Goal: Information Seeking & Learning: Learn about a topic

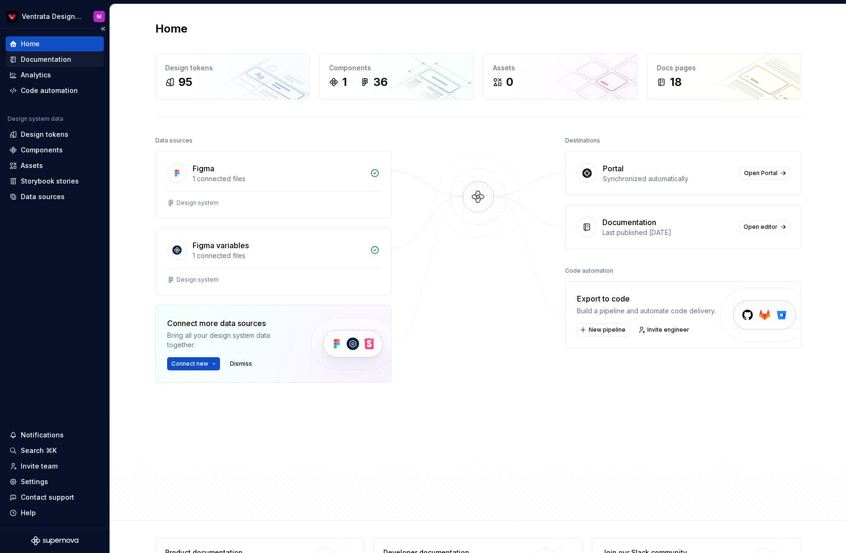
click at [57, 61] on div "Documentation" at bounding box center [46, 59] width 51 height 9
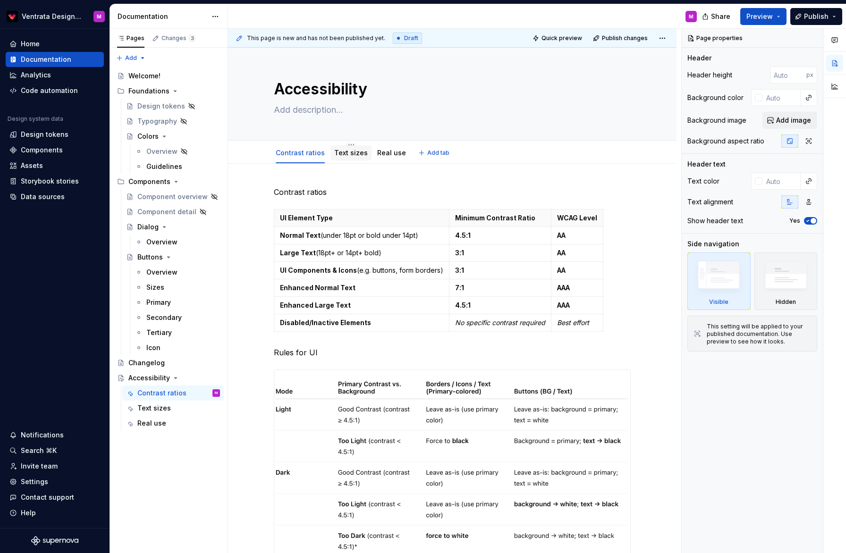
click at [356, 153] on link "Text sizes" at bounding box center [351, 153] width 34 height 8
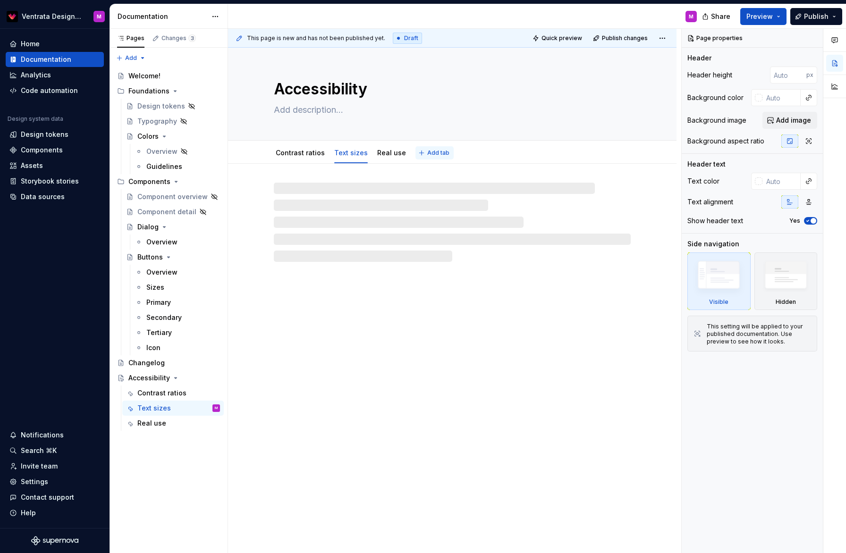
click at [437, 154] on span "Add tab" at bounding box center [438, 153] width 22 height 8
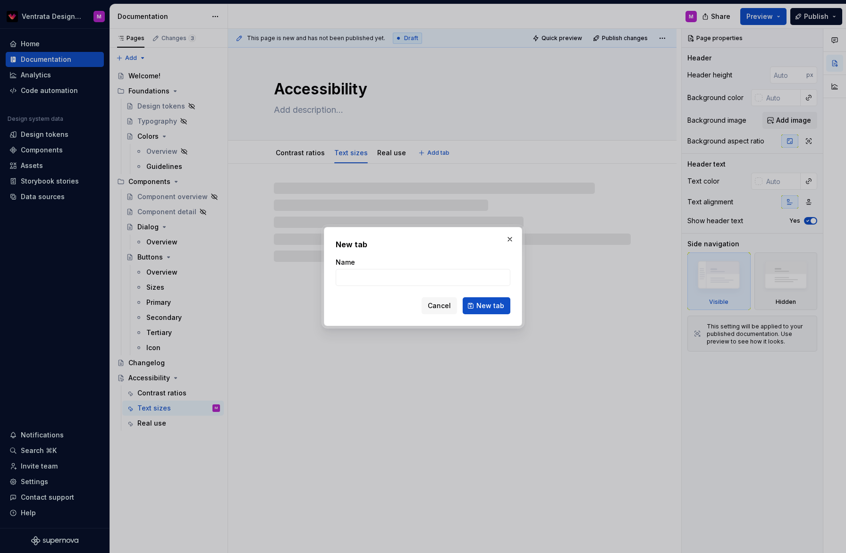
type textarea "*"
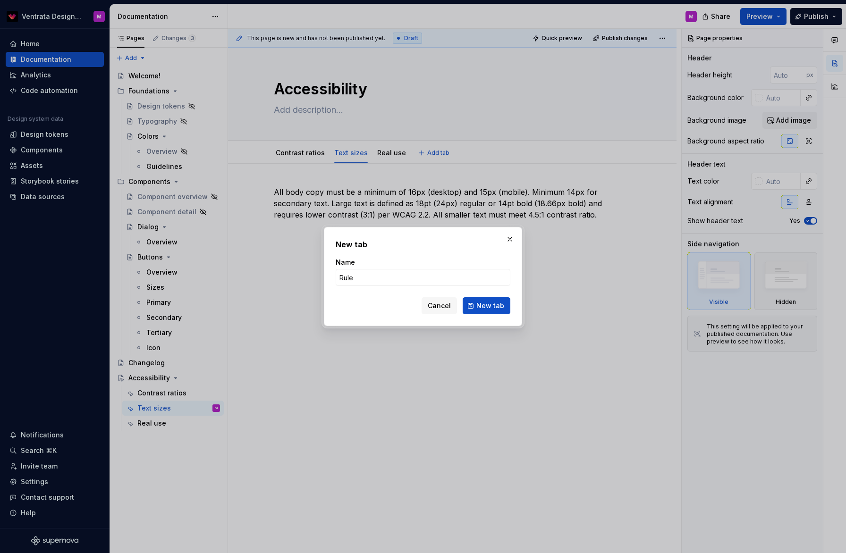
type input "Rules"
click at [487, 306] on button "New tab" at bounding box center [487, 305] width 48 height 17
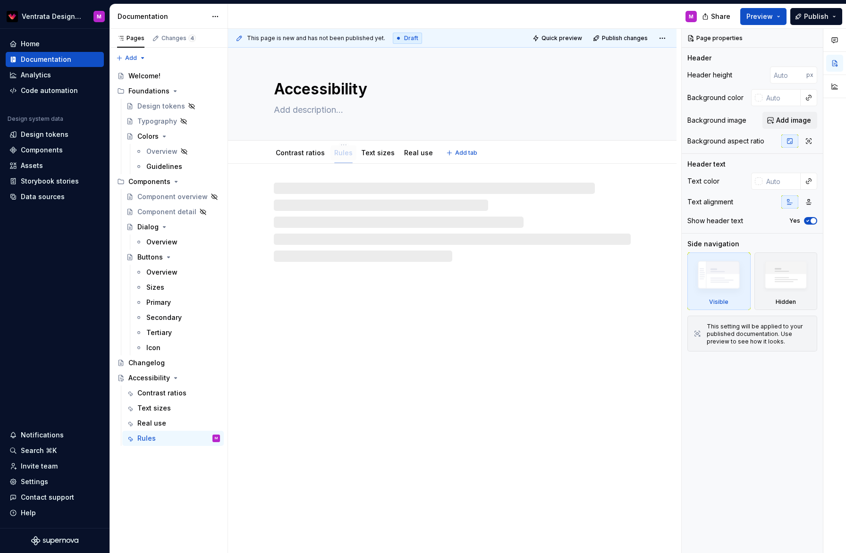
drag, startPoint x: 398, startPoint y: 149, endPoint x: 340, endPoint y: 148, distance: 58.1
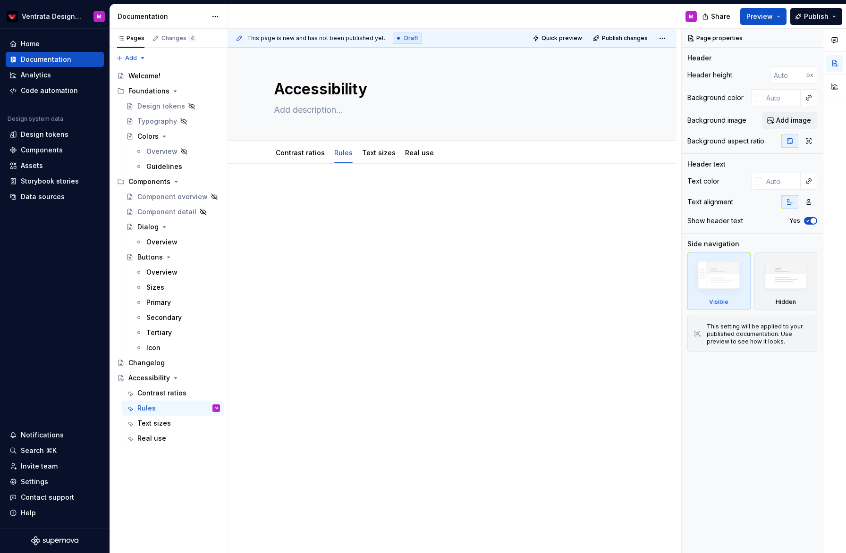
click at [343, 175] on div at bounding box center [452, 282] width 449 height 236
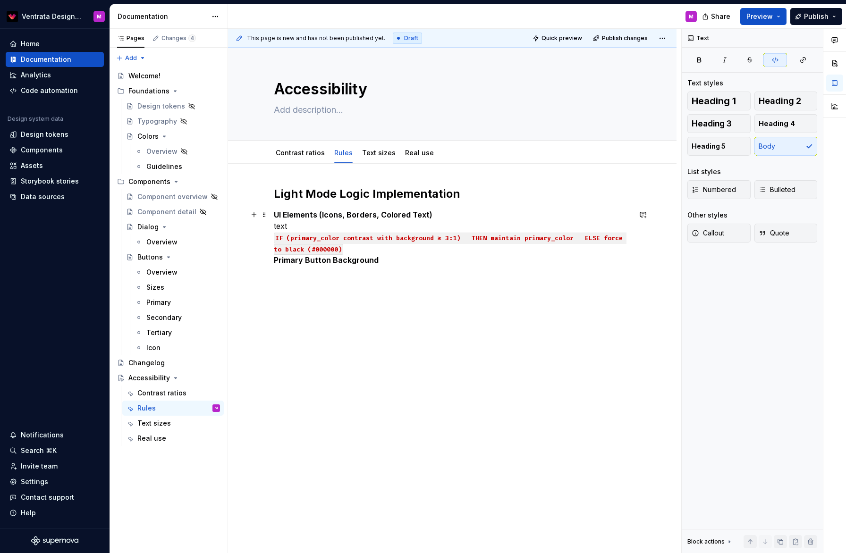
click at [352, 252] on p "UI Elements (Icons, Borders, Colored Text) text IF (primary_color contrast with…" at bounding box center [452, 237] width 357 height 57
click at [309, 225] on p "UI Elements (Icons, Borders, Colored Text) text IF (primary_color contrast with…" at bounding box center [452, 237] width 357 height 57
click at [573, 2] on div "Ventrata Design System M Home Documentation Analytics Code automation Design sy…" at bounding box center [423, 276] width 846 height 553
click at [312, 229] on p "UI Elements (Icons, Borders, Colored Text) text IF (primary_color contrast with…" at bounding box center [452, 237] width 357 height 57
click at [449, 215] on p "UI Elements (Icons, Borders, Colored Text) text IF (primary_color contrast with…" at bounding box center [452, 237] width 357 height 57
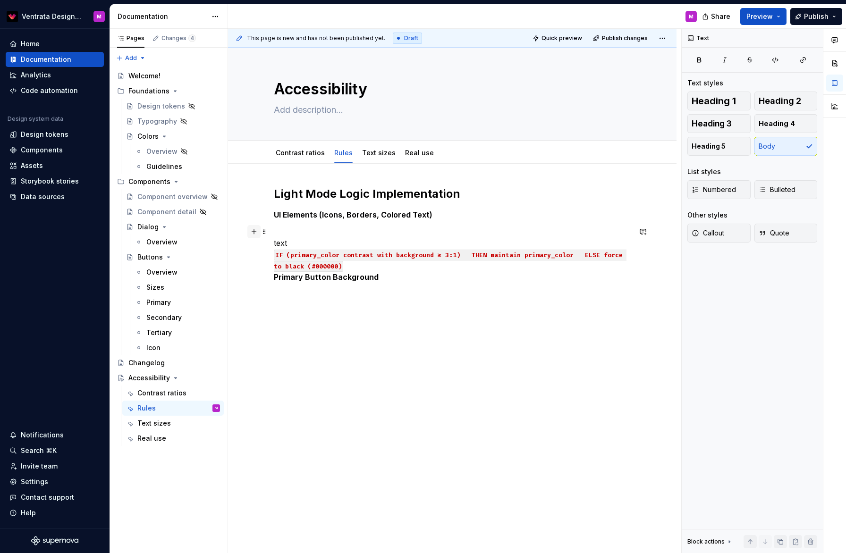
click at [254, 233] on button "button" at bounding box center [253, 231] width 13 height 13
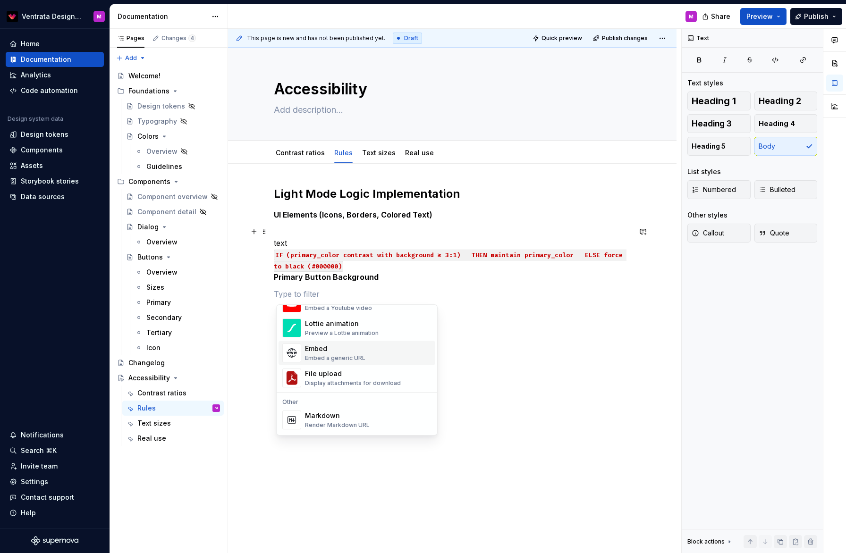
scroll to position [572, 0]
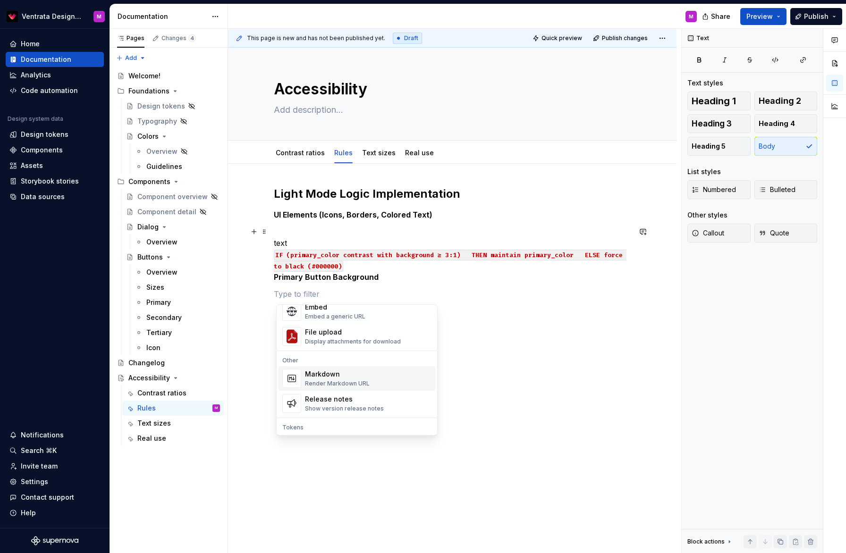
click at [359, 380] on div "Markdown Render Markdown URL" at bounding box center [337, 379] width 65 height 18
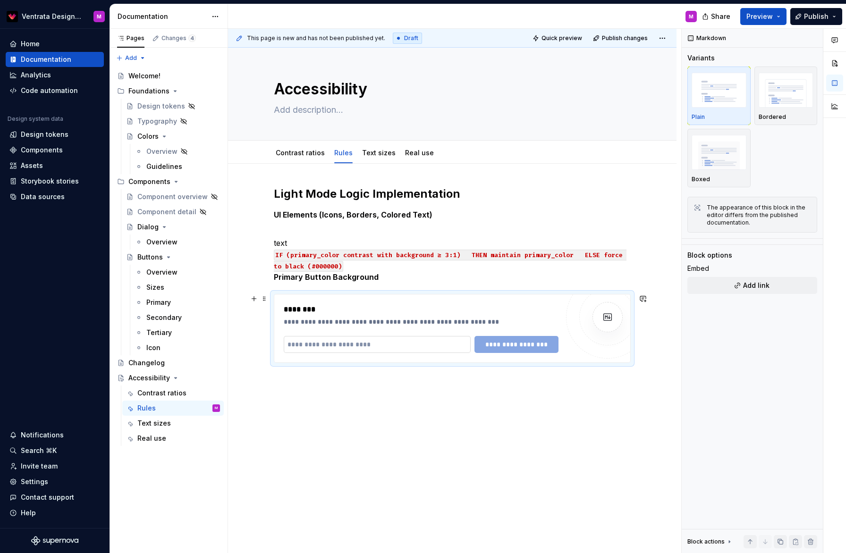
click at [433, 347] on input "text" at bounding box center [377, 344] width 187 height 17
click at [266, 298] on span at bounding box center [265, 298] width 8 height 13
drag, startPoint x: 302, startPoint y: 383, endPoint x: 309, endPoint y: 356, distance: 28.2
click at [302, 383] on div "Delete" at bounding box center [310, 384] width 61 height 9
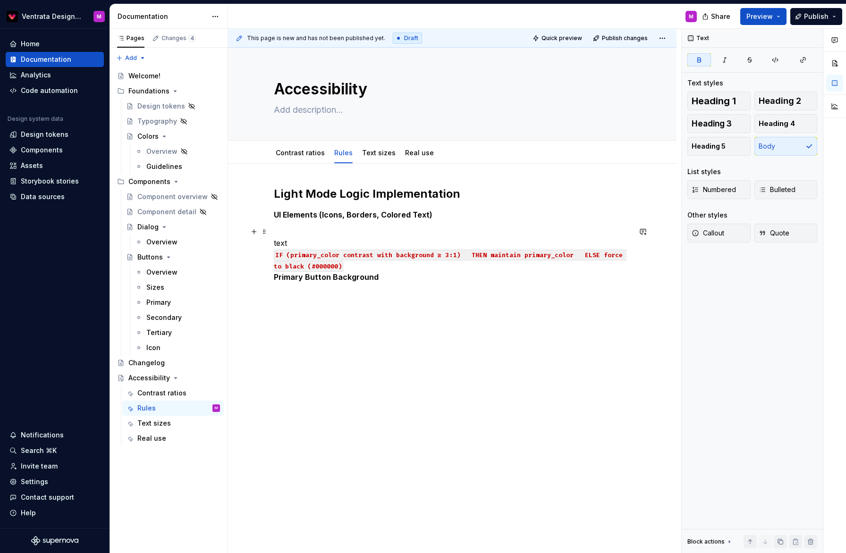
click at [317, 231] on p "text IF (primary_color contrast with background ≥ 3:1) THEN maintain primary_co…" at bounding box center [452, 254] width 357 height 57
click at [254, 229] on button "button" at bounding box center [253, 231] width 13 height 13
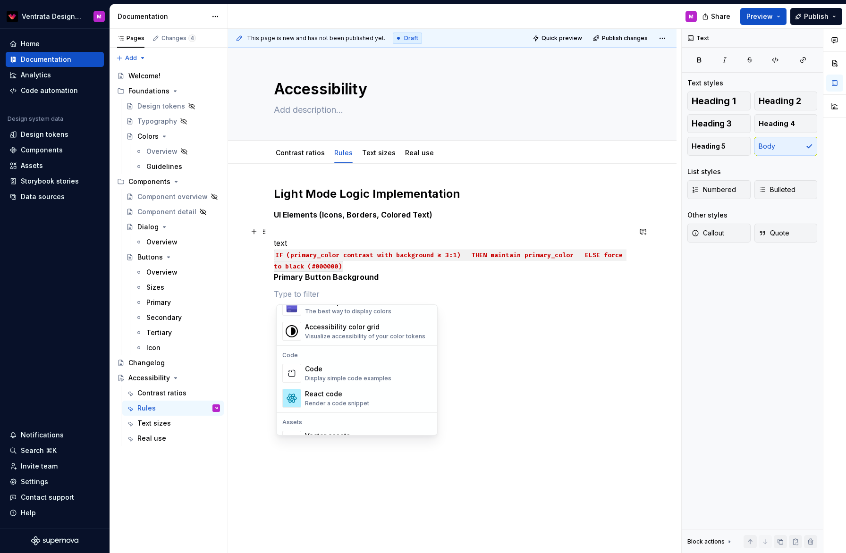
scroll to position [774, 0]
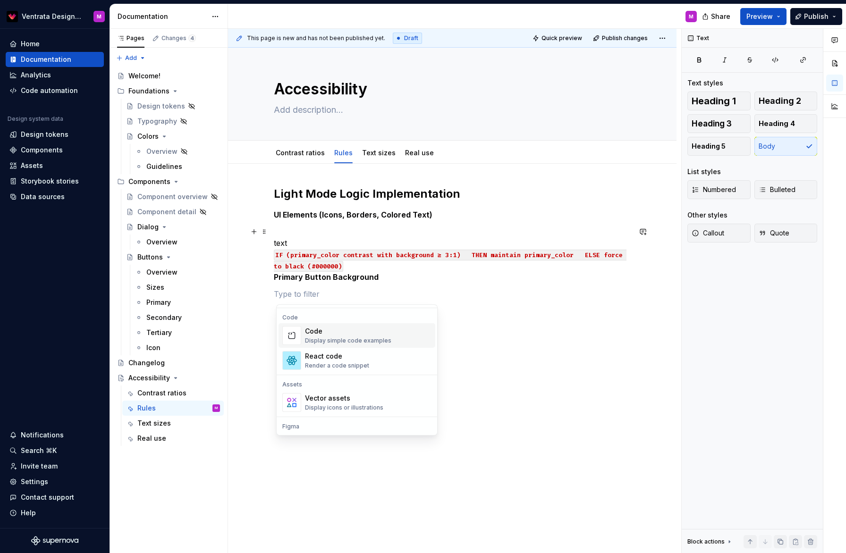
click at [385, 338] on div "Display simple code examples" at bounding box center [348, 341] width 86 height 8
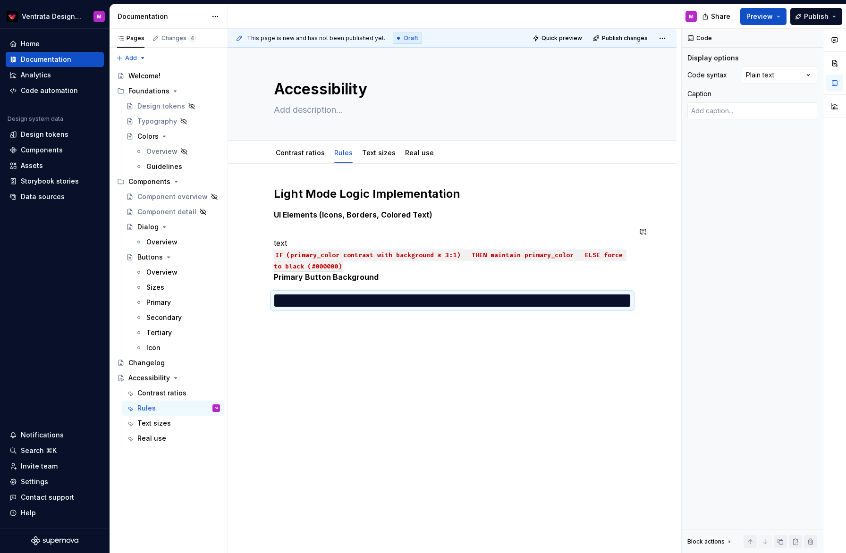
click at [428, 313] on div "Light Mode Logic Implementation UI Elements (Icons, Borders, Colored Text) text…" at bounding box center [452, 252] width 357 height 132
click at [419, 306] on div "*" at bounding box center [452, 301] width 356 height 12
click at [401, 300] on div at bounding box center [467, 301] width 327 height 8
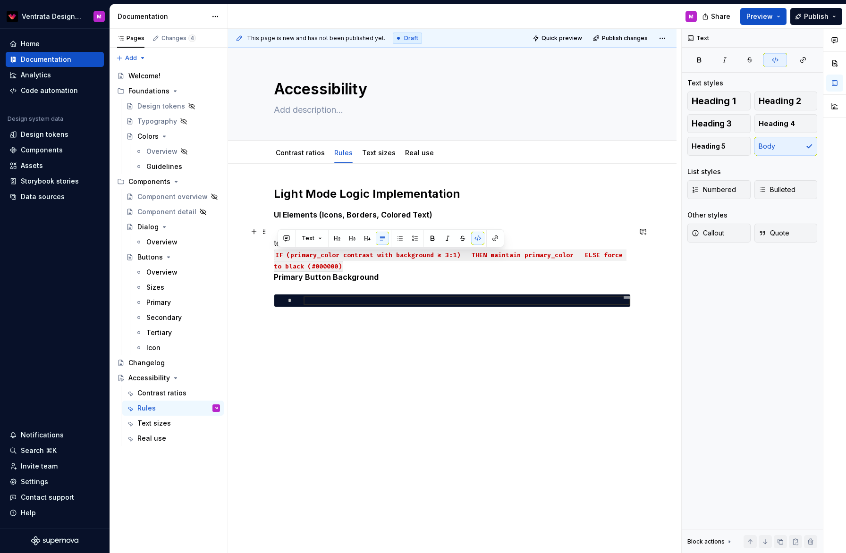
drag, startPoint x: 277, startPoint y: 253, endPoint x: 345, endPoint y: 272, distance: 70.7
click at [348, 267] on code "IF (primary_color contrast with background ≥ 3:1) THEN maintain primary_color E…" at bounding box center [450, 261] width 353 height 22
copy p "IF (primary_color contrast with background ≥ 3:1) THEN maintain primary_color E…"
click at [349, 299] on div at bounding box center [467, 301] width 327 height 8
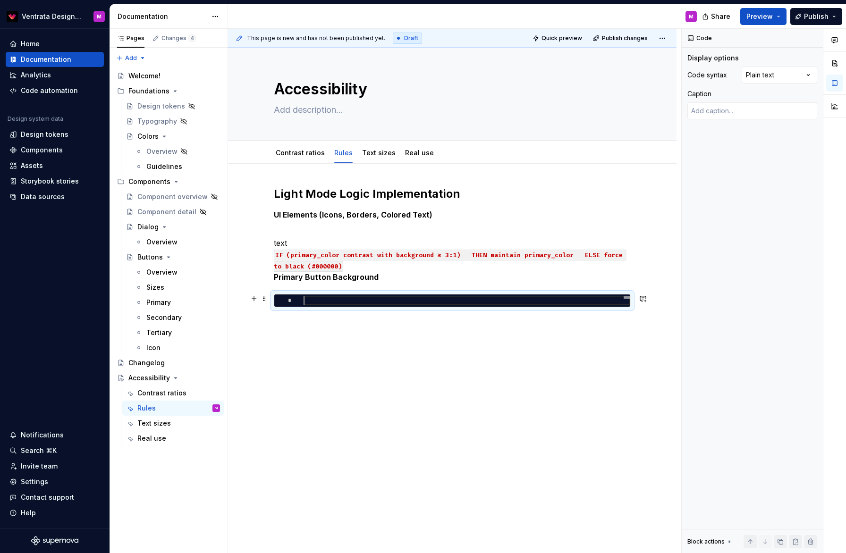
type textarea "*"
type textarea "**********"
click at [344, 323] on div "**********" at bounding box center [452, 324] width 449 height 321
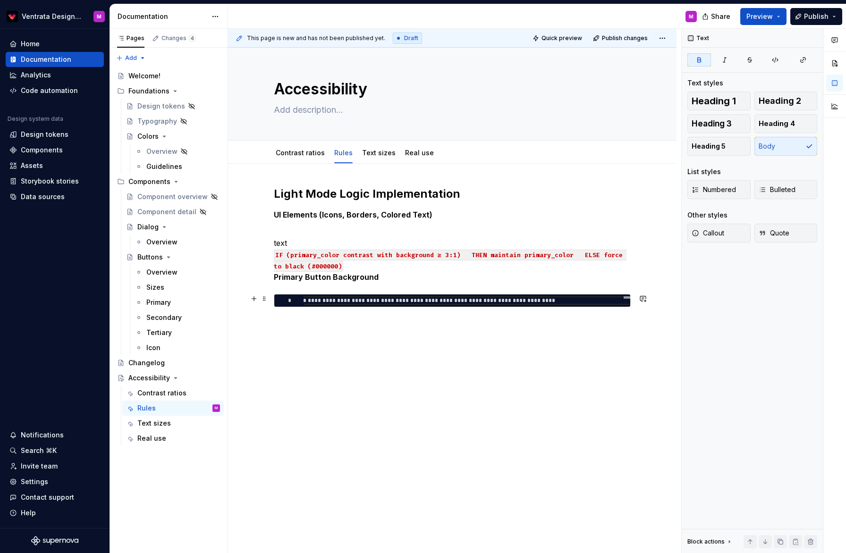
click at [591, 301] on div at bounding box center [489, 302] width 260 height 6
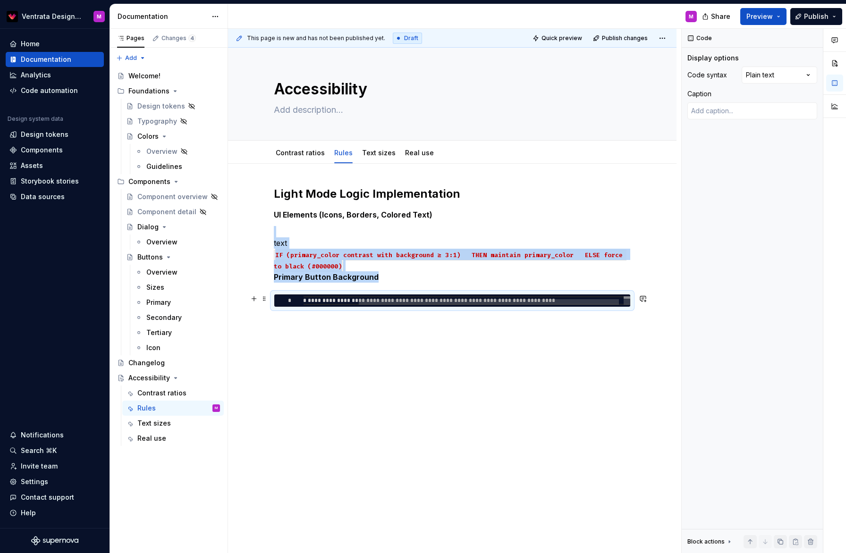
click at [328, 300] on div at bounding box center [464, 302] width 320 height 6
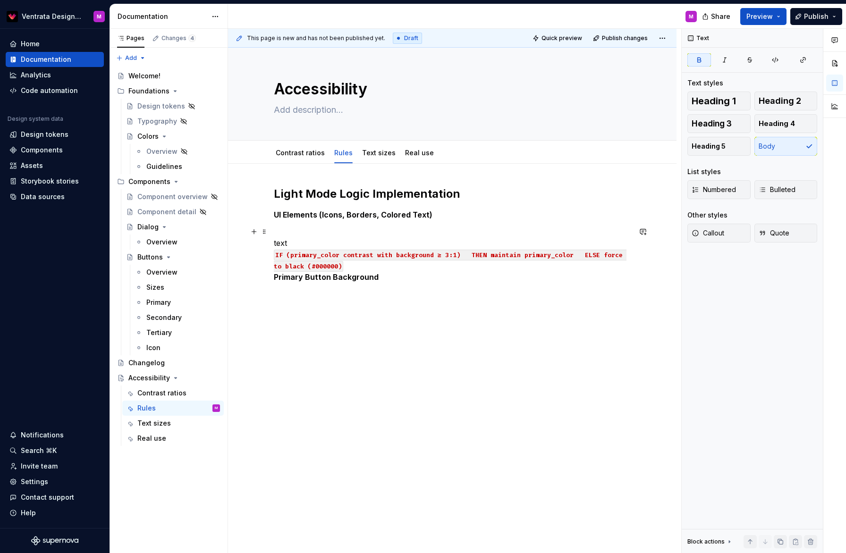
click at [294, 232] on p "text IF (primary_color contrast with background ≥ 3:1) THEN maintain primary_co…" at bounding box center [452, 254] width 357 height 57
click at [257, 231] on button "button" at bounding box center [253, 231] width 13 height 13
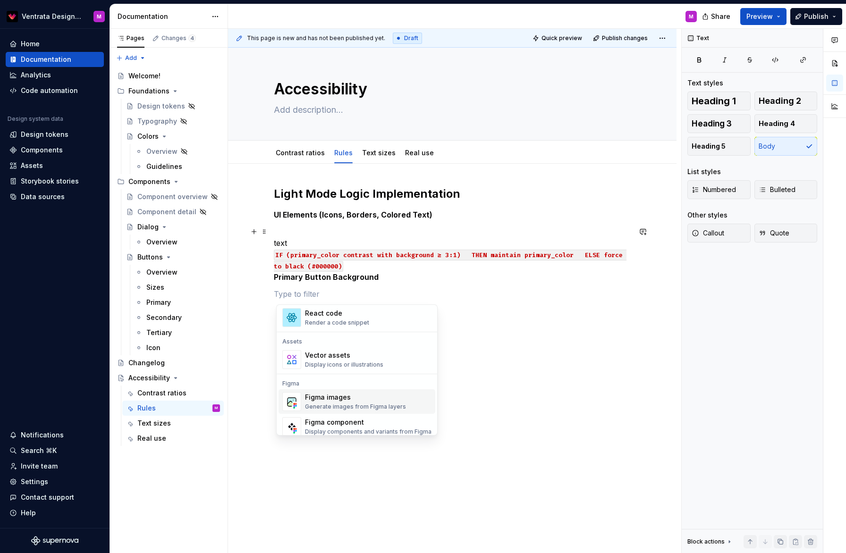
scroll to position [776, 0]
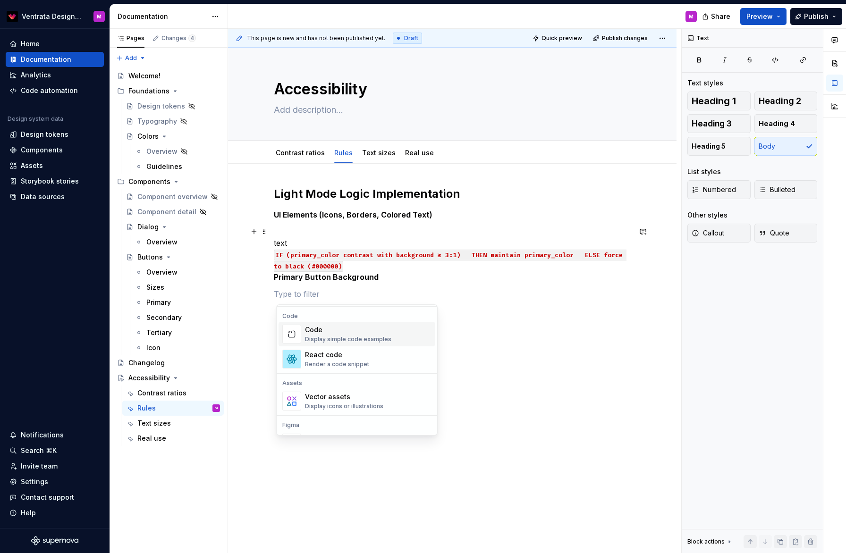
click at [358, 336] on div "Display simple code examples" at bounding box center [348, 340] width 86 height 8
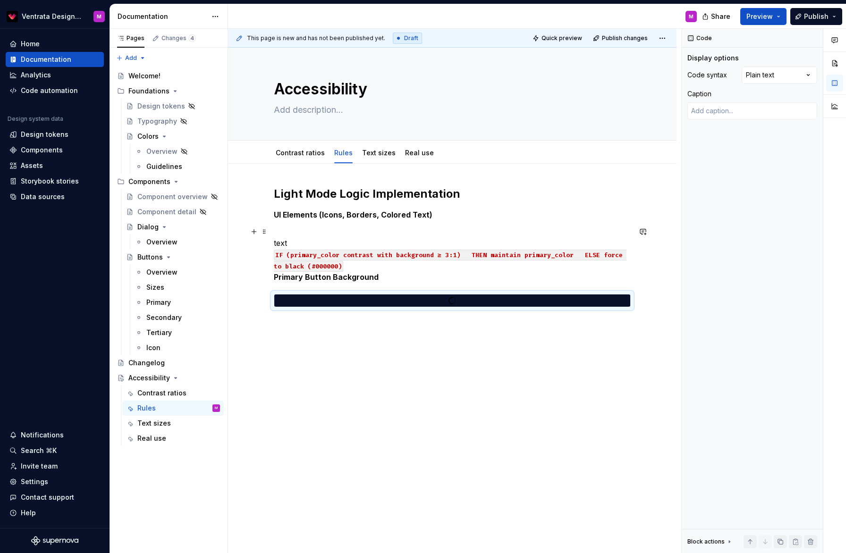
scroll to position [0, 0]
type textarea "*"
type textarea "**********"
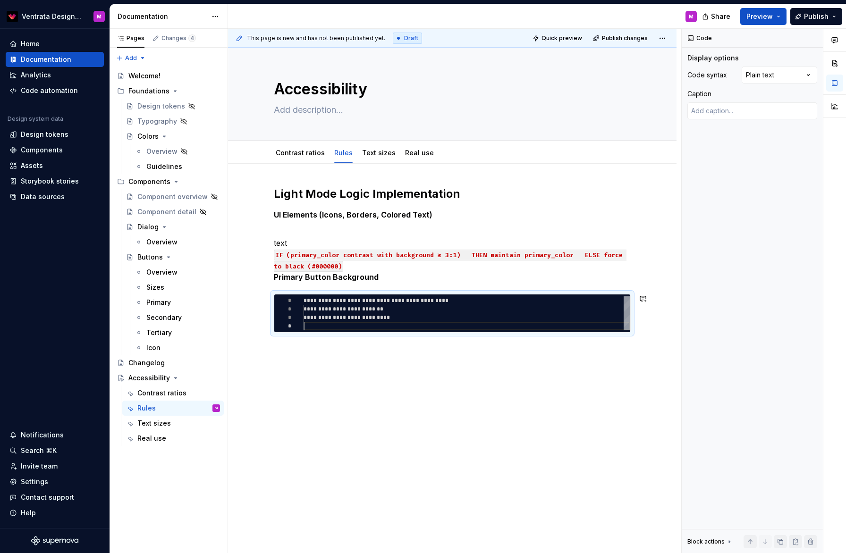
click at [379, 355] on div "**********" at bounding box center [452, 337] width 449 height 347
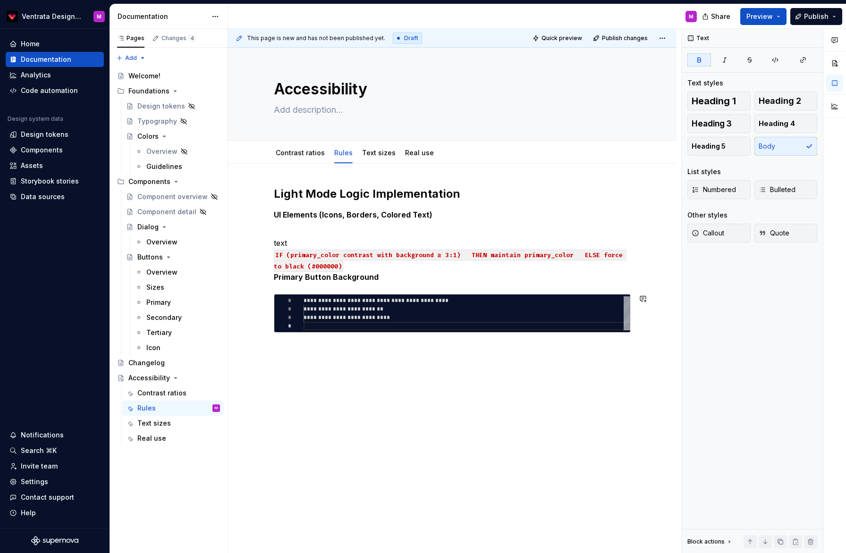
click at [426, 280] on p "text IF (primary_color contrast with background ≥ 3:1) THEN maintain primary_co…" at bounding box center [452, 254] width 357 height 57
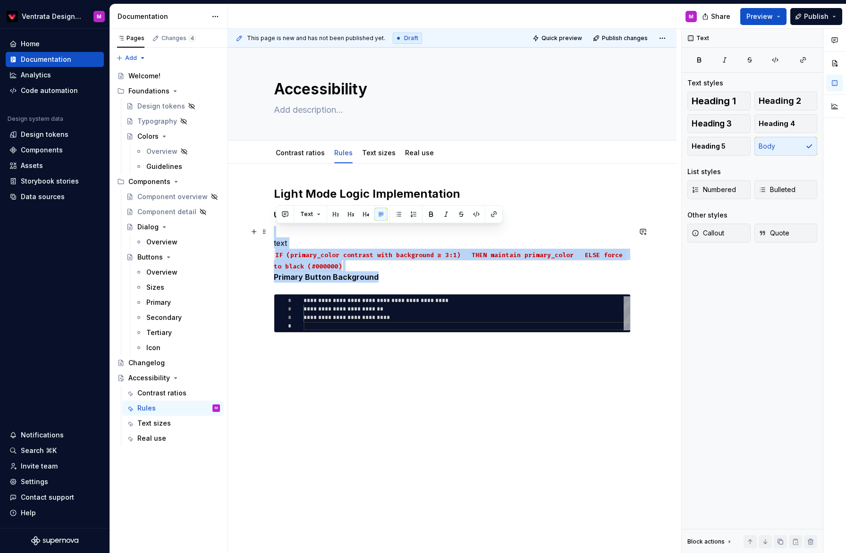
drag, startPoint x: 388, startPoint y: 280, endPoint x: 280, endPoint y: 230, distance: 118.7
click at [280, 230] on p "text IF (primary_color contrast with background ≥ 3:1) THEN maintain primary_co…" at bounding box center [452, 254] width 357 height 57
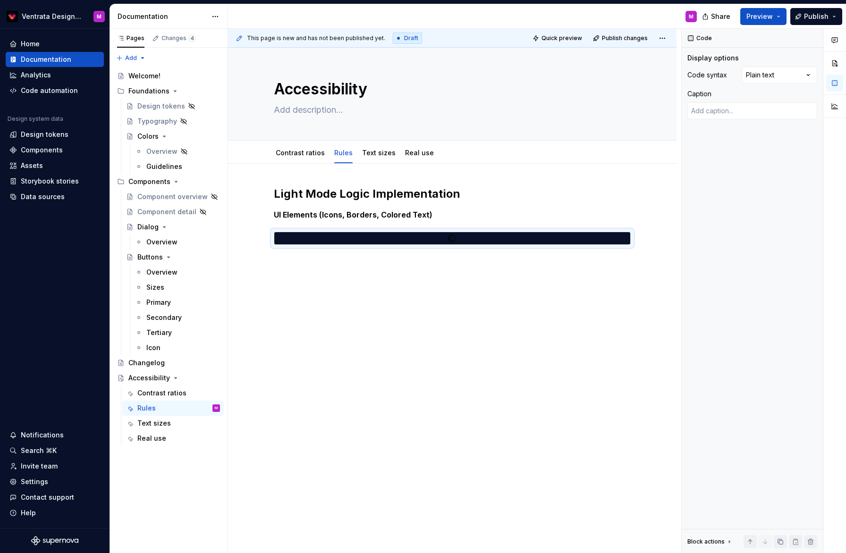
type textarea "*"
type textarea "**********"
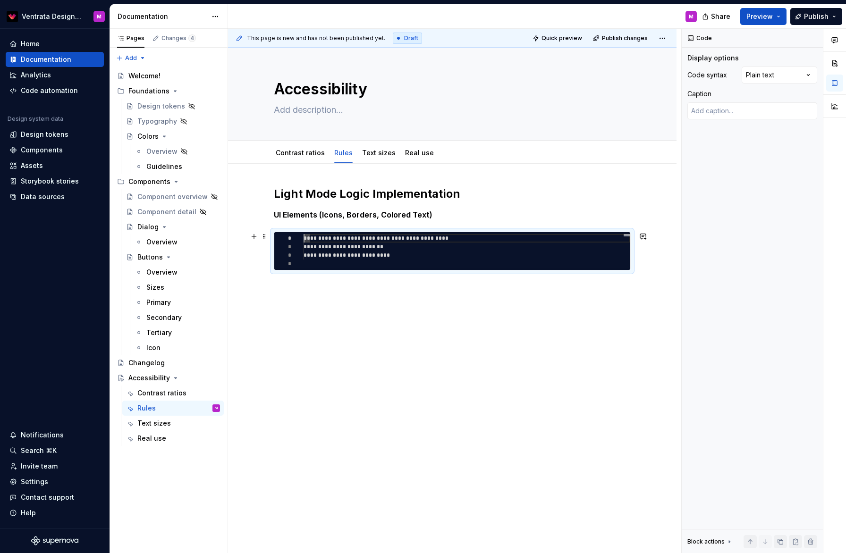
click at [474, 213] on p "UI Elements (Icons, Borders, Colored Text)" at bounding box center [452, 214] width 357 height 11
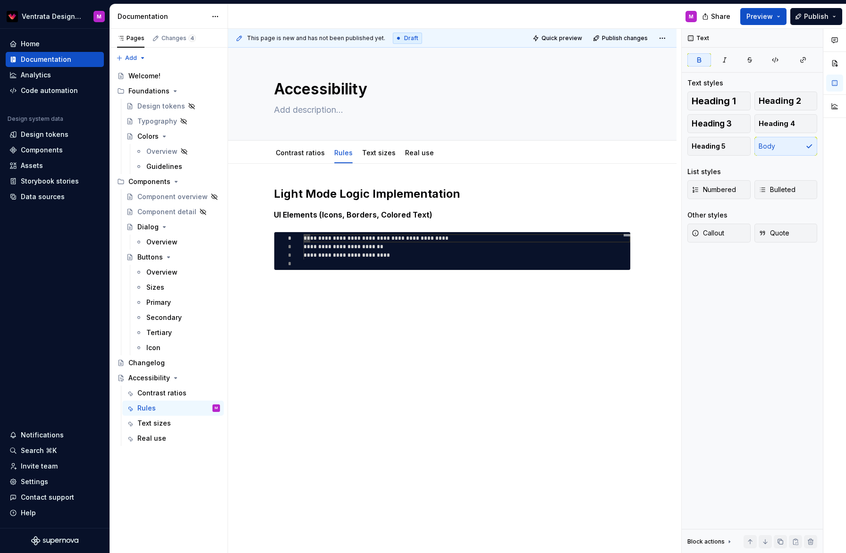
click at [392, 362] on div "**********" at bounding box center [452, 306] width 449 height 284
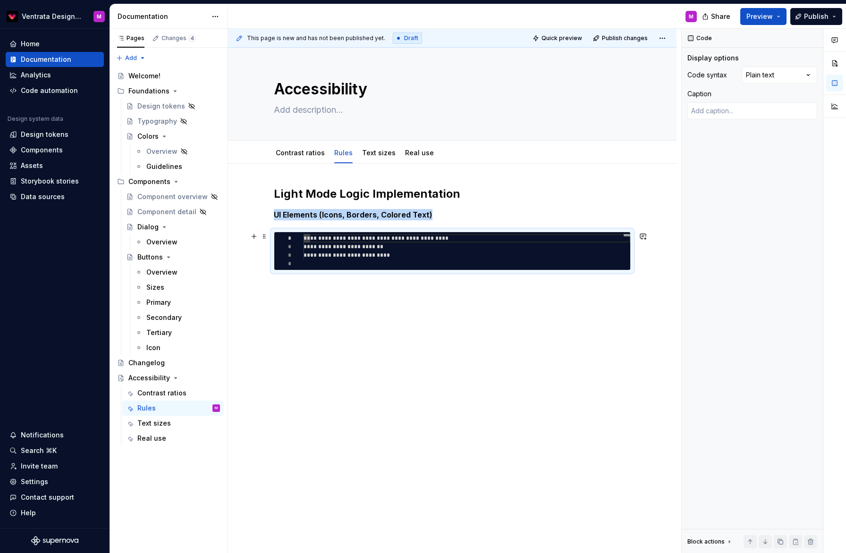
click at [600, 236] on div "**********" at bounding box center [467, 238] width 327 height 8
click at [502, 294] on div "**********" at bounding box center [452, 245] width 357 height 118
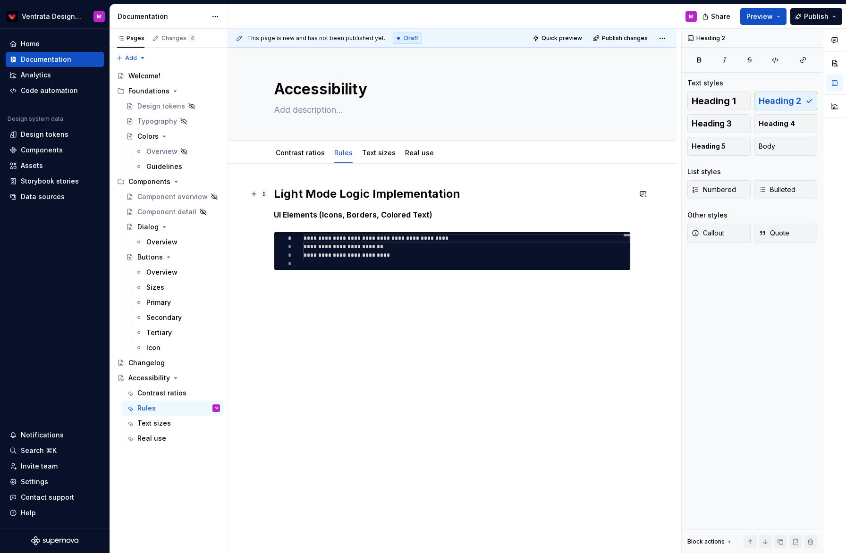
click at [277, 192] on h2 "Light Mode Logic Implementation" at bounding box center [452, 193] width 357 height 15
type textarea "*"
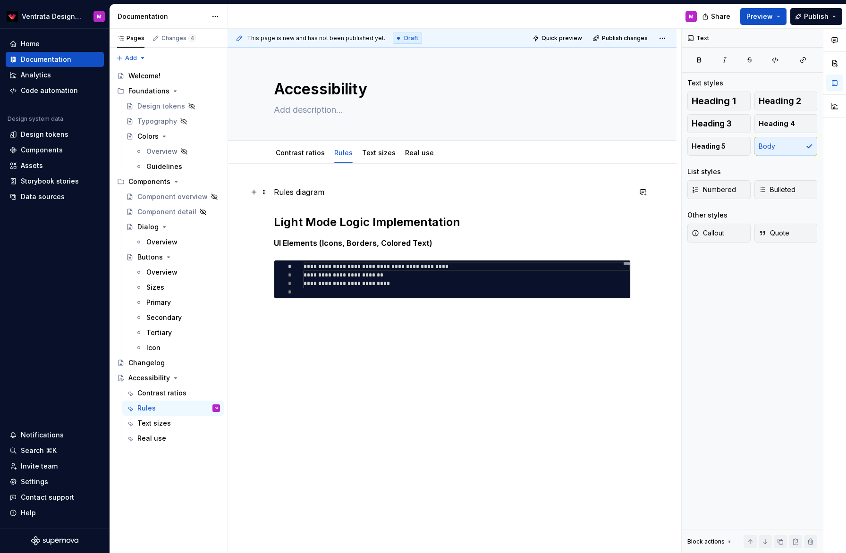
click at [352, 194] on p "Rules diagram" at bounding box center [452, 191] width 357 height 11
click at [278, 191] on p "Rules diagram" at bounding box center [452, 191] width 357 height 11
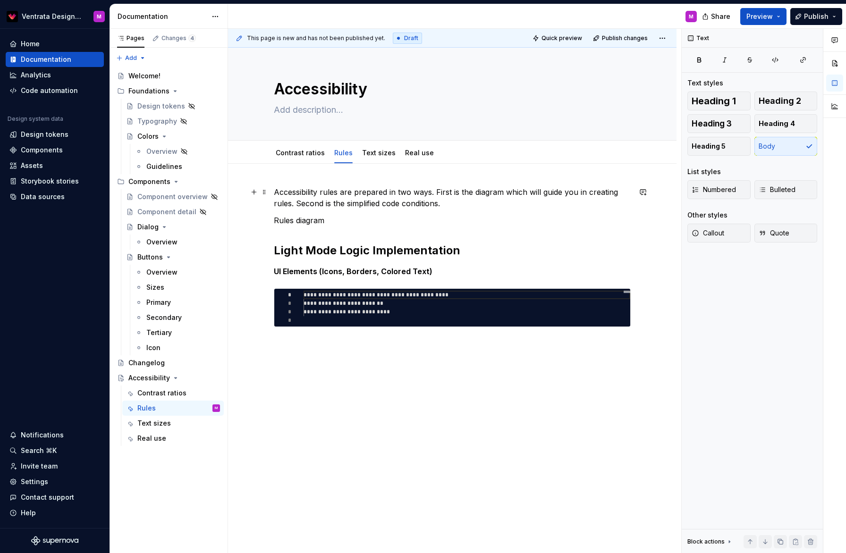
click at [490, 192] on p "Accessibility rules are prepared in two ways. First is the diagram which will g…" at bounding box center [452, 197] width 357 height 23
drag, startPoint x: 362, startPoint y: 205, endPoint x: 376, endPoint y: 203, distance: 14.2
click at [362, 205] on p "Accessibility rules are prepared in two ways. First is the diagram which will g…" at bounding box center [452, 197] width 357 height 23
drag, startPoint x: 350, startPoint y: 202, endPoint x: 358, endPoint y: 201, distance: 8.0
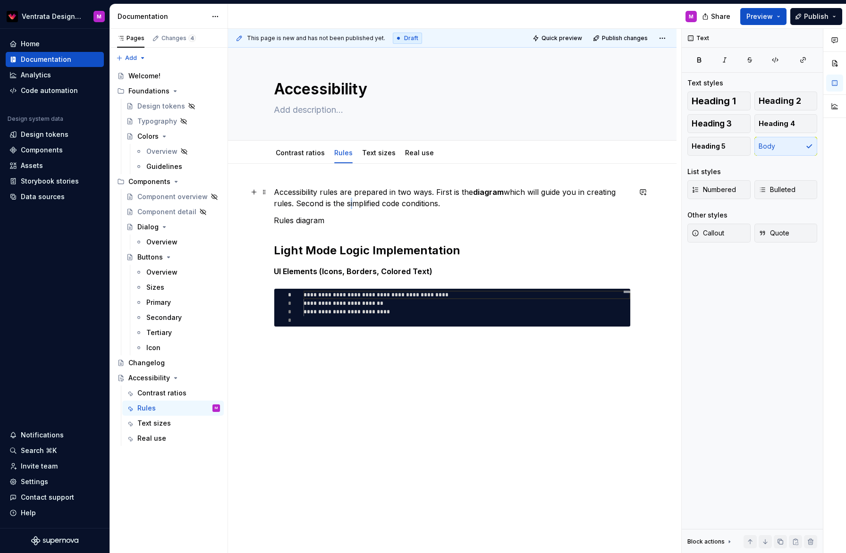
click at [350, 202] on p "Accessibility rules are prepared in two ways. First is the diagram which will g…" at bounding box center [452, 197] width 357 height 23
drag, startPoint x: 385, startPoint y: 204, endPoint x: 444, endPoint y: 207, distance: 59.1
click at [442, 208] on p "Accessibility rules are prepared in two ways. First is the diagram which will g…" at bounding box center [452, 197] width 357 height 23
click at [463, 206] on p "Accessibility rules are prepared in two ways. First is the diagram which will g…" at bounding box center [452, 197] width 357 height 23
click at [268, 220] on span at bounding box center [265, 220] width 8 height 13
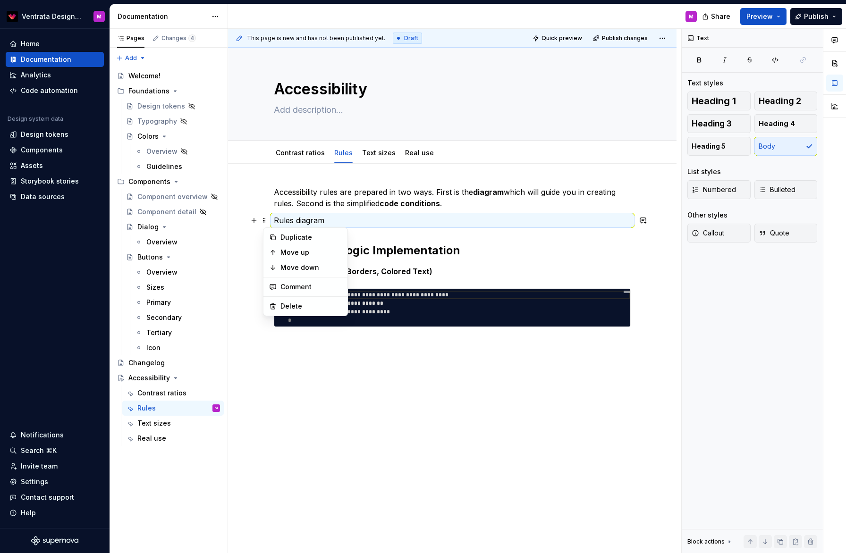
click at [298, 216] on p "Rules diagram" at bounding box center [452, 220] width 357 height 11
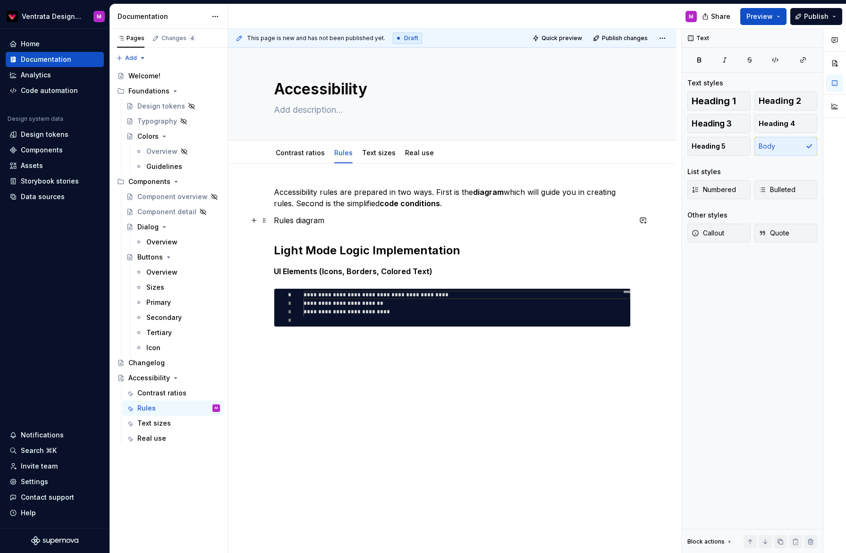
click at [322, 220] on p "Rules diagram" at bounding box center [452, 220] width 357 height 11
drag, startPoint x: 338, startPoint y: 219, endPoint x: 268, endPoint y: 221, distance: 70.4
click at [273, 219] on div "**********" at bounding box center [452, 346] width 449 height 364
click at [337, 202] on button "button" at bounding box center [335, 202] width 13 height 13
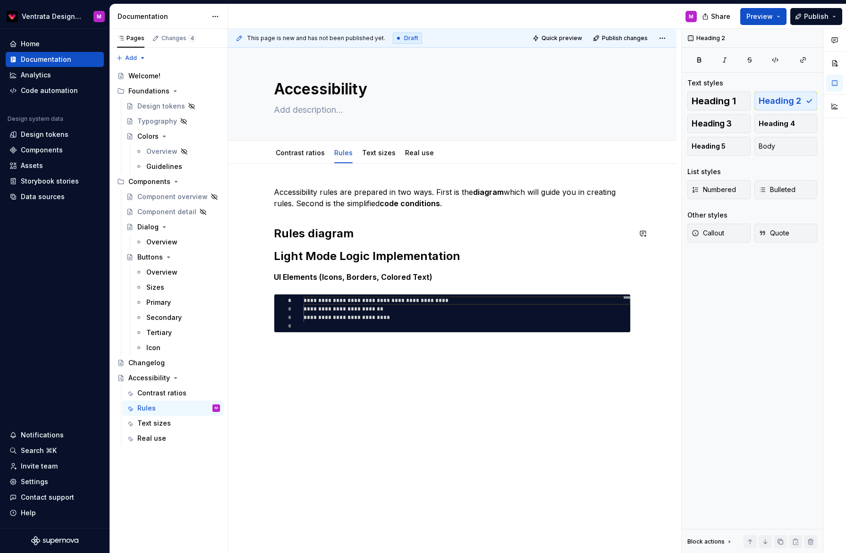
drag, startPoint x: 310, startPoint y: 245, endPoint x: 321, endPoint y: 251, distance: 12.5
click at [310, 245] on div "**********" at bounding box center [452, 270] width 357 height 169
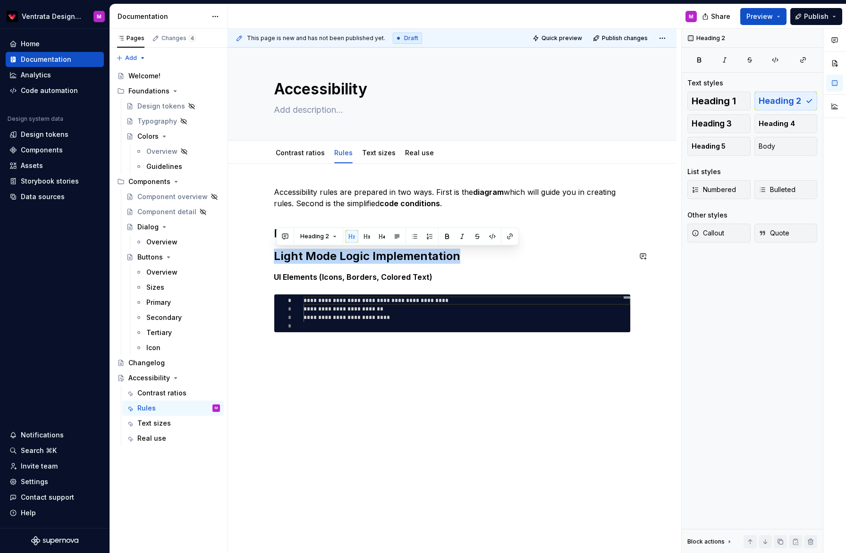
drag, startPoint x: 464, startPoint y: 256, endPoint x: 295, endPoint y: 251, distance: 169.1
click at [297, 247] on div "**********" at bounding box center [452, 270] width 357 height 169
click at [322, 271] on div "**********" at bounding box center [452, 270] width 357 height 169
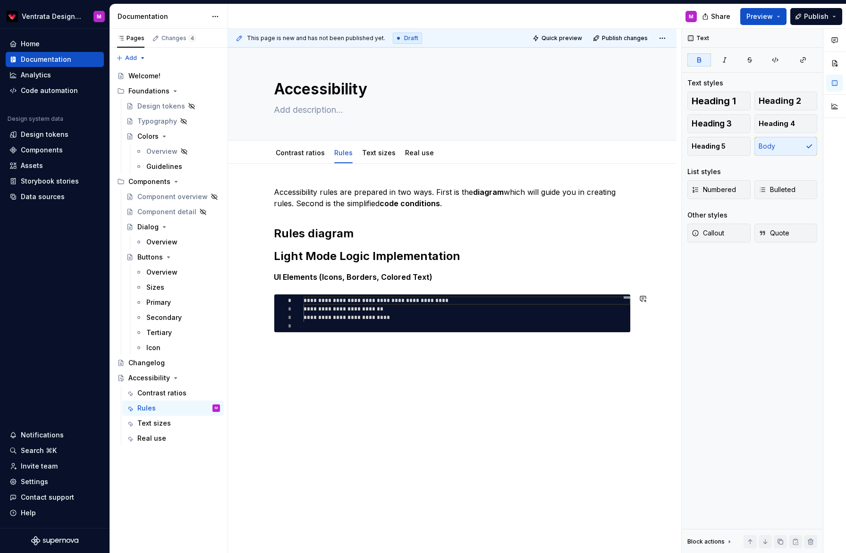
click at [387, 281] on strong "UI Elements (Icons, Borders, Colored Text)" at bounding box center [353, 276] width 159 height 9
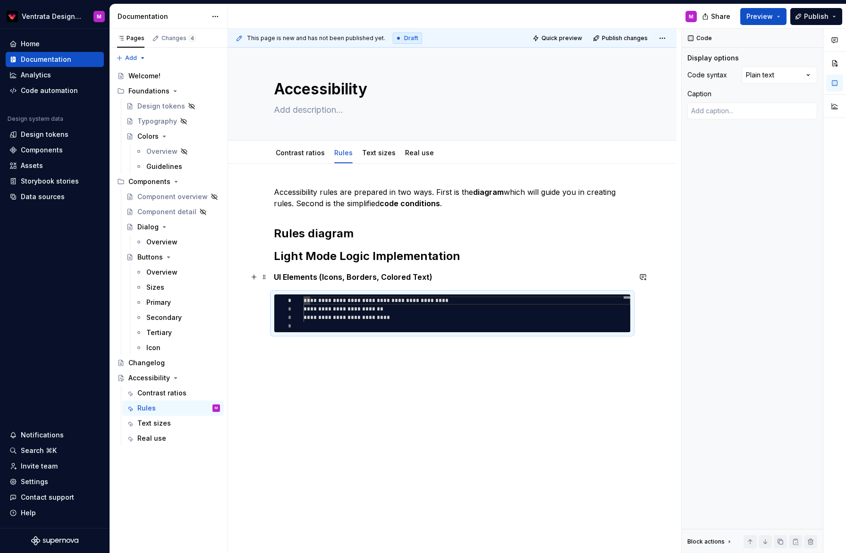
scroll to position [0, 0]
type textarea "*"
type textarea "**********"
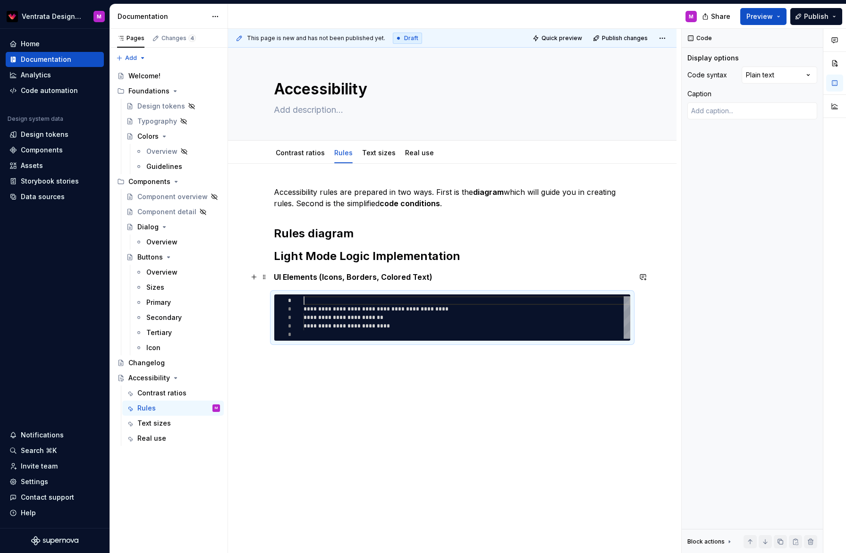
type textarea "*"
type textarea "**********"
type textarea "*"
type textarea "**********"
type textarea "*"
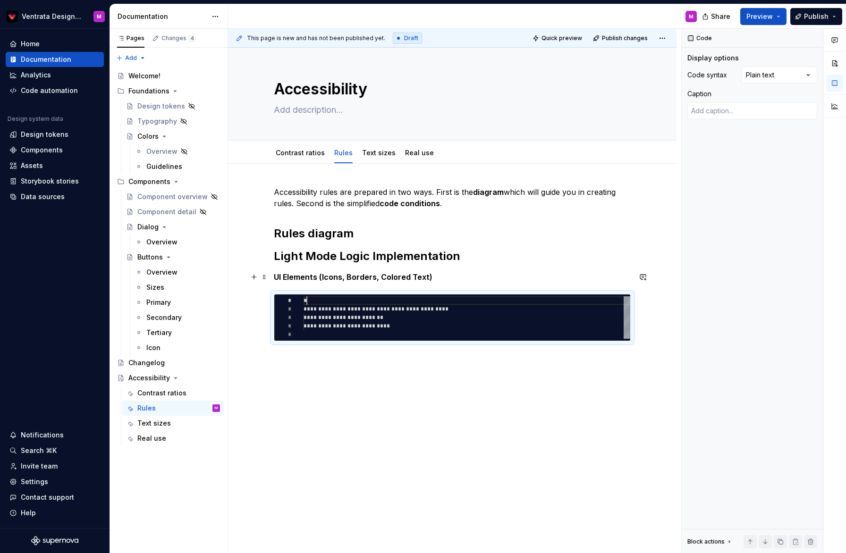
type textarea "**********"
type textarea "*"
type textarea "**********"
type textarea "*"
type textarea "**********"
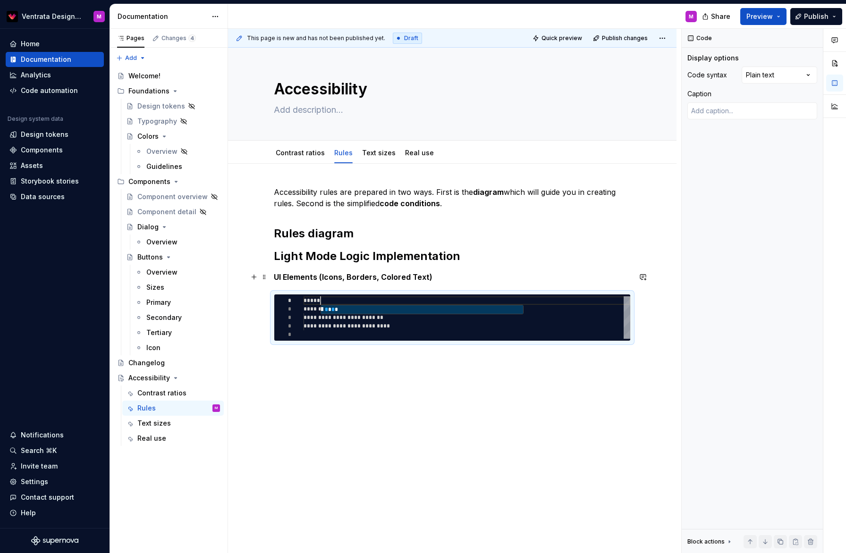
scroll to position [0, 17]
type textarea "*"
type textarea "**********"
type textarea "*"
type textarea "**********"
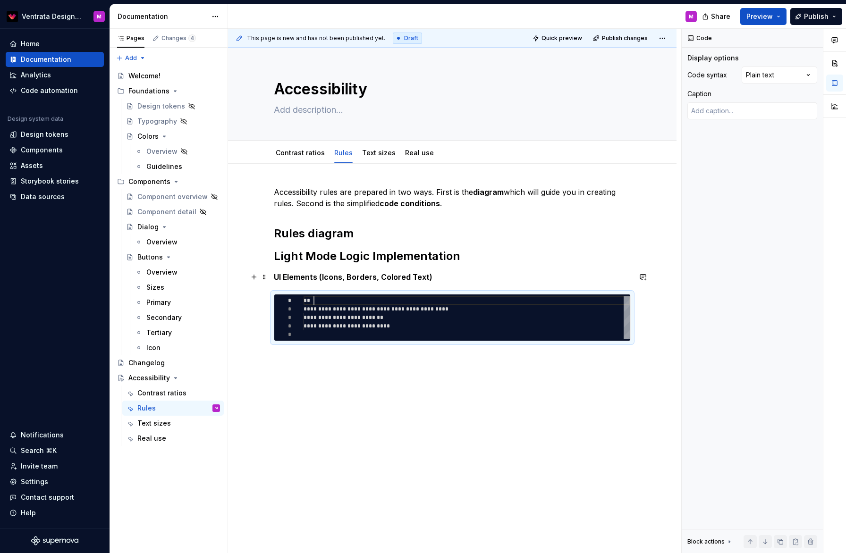
scroll to position [0, 10]
type textarea "*"
type textarea "**********"
type textarea "*"
type textarea "**********"
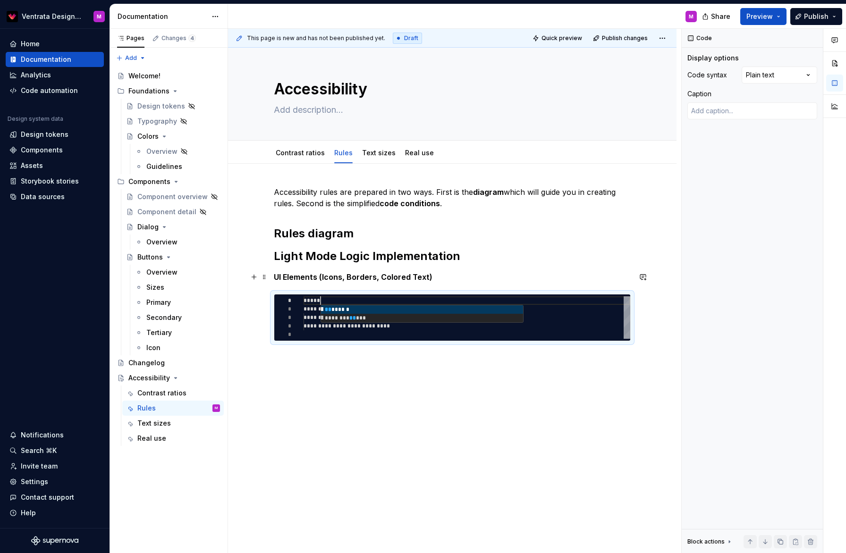
type textarea "*"
type textarea "**********"
type textarea "*"
type textarea "**********"
type textarea "*"
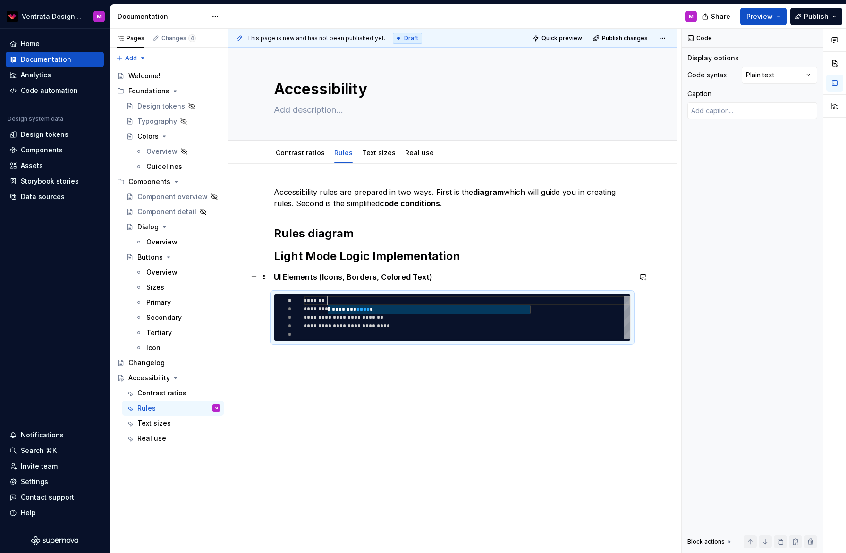
type textarea "**********"
type textarea "*"
type textarea "**********"
type textarea "*"
type textarea "**********"
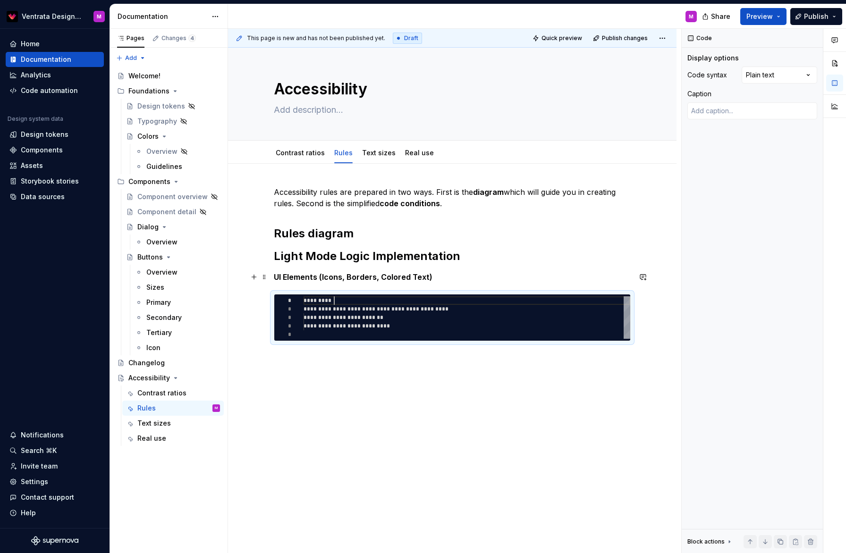
type textarea "*"
type textarea "**********"
type textarea "*"
type textarea "**********"
type textarea "*"
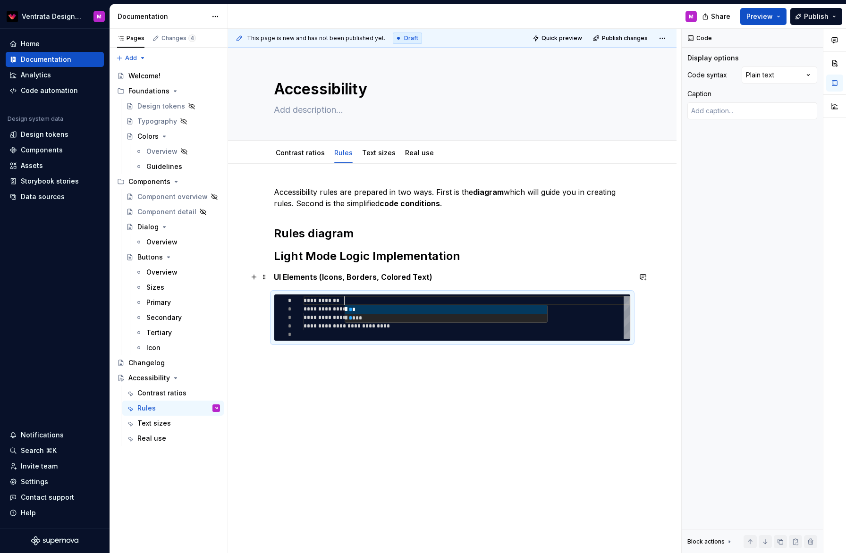
type textarea "**********"
type textarea "*"
type textarea "**********"
type textarea "*"
type textarea "**********"
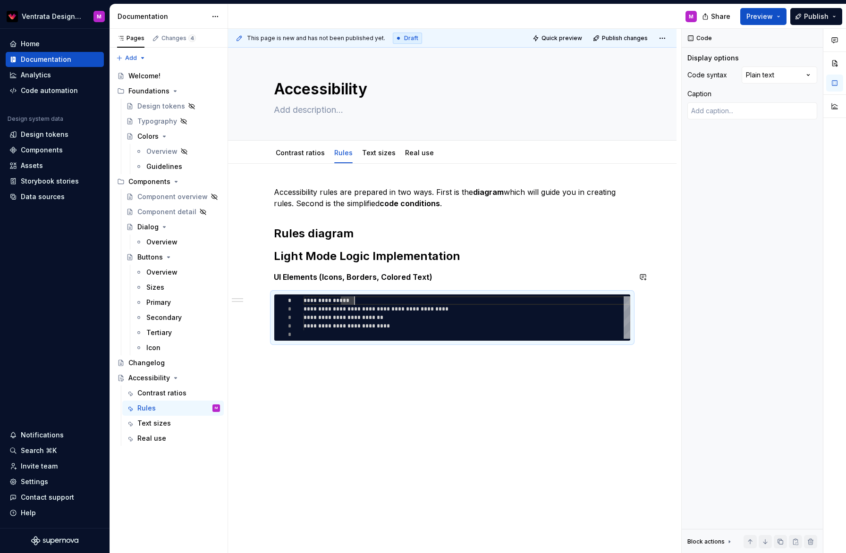
scroll to position [0, 0]
type textarea "*"
type textarea "**********"
click at [335, 382] on div "**********" at bounding box center [452, 353] width 449 height 378
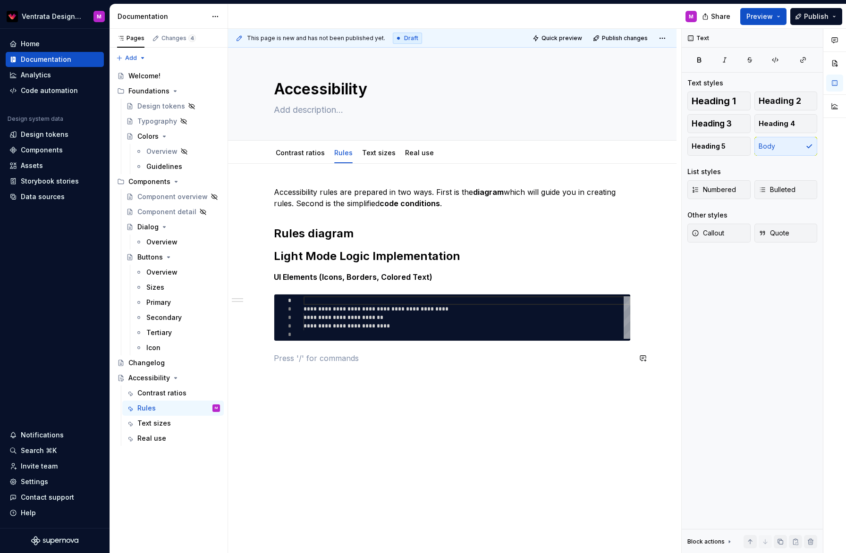
click at [334, 402] on div "**********" at bounding box center [452, 353] width 449 height 378
click at [337, 302] on div at bounding box center [467, 301] width 327 height 8
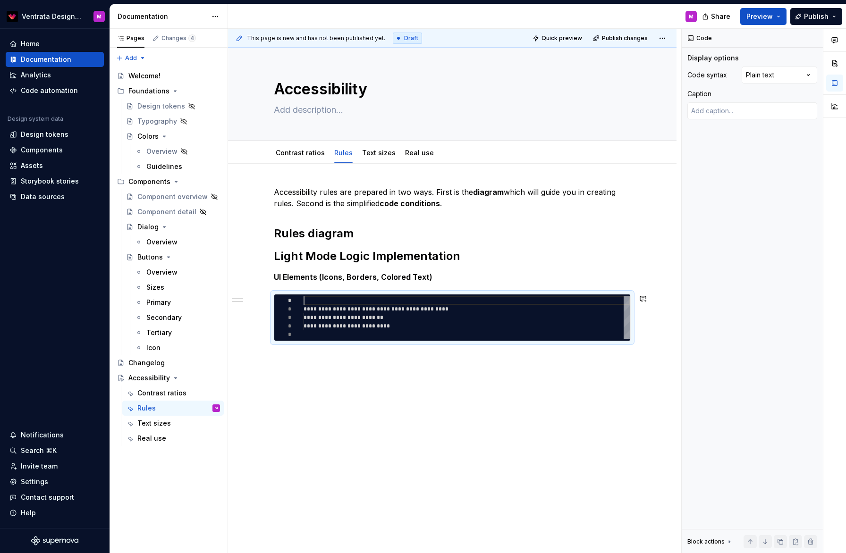
type textarea "*"
type textarea "**********"
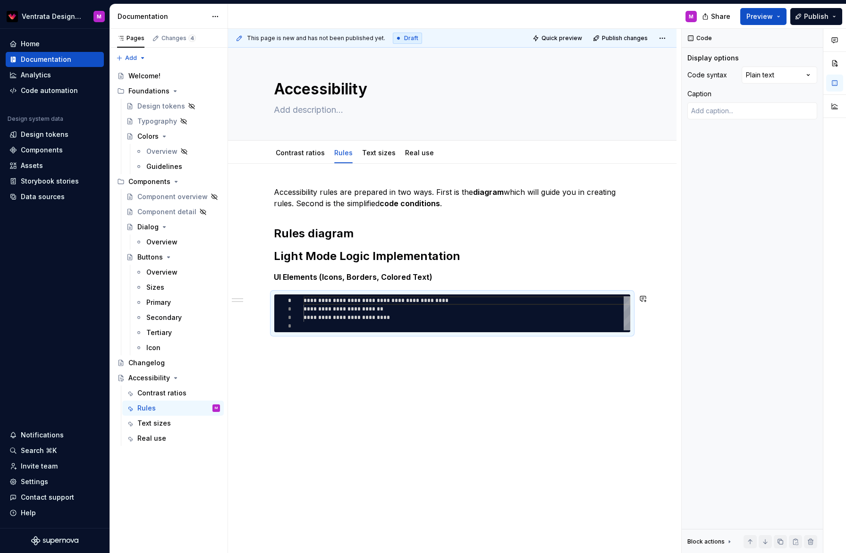
click at [370, 370] on div "**********" at bounding box center [452, 348] width 449 height 369
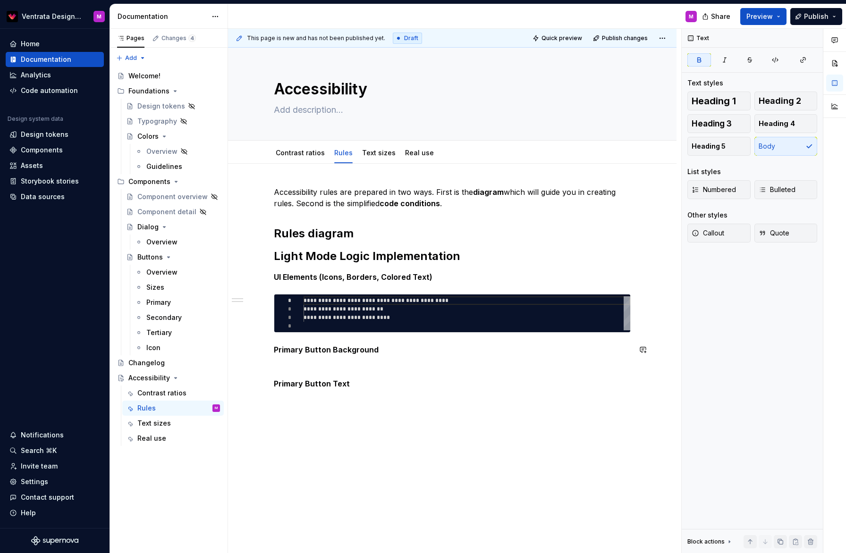
click at [290, 360] on div "**********" at bounding box center [452, 287] width 357 height 203
click at [255, 367] on button "button" at bounding box center [253, 366] width 13 height 13
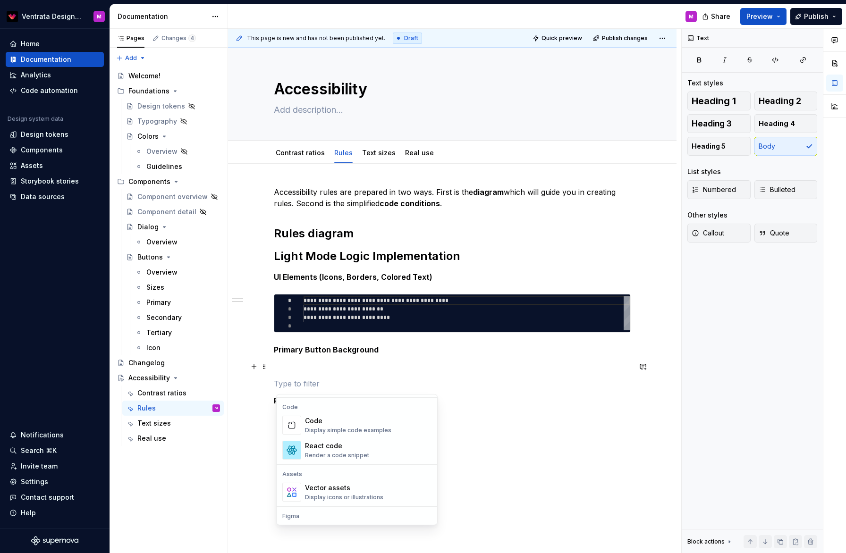
scroll to position [771, 0]
click at [358, 427] on div "Code" at bounding box center [348, 424] width 86 height 9
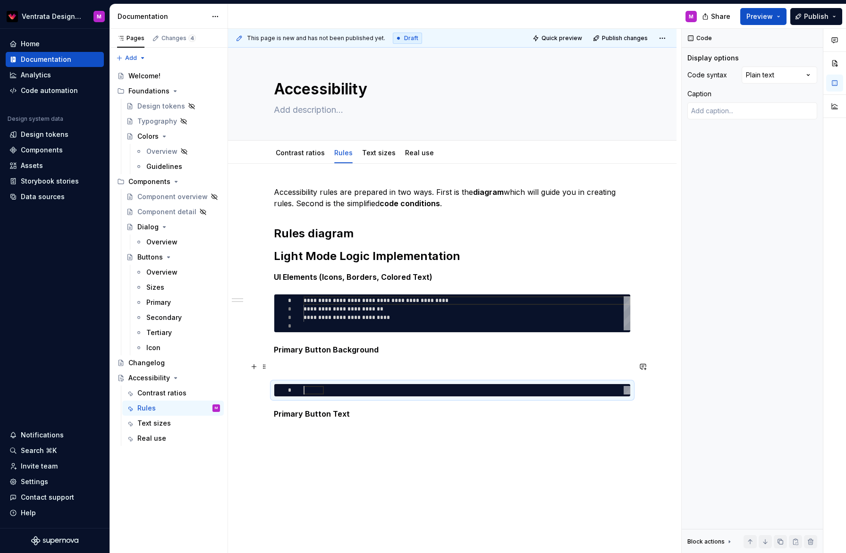
scroll to position [0, 0]
type textarea "*"
type textarea "**********"
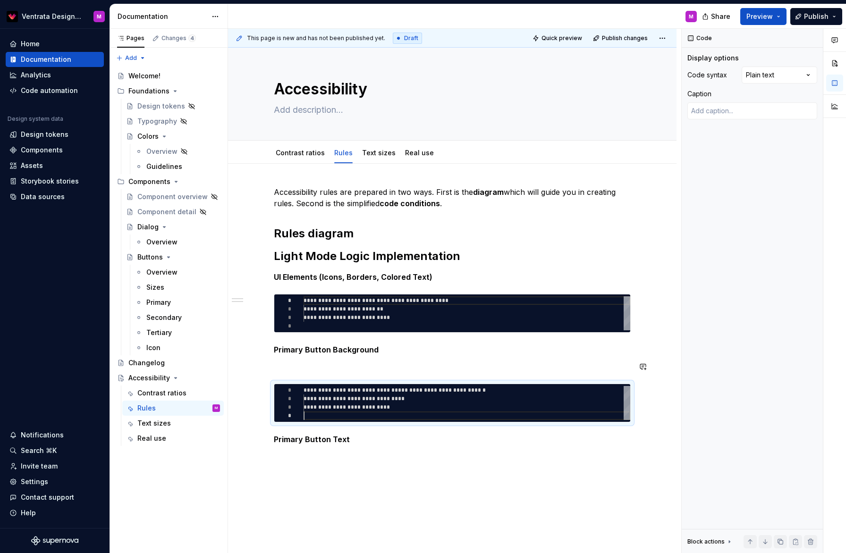
scroll to position [25, 0]
click at [345, 368] on p at bounding box center [452, 366] width 357 height 11
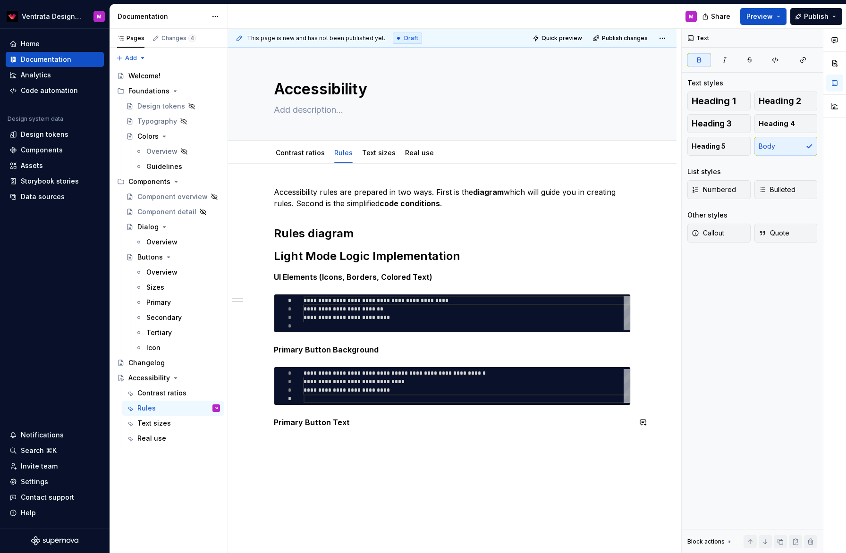
click at [348, 433] on div "**********" at bounding box center [452, 312] width 357 height 253
click at [258, 439] on button "button" at bounding box center [253, 439] width 13 height 13
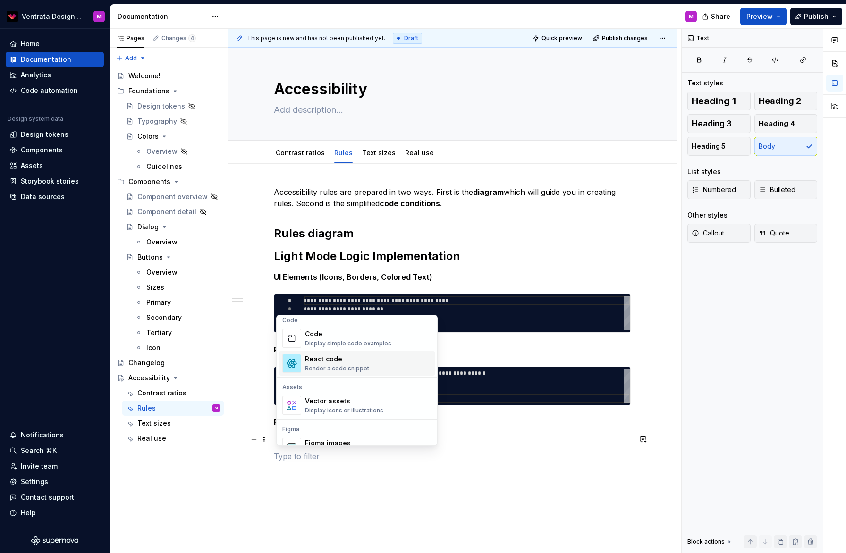
scroll to position [774, 0]
click at [349, 346] on div "Code" at bounding box center [348, 341] width 86 height 9
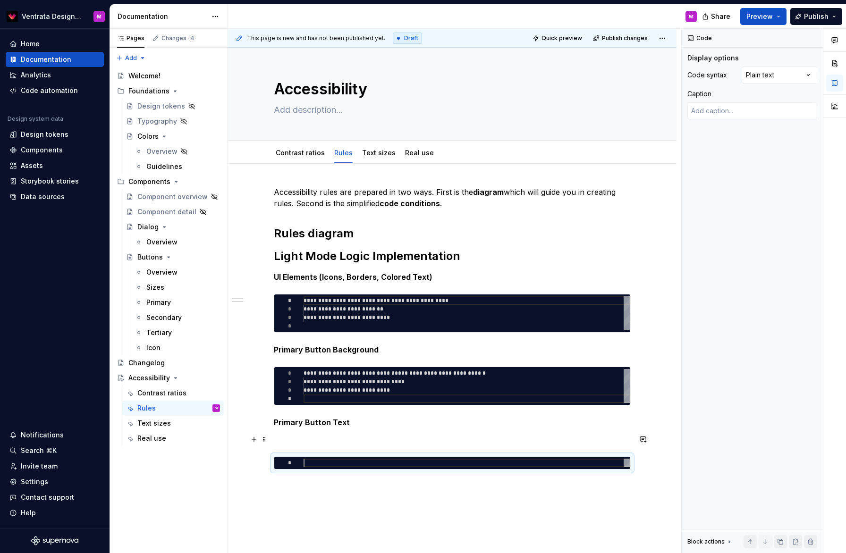
type textarea "*"
type textarea "**********"
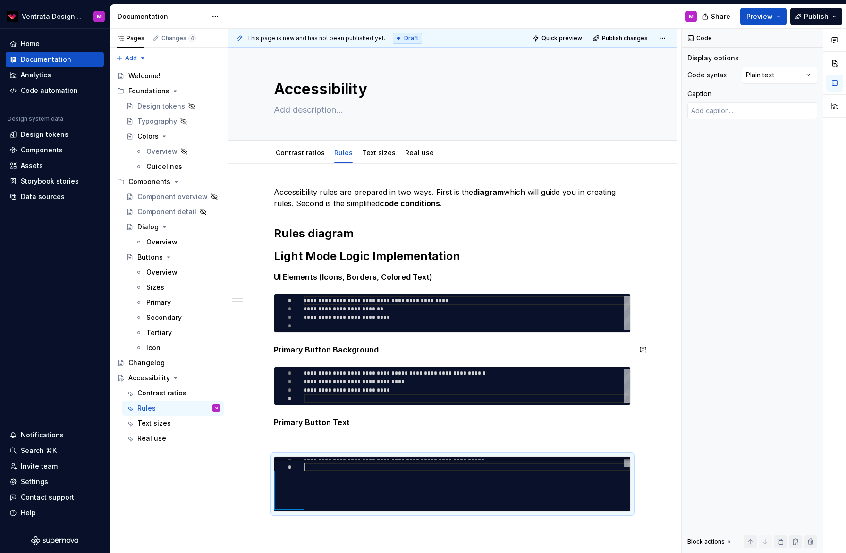
scroll to position [42, 0]
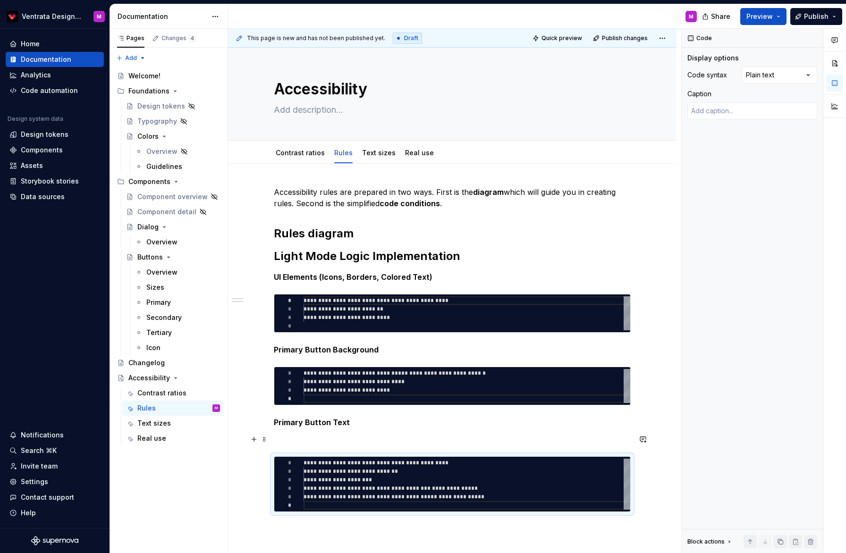
click at [305, 436] on p at bounding box center [452, 439] width 357 height 11
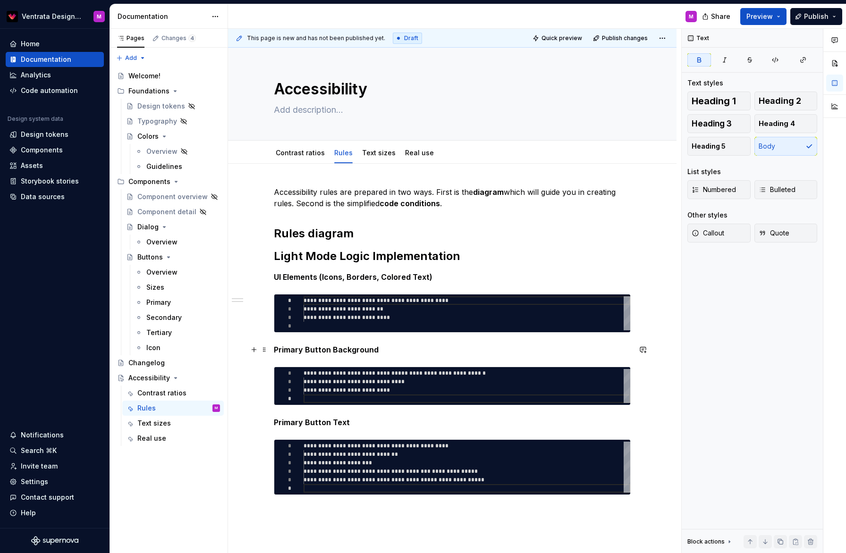
click at [334, 356] on div "**********" at bounding box center [452, 340] width 357 height 309
click at [320, 363] on div "**********" at bounding box center [452, 340] width 357 height 309
click at [642, 334] on div "**********" at bounding box center [452, 418] width 449 height 509
click at [365, 235] on h2 "Rules diagram" at bounding box center [452, 233] width 357 height 15
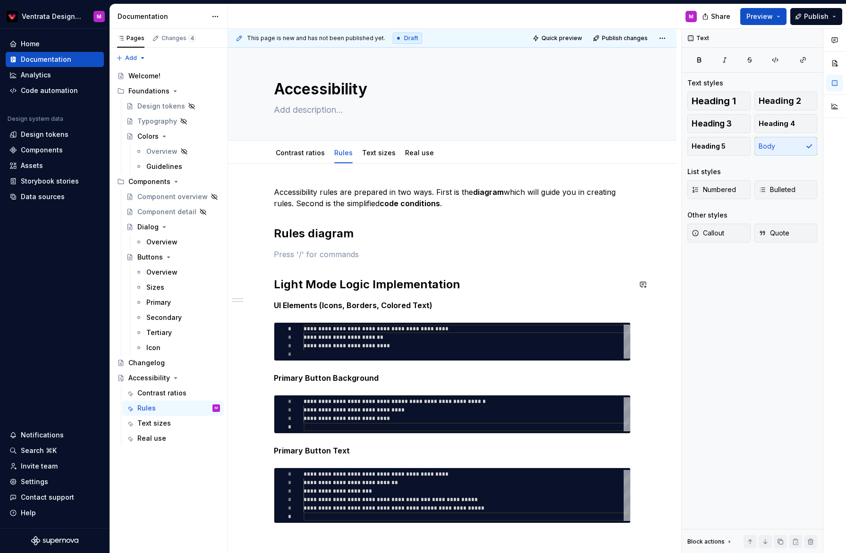
scroll to position [43, 0]
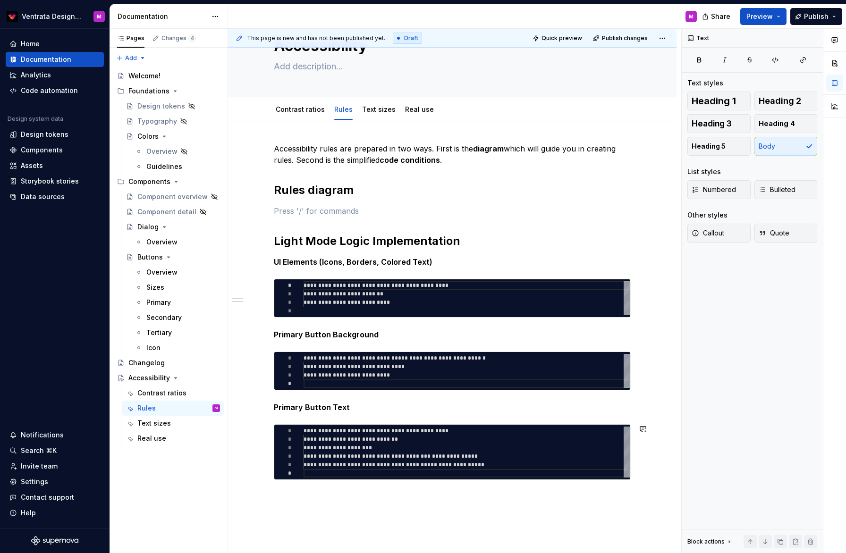
click at [284, 495] on div "**********" at bounding box center [452, 388] width 449 height 537
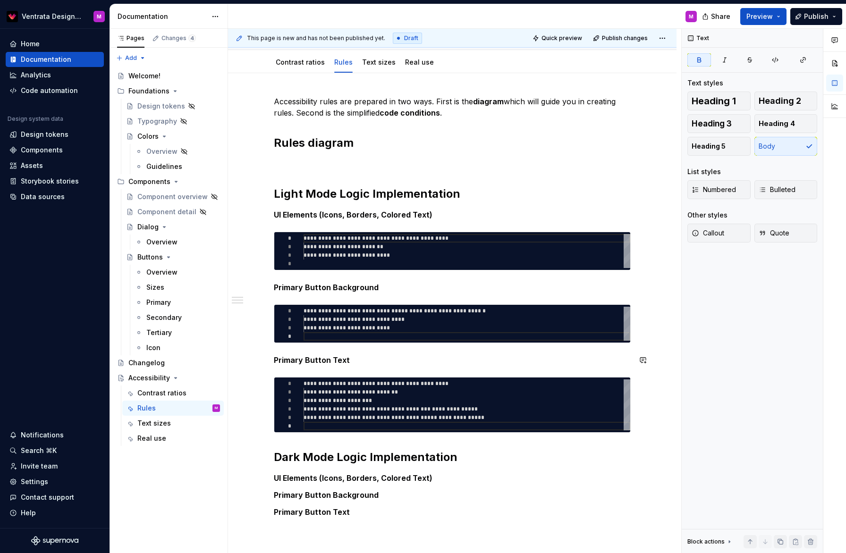
scroll to position [127, 0]
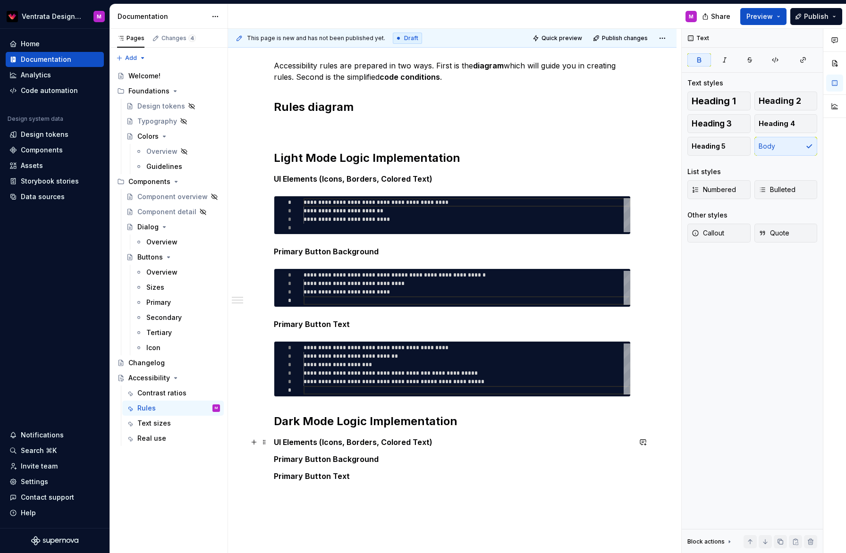
click at [438, 447] on p "UI Elements (Icons, Borders, Colored Text)" at bounding box center [452, 442] width 357 height 11
click at [257, 459] on button "button" at bounding box center [253, 459] width 13 height 13
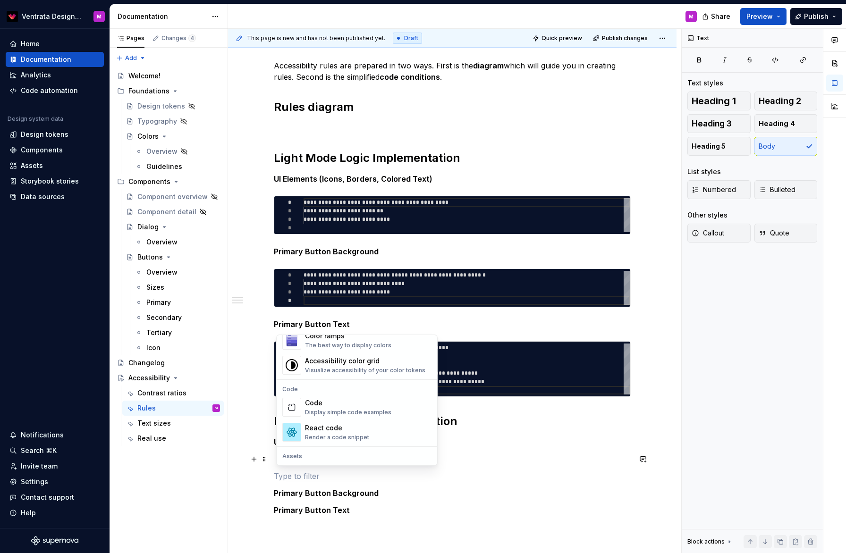
scroll to position [786, 0]
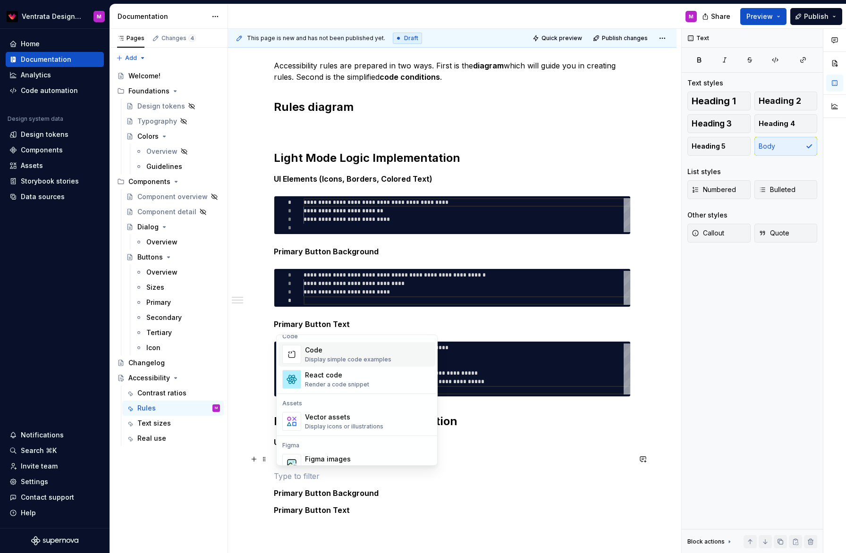
click at [349, 357] on div "Display simple code examples" at bounding box center [348, 360] width 86 height 8
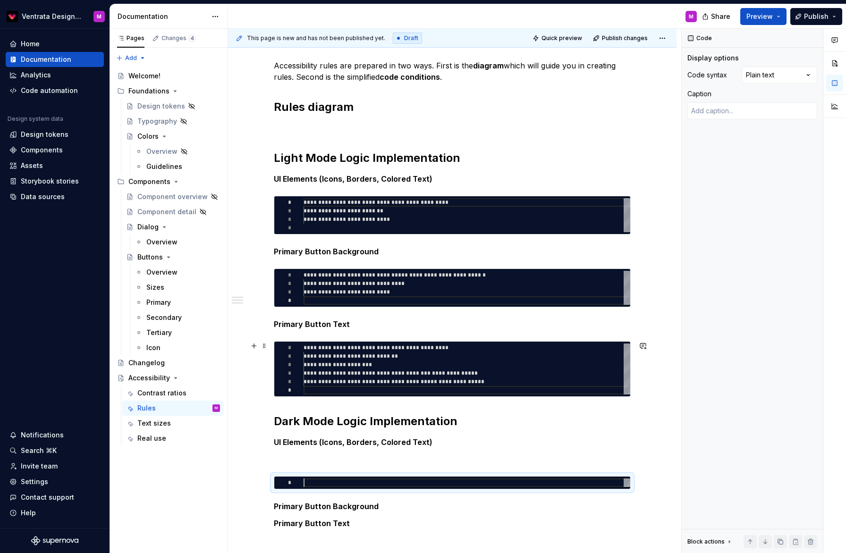
type textarea "*"
type textarea "**********"
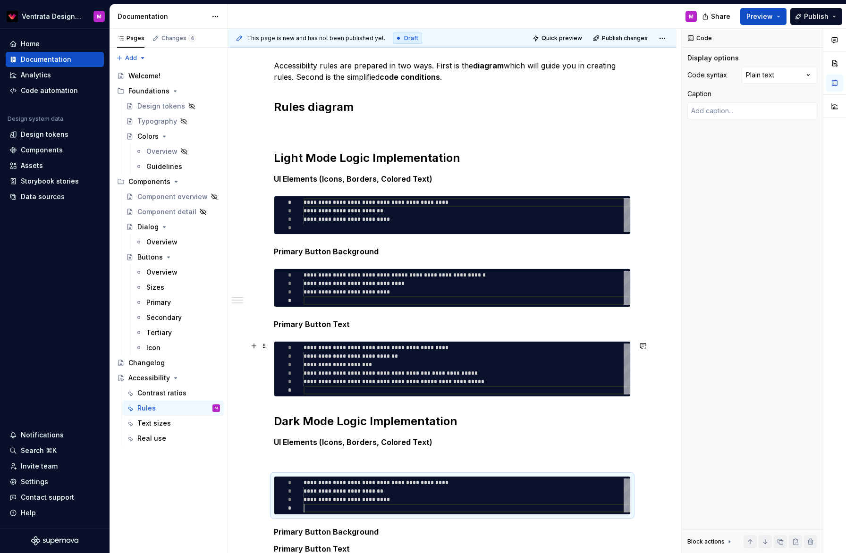
scroll to position [25, 0]
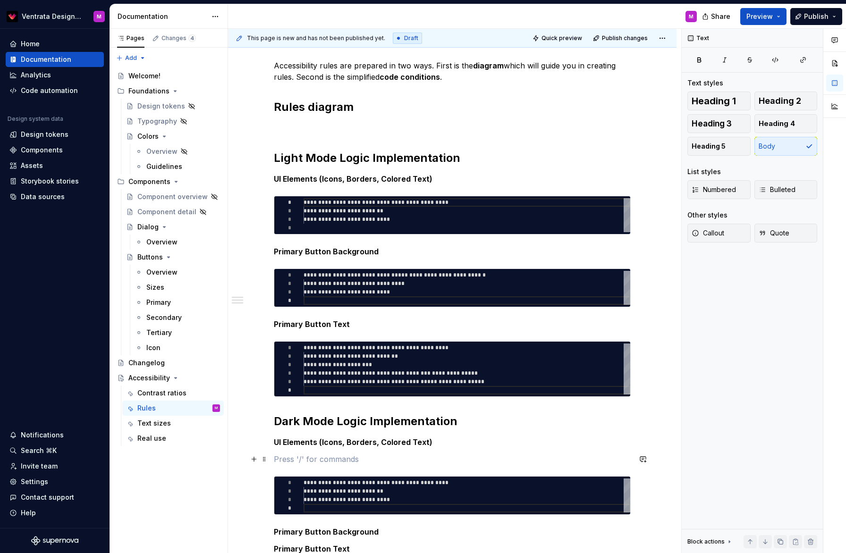
click at [315, 456] on p at bounding box center [452, 459] width 357 height 11
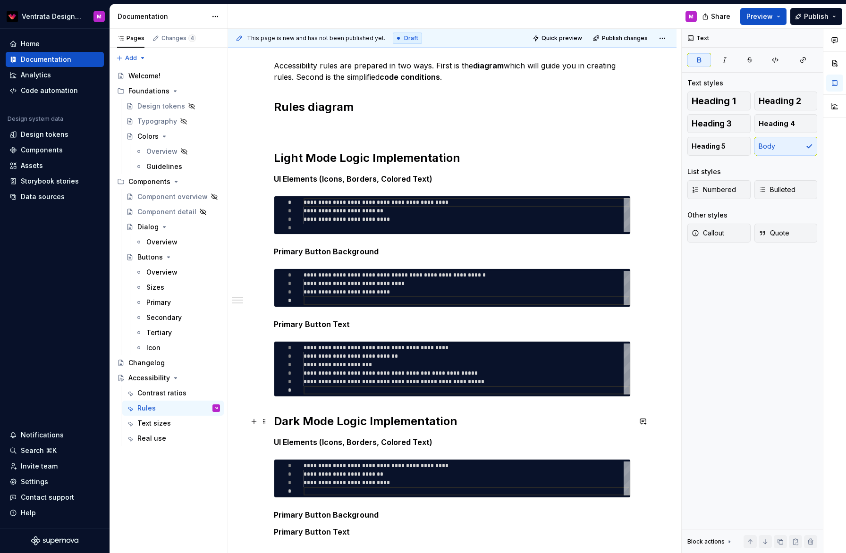
scroll to position [176, 0]
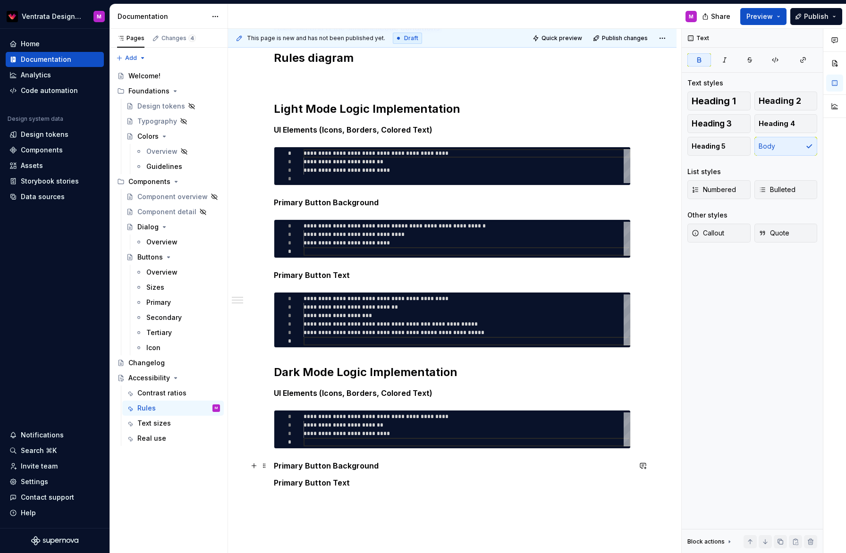
click at [382, 463] on p "Primary Button Background" at bounding box center [452, 465] width 357 height 11
click at [258, 484] on button "button" at bounding box center [253, 482] width 13 height 13
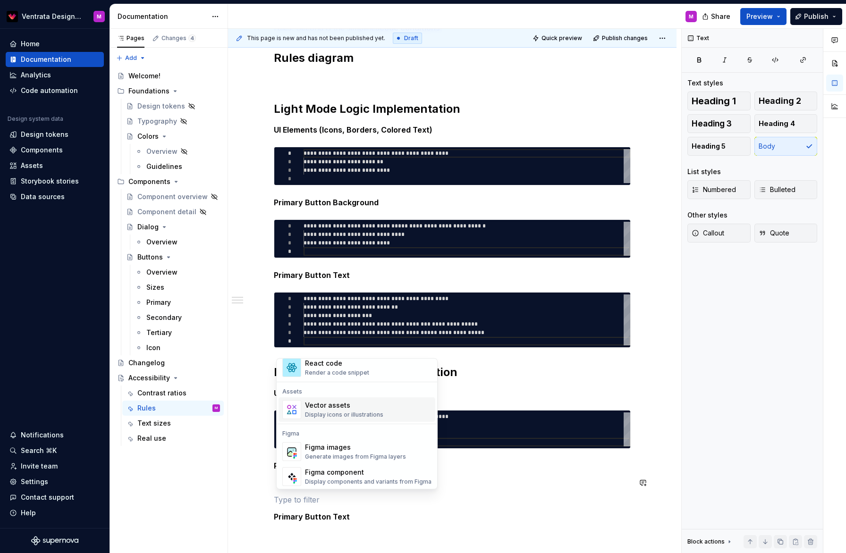
scroll to position [770, 0]
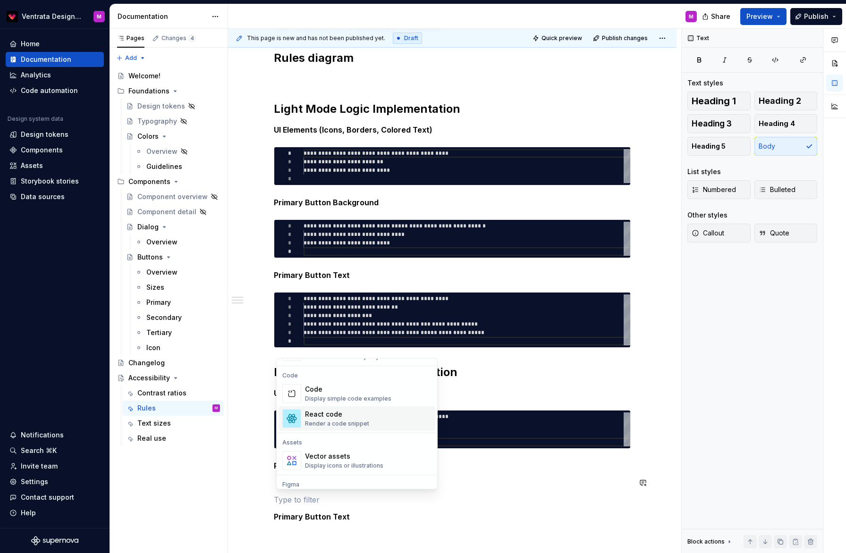
click at [331, 407] on span "React code Render a code snippet" at bounding box center [357, 419] width 157 height 25
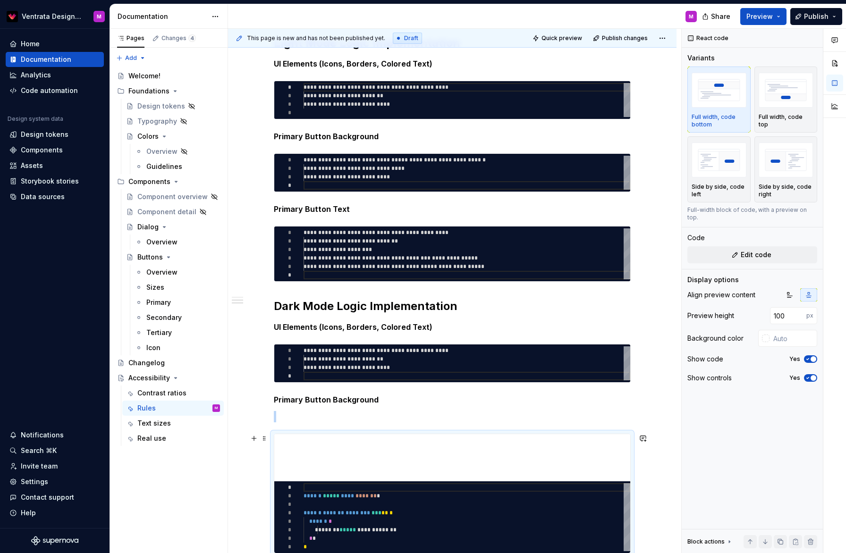
scroll to position [397, 0]
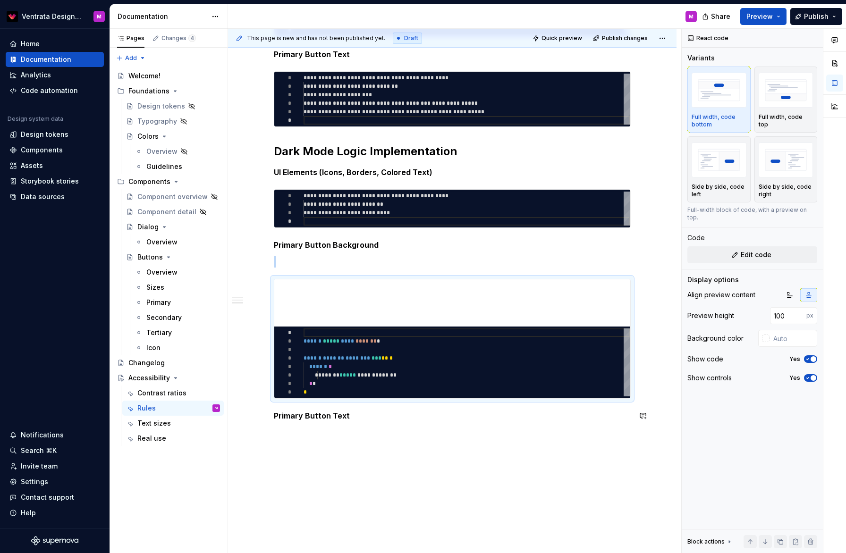
click at [350, 451] on div "**********" at bounding box center [452, 183] width 449 height 832
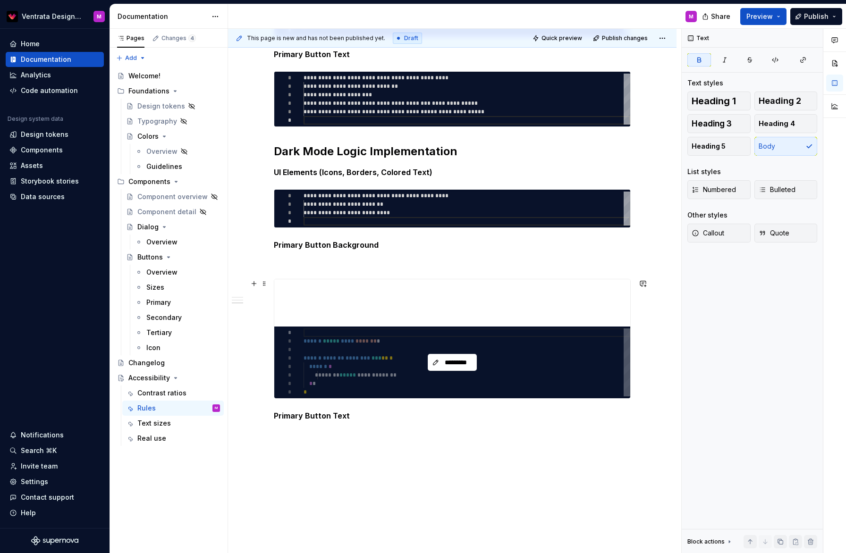
click at [373, 365] on div "*********" at bounding box center [452, 363] width 356 height 72
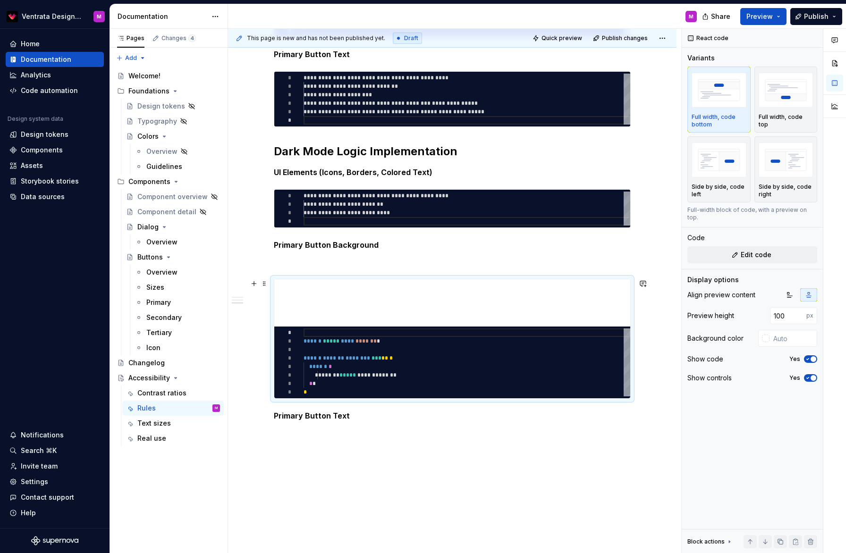
click at [267, 283] on div "**********" at bounding box center [452, 183] width 449 height 832
click at [262, 283] on div "**********" at bounding box center [452, 183] width 449 height 832
click at [305, 260] on div "**********" at bounding box center [452, 106] width 357 height 632
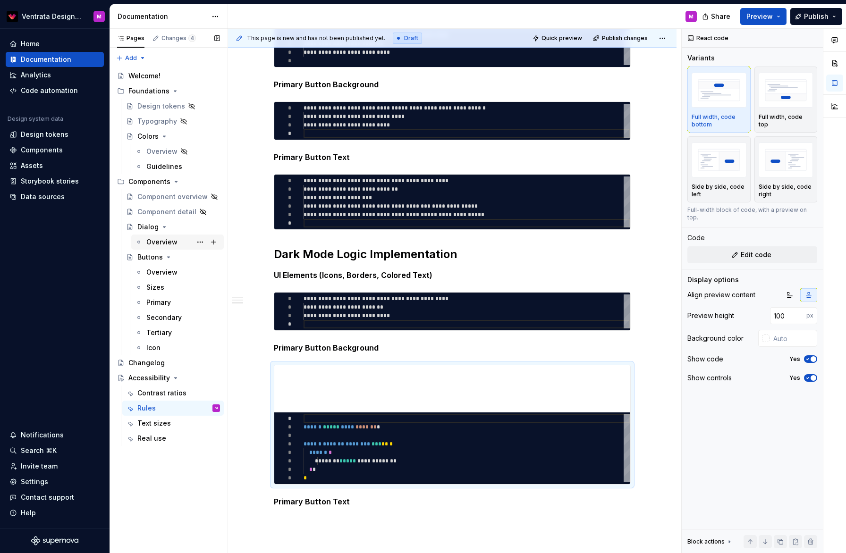
scroll to position [288, 0]
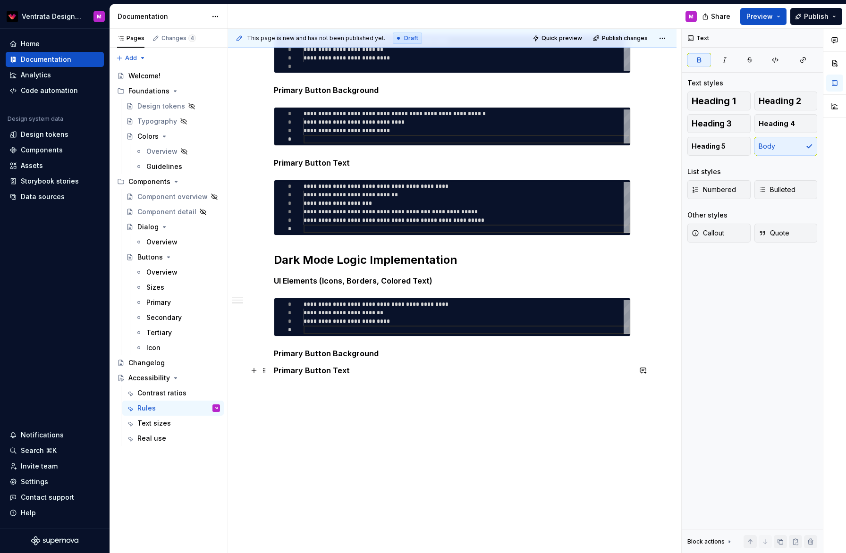
click at [400, 365] on p "Primary Button Text" at bounding box center [452, 370] width 357 height 11
click at [385, 365] on p "Primary Button Text" at bounding box center [452, 370] width 357 height 11
click at [375, 365] on p "Primary Button Text" at bounding box center [452, 370] width 357 height 11
drag, startPoint x: 357, startPoint y: 353, endPoint x: 361, endPoint y: 364, distance: 11.2
click at [357, 365] on p "Primary Button Text" at bounding box center [452, 370] width 357 height 11
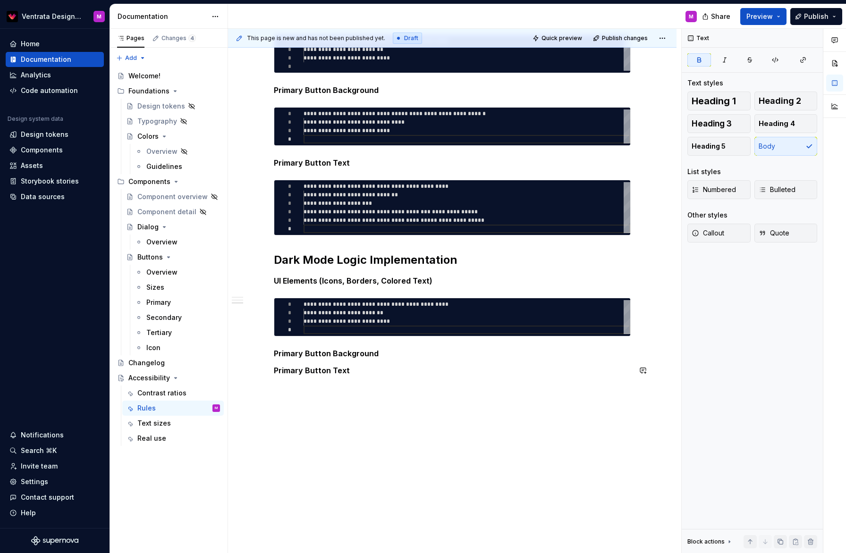
click at [271, 368] on div "**********" at bounding box center [452, 215] width 449 height 678
click at [280, 382] on p at bounding box center [452, 387] width 357 height 11
click at [277, 365] on p at bounding box center [452, 370] width 357 height 11
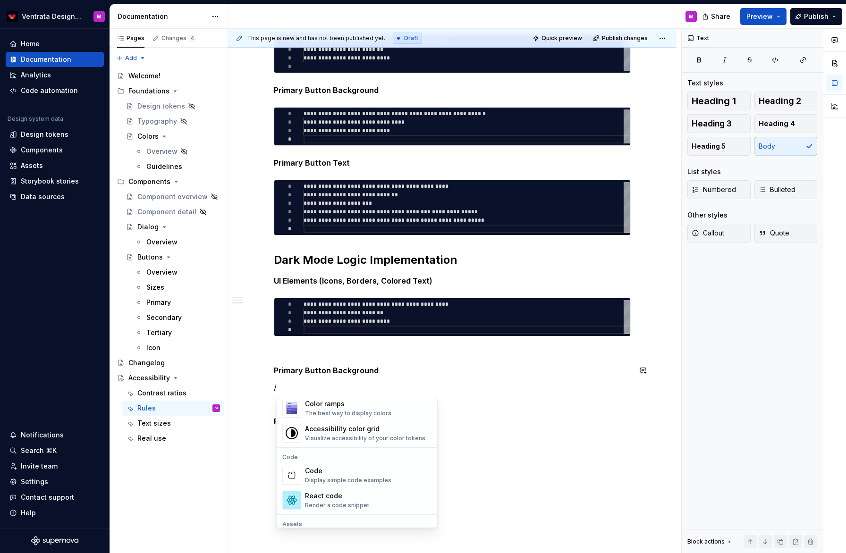
scroll to position [729, 0]
click at [334, 475] on div "Display simple code examples" at bounding box center [348, 479] width 86 height 8
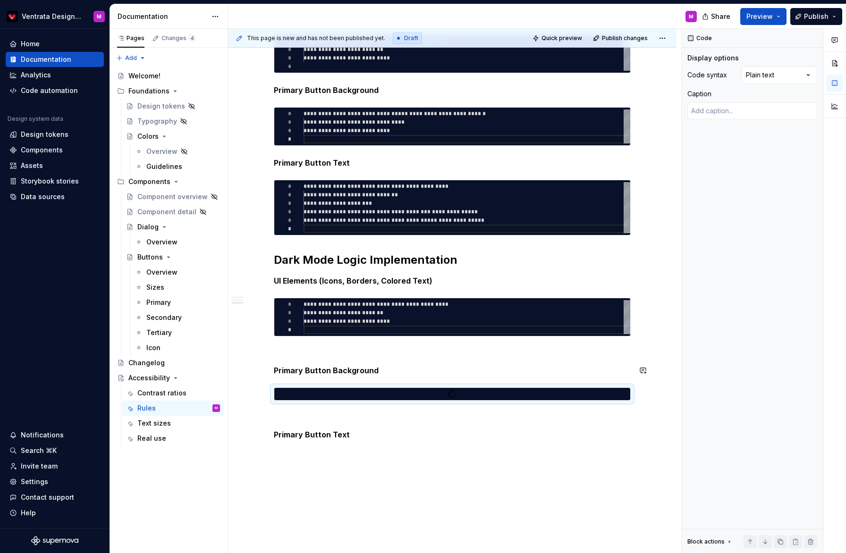
scroll to position [0, 0]
type textarea "*"
type textarea "**********"
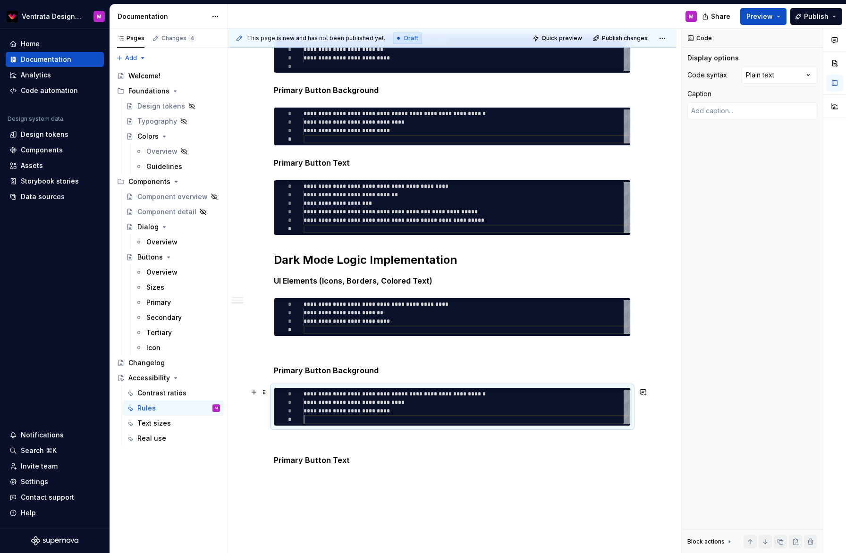
scroll to position [25, 0]
click at [388, 365] on p "Primary Button Background" at bounding box center [452, 370] width 357 height 11
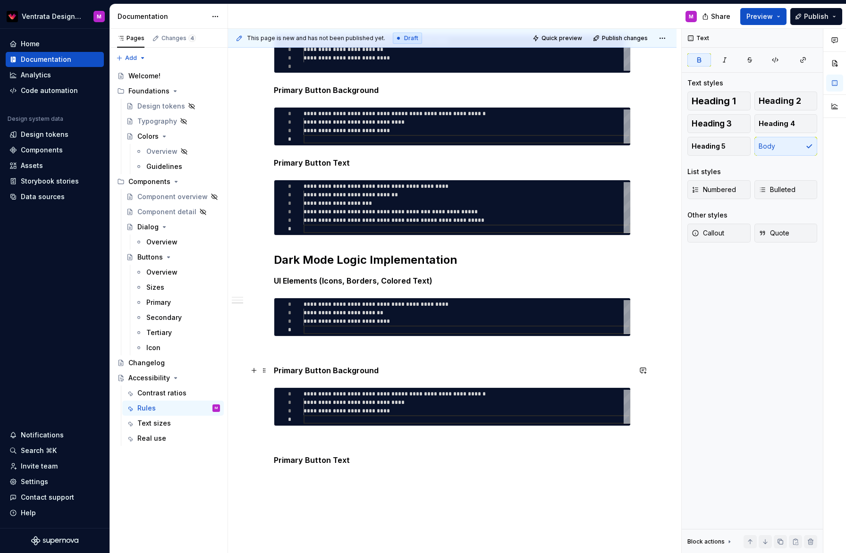
click at [376, 346] on div "**********" at bounding box center [452, 190] width 357 height 585
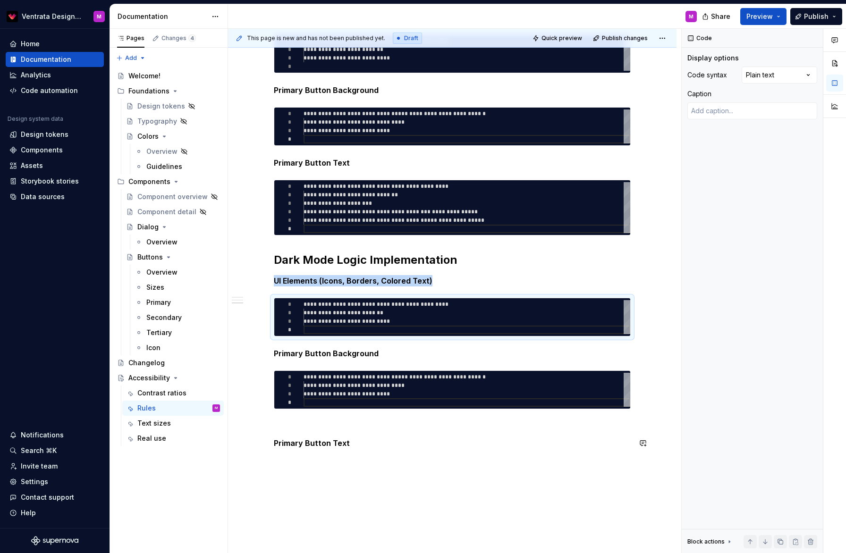
click at [319, 423] on div "**********" at bounding box center [452, 182] width 357 height 568
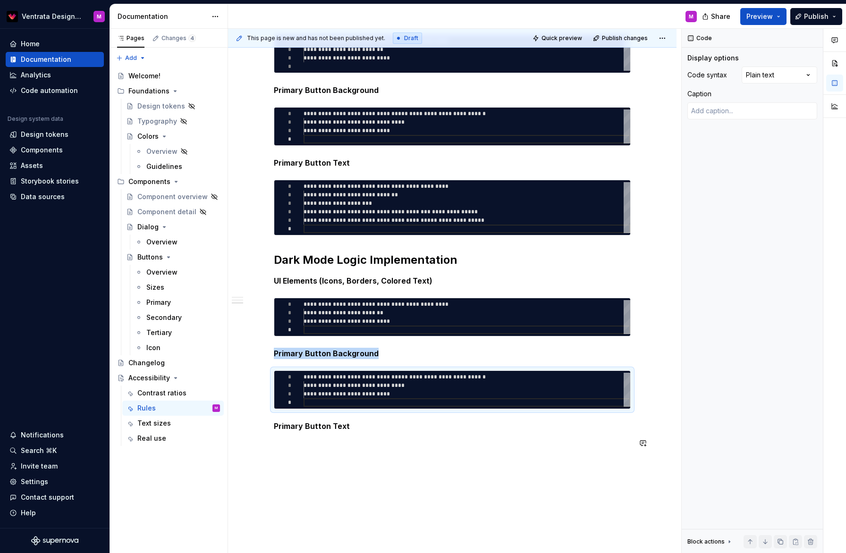
click at [366, 440] on div "**********" at bounding box center [452, 179] width 357 height 562
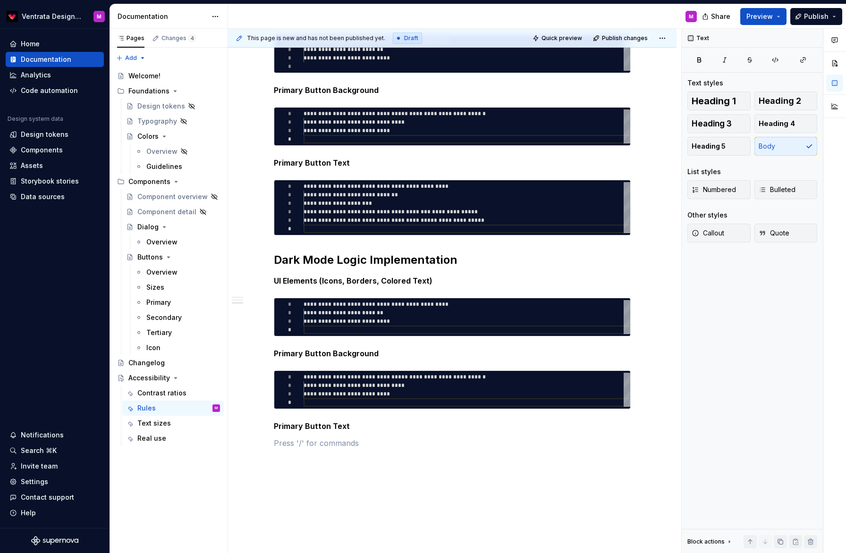
drag, startPoint x: 302, startPoint y: 440, endPoint x: 291, endPoint y: 440, distance: 10.9
click at [302, 440] on div "**********" at bounding box center [452, 179] width 357 height 562
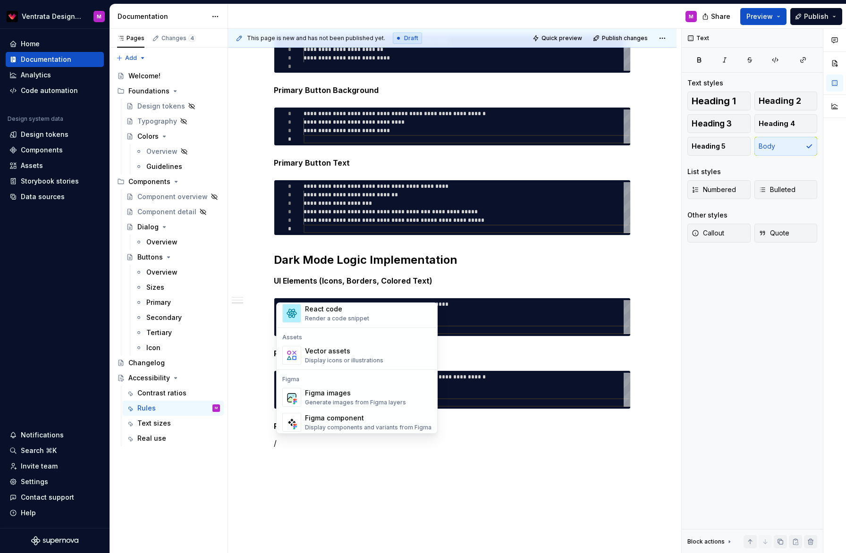
scroll to position [765, 0]
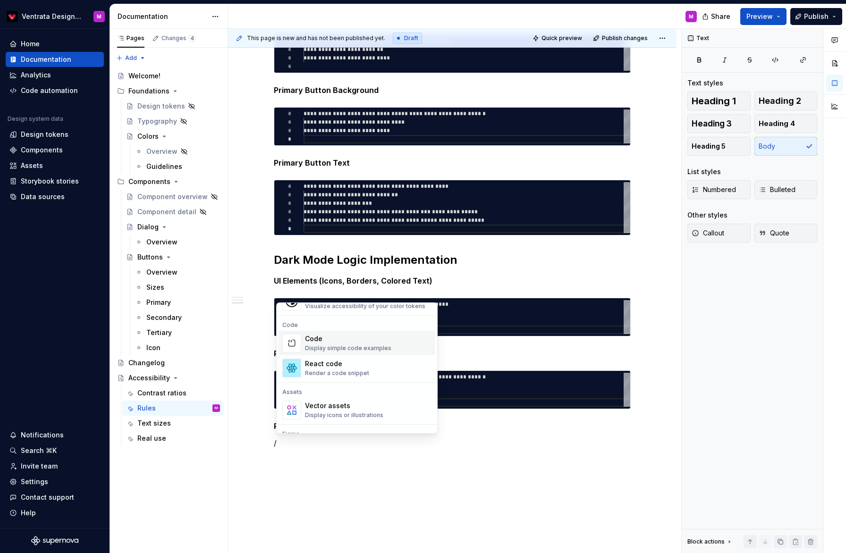
click at [364, 343] on div "Code" at bounding box center [348, 338] width 86 height 9
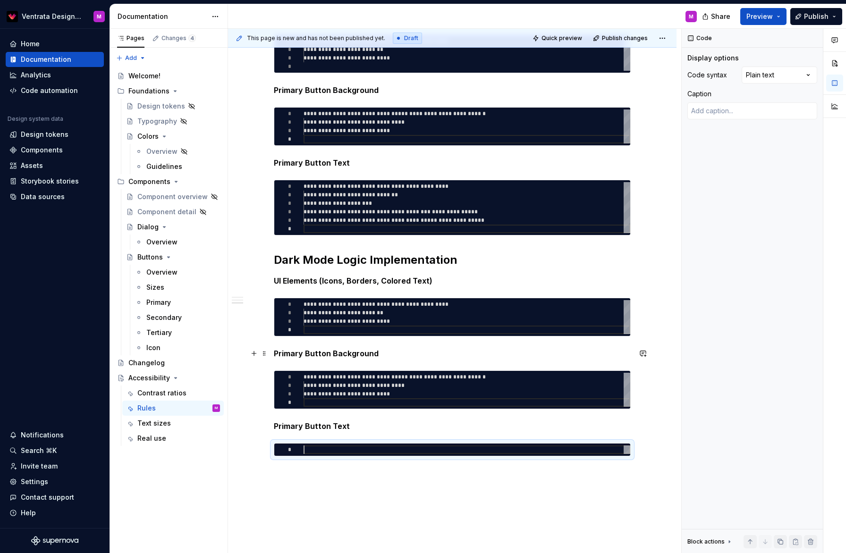
type textarea "*"
type textarea "**********"
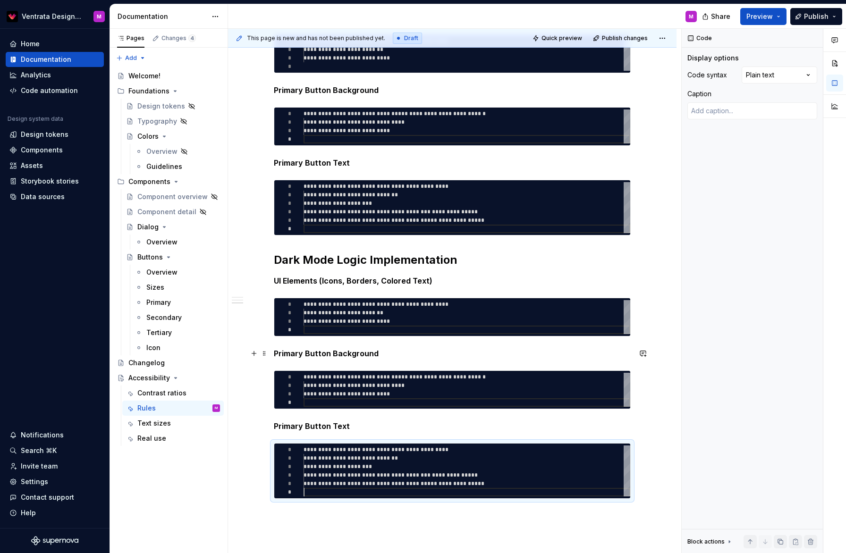
scroll to position [42, 0]
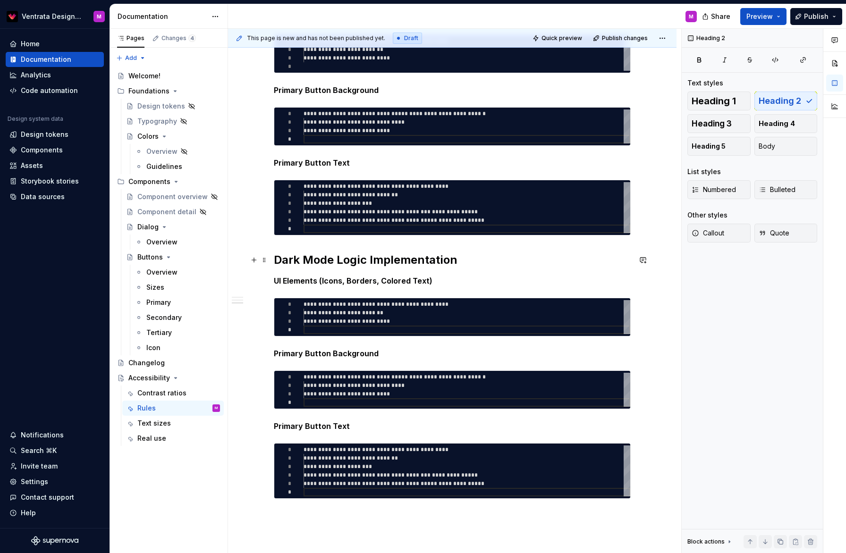
drag, startPoint x: 364, startPoint y: 266, endPoint x: 377, endPoint y: 264, distance: 13.9
click at [364, 266] on h2 "Dark Mode Logic Implementation" at bounding box center [452, 260] width 357 height 15
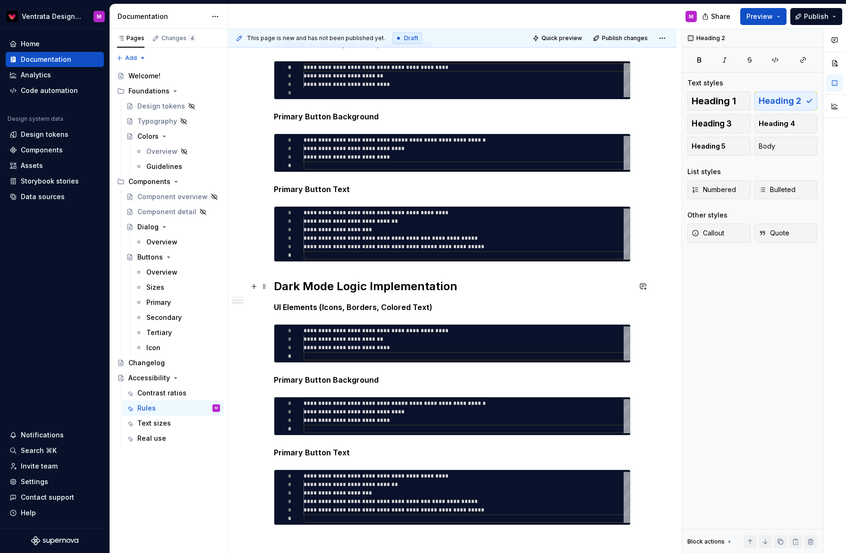
scroll to position [222, 0]
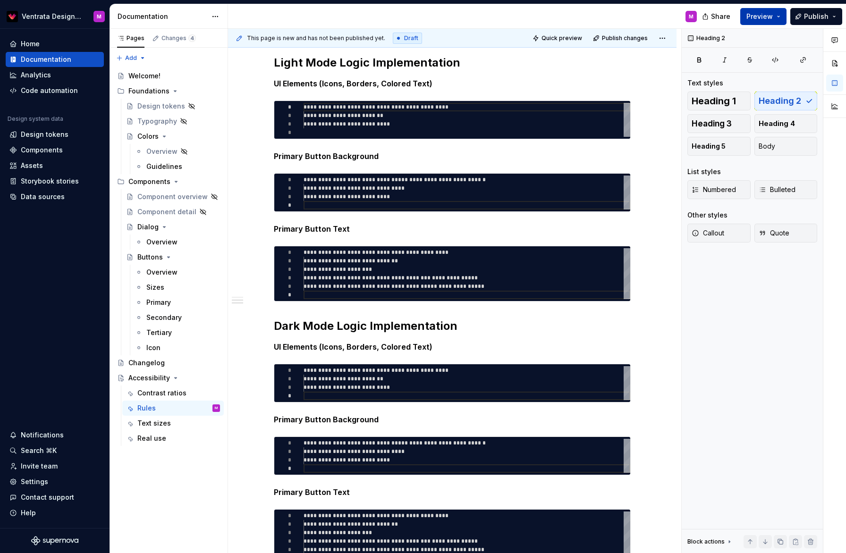
click at [779, 19] on button "Preview" at bounding box center [763, 16] width 46 height 17
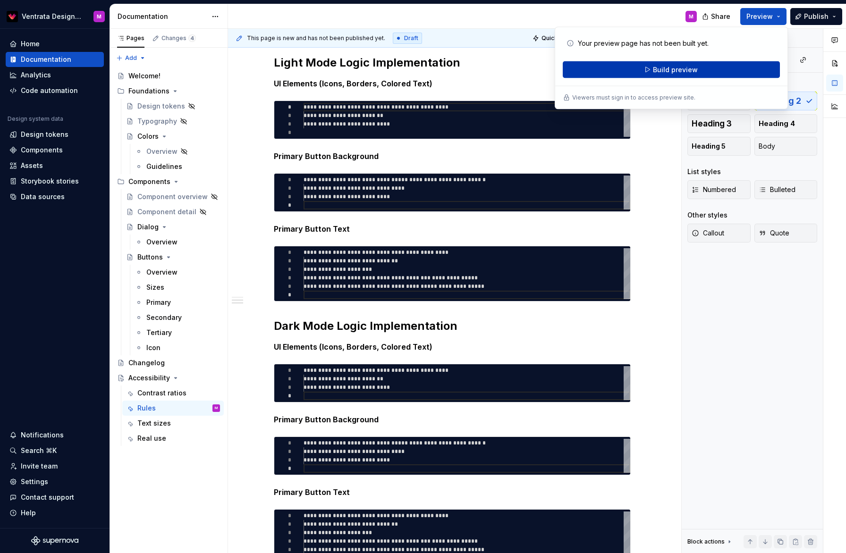
click at [687, 69] on span "Build preview" at bounding box center [675, 69] width 45 height 9
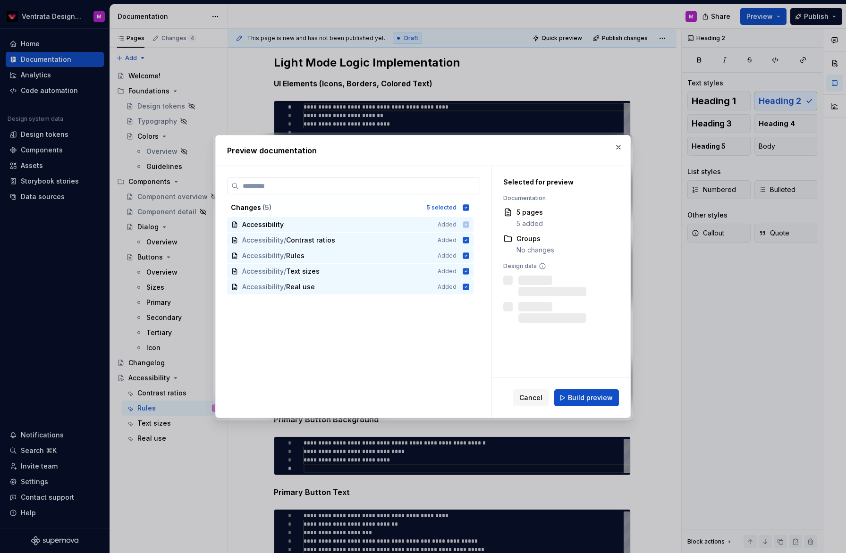
drag, startPoint x: 580, startPoint y: 397, endPoint x: 575, endPoint y: 398, distance: 5.7
click at [580, 397] on span "Build preview" at bounding box center [590, 397] width 45 height 9
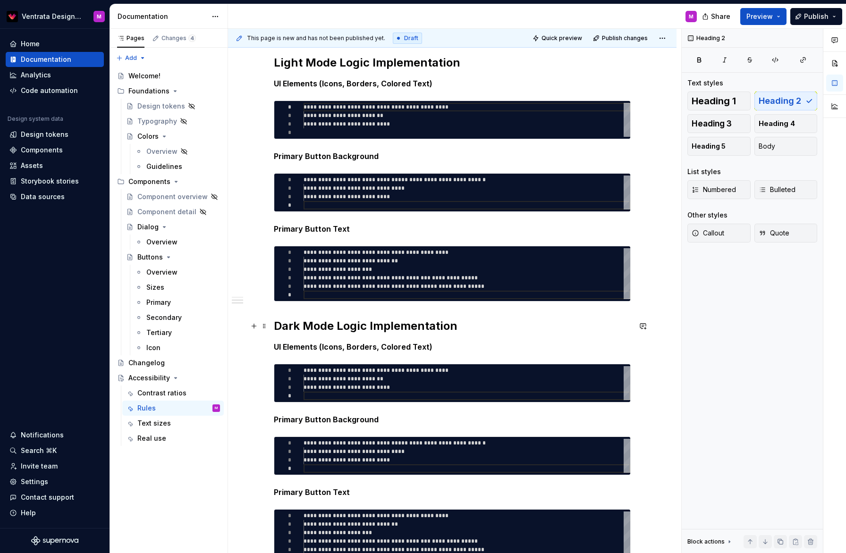
click at [277, 325] on h2 "Dark Mode Logic Implementation" at bounding box center [452, 326] width 357 height 15
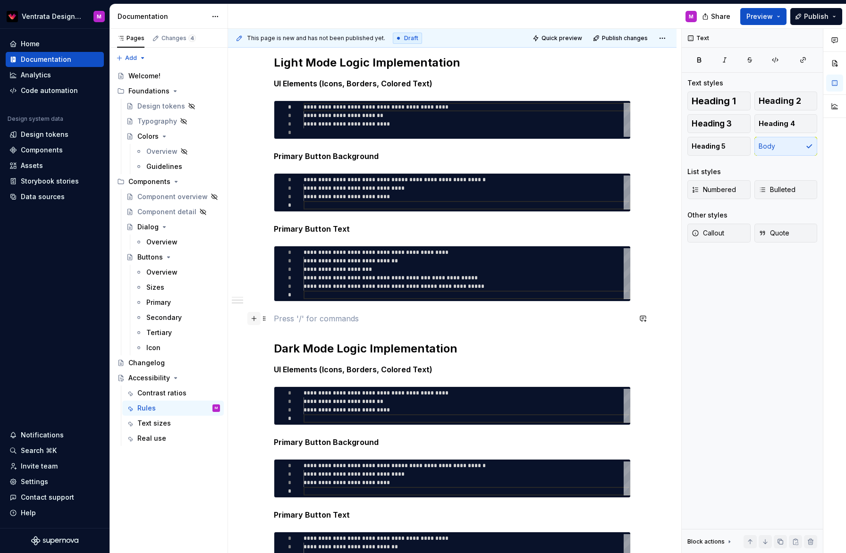
click at [255, 319] on button "button" at bounding box center [253, 318] width 13 height 13
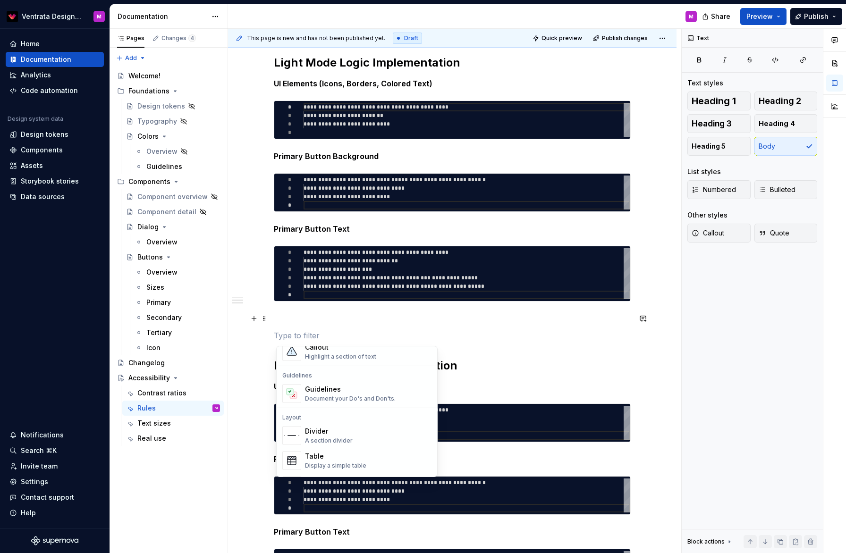
scroll to position [261, 0]
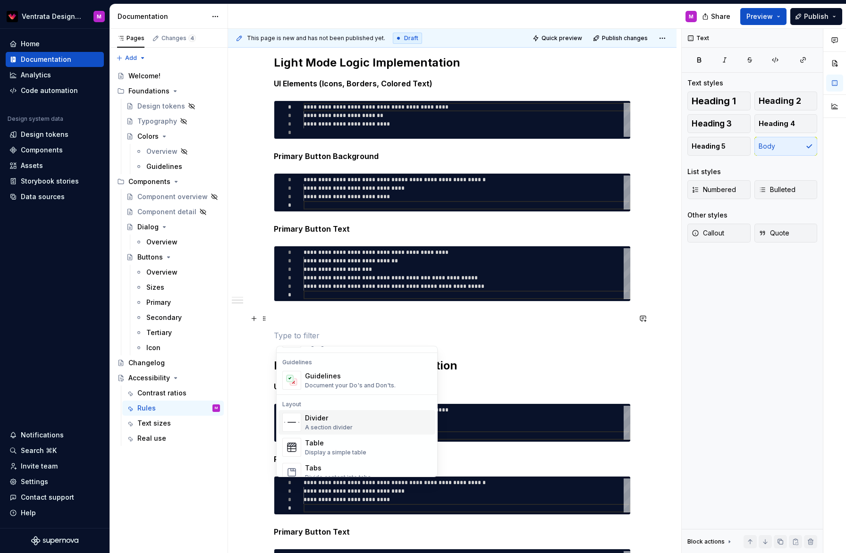
click at [329, 418] on div "Divider" at bounding box center [329, 418] width 48 height 9
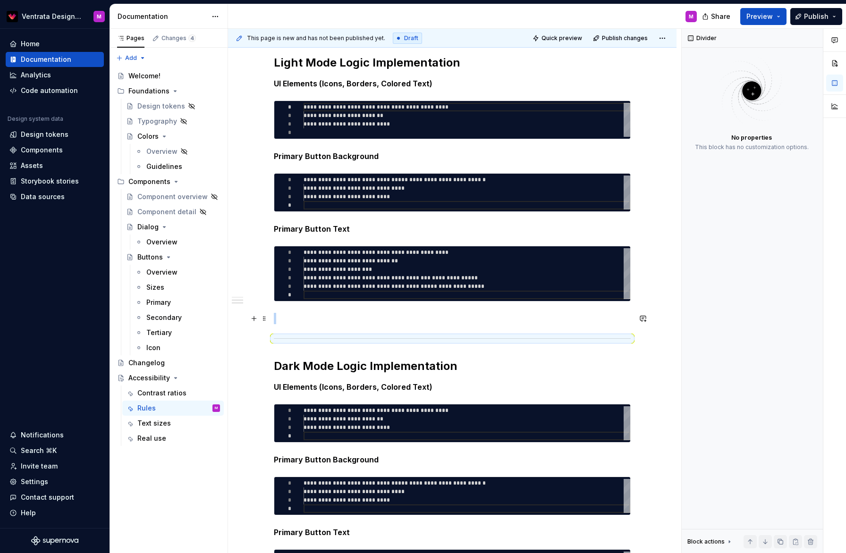
click at [501, 323] on p at bounding box center [452, 318] width 357 height 11
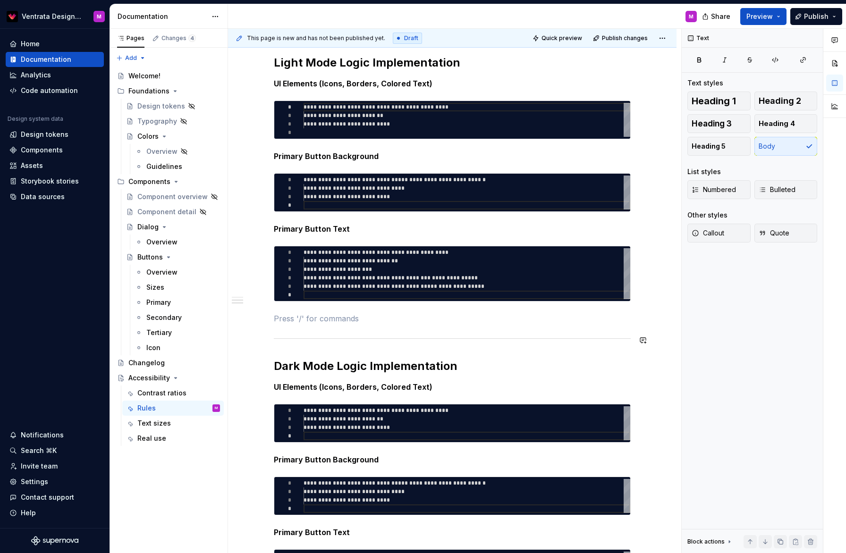
click at [287, 350] on div "**********" at bounding box center [452, 285] width 357 height 641
click at [258, 339] on button "button" at bounding box center [253, 340] width 13 height 13
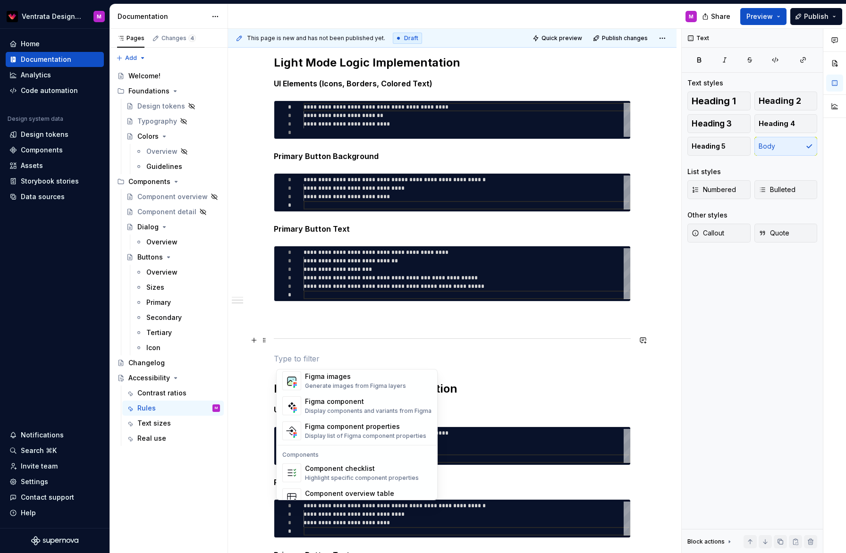
scroll to position [940, 0]
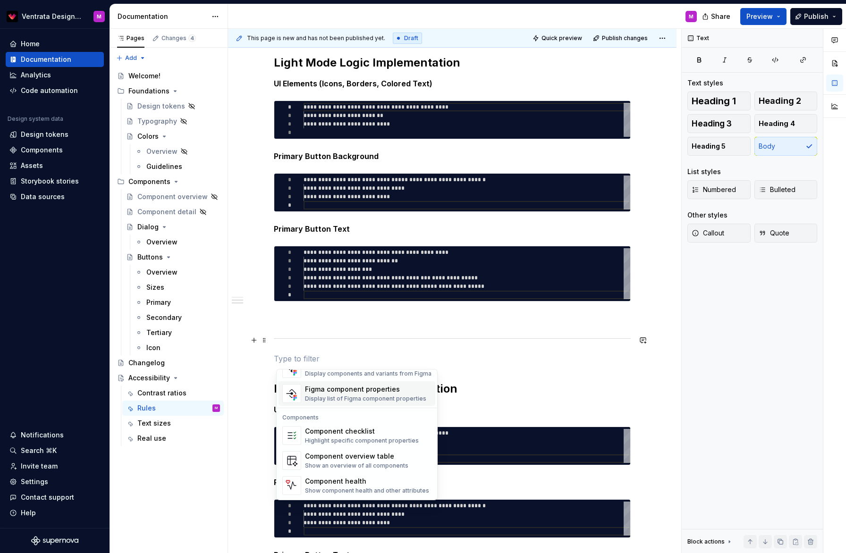
click at [479, 381] on div "**********" at bounding box center [452, 296] width 357 height 663
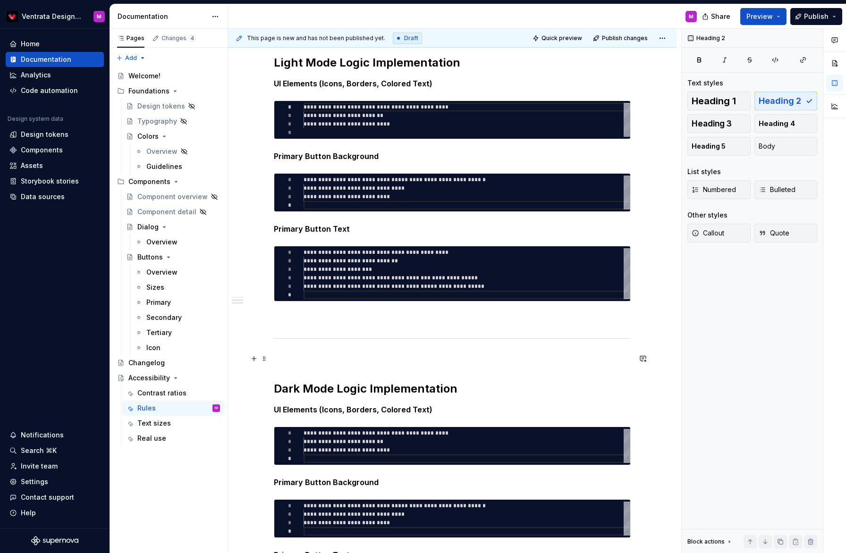
click at [466, 356] on p at bounding box center [452, 358] width 357 height 11
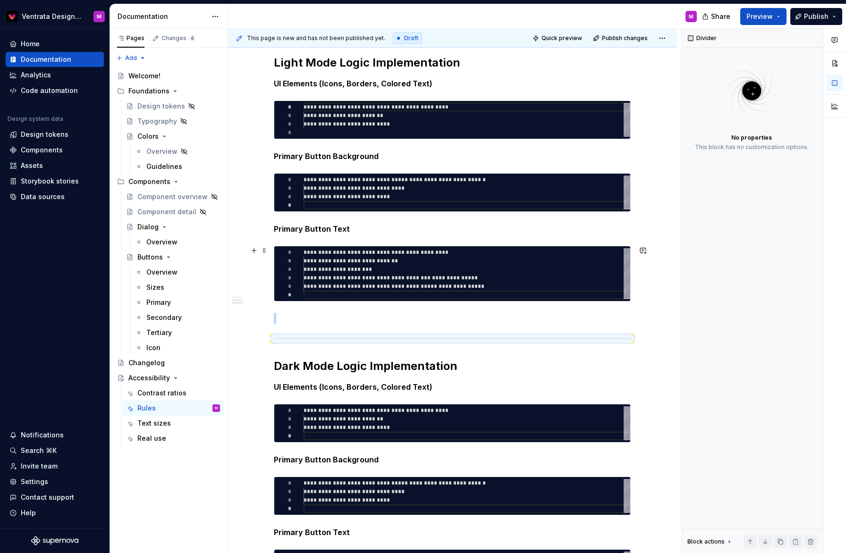
scroll to position [160, 0]
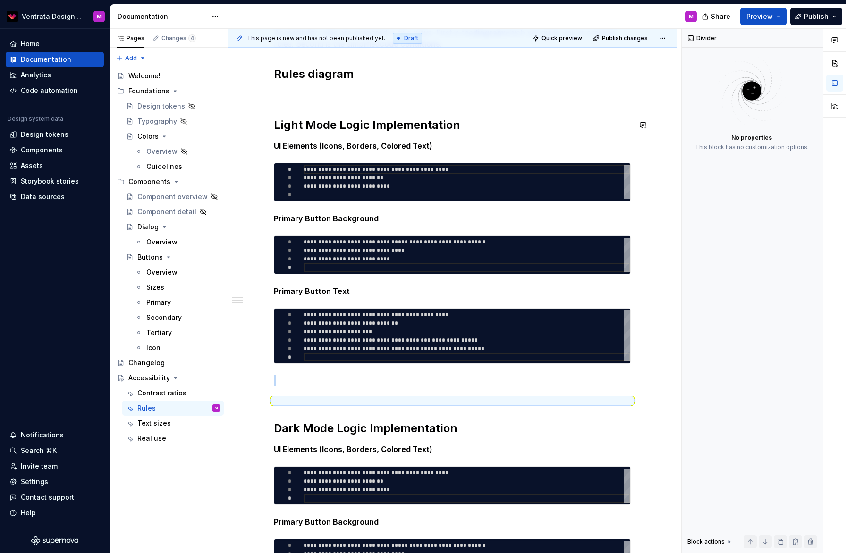
click at [392, 88] on div "**********" at bounding box center [452, 347] width 357 height 641
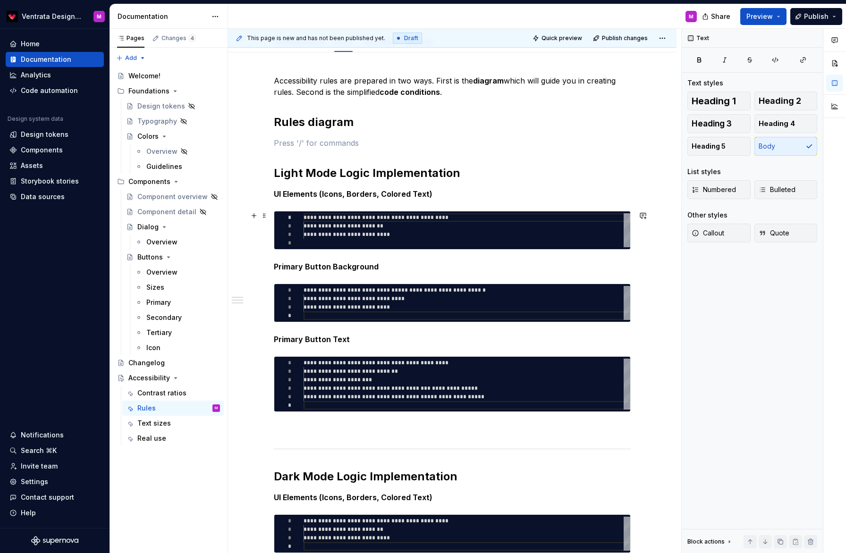
scroll to position [66, 0]
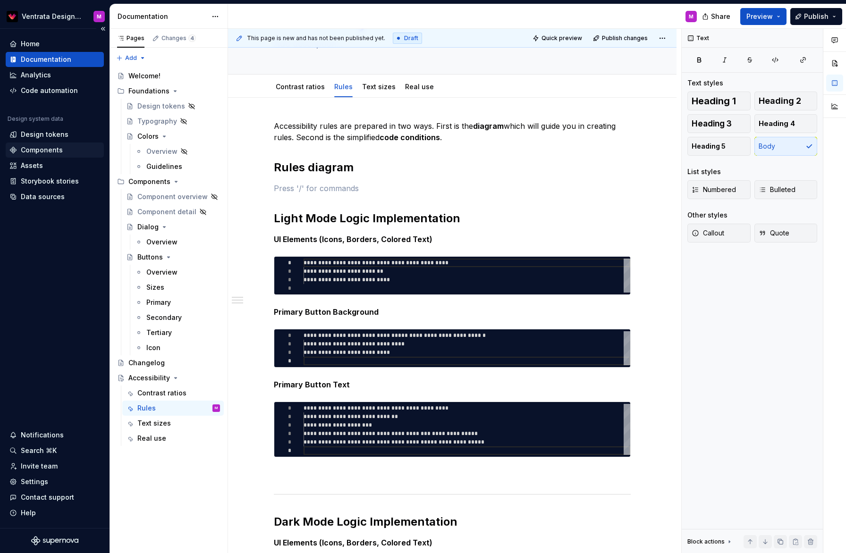
click at [50, 148] on div "Components" at bounding box center [42, 149] width 42 height 9
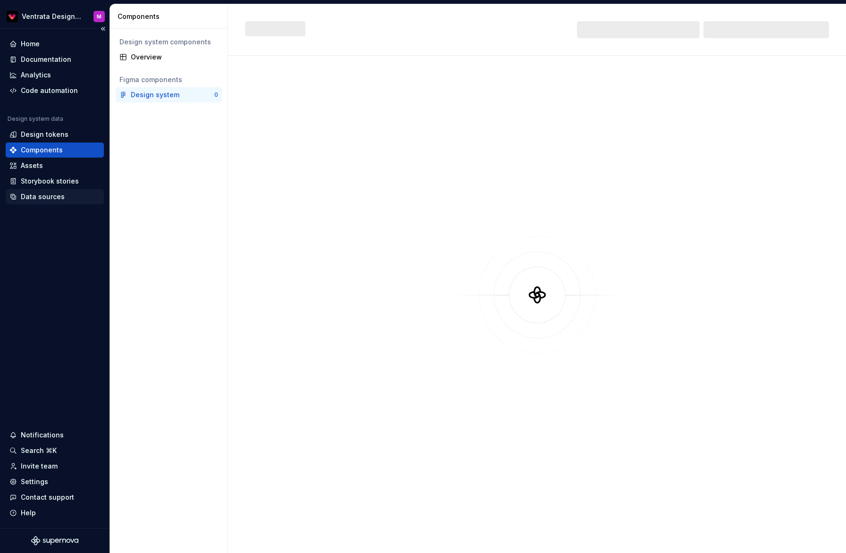
click at [39, 197] on div "Data sources" at bounding box center [43, 196] width 44 height 9
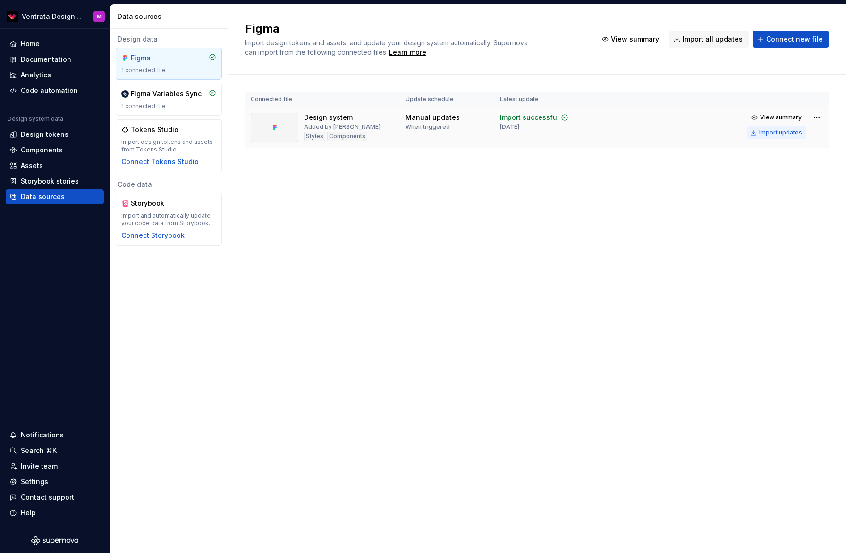
click at [784, 134] on div "Import updates" at bounding box center [780, 133] width 43 height 8
click at [775, 131] on div "Import updates" at bounding box center [780, 133] width 43 height 8
click at [48, 57] on div "Documentation" at bounding box center [46, 59] width 51 height 9
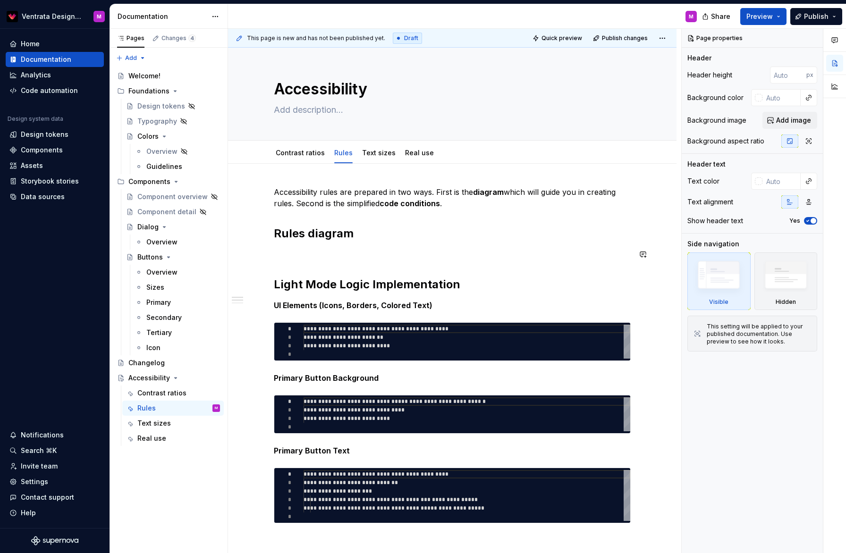
click at [323, 246] on div "**********" at bounding box center [452, 506] width 357 height 641
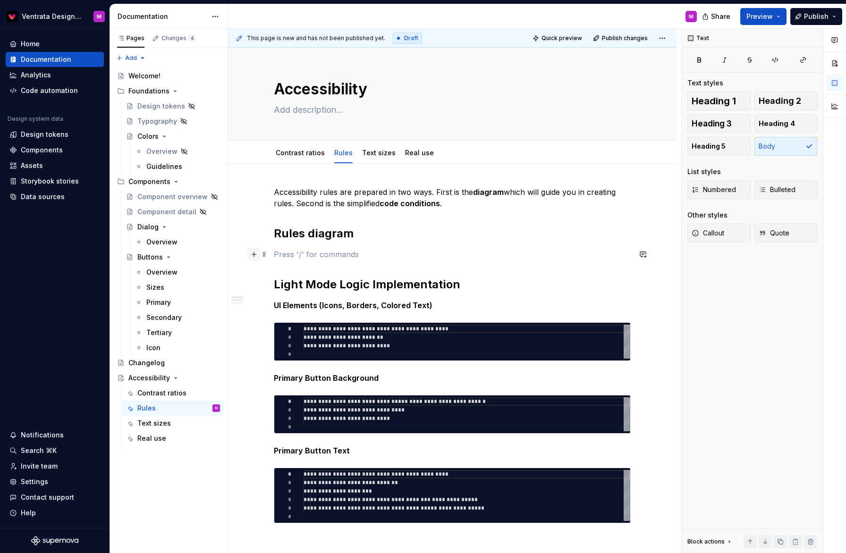
click at [254, 254] on button "button" at bounding box center [253, 254] width 13 height 13
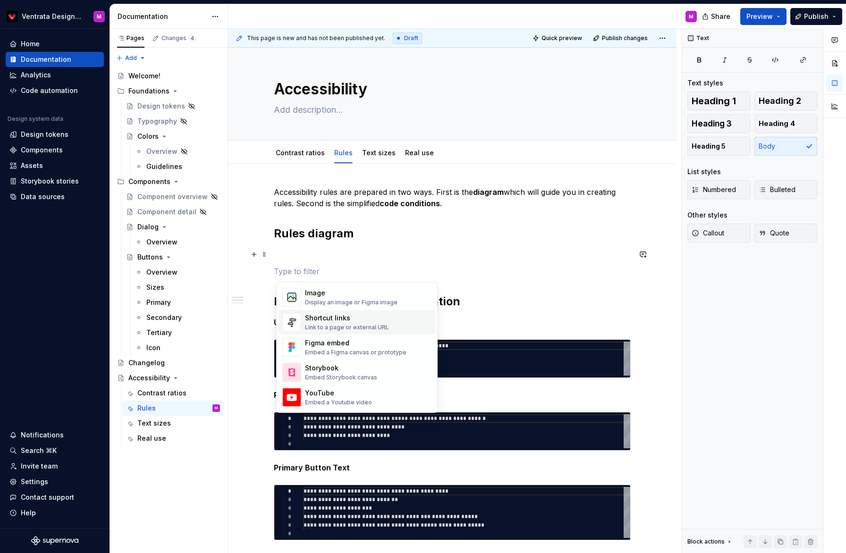
scroll to position [397, 0]
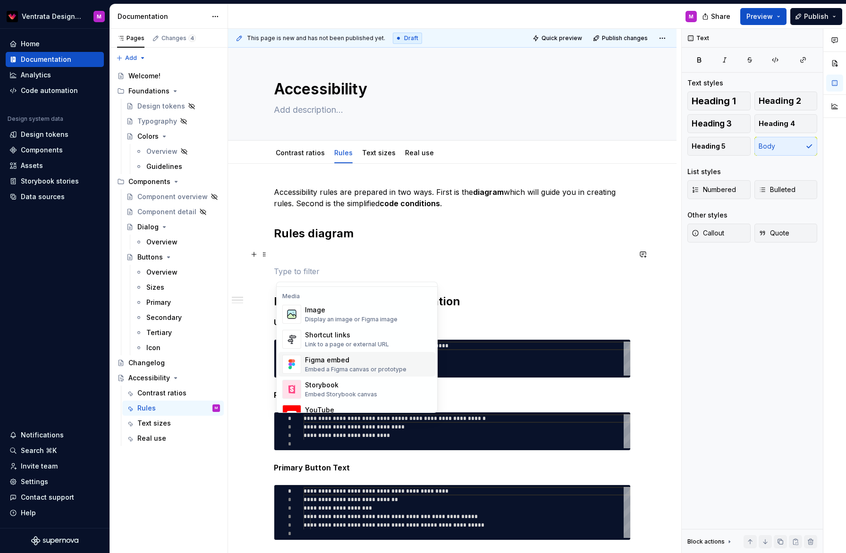
click at [378, 359] on div "Figma embed" at bounding box center [356, 360] width 102 height 9
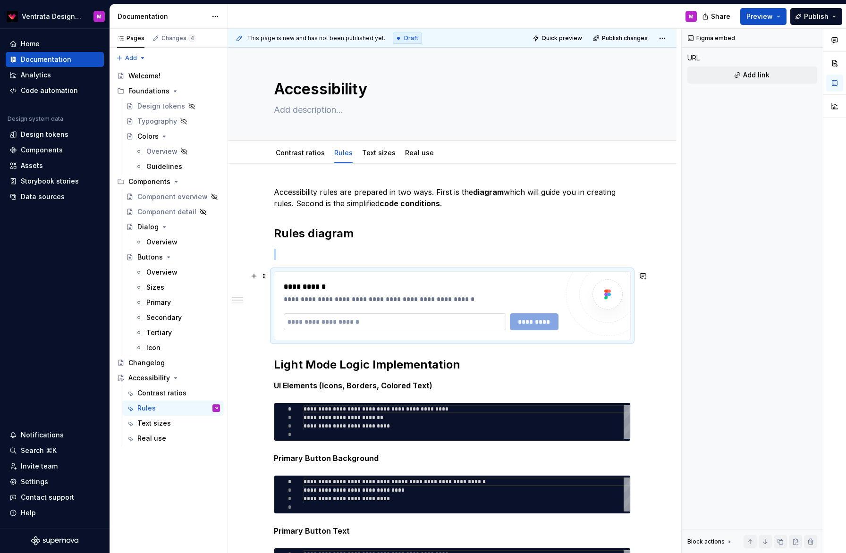
click at [395, 317] on input "text" at bounding box center [395, 322] width 222 height 17
click at [433, 291] on div "**********" at bounding box center [421, 286] width 275 height 11
click at [264, 276] on span at bounding box center [265, 276] width 8 height 13
drag, startPoint x: 296, startPoint y: 359, endPoint x: 298, endPoint y: 350, distance: 9.9
click at [296, 359] on div "Delete" at bounding box center [310, 361] width 61 height 9
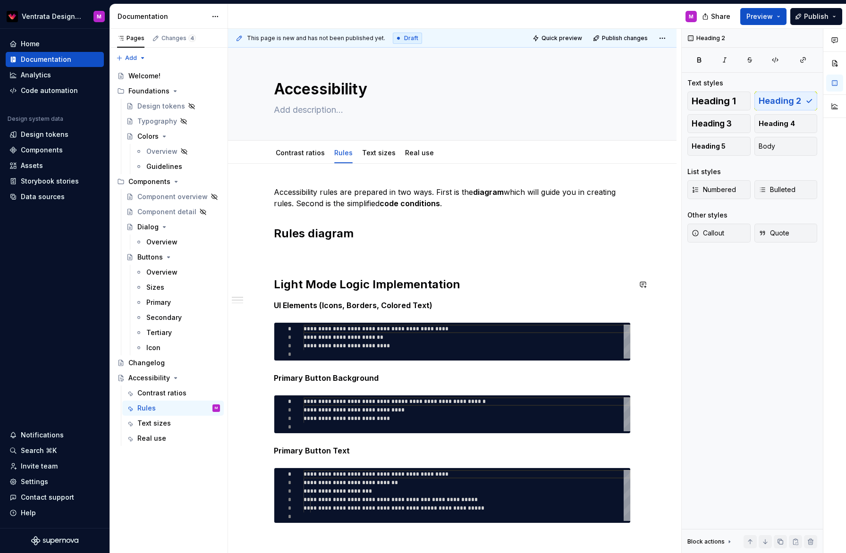
click at [288, 253] on p at bounding box center [452, 254] width 357 height 11
click at [255, 257] on button "button" at bounding box center [253, 254] width 13 height 13
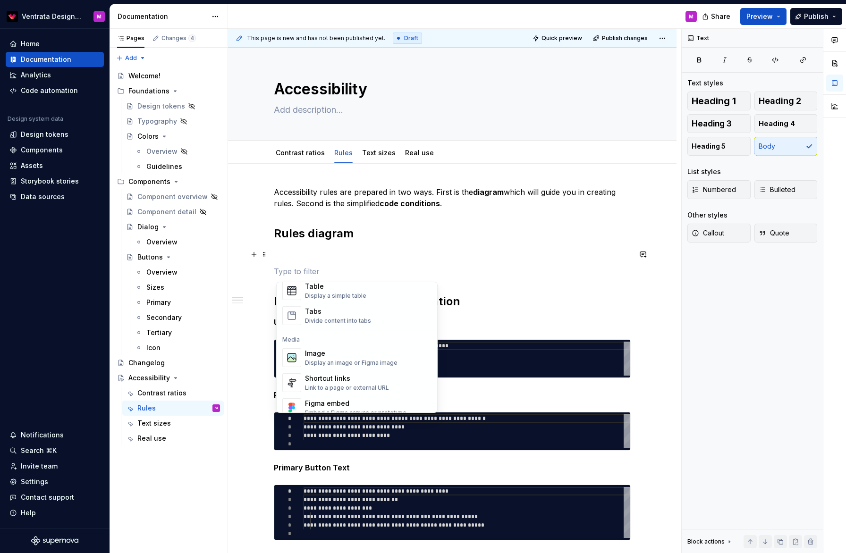
scroll to position [372, 0]
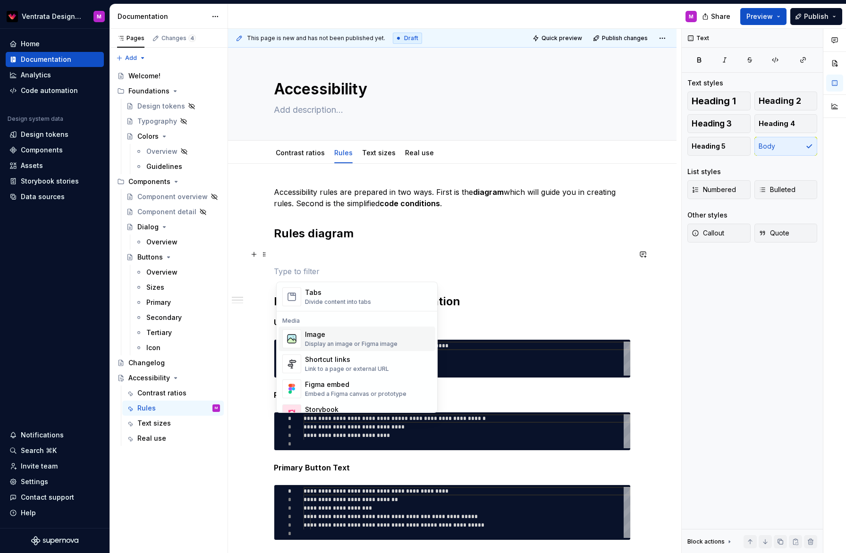
click at [349, 343] on div "Display an image or Figma image" at bounding box center [351, 344] width 93 height 8
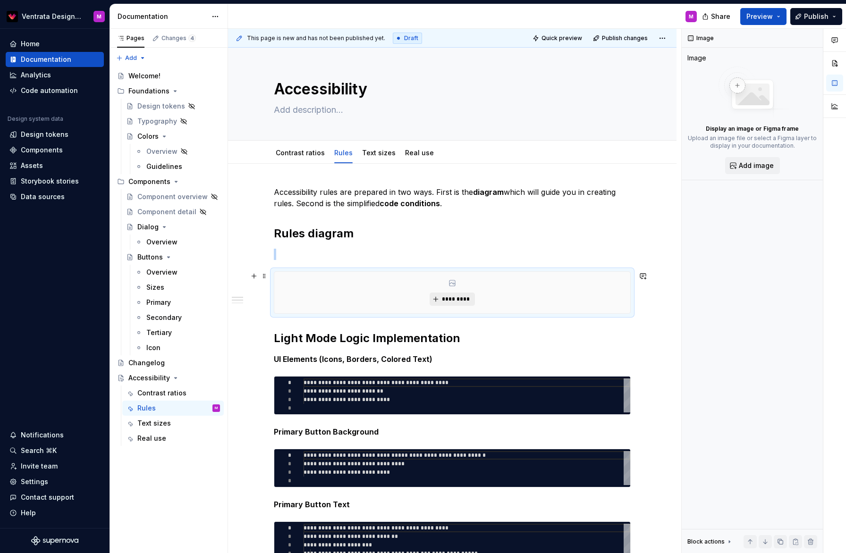
click at [464, 296] on span "*********" at bounding box center [455, 300] width 29 height 8
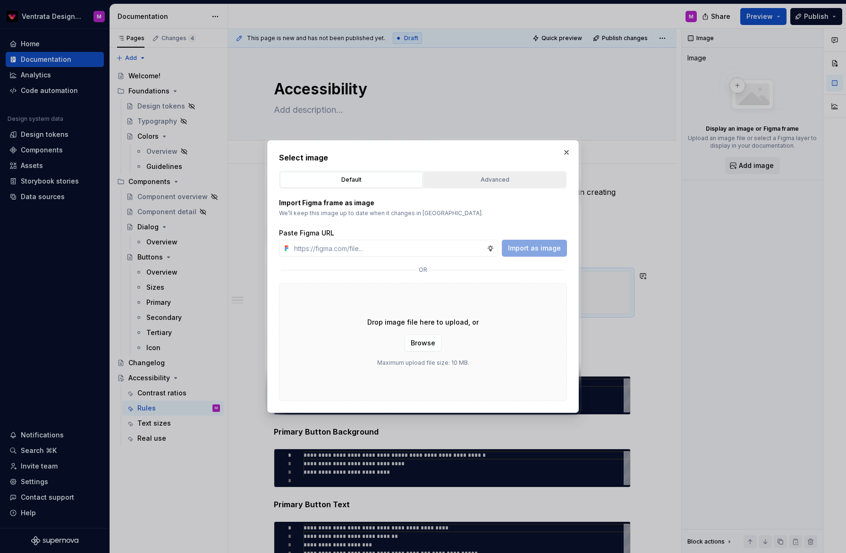
click at [487, 178] on div "Advanced" at bounding box center [495, 179] width 136 height 9
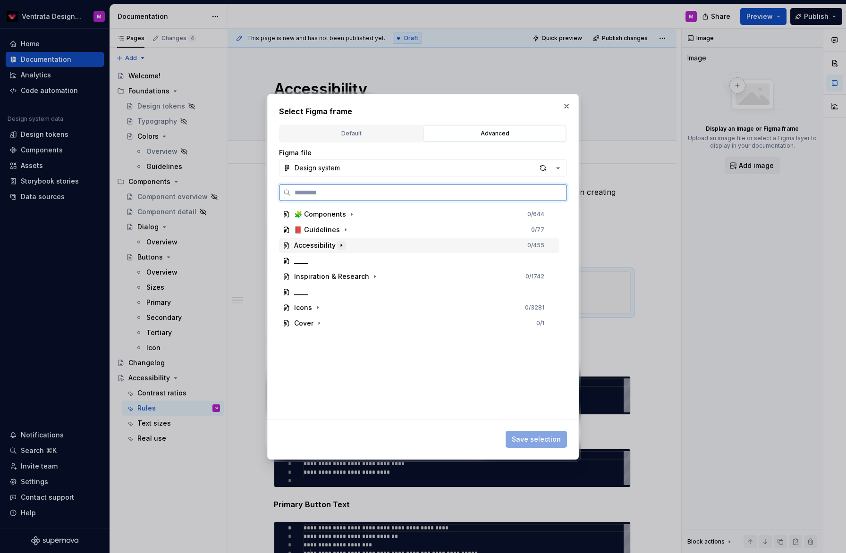
click at [341, 246] on icon "button" at bounding box center [341, 245] width 1 height 2
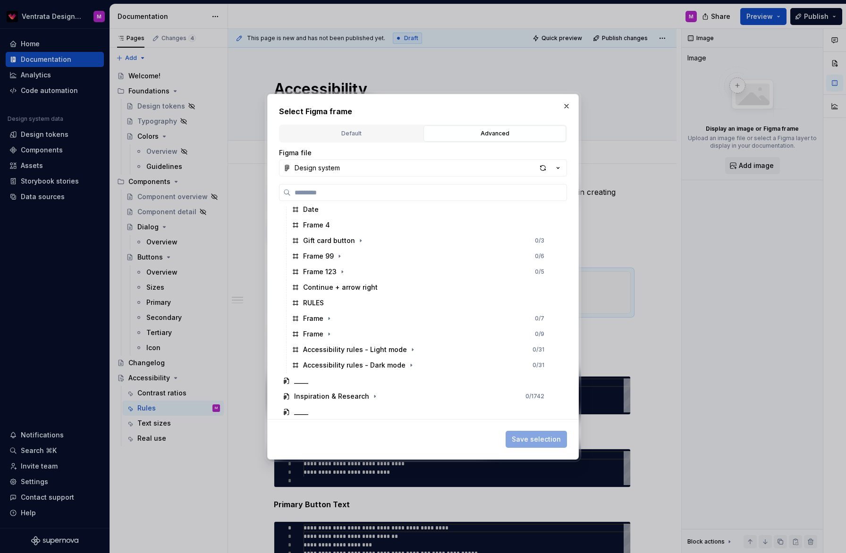
scroll to position [629, 0]
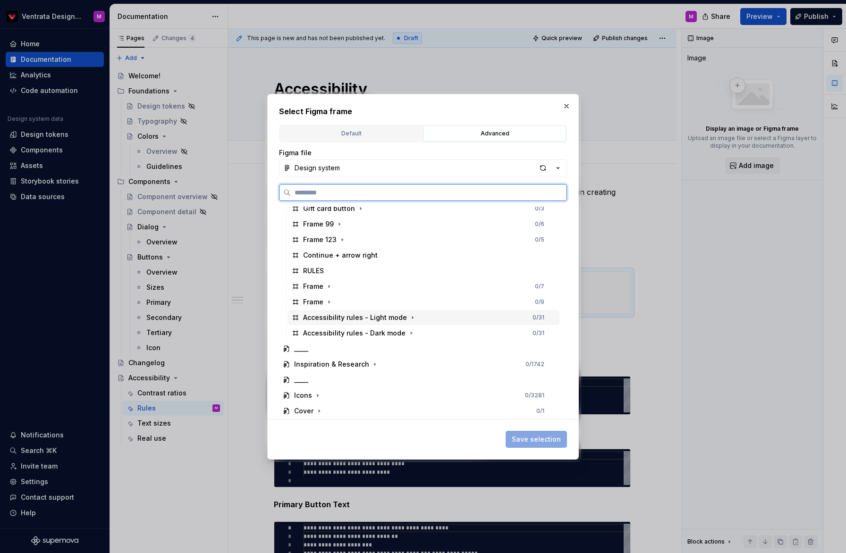
click at [442, 314] on div "Accessibility rules - Light mode 0 / 31" at bounding box center [423, 317] width 271 height 15
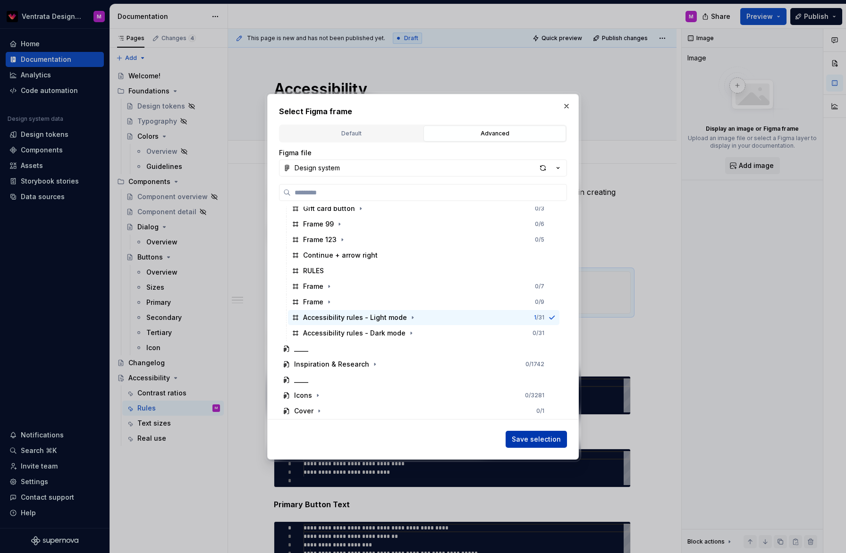
click at [542, 438] on span "Save selection" at bounding box center [536, 439] width 49 height 9
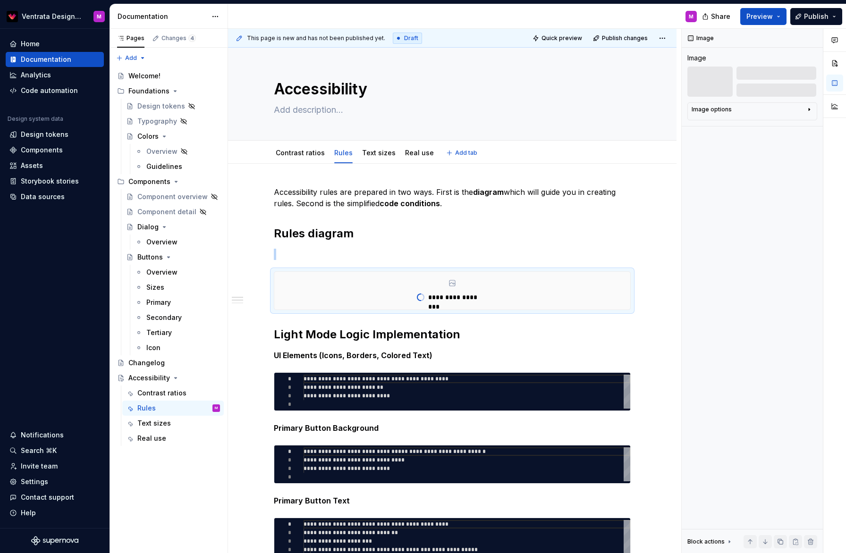
type textarea "*"
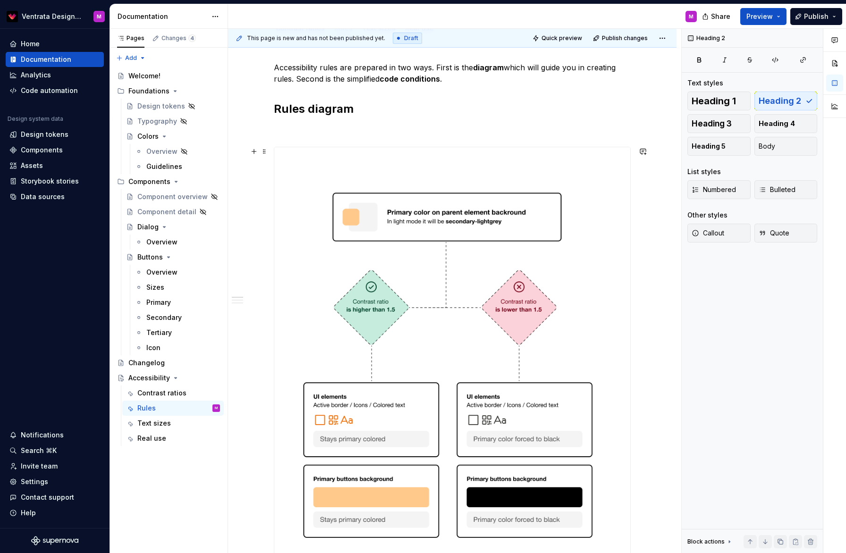
scroll to position [91, 0]
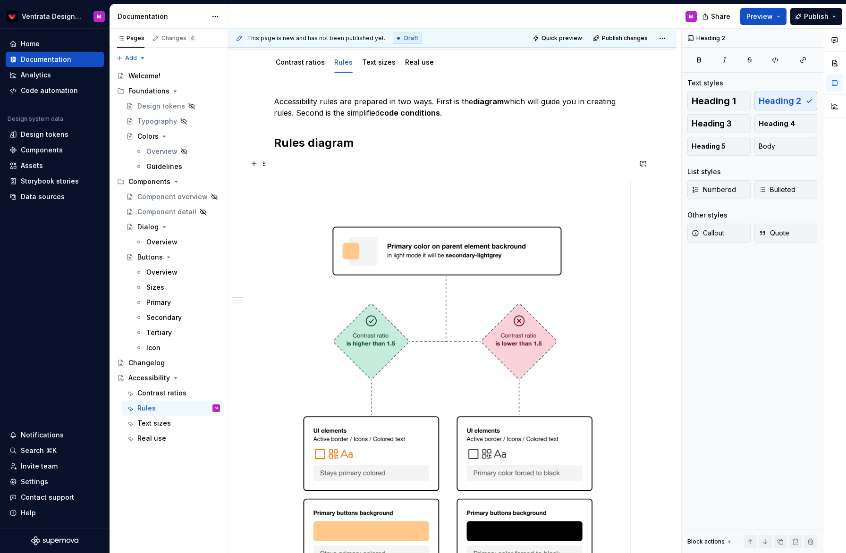
click at [500, 168] on p at bounding box center [452, 163] width 357 height 11
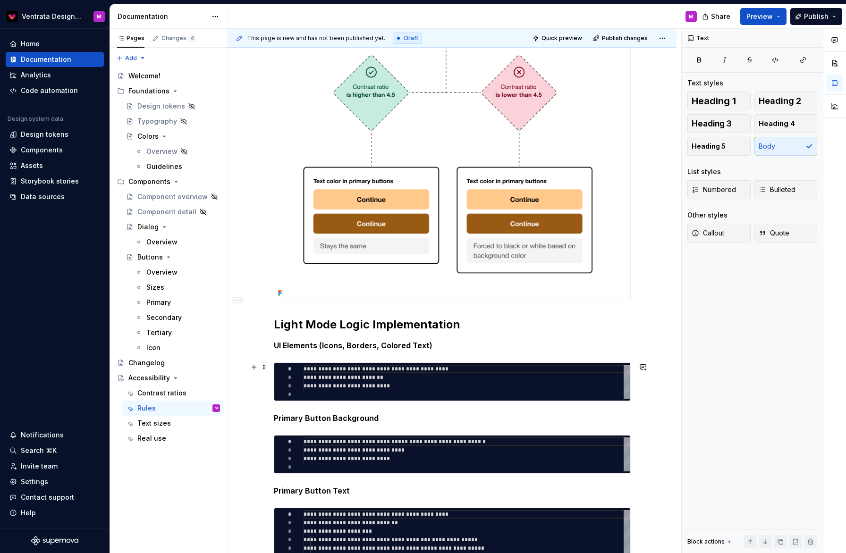
scroll to position [750, 0]
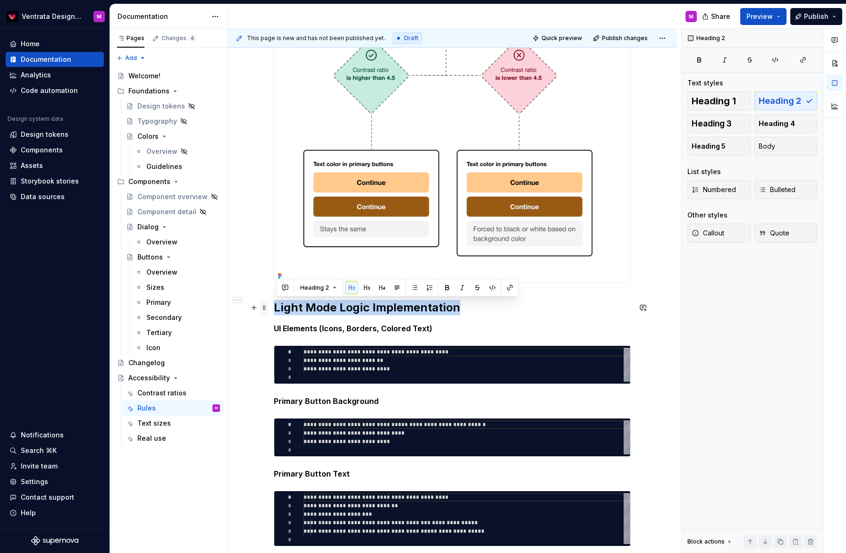
drag, startPoint x: 457, startPoint y: 305, endPoint x: 270, endPoint y: 308, distance: 187.0
click at [277, 309] on h2 "Light Mode Logic Implementation" at bounding box center [452, 307] width 357 height 15
copy h2 "Light Mode Logic Implementation"
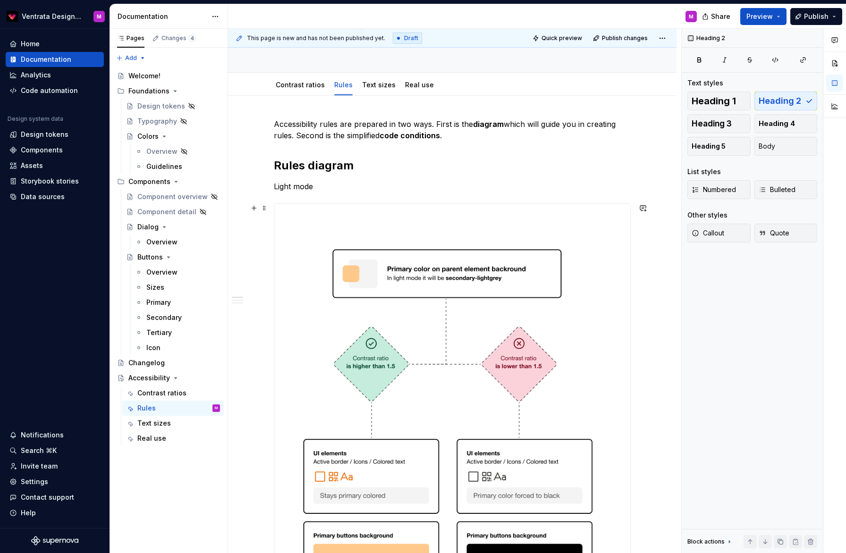
scroll to position [21, 0]
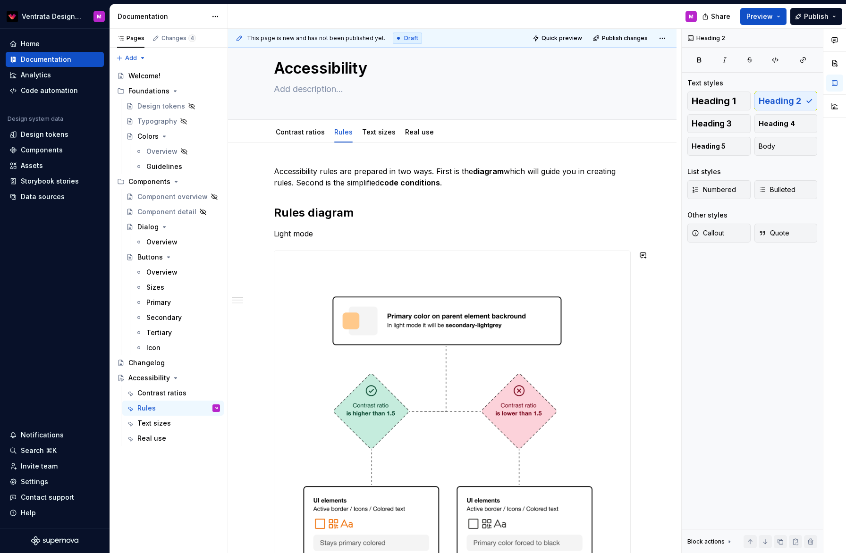
click at [314, 234] on p "Light mode" at bounding box center [452, 233] width 357 height 11
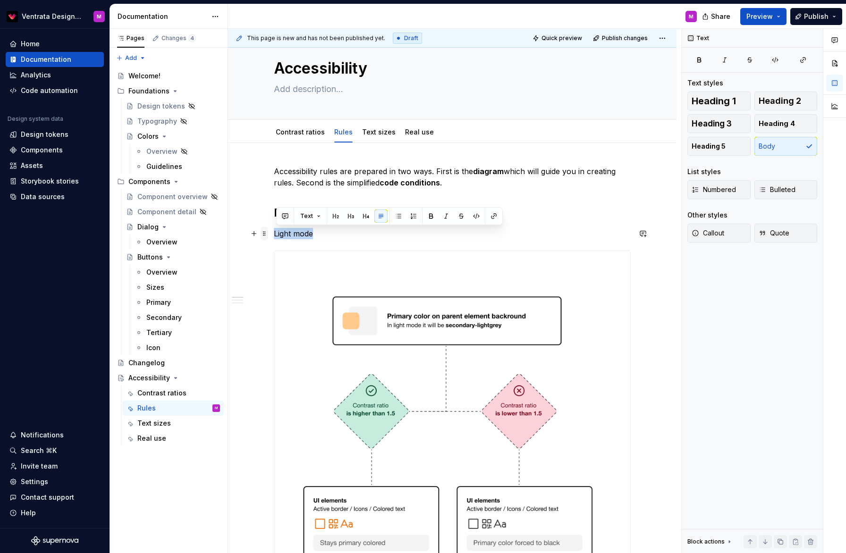
drag, startPoint x: 305, startPoint y: 232, endPoint x: 264, endPoint y: 233, distance: 41.1
click at [268, 234] on span at bounding box center [265, 233] width 8 height 13
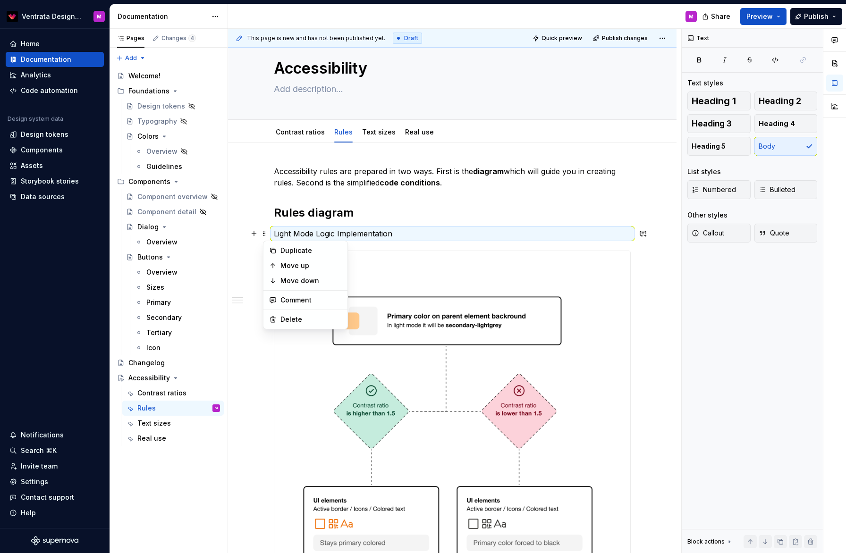
click at [369, 229] on p "Light Mode Logic Implementation" at bounding box center [452, 233] width 357 height 11
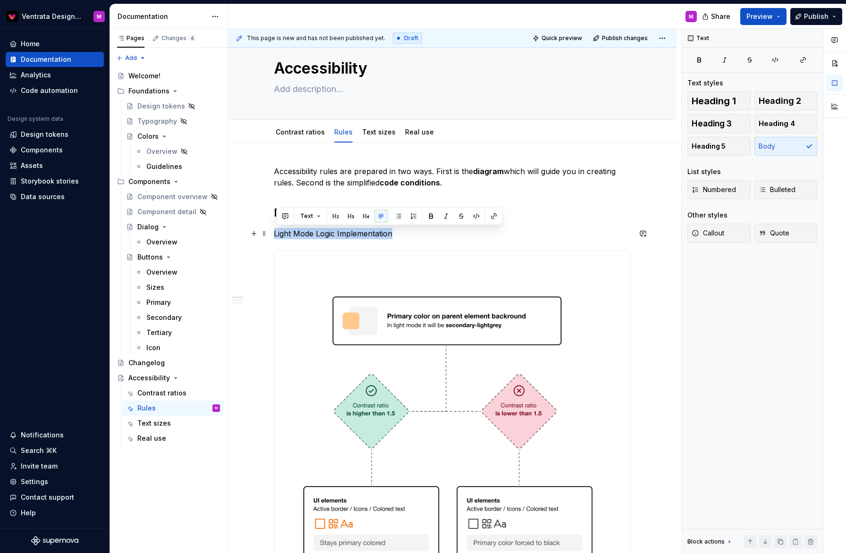
drag, startPoint x: 353, startPoint y: 230, endPoint x: 276, endPoint y: 235, distance: 77.6
click at [277, 236] on p "Light Mode Logic Implementation" at bounding box center [452, 233] width 357 height 11
click at [352, 216] on button "button" at bounding box center [350, 216] width 13 height 13
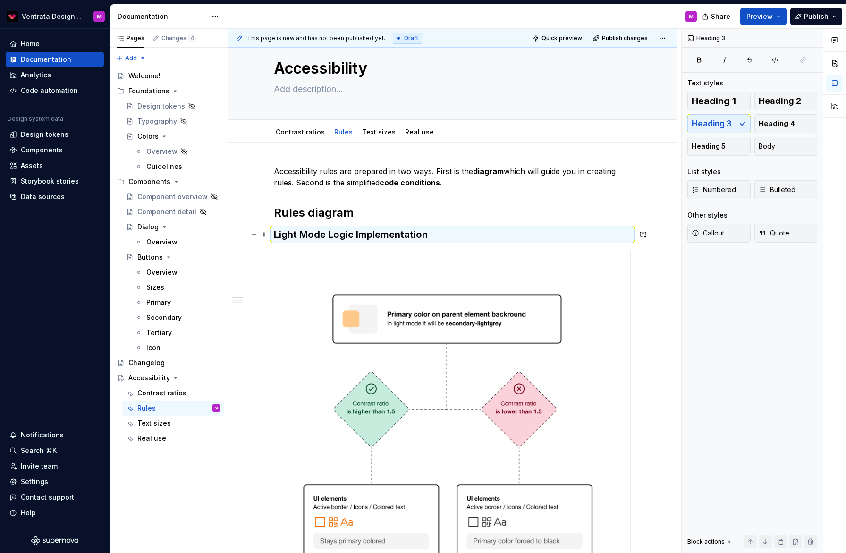
click at [345, 236] on h3 "Light Mode Logic Implementation" at bounding box center [452, 234] width 357 height 13
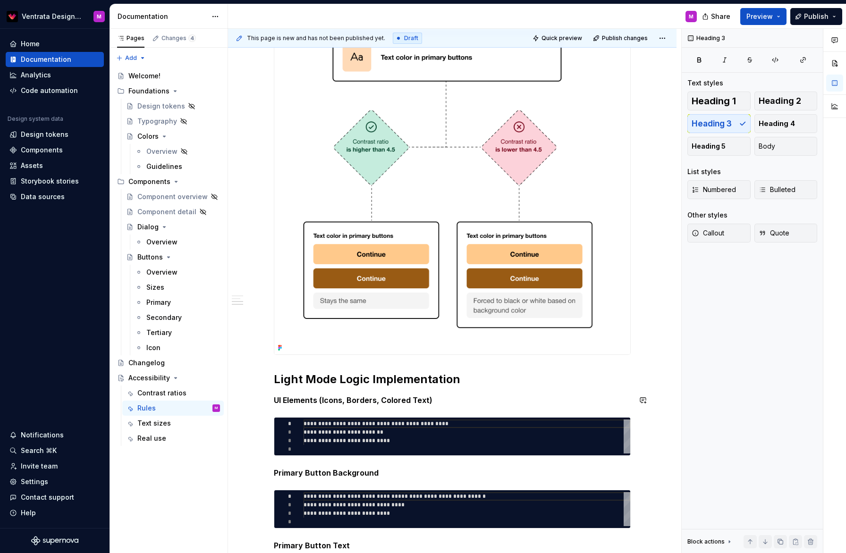
scroll to position [852, 0]
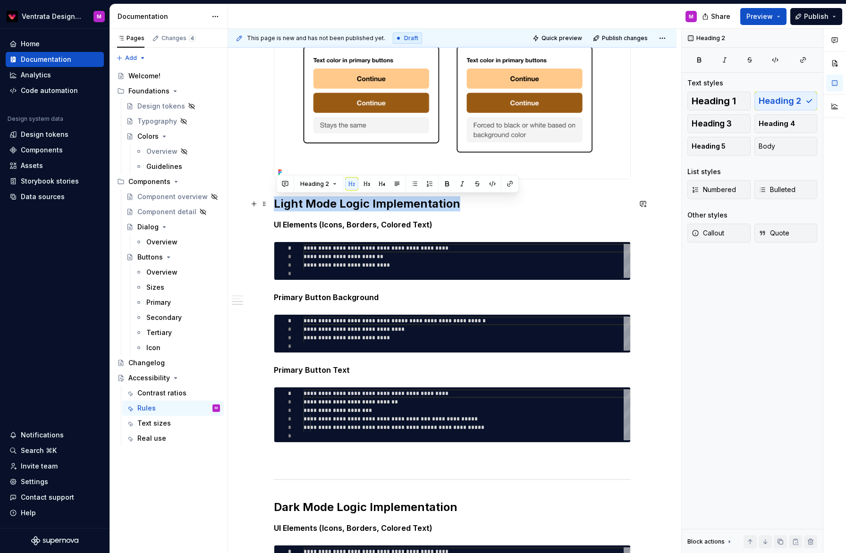
drag, startPoint x: 278, startPoint y: 204, endPoint x: 455, endPoint y: 198, distance: 176.7
click at [458, 200] on h2 "Light Mode Logic Implementation" at bounding box center [452, 203] width 357 height 15
click at [277, 205] on h2 "Light Mode Logic Implementation" at bounding box center [452, 203] width 357 height 15
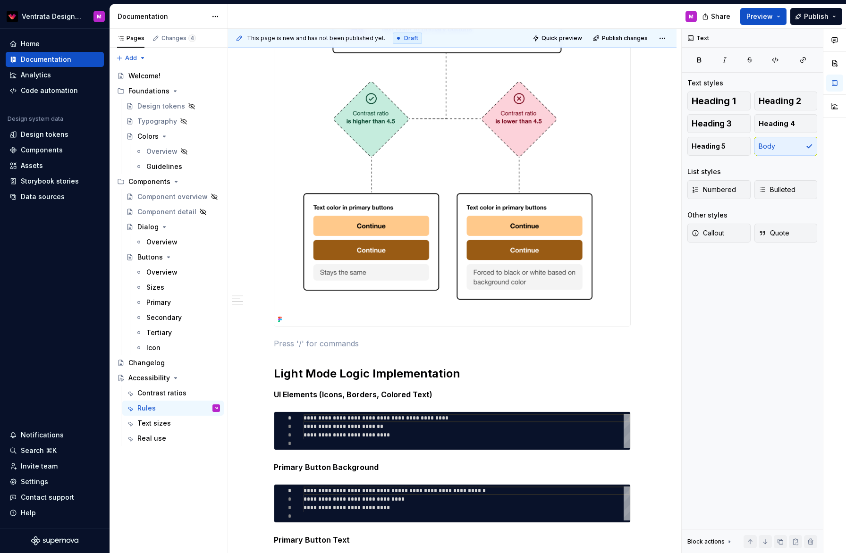
scroll to position [842, 0]
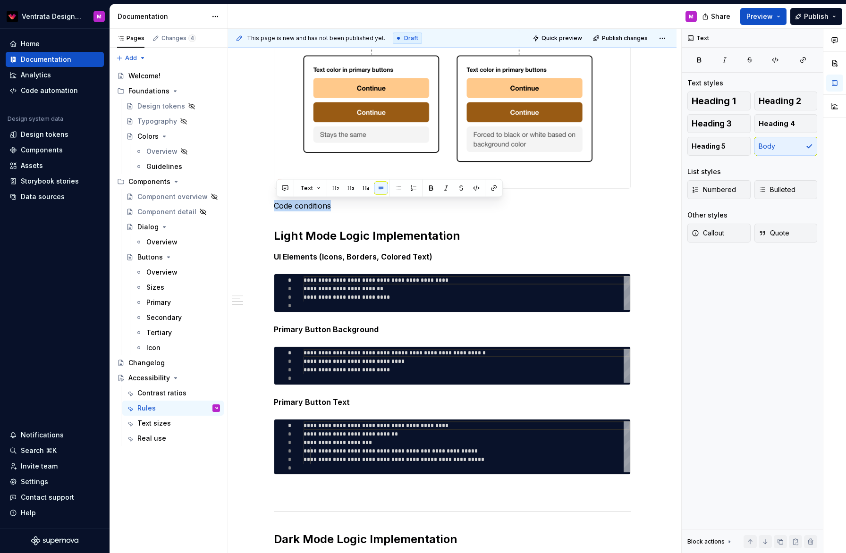
drag, startPoint x: 335, startPoint y: 186, endPoint x: 333, endPoint y: 193, distance: 7.5
click at [335, 186] on button "button" at bounding box center [335, 188] width 13 height 13
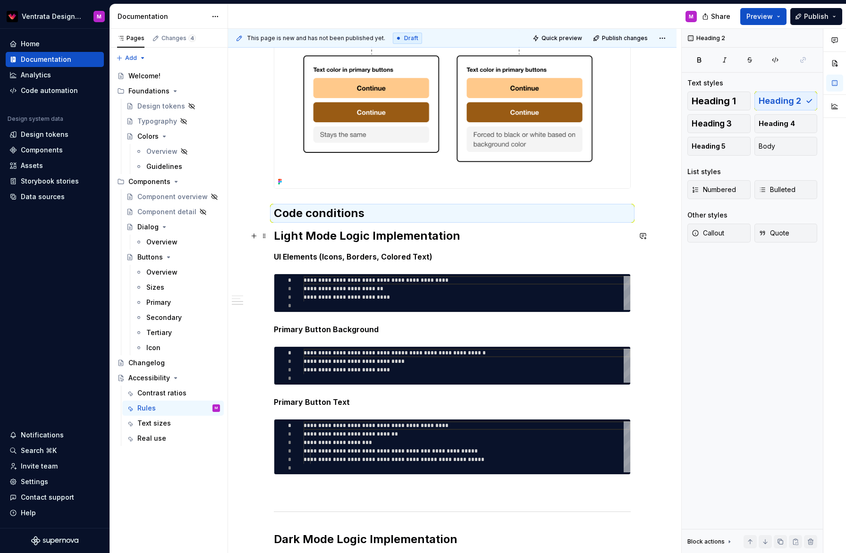
click at [281, 234] on h2 "Light Mode Logic Implementation" at bounding box center [452, 236] width 357 height 15
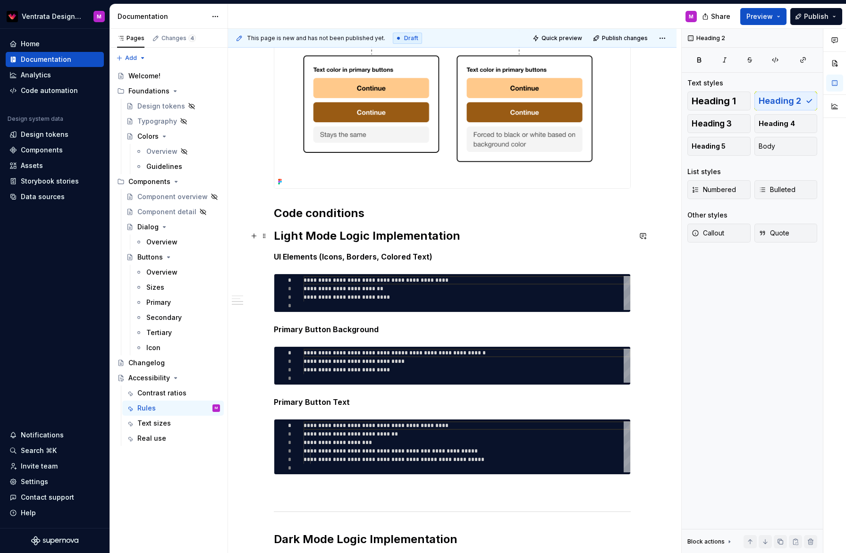
click at [277, 237] on h2 "Light Mode Logic Implementation" at bounding box center [452, 236] width 357 height 15
click at [459, 238] on h2 "Light Mode Logic Implementation" at bounding box center [452, 236] width 357 height 15
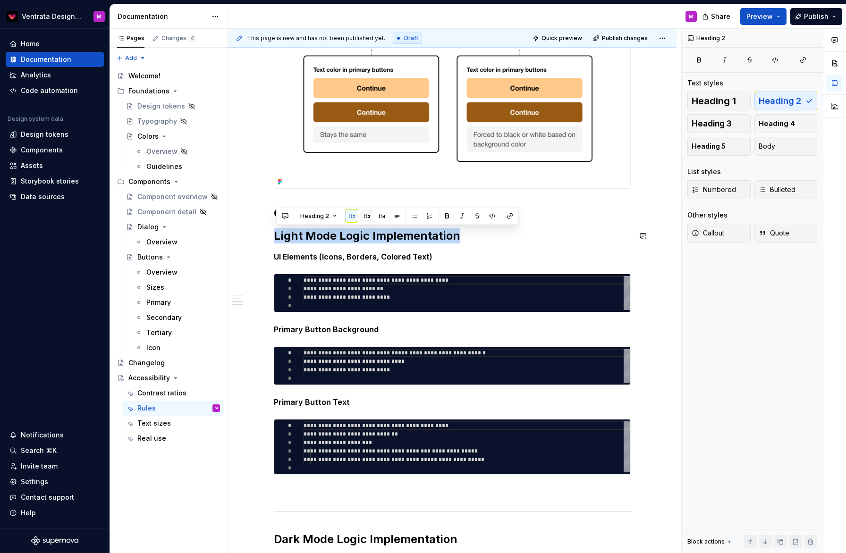
click at [367, 212] on button "button" at bounding box center [366, 216] width 13 height 13
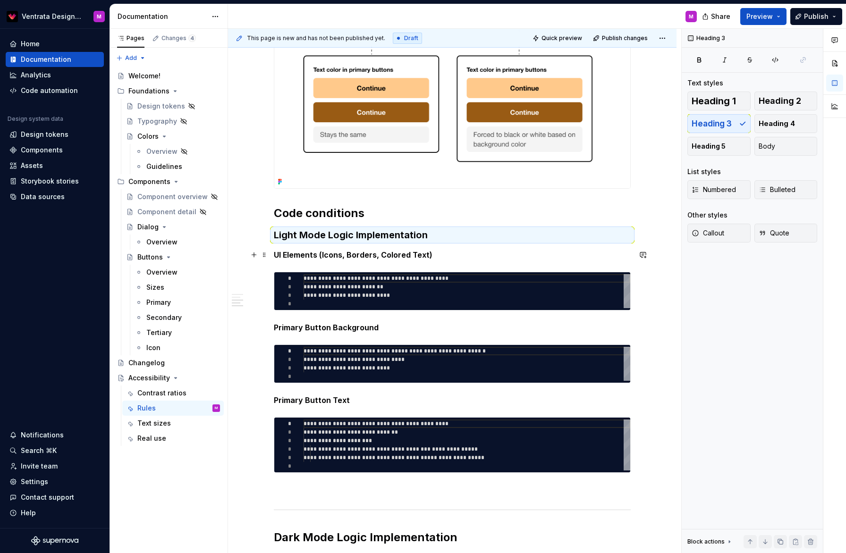
click at [279, 254] on strong "UI Elements (Icons, Borders, Colored Text)" at bounding box center [353, 254] width 159 height 9
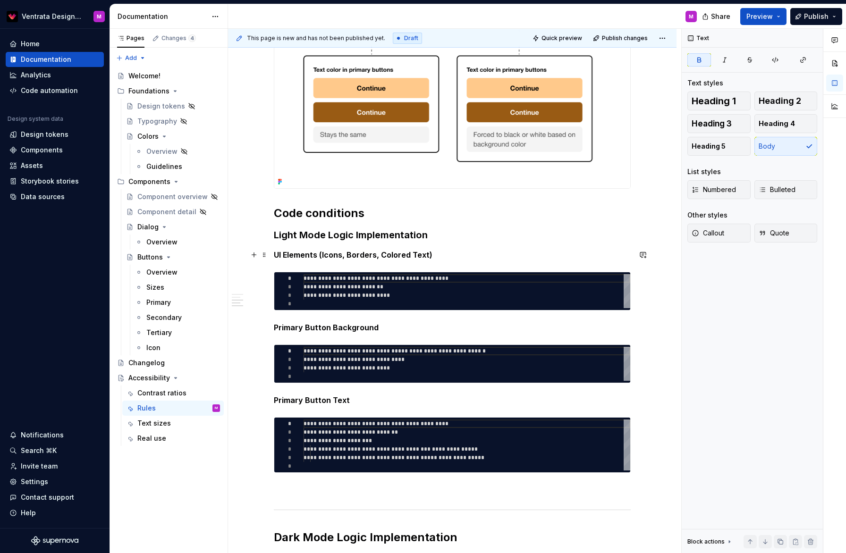
click at [432, 256] on p "UI Elements (Icons, Borders, Colored Text)" at bounding box center [452, 254] width 357 height 11
click at [364, 237] on button "button" at bounding box center [365, 237] width 13 height 13
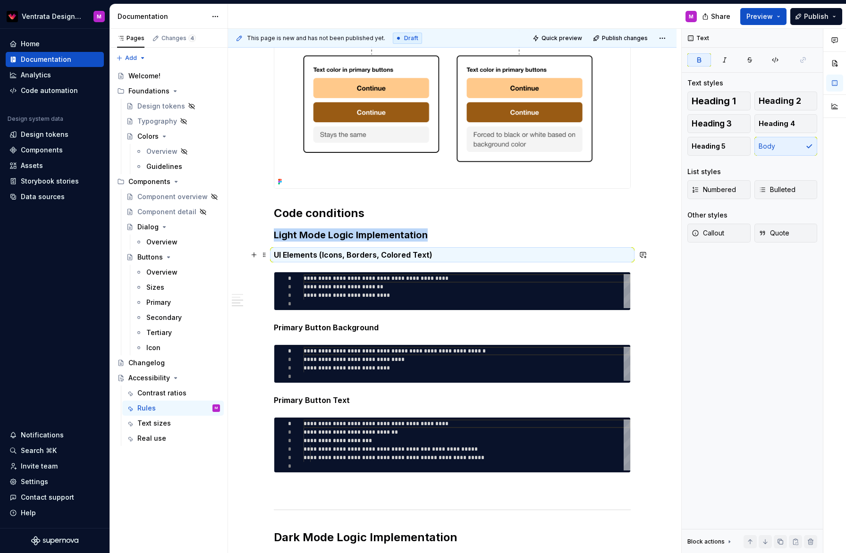
click at [376, 254] on strong "UI Elements (Icons, Borders, Colored Text)" at bounding box center [353, 254] width 159 height 9
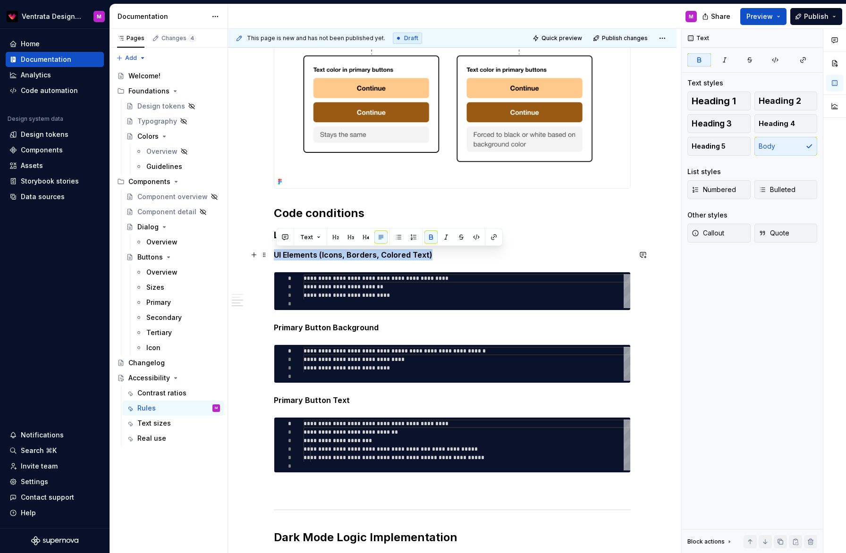
drag, startPoint x: 434, startPoint y: 254, endPoint x: 276, endPoint y: 257, distance: 158.2
click at [278, 256] on p "UI Elements (Icons, Borders, Colored Text)" at bounding box center [452, 254] width 357 height 11
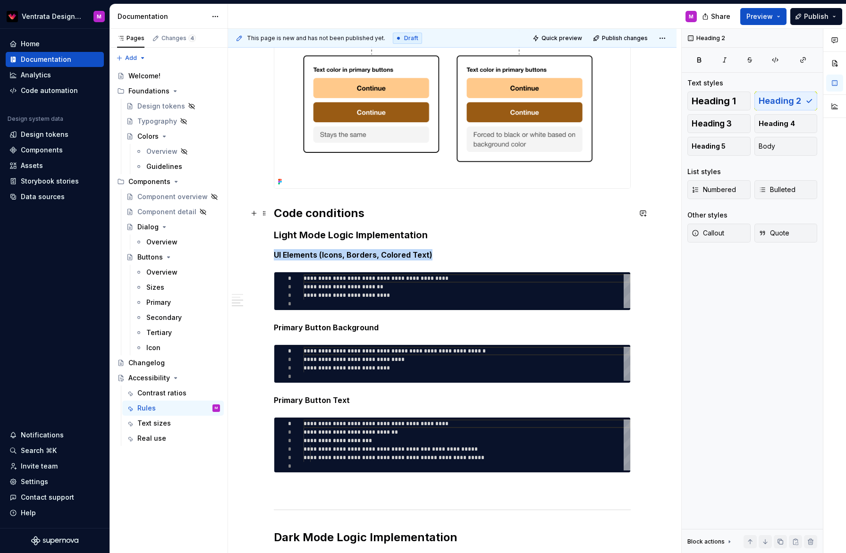
click at [349, 213] on h2 "Code conditions" at bounding box center [452, 213] width 357 height 15
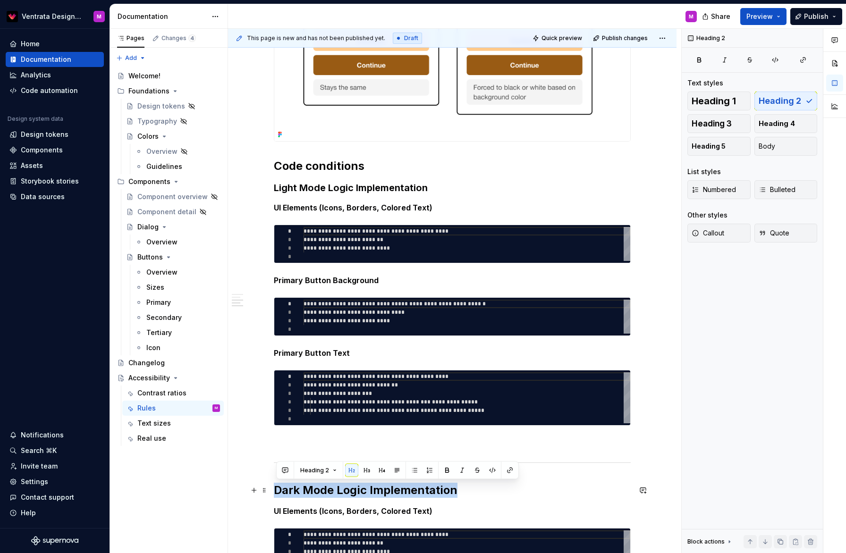
drag, startPoint x: 437, startPoint y: 492, endPoint x: 275, endPoint y: 490, distance: 161.5
click at [277, 489] on h2 "Dark Mode Logic Implementation" at bounding box center [452, 490] width 357 height 15
drag, startPoint x: 365, startPoint y: 468, endPoint x: 362, endPoint y: 474, distance: 6.3
click at [365, 468] on button "button" at bounding box center [366, 470] width 13 height 13
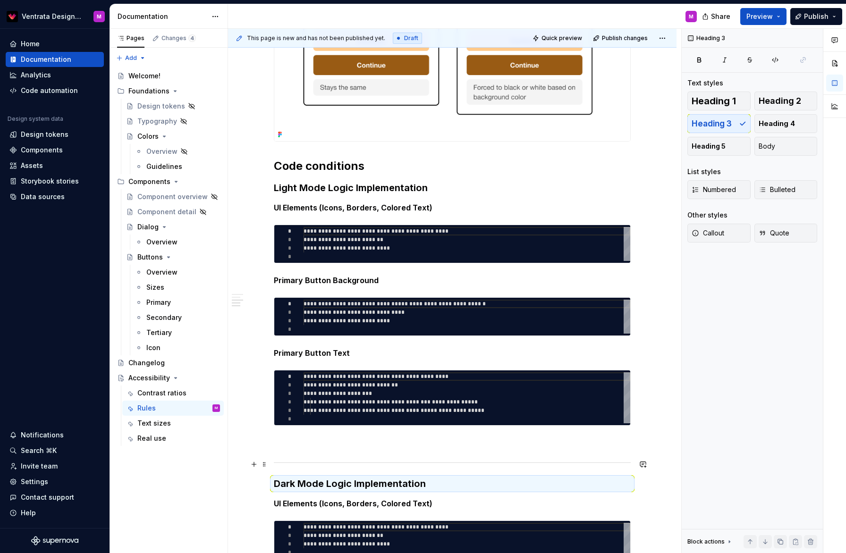
click at [315, 460] on div at bounding box center [452, 463] width 357 height 6
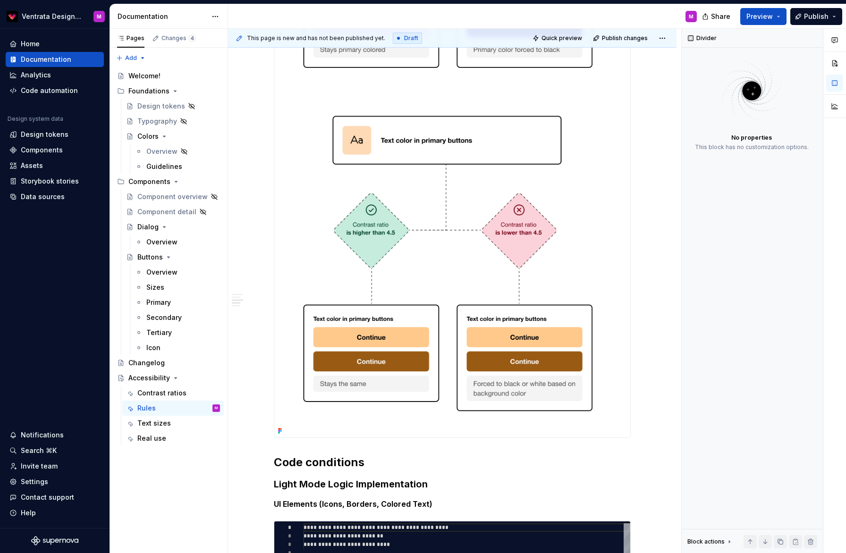
scroll to position [585, 0]
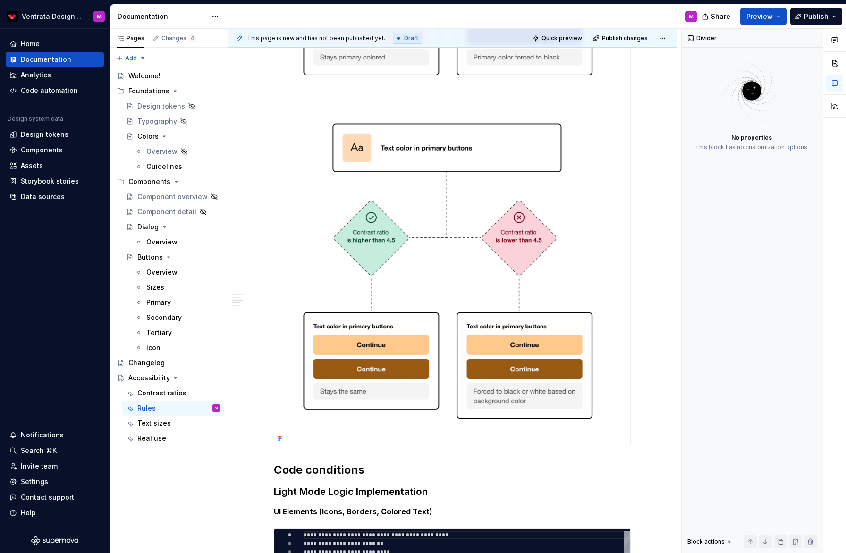
click at [302, 452] on div "**********" at bounding box center [452, 313] width 357 height 1425
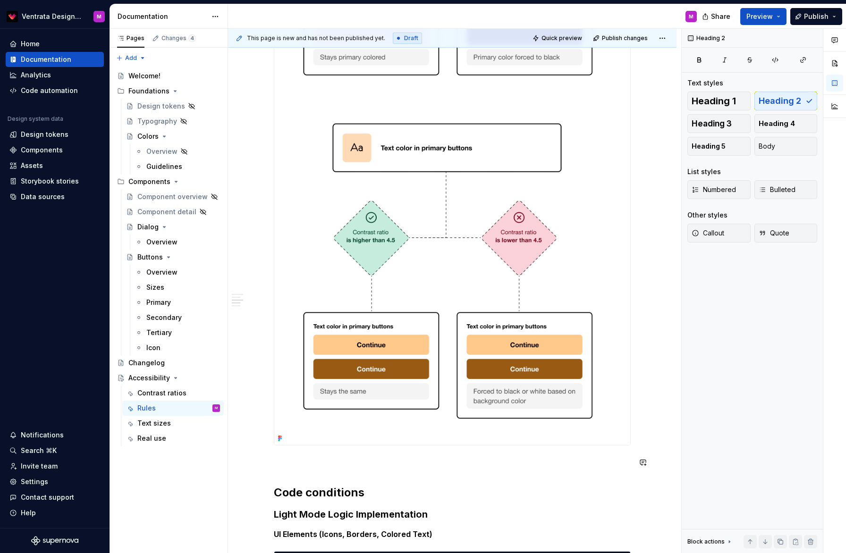
click at [288, 453] on div "**********" at bounding box center [452, 325] width 357 height 1448
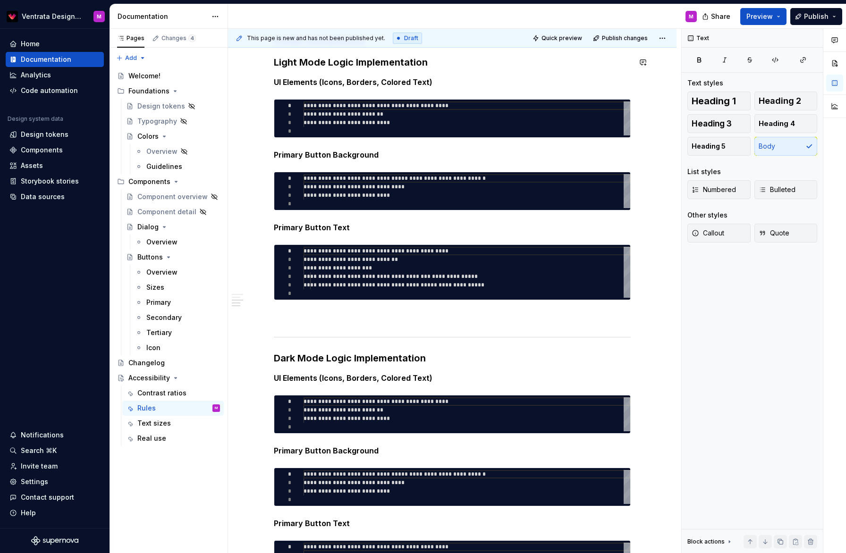
scroll to position [1054, 0]
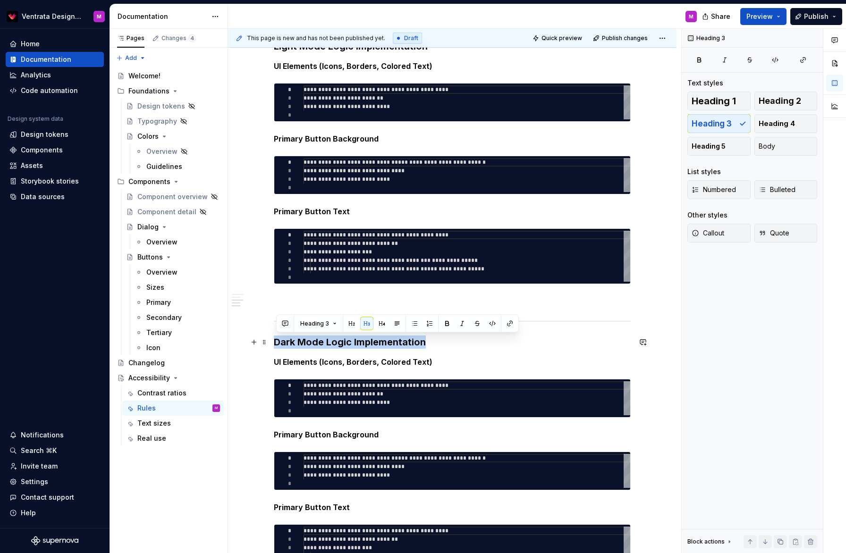
drag, startPoint x: 415, startPoint y: 340, endPoint x: 276, endPoint y: 341, distance: 138.3
click at [279, 341] on h3 "Dark Mode Logic Implementation" at bounding box center [452, 342] width 357 height 13
copy h3 "Dark Mode Logic Implementation"
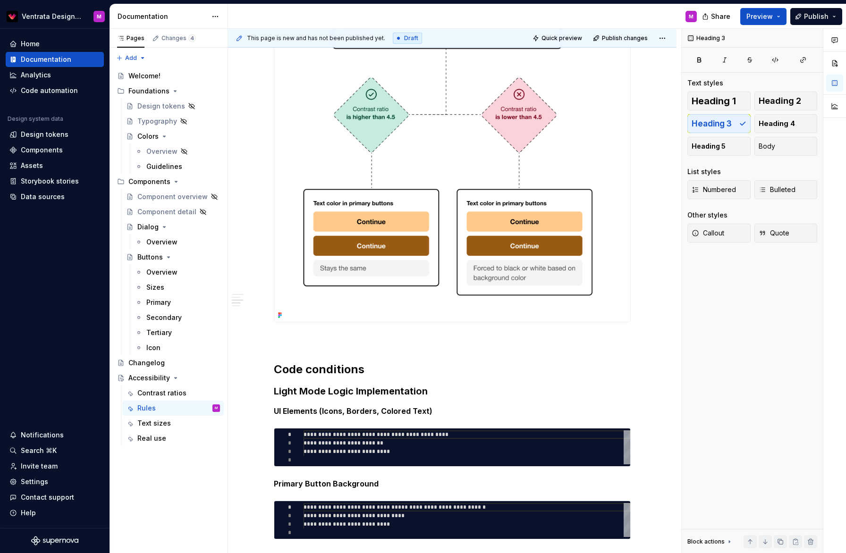
scroll to position [709, 0]
click at [296, 338] on p at bounding box center [452, 339] width 357 height 11
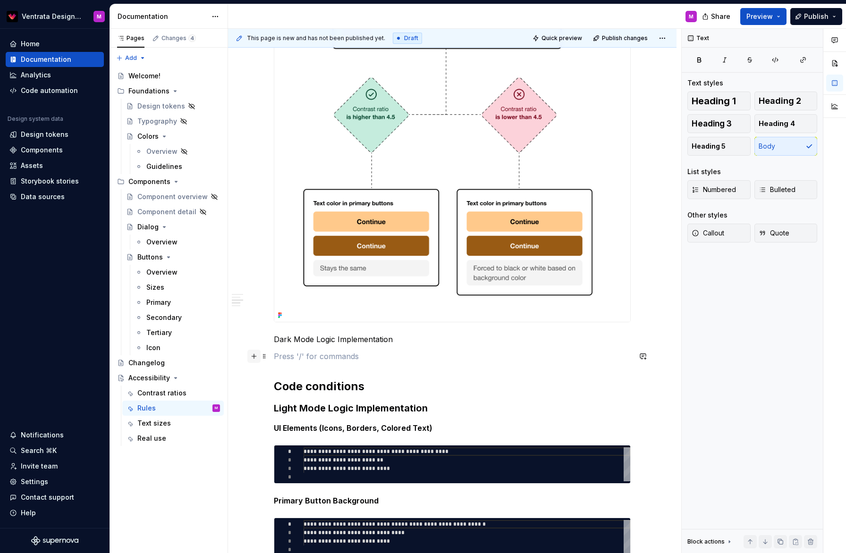
click at [256, 354] on button "button" at bounding box center [253, 356] width 13 height 13
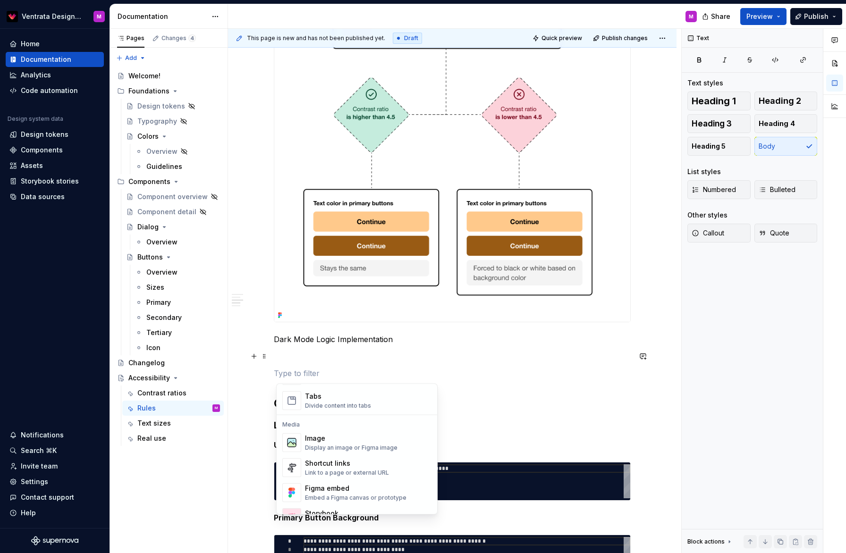
scroll to position [402, 0]
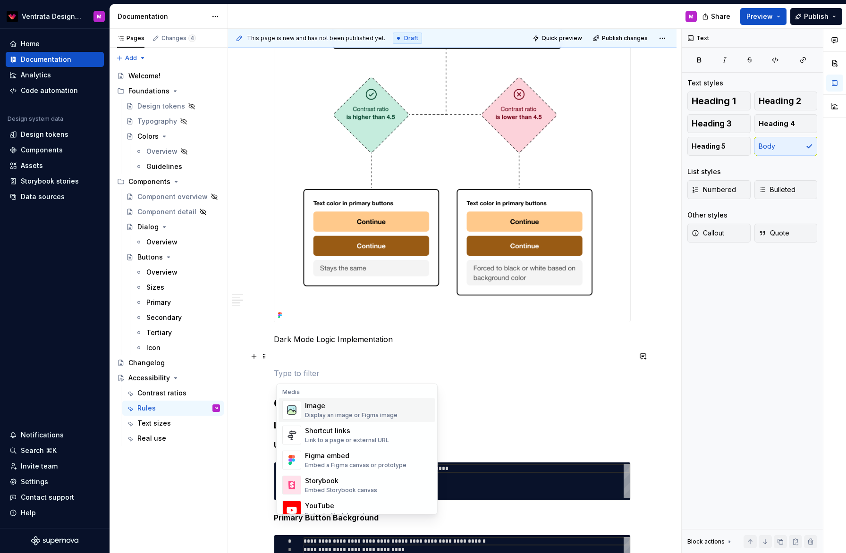
click at [329, 413] on div "Display an image or Figma image" at bounding box center [351, 416] width 93 height 8
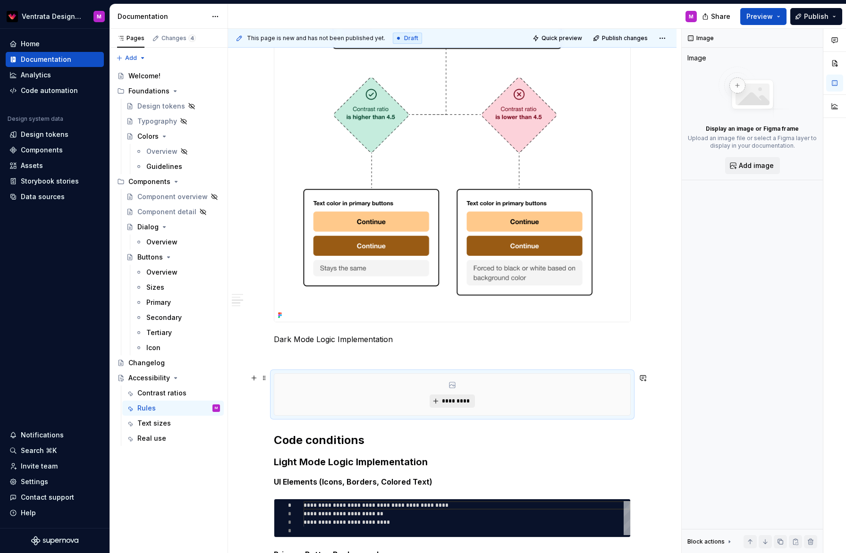
click at [436, 404] on button "*********" at bounding box center [452, 401] width 45 height 13
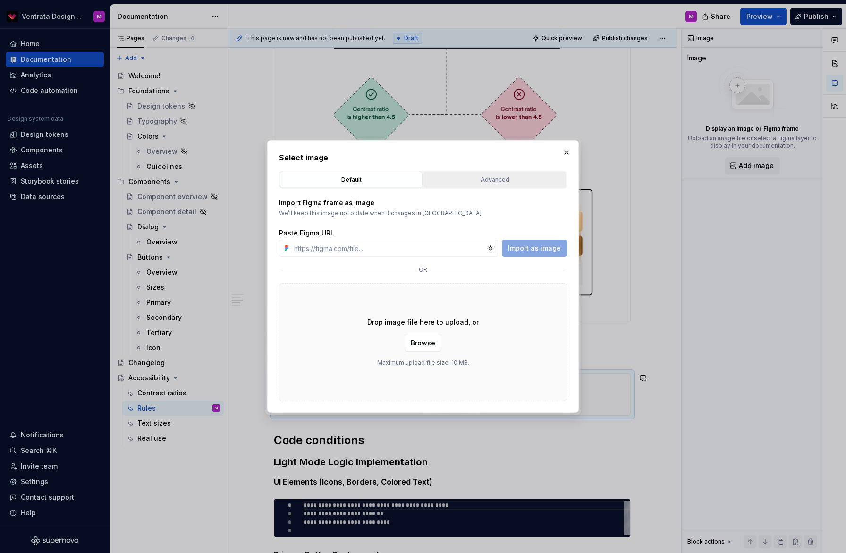
click at [489, 176] on div "Advanced" at bounding box center [495, 179] width 136 height 9
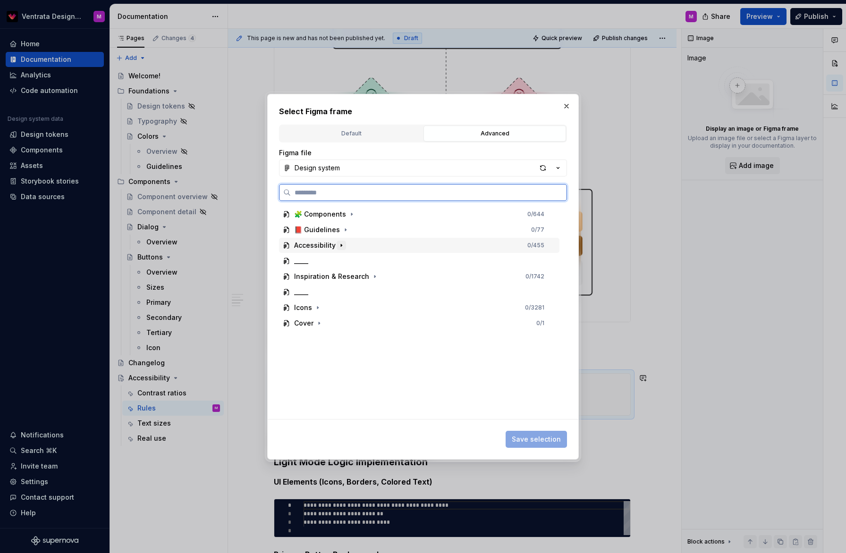
click at [339, 244] on icon "button" at bounding box center [342, 246] width 8 height 8
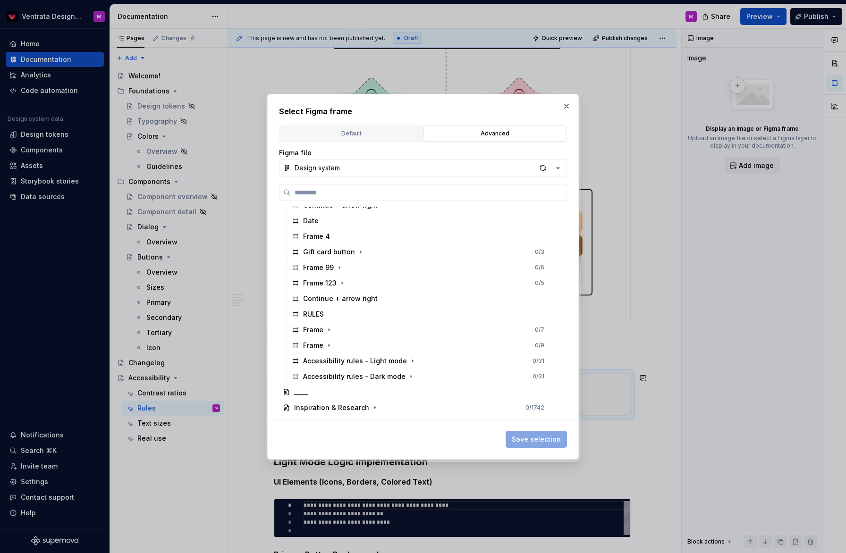
scroll to position [629, 0]
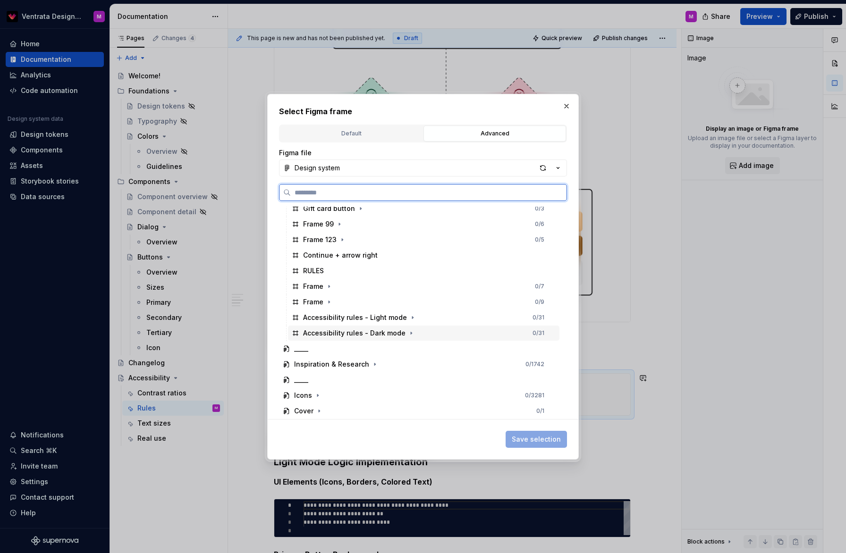
click at [445, 334] on div "Accessibility rules - Dark mode 0 / 31" at bounding box center [423, 333] width 271 height 15
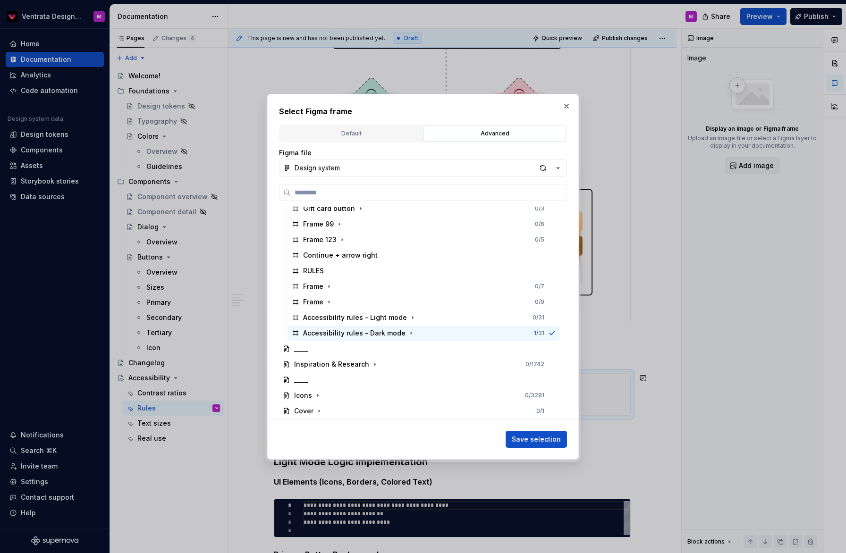
click at [535, 443] on span "Save selection" at bounding box center [536, 439] width 49 height 9
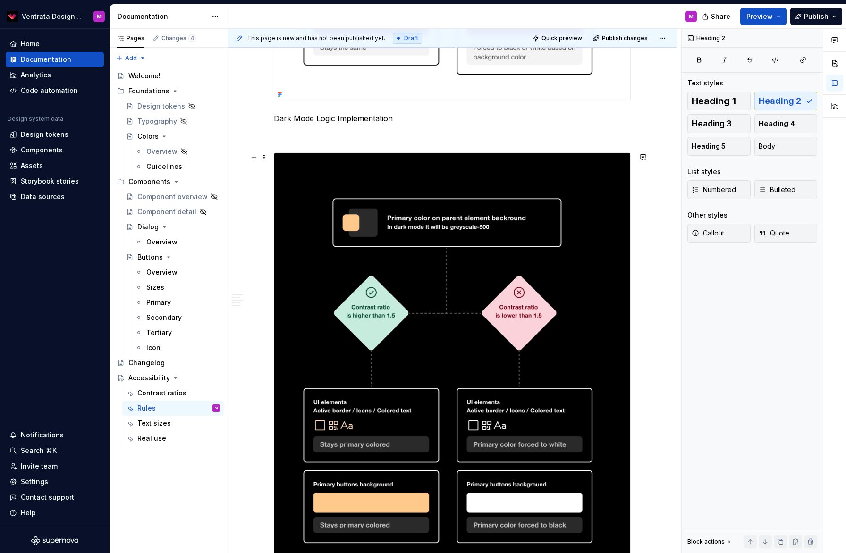
scroll to position [801, 0]
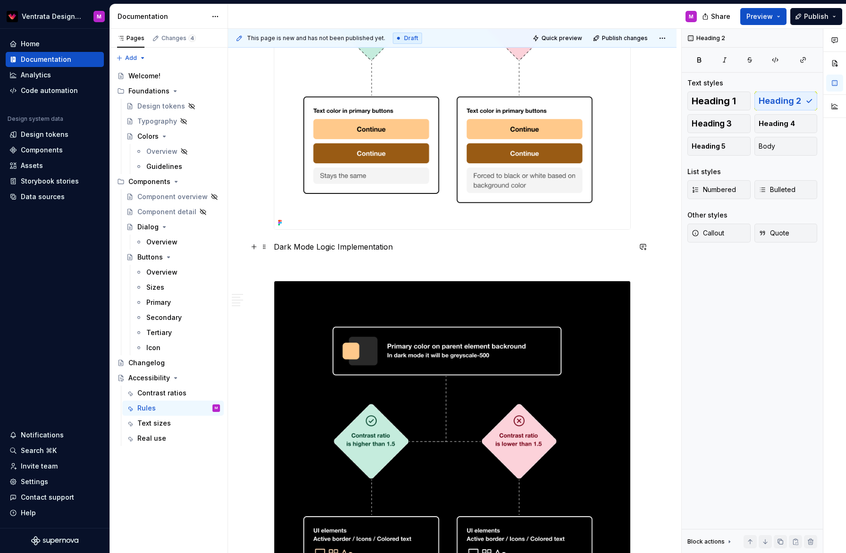
click at [278, 246] on p "Dark Mode Logic Implementation" at bounding box center [452, 246] width 357 height 11
click at [392, 246] on p "Dark Mode Logic Implementation" at bounding box center [452, 246] width 357 height 11
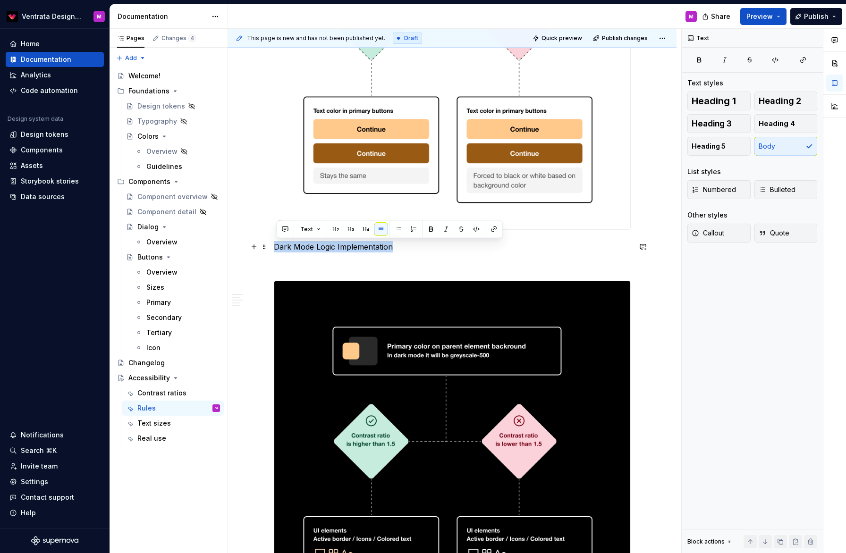
click at [395, 247] on p "Dark Mode Logic Implementation" at bounding box center [452, 246] width 357 height 11
click at [350, 228] on button "button" at bounding box center [350, 229] width 13 height 13
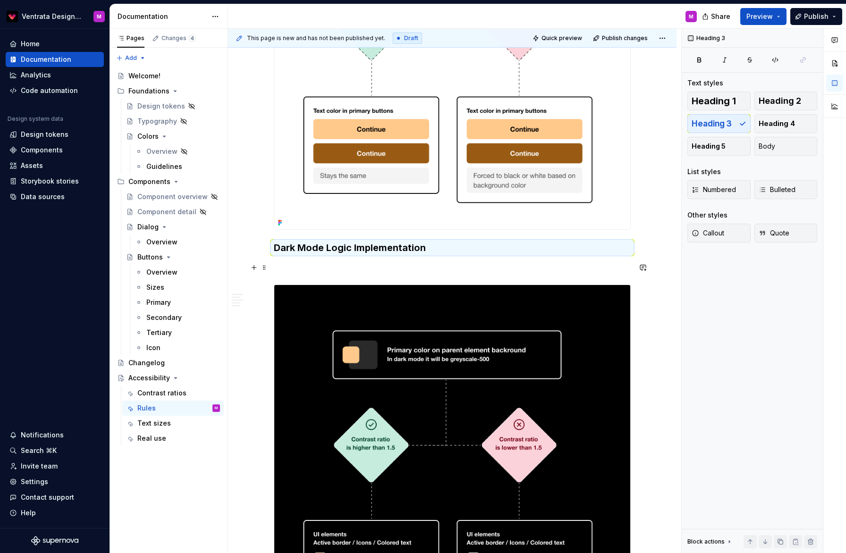
click at [345, 270] on p at bounding box center [452, 267] width 357 height 11
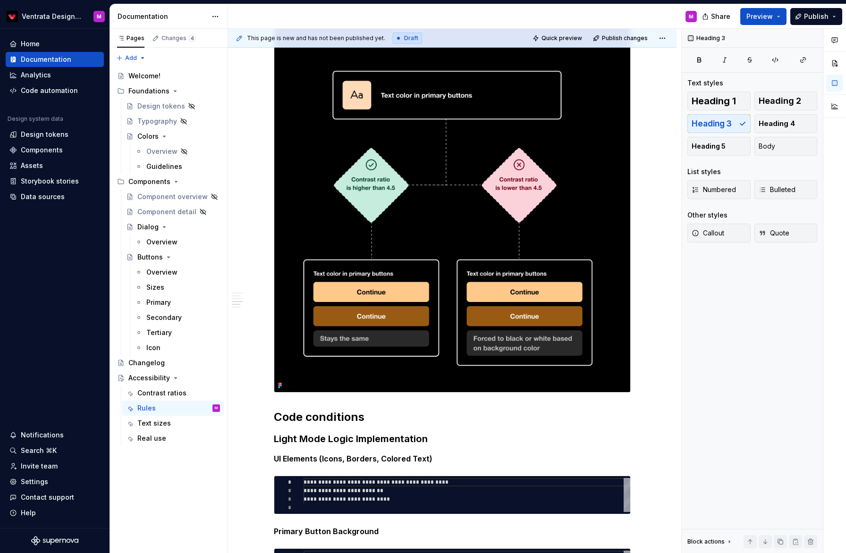
scroll to position [1526, 0]
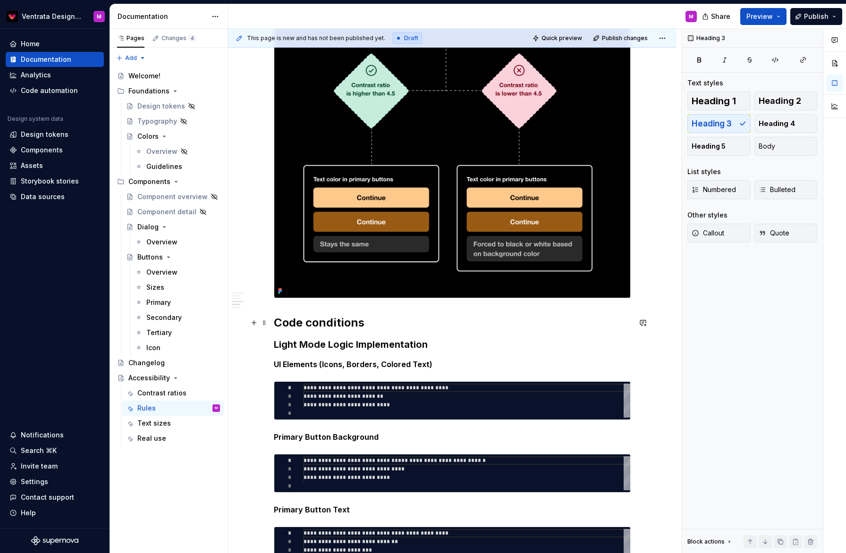
click at [277, 325] on h2 "Code conditions" at bounding box center [452, 322] width 357 height 15
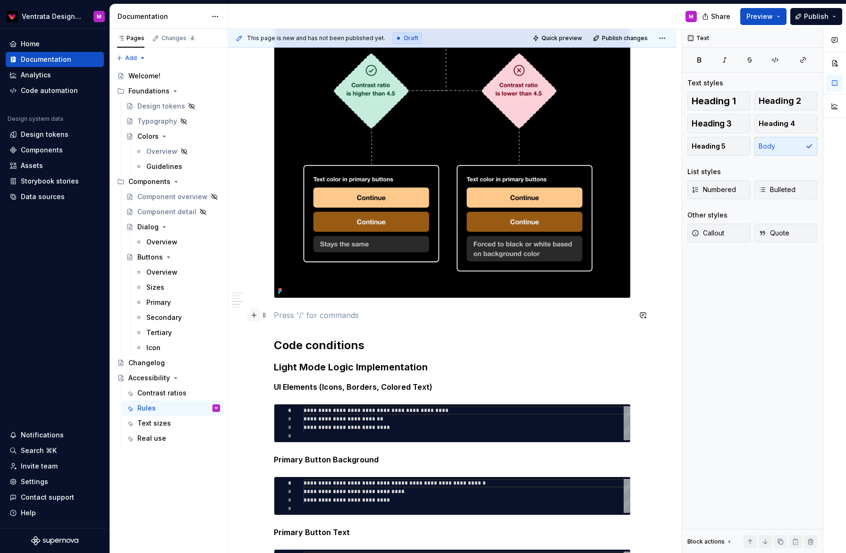
click at [254, 314] on button "button" at bounding box center [253, 315] width 13 height 13
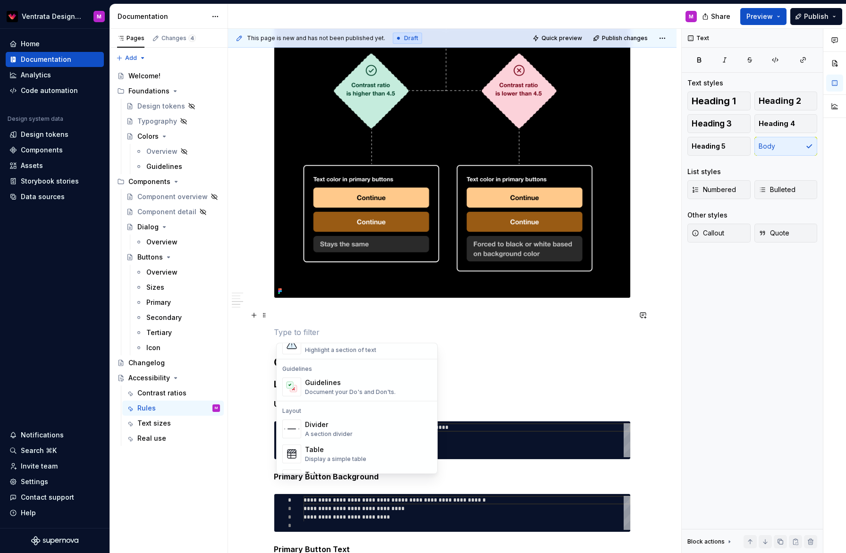
scroll to position [274, 0]
click at [346, 402] on div "Divider" at bounding box center [329, 402] width 48 height 9
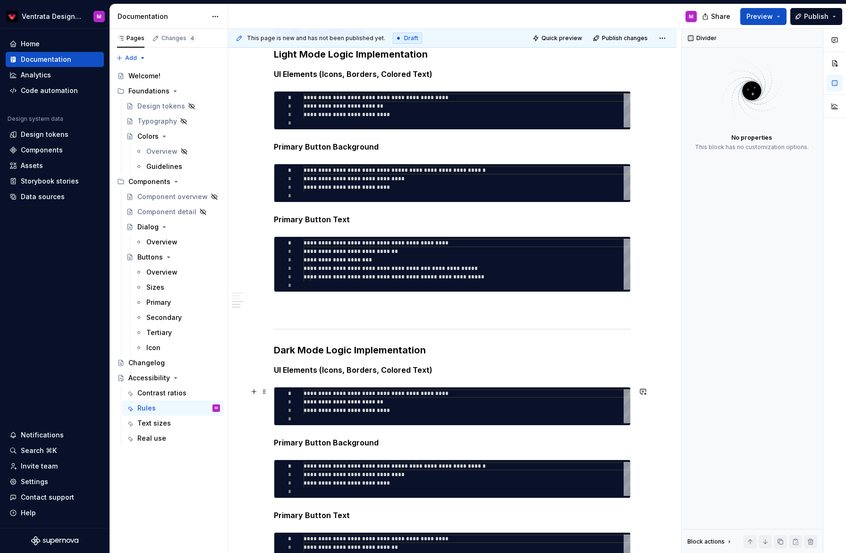
scroll to position [1842, 0]
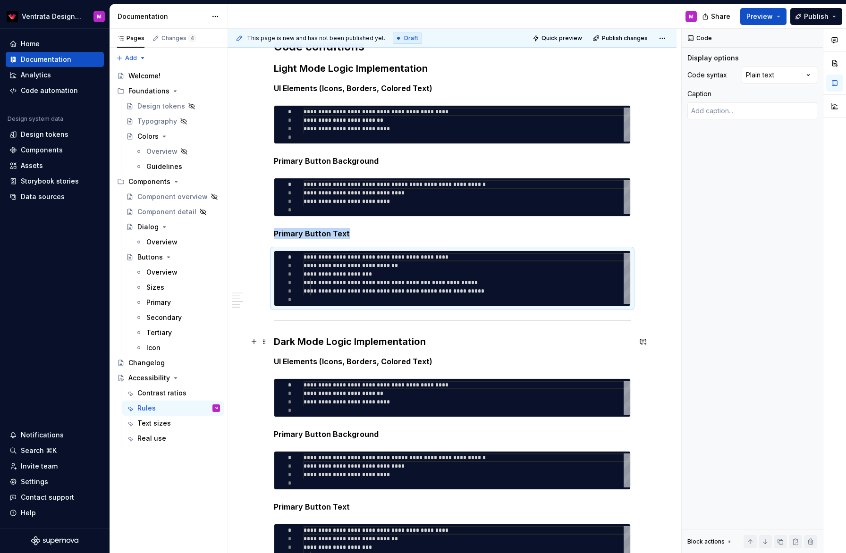
drag, startPoint x: 606, startPoint y: 339, endPoint x: 612, endPoint y: 341, distance: 6.6
click at [606, 339] on h3 "Dark Mode Logic Implementation" at bounding box center [452, 341] width 357 height 13
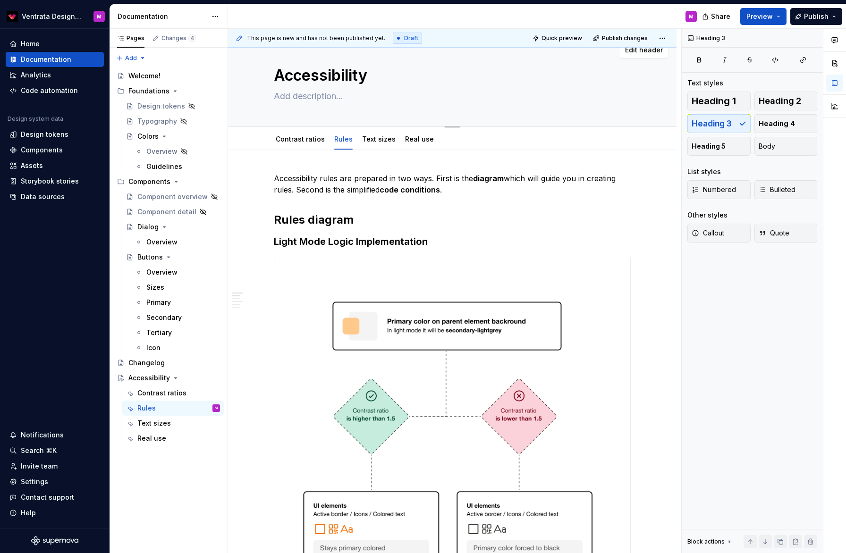
scroll to position [0, 0]
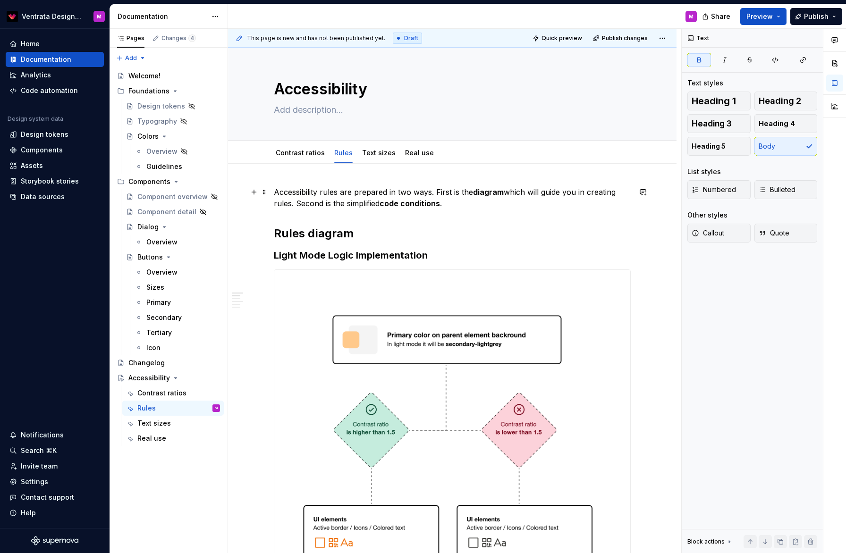
click at [496, 193] on strong "diagram" at bounding box center [488, 191] width 31 height 9
click at [497, 193] on strong "diagram" at bounding box center [488, 191] width 31 height 9
click at [422, 202] on strong "code conditions" at bounding box center [410, 203] width 60 height 9
drag, startPoint x: 422, startPoint y: 202, endPoint x: 449, endPoint y: 206, distance: 27.2
click at [422, 202] on strong "code conditions" at bounding box center [410, 203] width 60 height 9
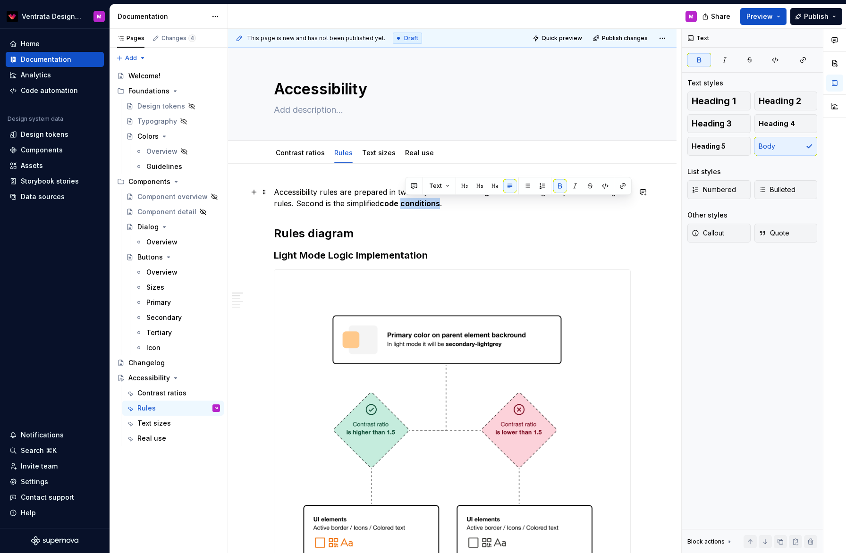
click at [465, 207] on p "Accessibility rules are prepared in two ways. First is the diagram which will g…" at bounding box center [452, 197] width 357 height 23
click at [766, 16] on span "Preview" at bounding box center [759, 16] width 26 height 9
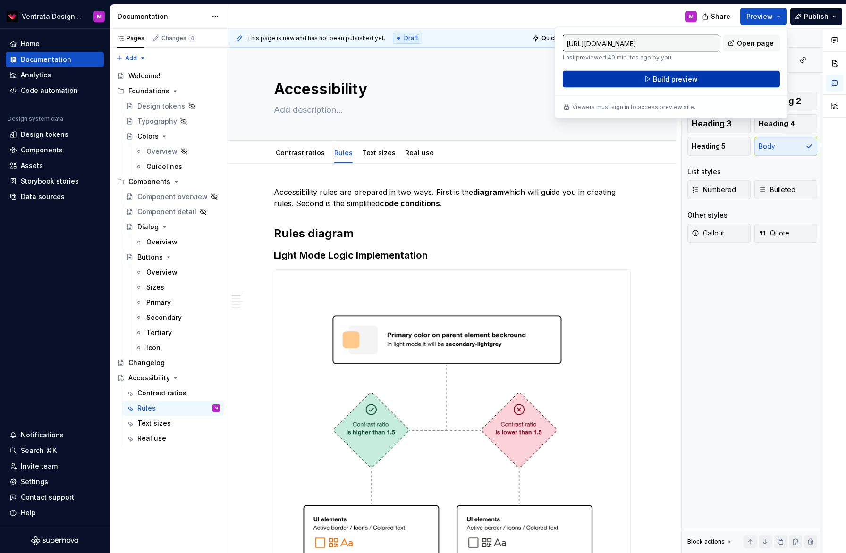
click at [688, 81] on span "Build preview" at bounding box center [675, 79] width 45 height 9
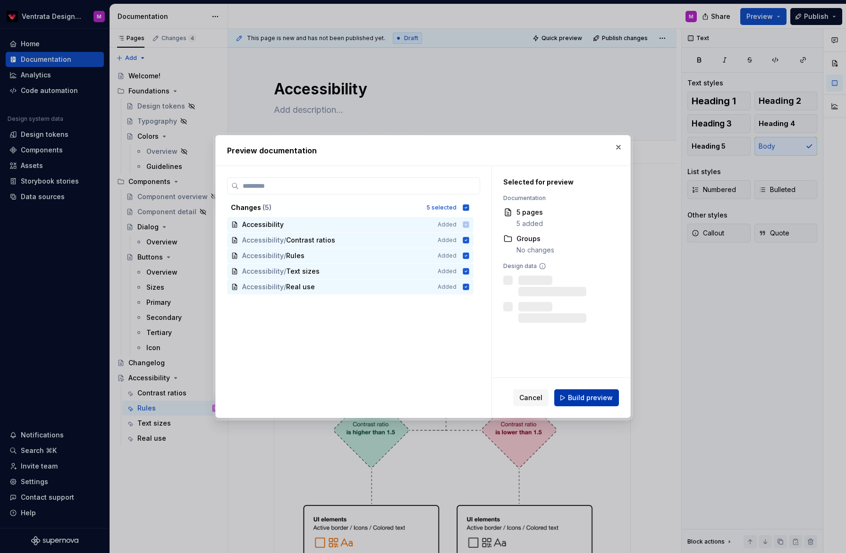
click at [597, 398] on span "Build preview" at bounding box center [590, 397] width 45 height 9
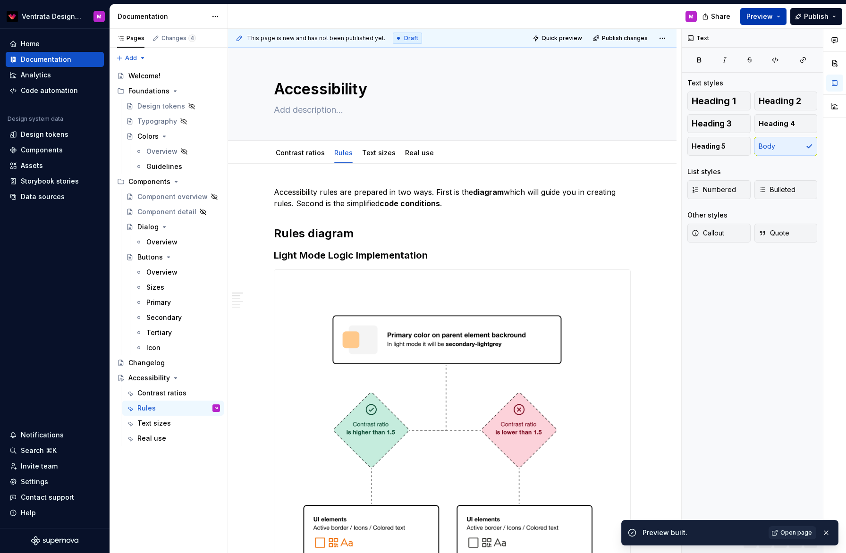
click at [761, 13] on span "Preview" at bounding box center [759, 16] width 26 height 9
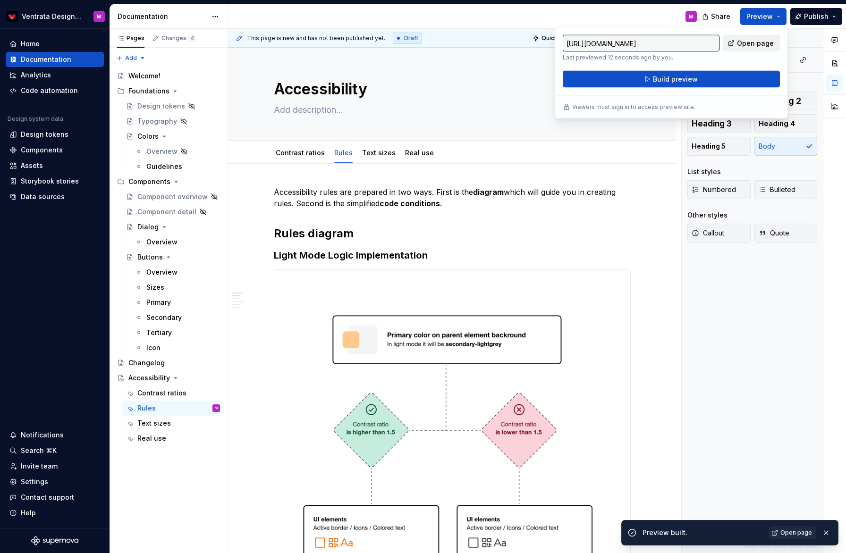
click at [760, 42] on span "Open page" at bounding box center [755, 43] width 37 height 9
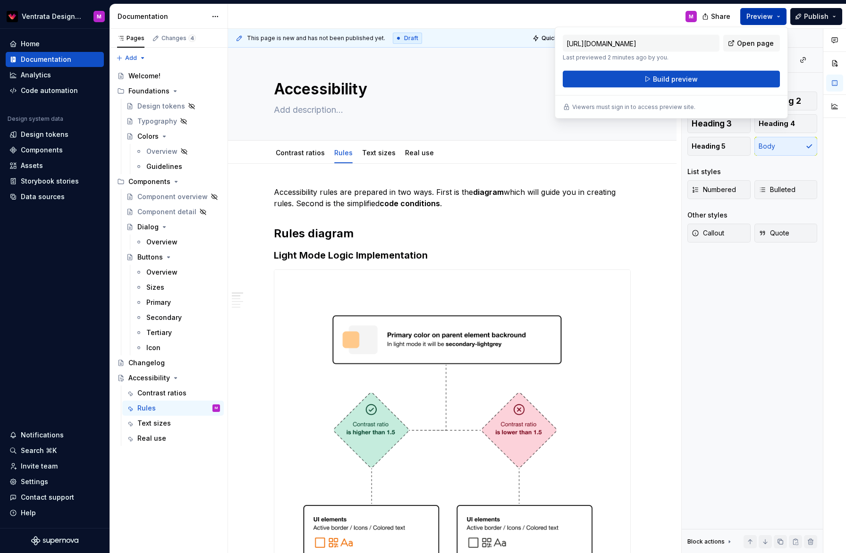
click at [779, 17] on button "Preview" at bounding box center [763, 16] width 46 height 17
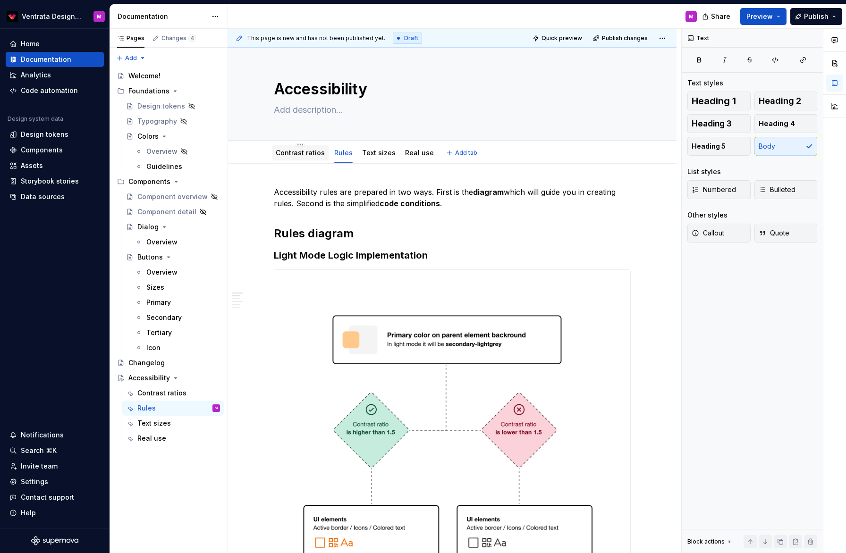
drag, startPoint x: 305, startPoint y: 150, endPoint x: 309, endPoint y: 145, distance: 6.4
click at [305, 150] on link "Contrast ratios" at bounding box center [300, 153] width 49 height 8
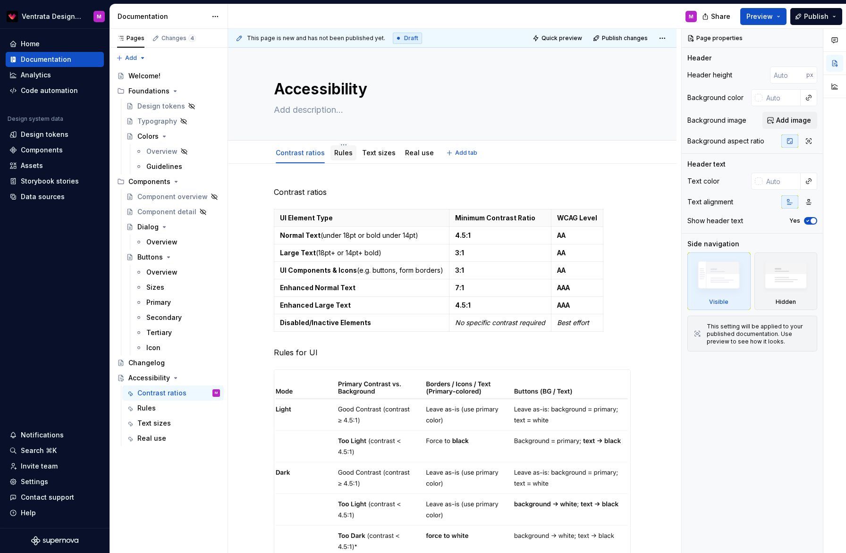
click at [345, 156] on link "Rules" at bounding box center [343, 153] width 18 height 8
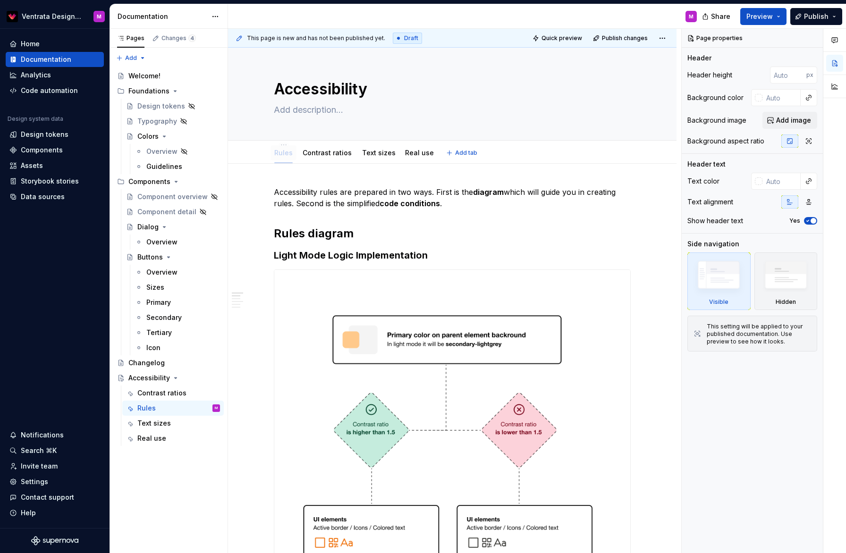
drag, startPoint x: 344, startPoint y: 155, endPoint x: 286, endPoint y: 158, distance: 58.2
click at [337, 153] on link "Contrast ratios" at bounding box center [328, 153] width 49 height 8
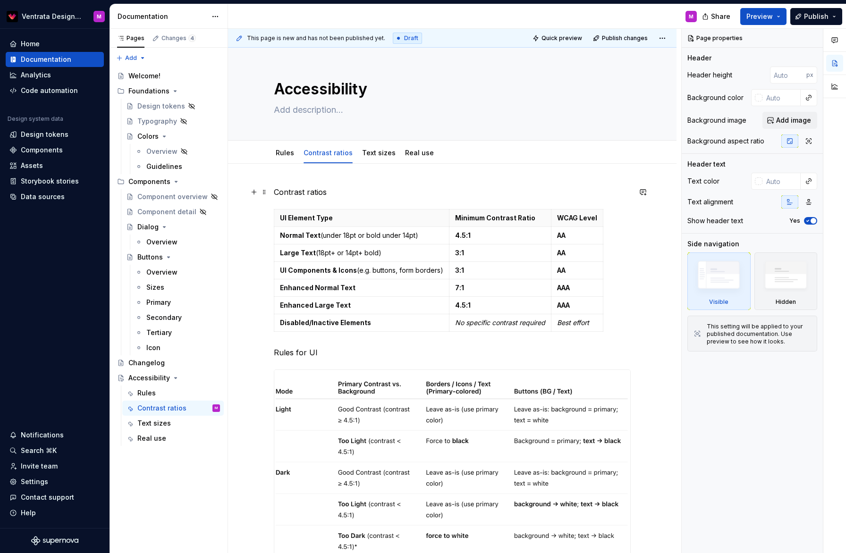
click at [285, 191] on p "Contrast ratios" at bounding box center [452, 191] width 357 height 11
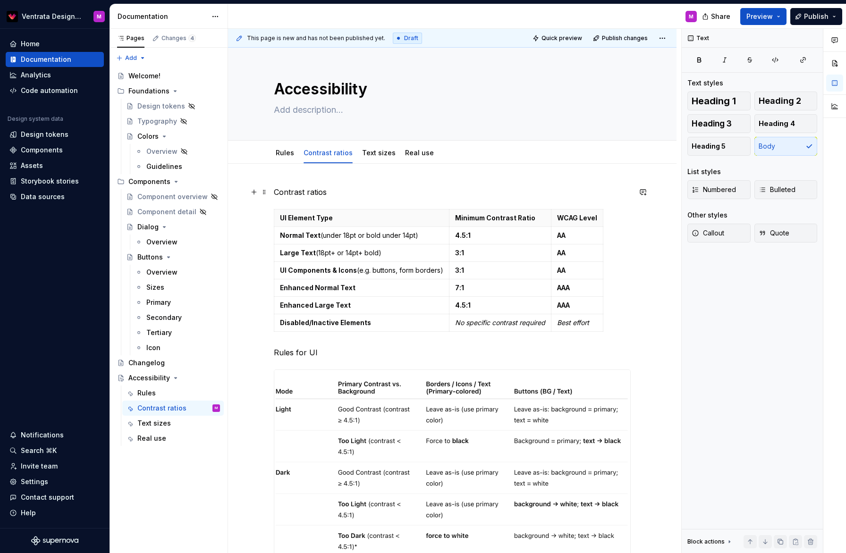
click at [336, 192] on p "Contrast ratios" at bounding box center [452, 191] width 357 height 11
type textarea "*"
click at [268, 191] on span at bounding box center [265, 192] width 8 height 13
click at [302, 186] on div "Common contrast ratio rules UI Element Type Minimum Contrast Ratio WCAG Level N…" at bounding box center [452, 535] width 449 height 743
drag, startPoint x: 376, startPoint y: 191, endPoint x: 274, endPoint y: 187, distance: 102.5
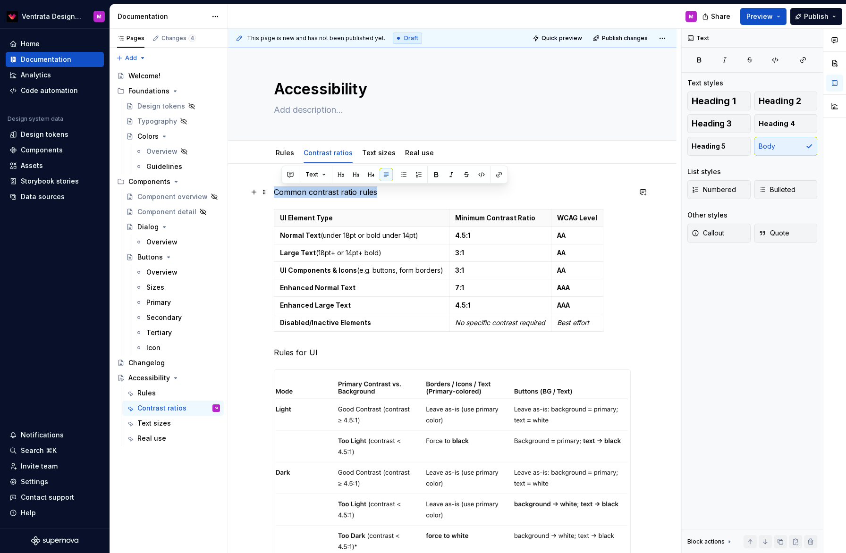
click at [274, 187] on div "Common contrast ratio rules UI Element Type Minimum Contrast Ratio WCAG Level N…" at bounding box center [452, 535] width 449 height 743
drag, startPoint x: 334, startPoint y: 175, endPoint x: 337, endPoint y: 182, distance: 7.5
click at [334, 175] on button "button" at bounding box center [335, 174] width 13 height 13
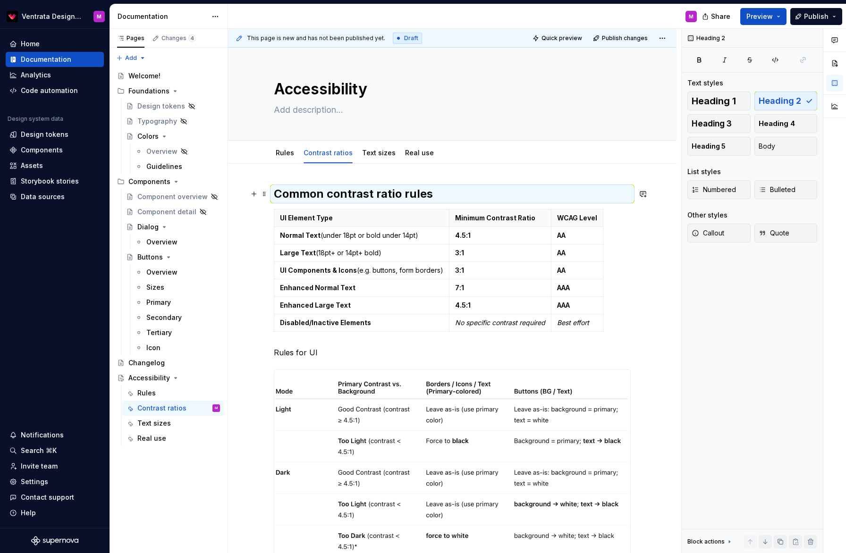
click at [333, 200] on h2 "Common contrast ratio rules" at bounding box center [452, 193] width 357 height 15
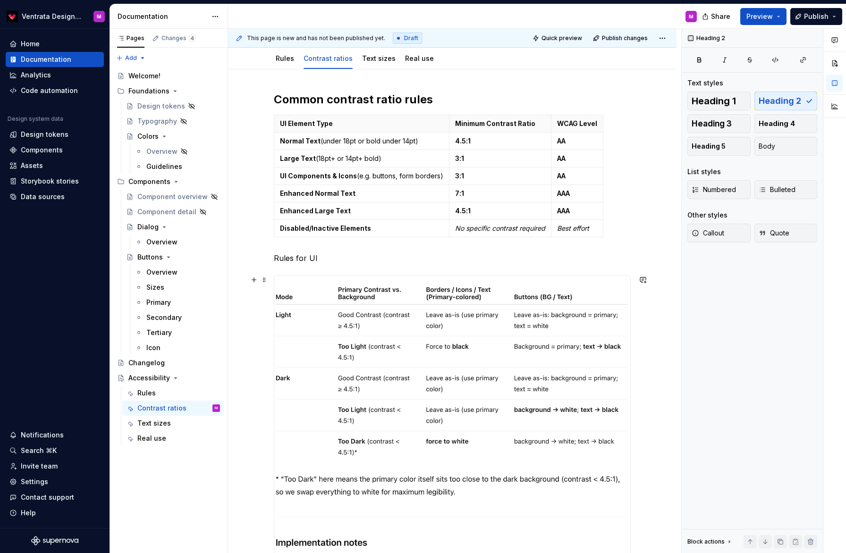
scroll to position [121, 0]
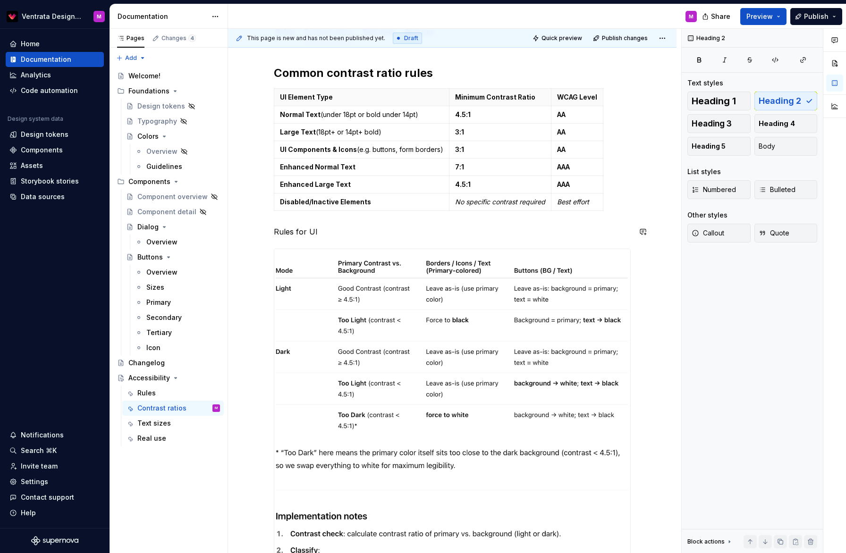
click at [279, 229] on p "Rules for UI" at bounding box center [452, 231] width 357 height 11
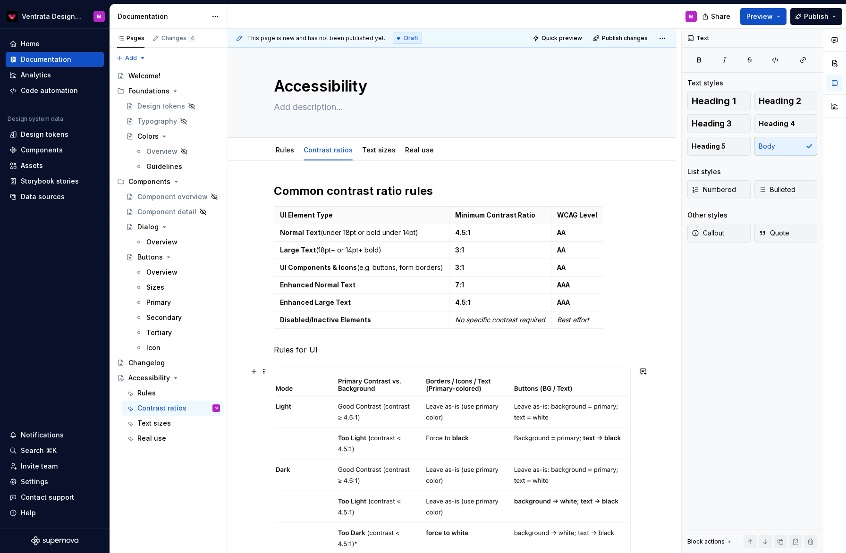
scroll to position [318, 0]
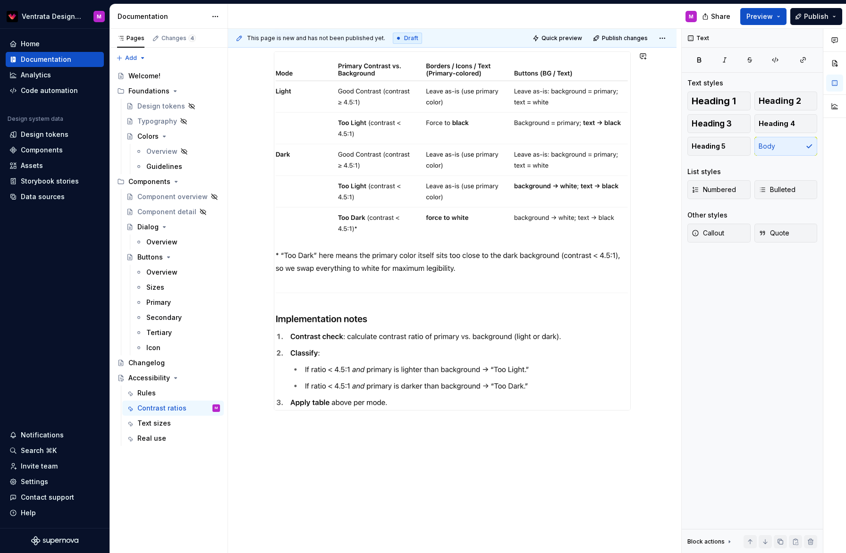
click at [518, 450] on div "Common contrast ratio rules UI Element Type Minimum Contrast Ratio WCAG Level N…" at bounding box center [452, 217] width 449 height 743
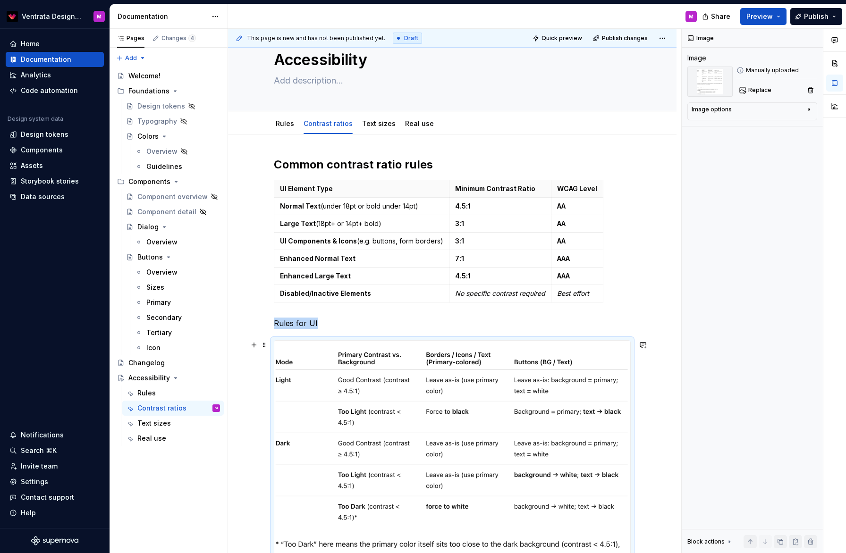
scroll to position [0, 0]
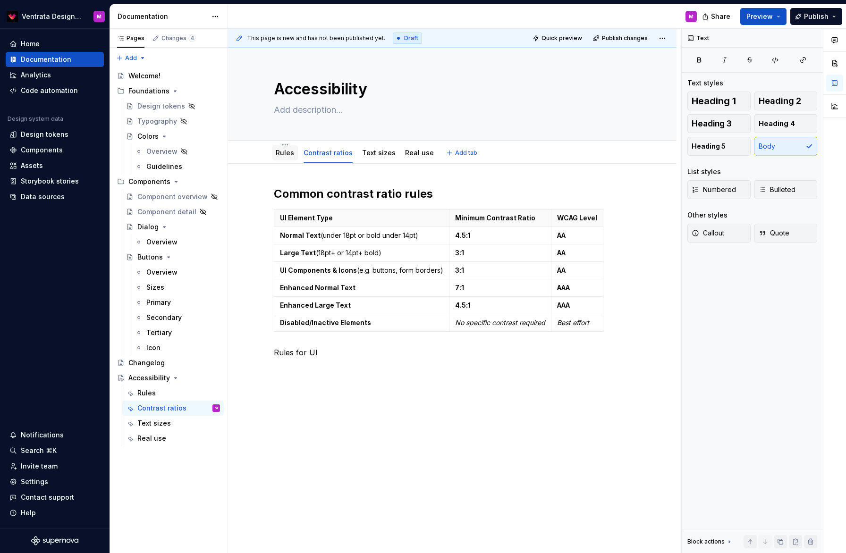
click at [291, 152] on link "Rules" at bounding box center [285, 153] width 18 height 8
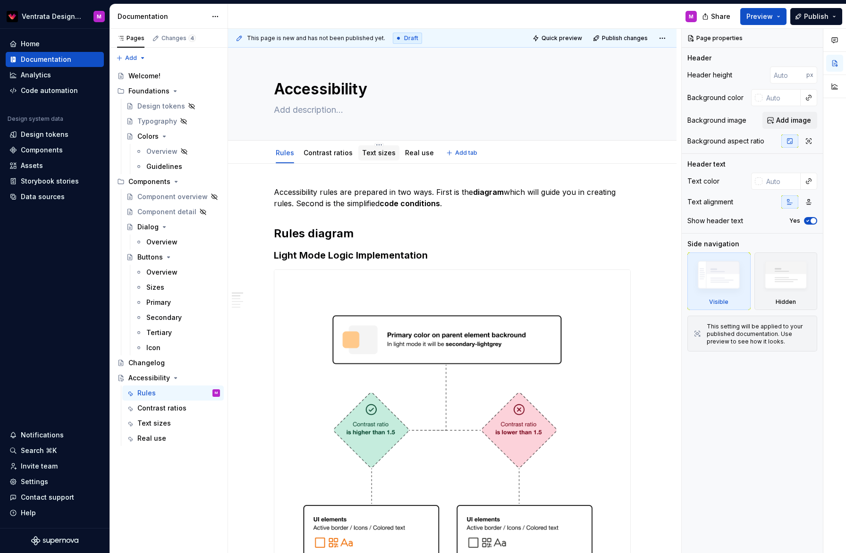
click at [388, 147] on div "Text sizes" at bounding box center [379, 152] width 34 height 11
click at [379, 153] on link "Text sizes" at bounding box center [379, 153] width 34 height 8
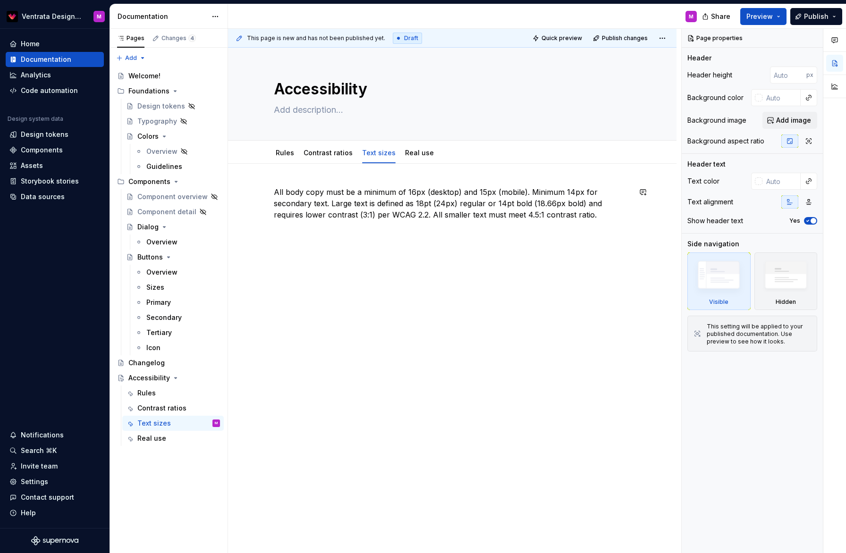
click at [286, 227] on div "All body copy must be a minimum of 16px (desktop) and 15px (mobile). Minimum 14…" at bounding box center [452, 209] width 357 height 47
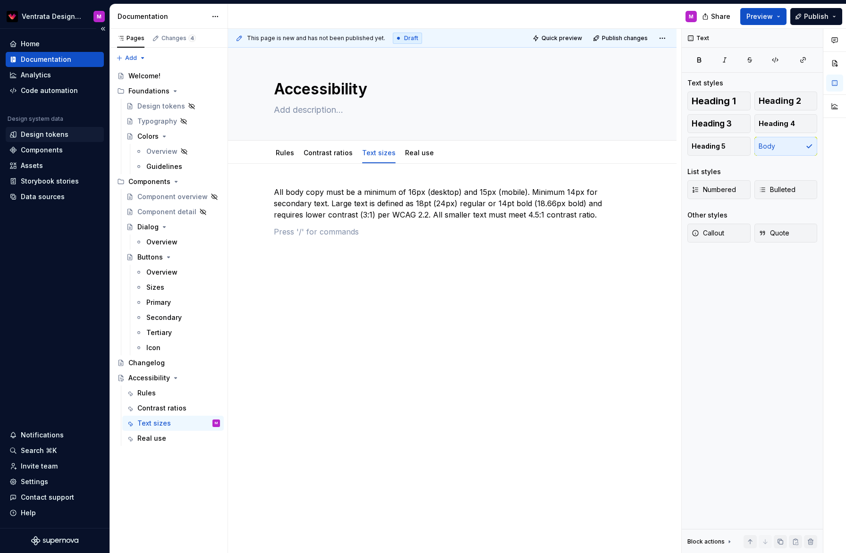
click at [53, 133] on div "Design tokens" at bounding box center [45, 134] width 48 height 9
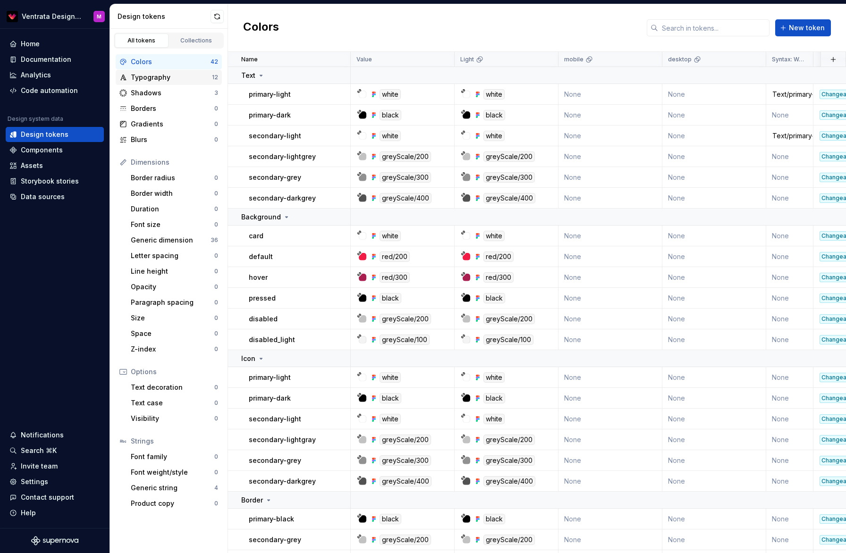
click at [162, 76] on div "Typography" at bounding box center [171, 77] width 81 height 9
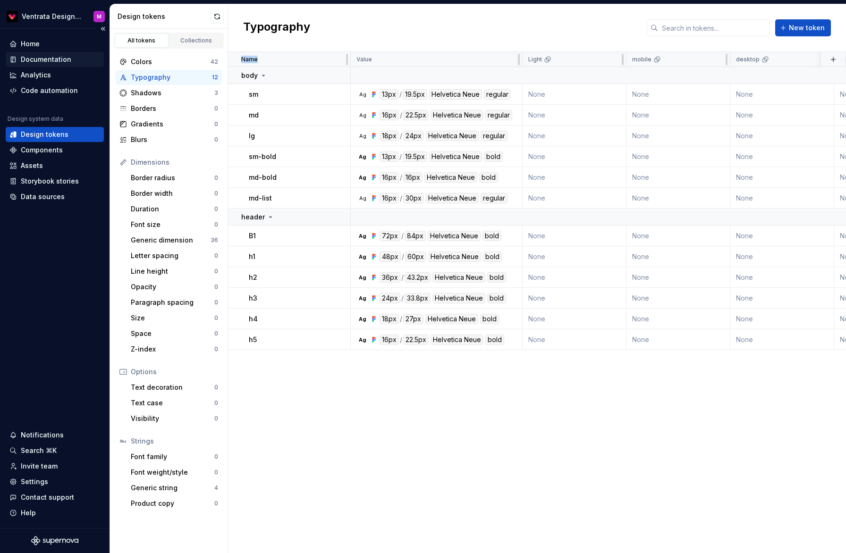
click at [52, 60] on div "Documentation" at bounding box center [46, 59] width 51 height 9
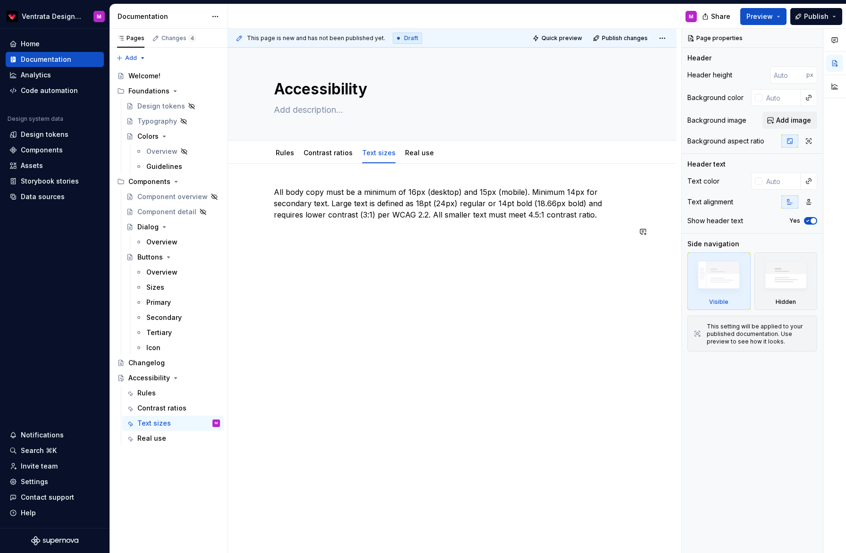
click at [329, 256] on div "All body copy must be a minimum of 16px (desktop) and 15px (mobile). Minimum 14…" at bounding box center [452, 289] width 449 height 251
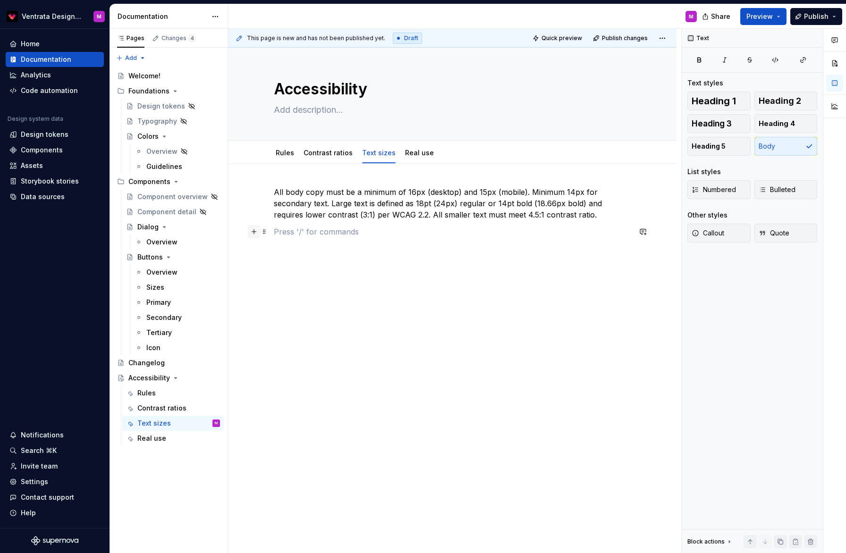
click at [253, 231] on button "button" at bounding box center [253, 231] width 13 height 13
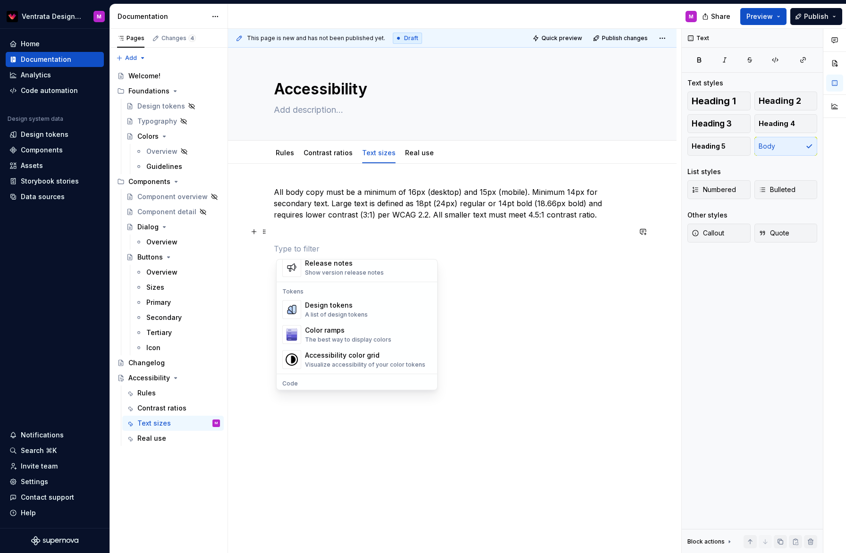
scroll to position [680, 0]
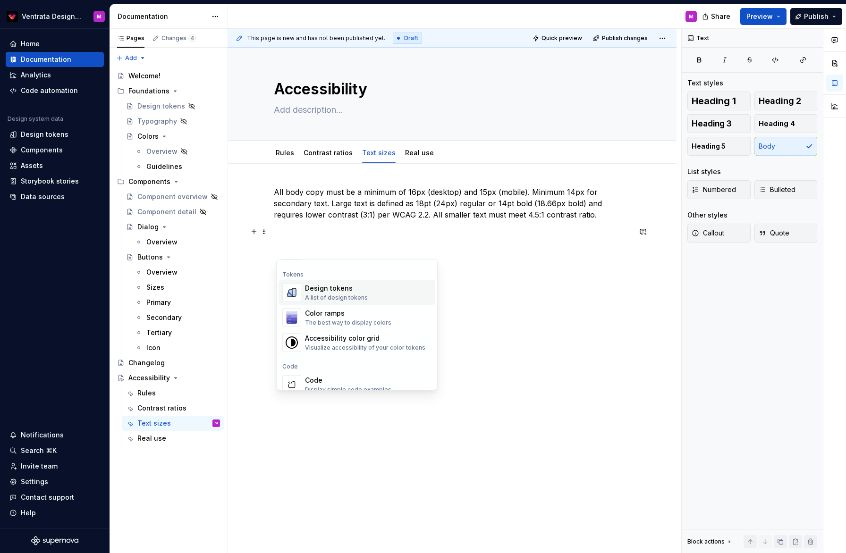
click at [362, 291] on div "Design tokens" at bounding box center [336, 288] width 63 height 9
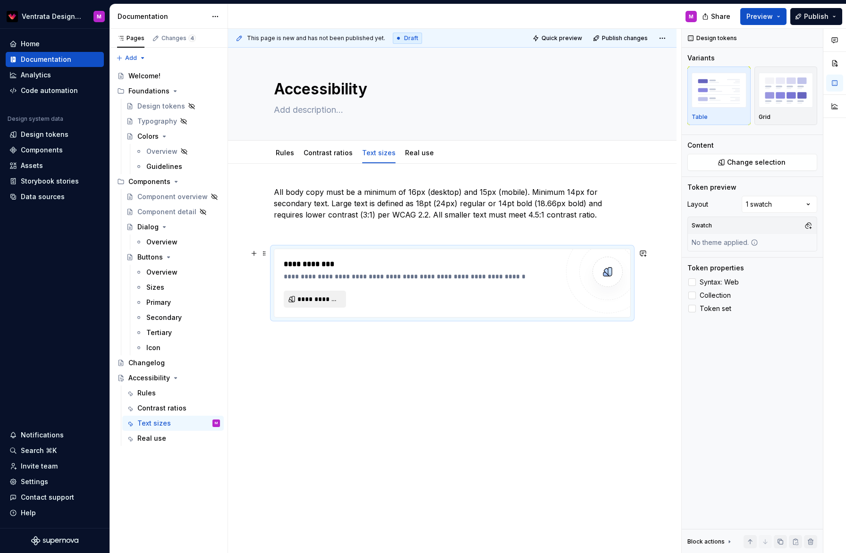
click at [329, 299] on span "**********" at bounding box center [318, 299] width 42 height 9
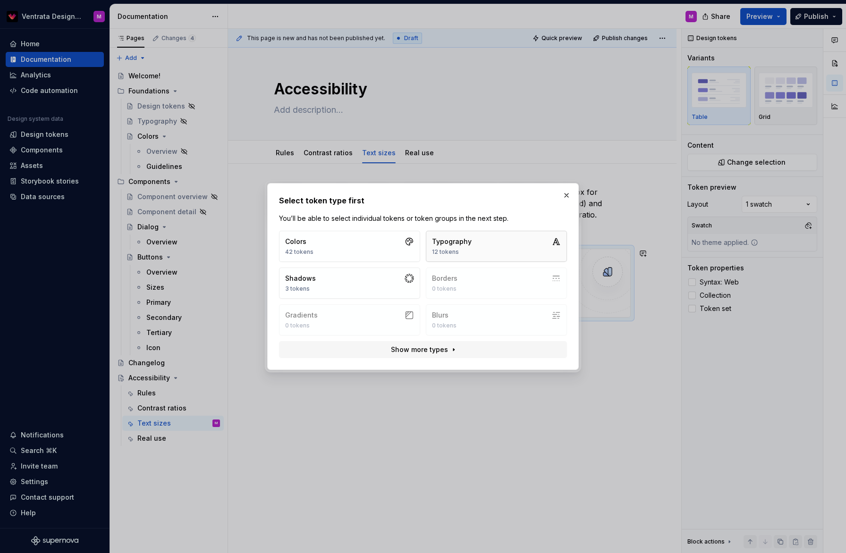
click at [477, 247] on button "Typography 12 tokens" at bounding box center [496, 246] width 141 height 31
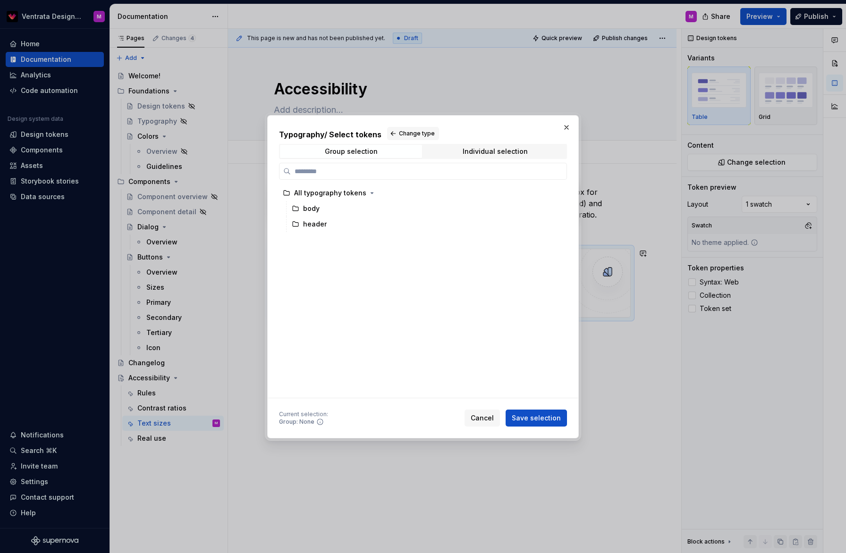
click at [539, 422] on span "Save selection" at bounding box center [536, 418] width 49 height 9
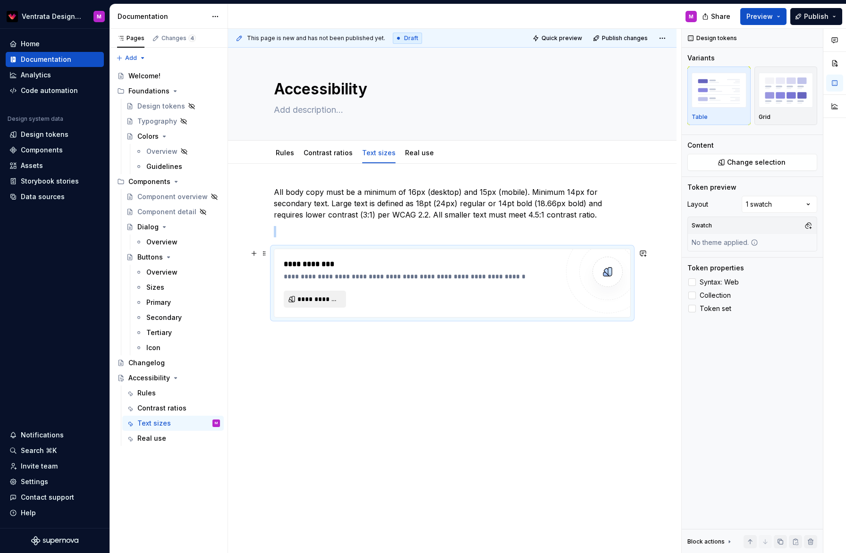
click at [327, 300] on span "**********" at bounding box center [318, 299] width 42 height 9
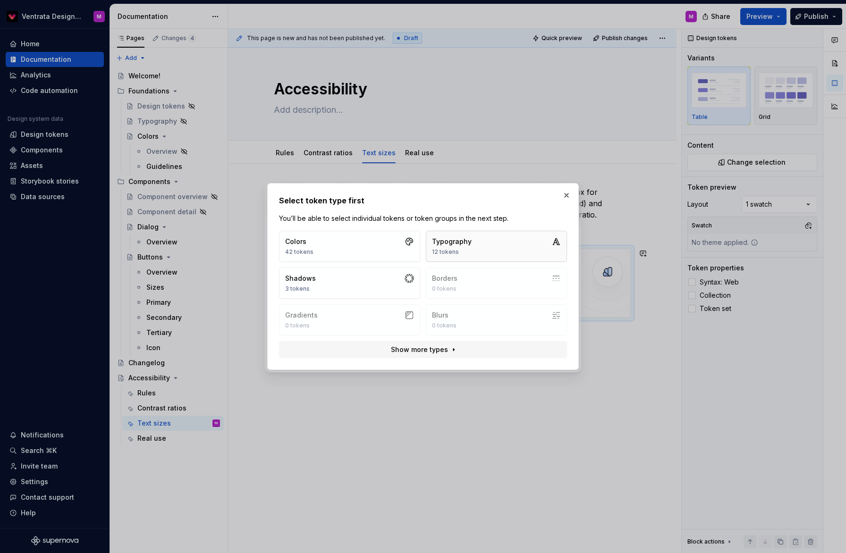
click at [497, 242] on button "Typography 12 tokens" at bounding box center [496, 246] width 141 height 31
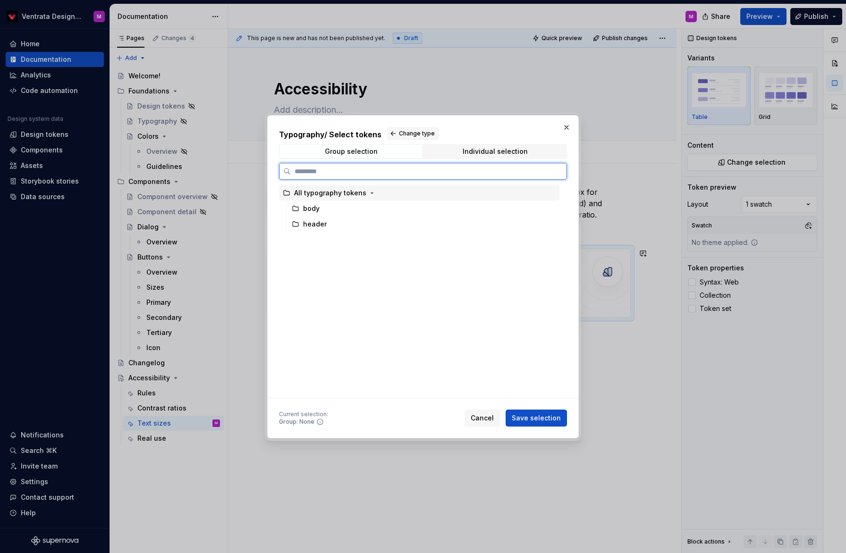
click at [352, 192] on div "All typography tokens" at bounding box center [330, 192] width 72 height 9
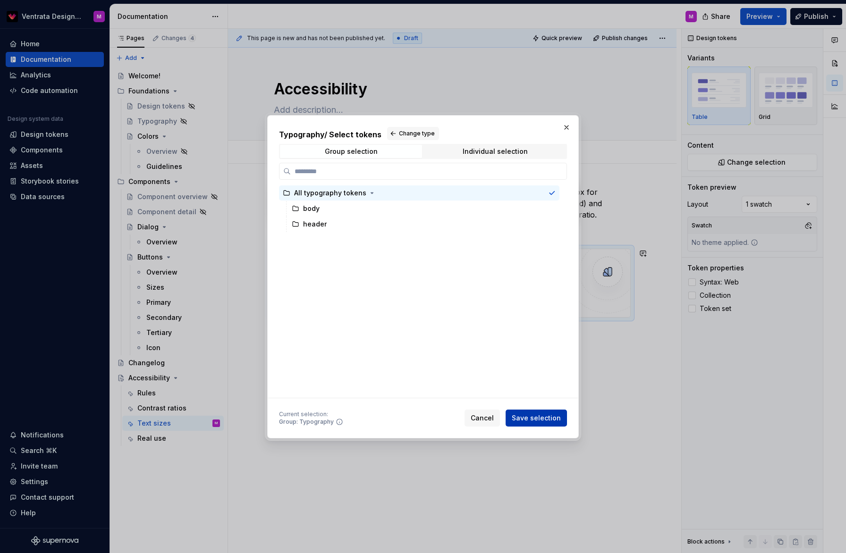
click at [537, 413] on button "Save selection" at bounding box center [536, 418] width 61 height 17
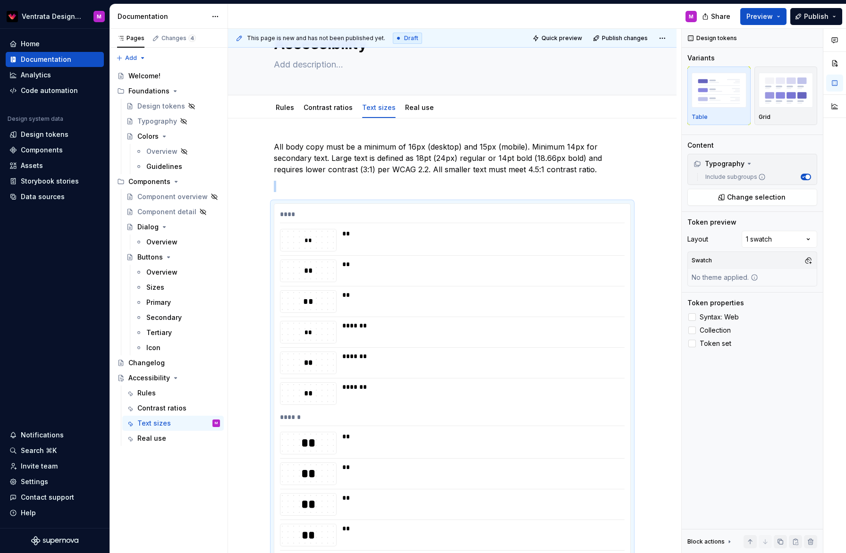
scroll to position [0, 0]
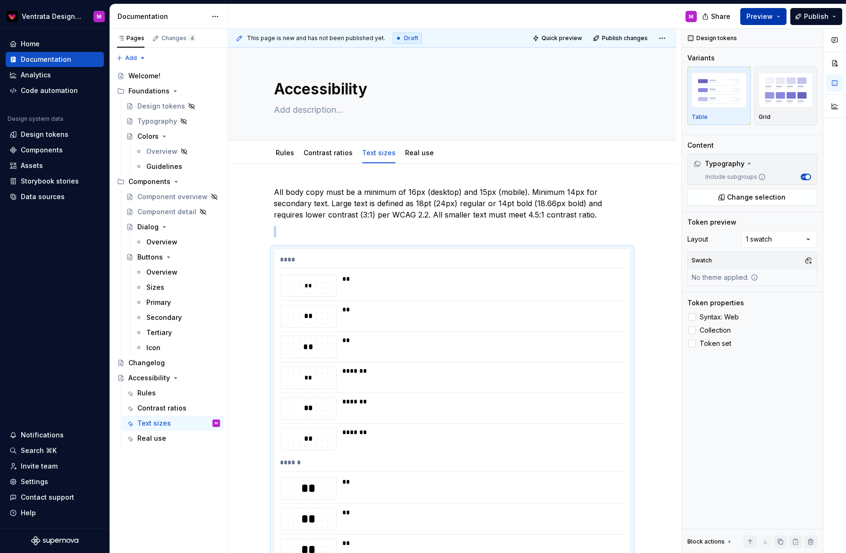
click at [768, 17] on span "Preview" at bounding box center [759, 16] width 26 height 9
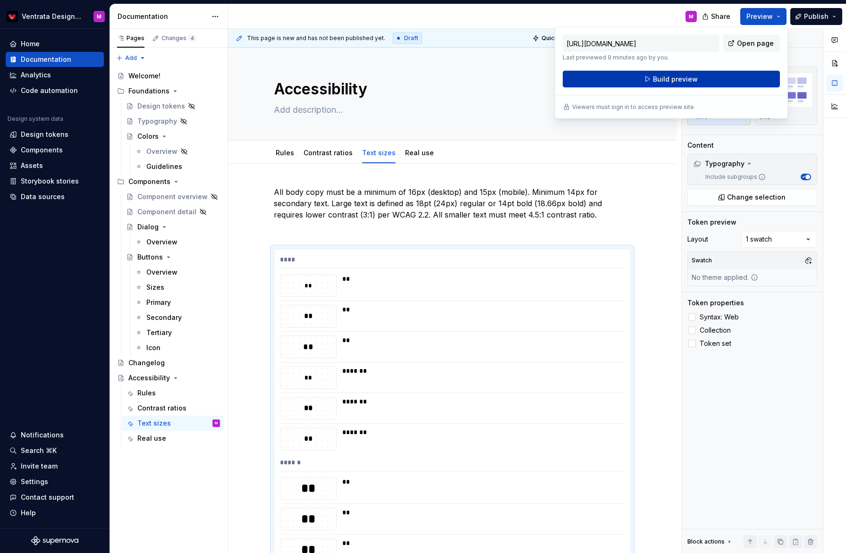
click at [717, 83] on button "Build preview" at bounding box center [671, 79] width 217 height 17
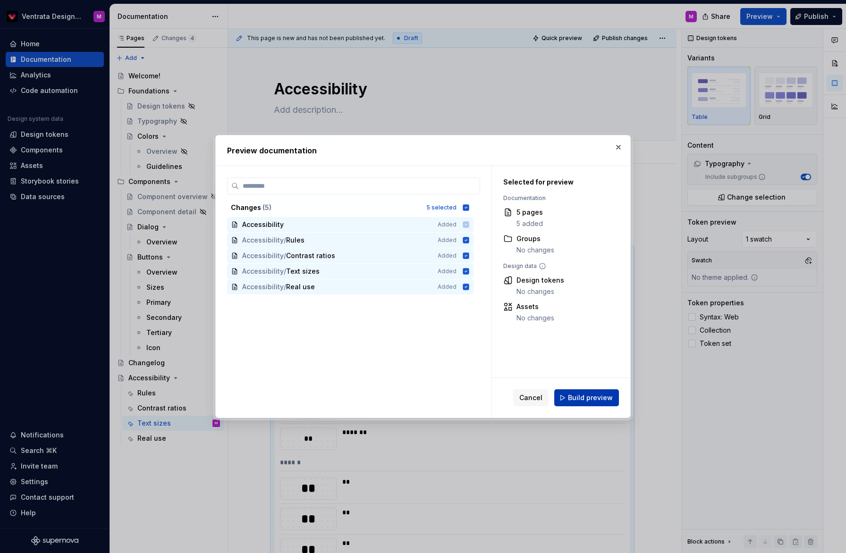
click at [590, 400] on span "Build preview" at bounding box center [590, 397] width 45 height 9
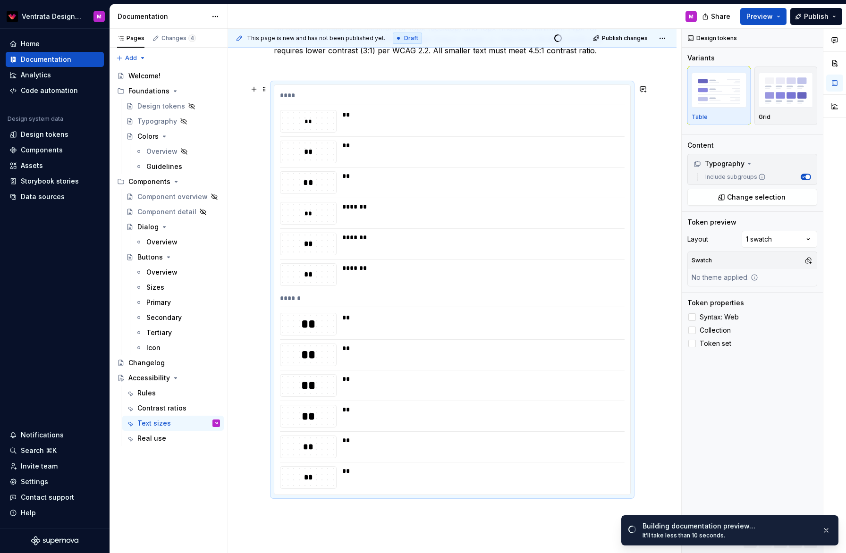
scroll to position [153, 0]
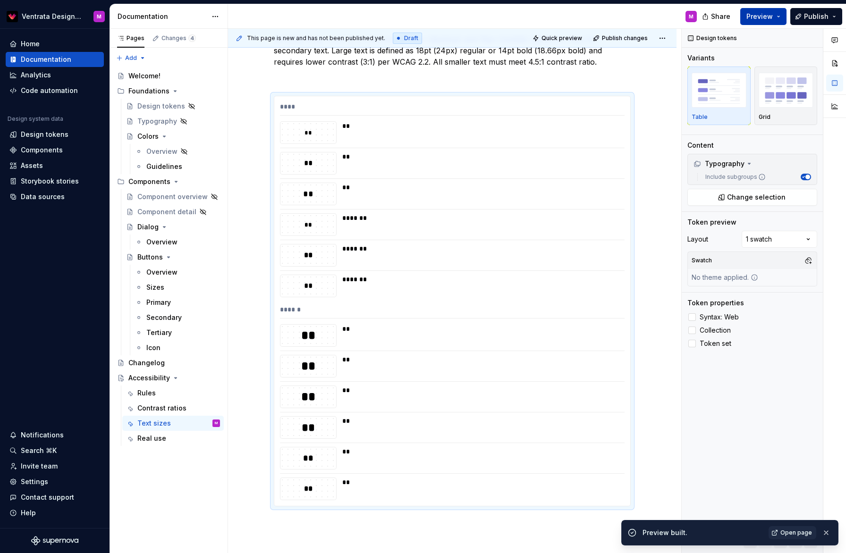
click at [778, 17] on button "Preview" at bounding box center [763, 16] width 46 height 17
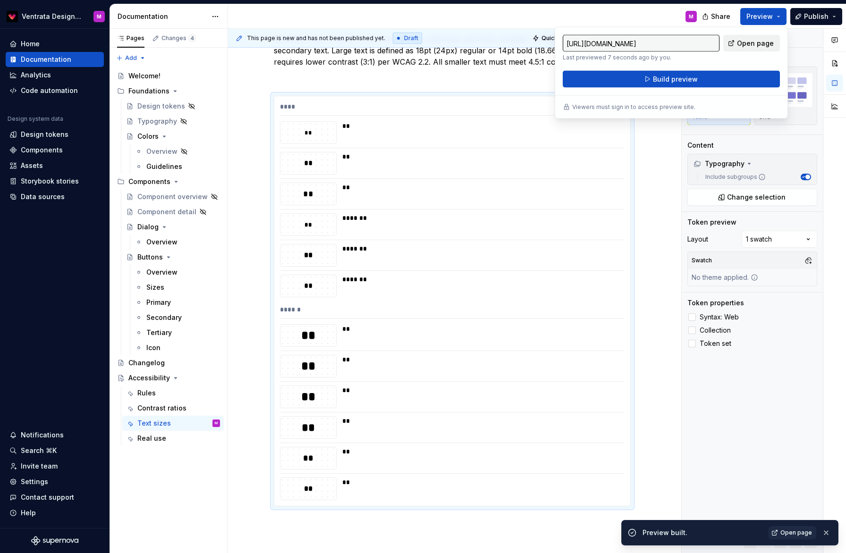
click at [747, 43] on span "Open page" at bounding box center [755, 43] width 37 height 9
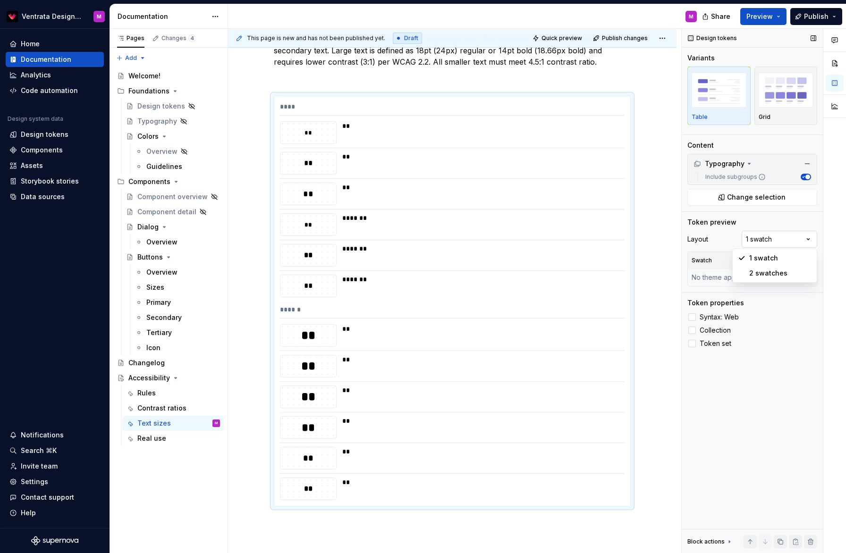
click at [786, 241] on div "Comments Open comments No comments yet Select ‘Comment’ from the block context …" at bounding box center [764, 291] width 164 height 525
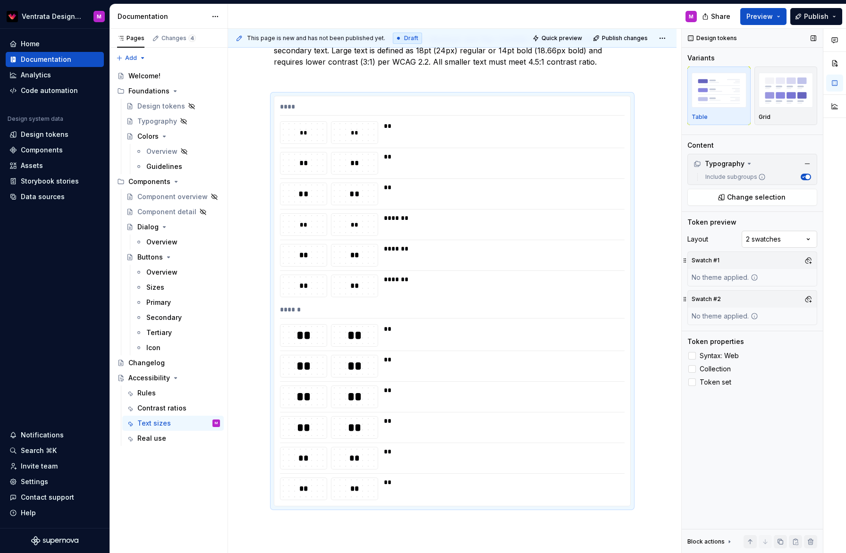
click at [787, 240] on div "Comments Open comments No comments yet Select ‘Comment’ from the block context …" at bounding box center [764, 291] width 164 height 525
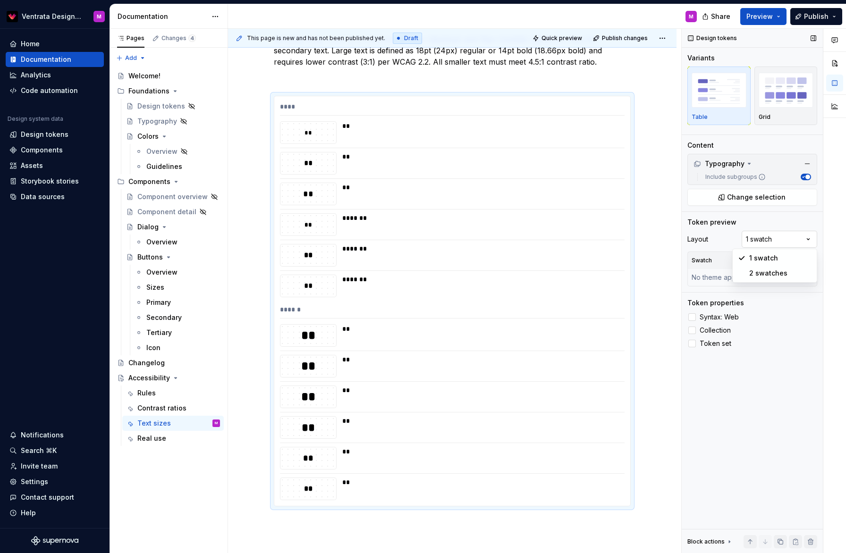
click at [779, 241] on div "Comments Open comments No comments yet Select ‘Comment’ from the block context …" at bounding box center [764, 291] width 164 height 525
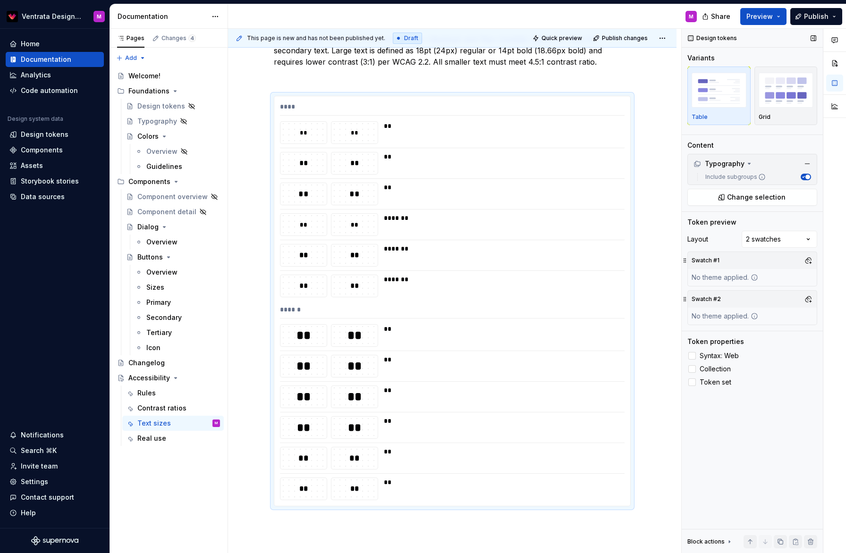
drag, startPoint x: 720, startPoint y: 279, endPoint x: 728, endPoint y: 280, distance: 8.1
click at [720, 279] on div "No theme applied." at bounding box center [725, 277] width 74 height 17
click at [758, 279] on icon at bounding box center [755, 278] width 8 height 8
click at [811, 260] on button "button" at bounding box center [808, 260] width 13 height 13
click at [715, 311] on span "Light" at bounding box center [758, 311] width 109 height 15
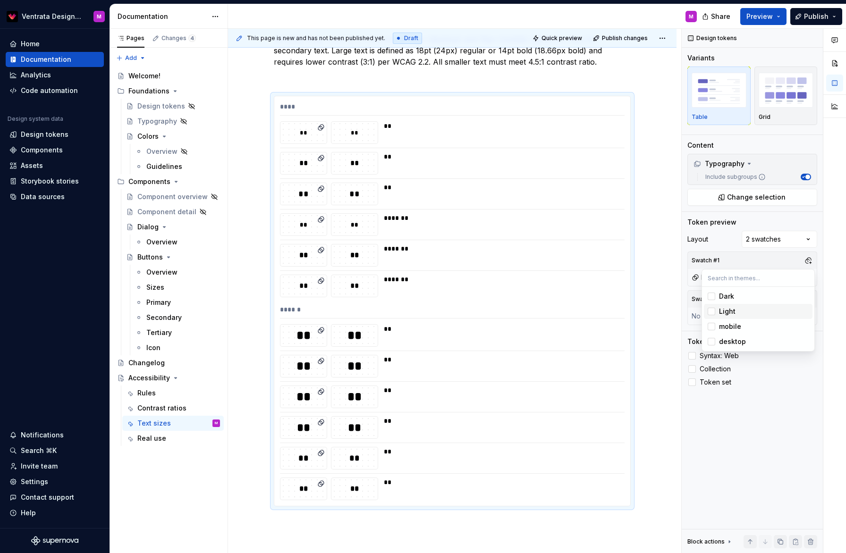
click at [714, 311] on div "Suggestions" at bounding box center [712, 312] width 8 height 8
click at [791, 260] on div "Comments Open comments No comments yet Select ‘Comment’ from the block context …" at bounding box center [764, 291] width 164 height 525
click at [753, 320] on icon at bounding box center [755, 317] width 8 height 8
click at [695, 358] on div at bounding box center [692, 356] width 8 height 8
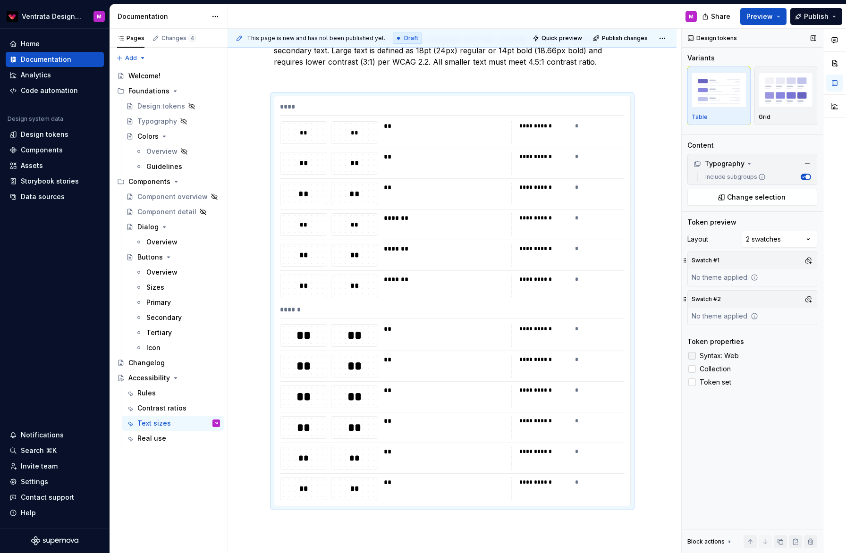
click at [692, 356] on icon at bounding box center [692, 356] width 0 height 0
click at [694, 358] on div at bounding box center [692, 356] width 8 height 8
click at [692, 356] on icon at bounding box center [692, 356] width 0 height 0
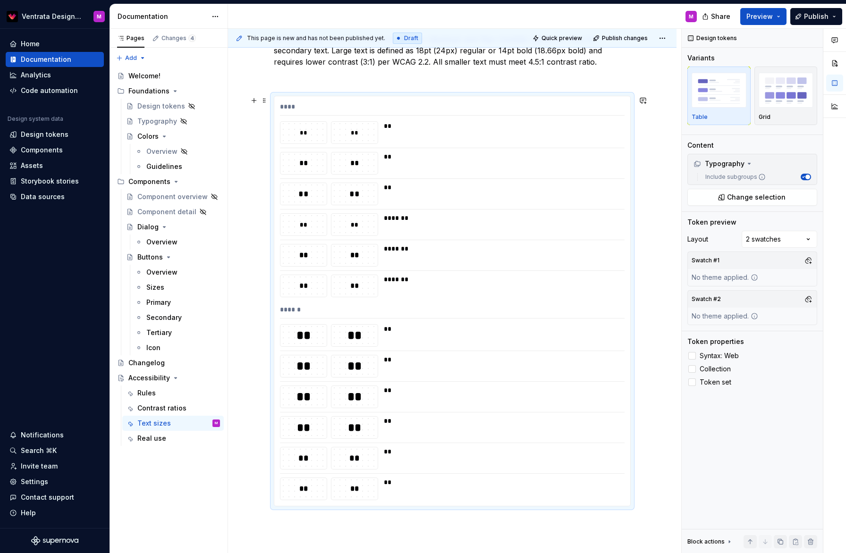
click at [441, 123] on div "**" at bounding box center [501, 125] width 235 height 9
click at [784, 110] on div "Grid" at bounding box center [786, 96] width 55 height 50
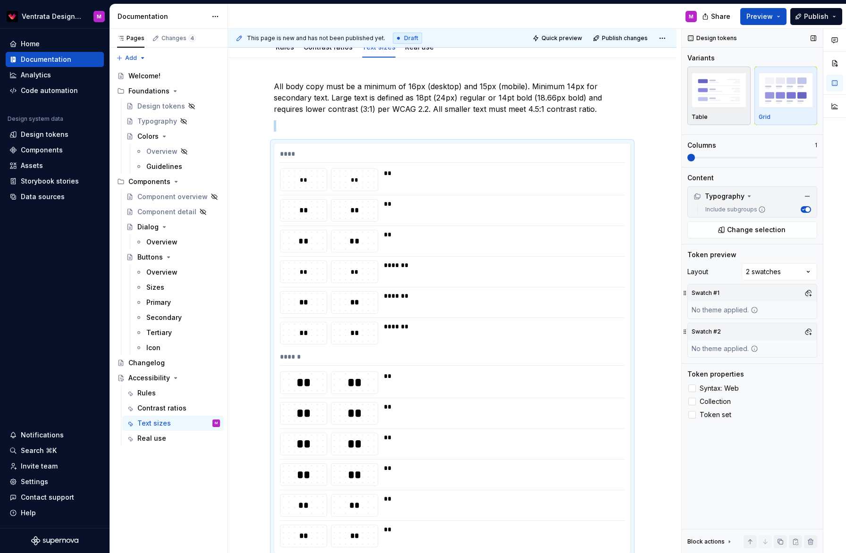
click at [725, 105] on img "button" at bounding box center [719, 90] width 55 height 34
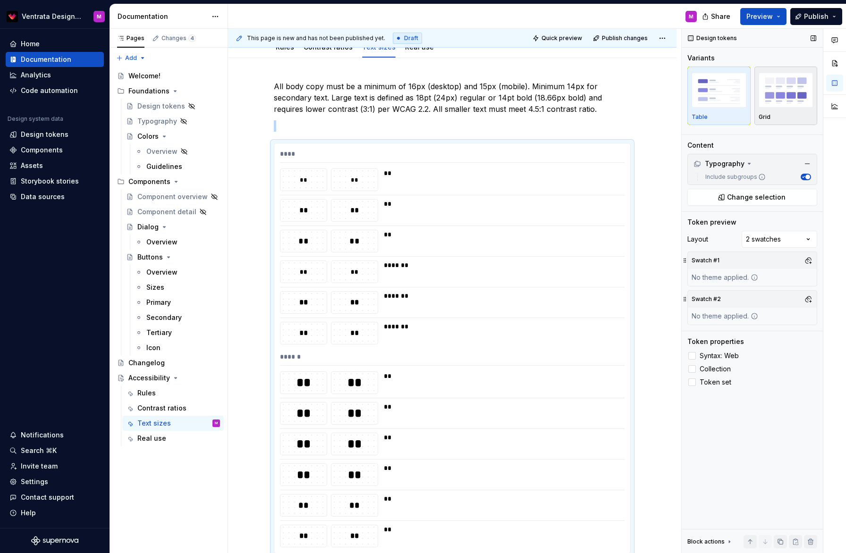
click at [787, 103] on img "button" at bounding box center [786, 90] width 55 height 34
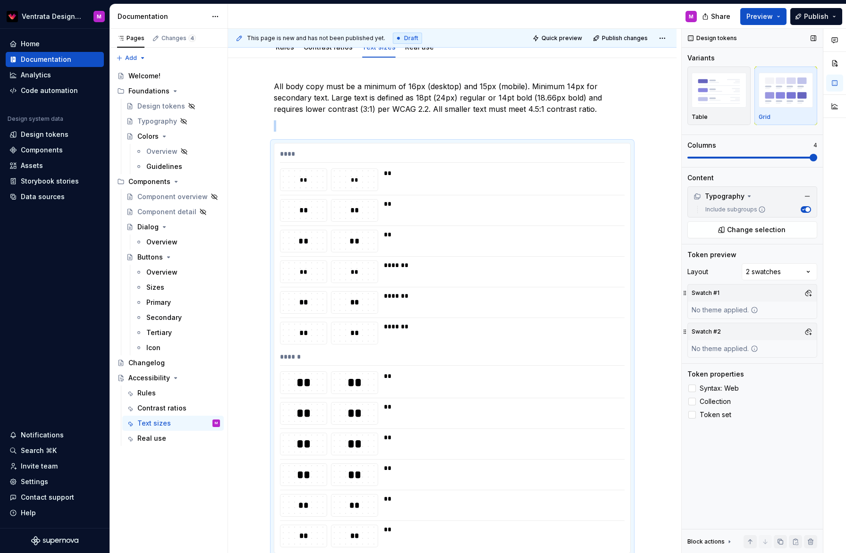
click at [812, 156] on span at bounding box center [814, 158] width 8 height 8
click at [780, 272] on div "Comments Open comments No comments yet Select ‘Comment’ from the block context …" at bounding box center [764, 291] width 164 height 525
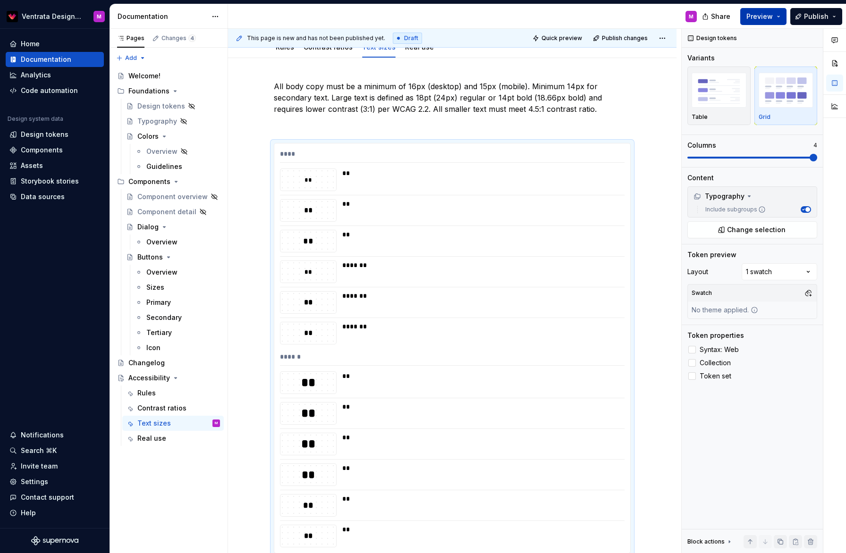
click at [782, 18] on button "Preview" at bounding box center [763, 16] width 46 height 17
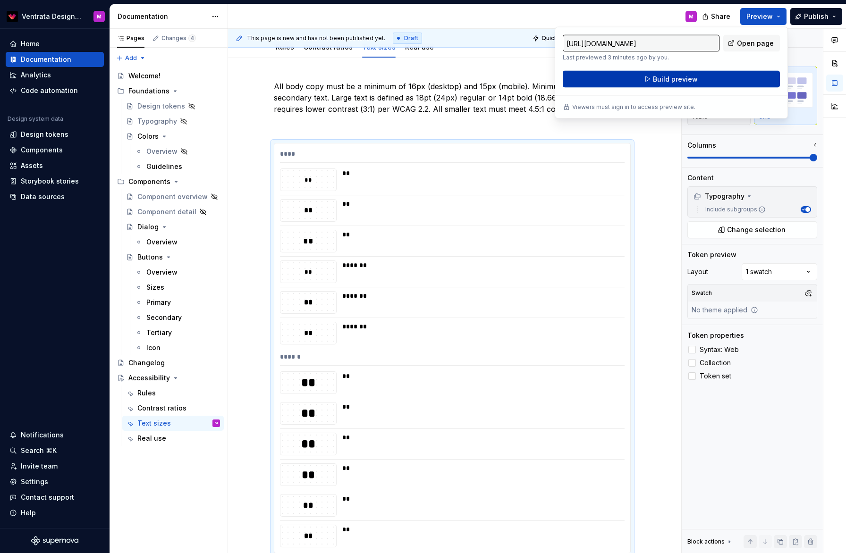
click at [721, 76] on button "Build preview" at bounding box center [671, 79] width 217 height 17
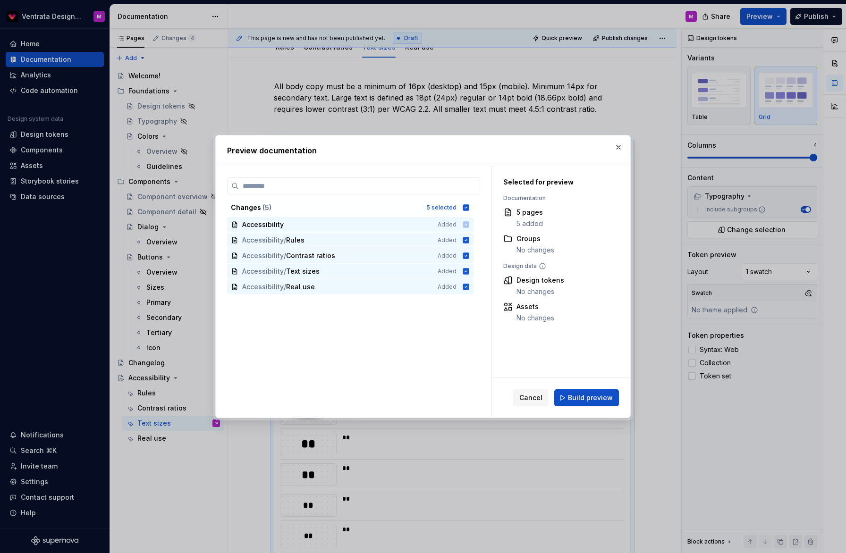
click at [589, 401] on span "Build preview" at bounding box center [590, 397] width 45 height 9
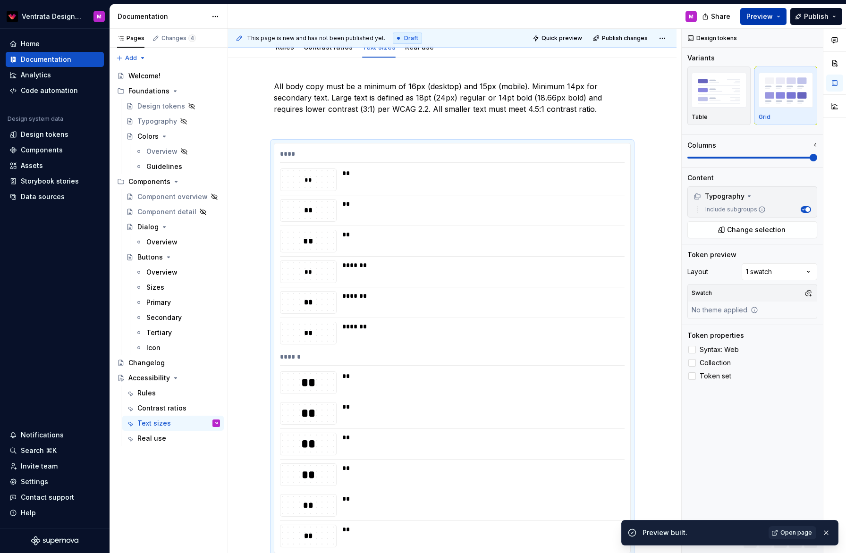
click at [782, 16] on button "Preview" at bounding box center [763, 16] width 46 height 17
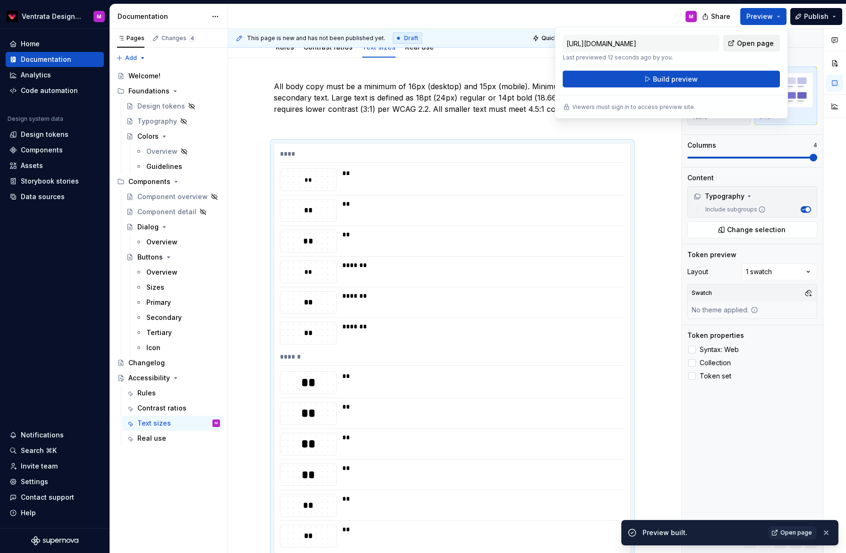
click at [762, 46] on span "Open page" at bounding box center [755, 43] width 37 height 9
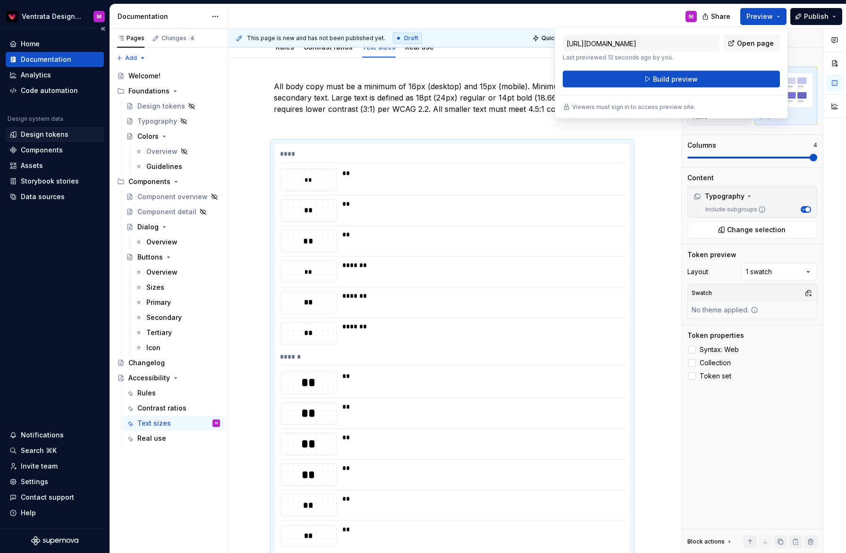
click at [58, 133] on div "Design tokens" at bounding box center [45, 134] width 48 height 9
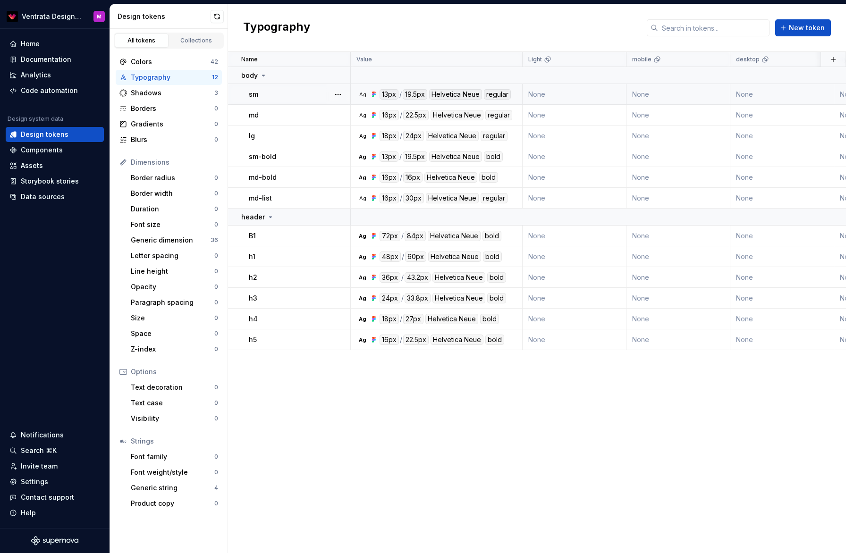
click at [469, 91] on div "Helvetica Neue" at bounding box center [455, 94] width 53 height 10
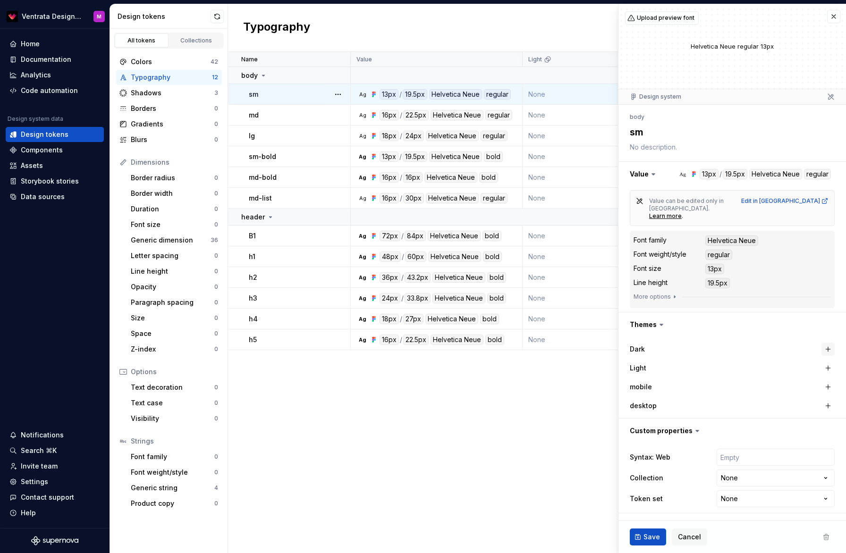
click at [825, 343] on button "button" at bounding box center [828, 349] width 13 height 13
click at [638, 341] on button "button" at bounding box center [644, 349] width 17 height 17
click at [831, 343] on button "button" at bounding box center [828, 349] width 13 height 13
click at [647, 341] on button "button" at bounding box center [644, 349] width 17 height 17
click at [668, 293] on button "More options" at bounding box center [656, 297] width 45 height 8
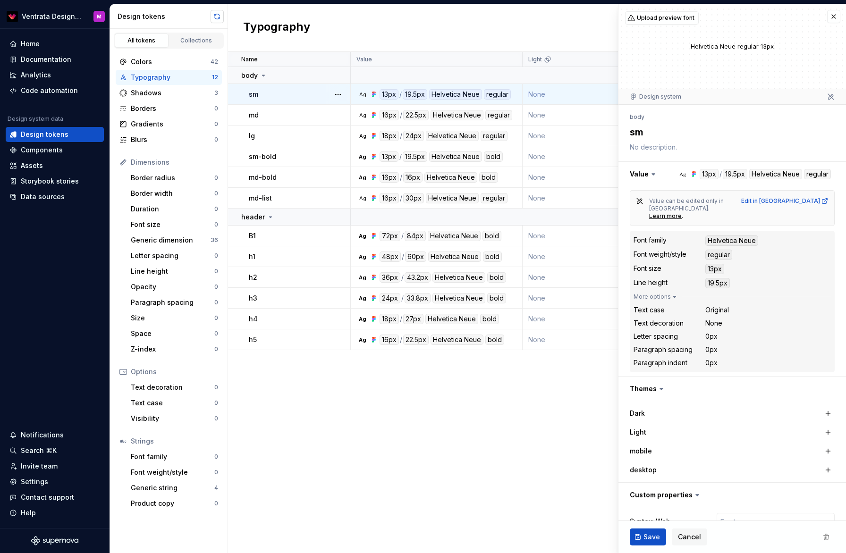
click at [216, 17] on button "button" at bounding box center [217, 16] width 13 height 13
type textarea "*"
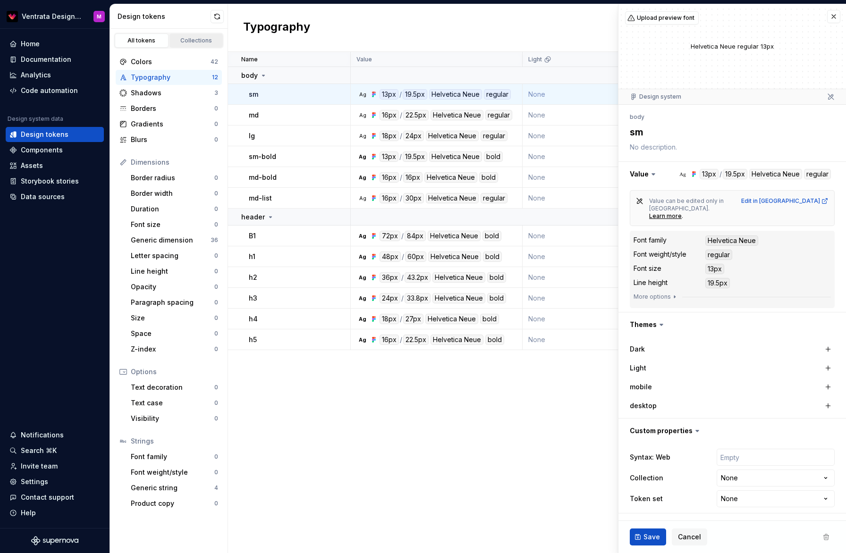
click at [195, 40] on div "Collections" at bounding box center [196, 41] width 47 height 8
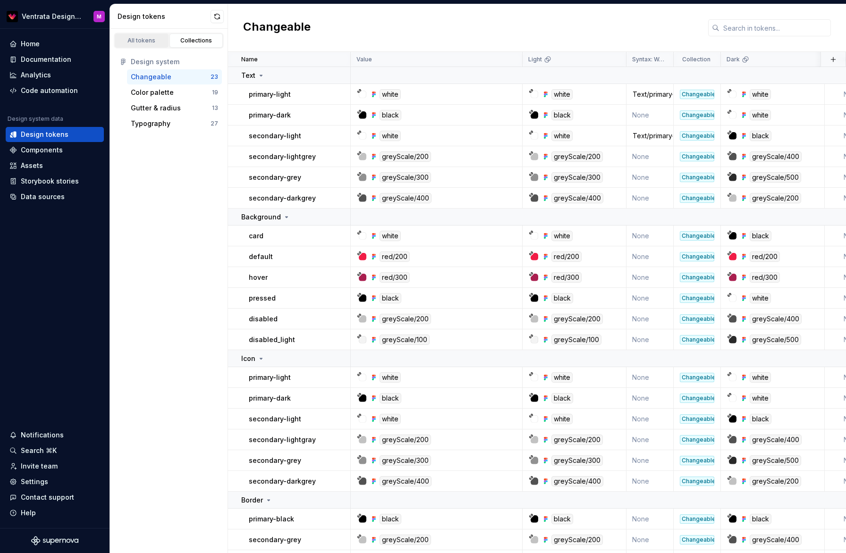
click at [153, 36] on link "All tokens" at bounding box center [142, 41] width 54 height 14
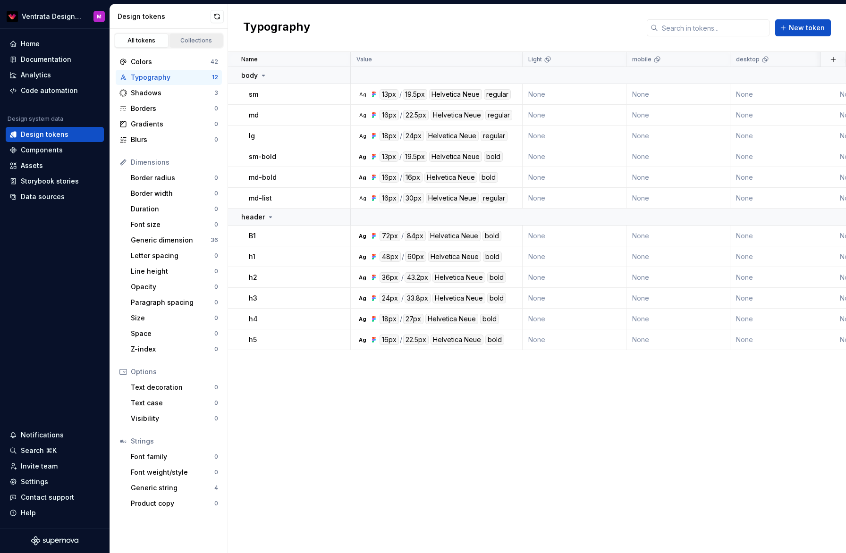
click at [198, 43] on div "Collections" at bounding box center [196, 41] width 47 height 8
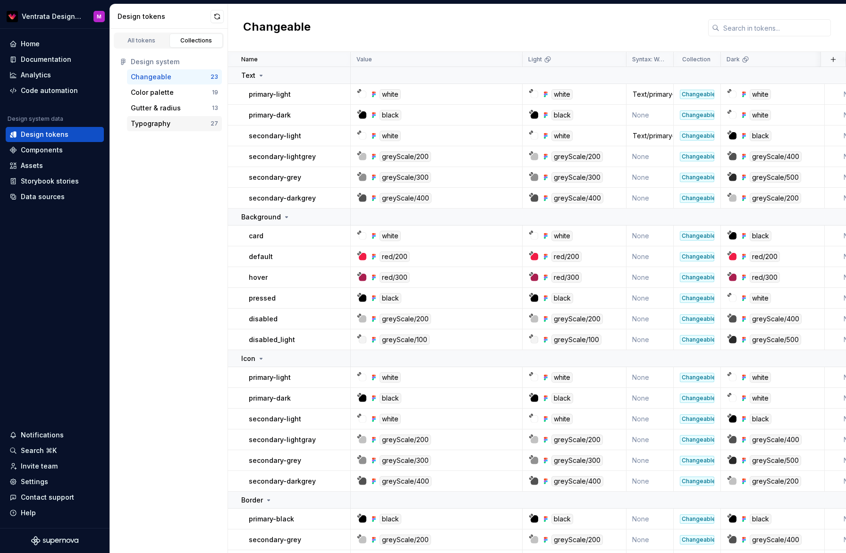
click at [164, 120] on div "Typography" at bounding box center [151, 123] width 40 height 9
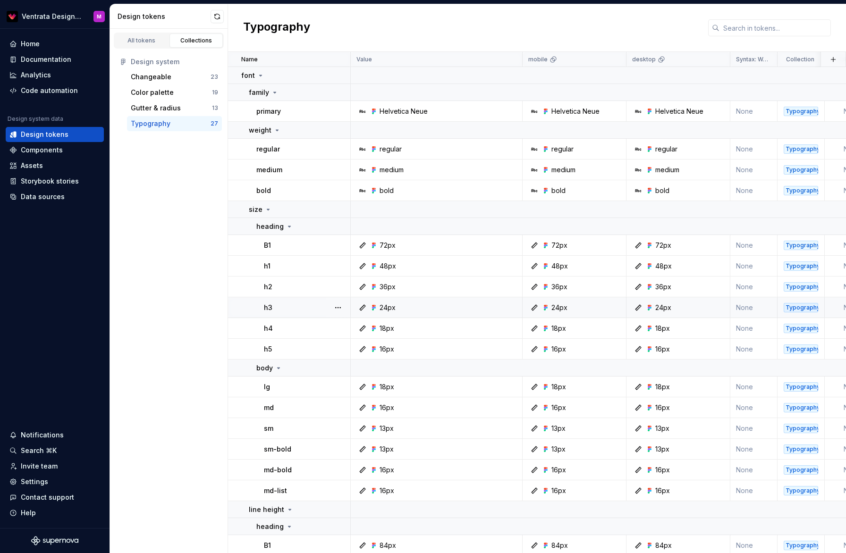
scroll to position [127, 0]
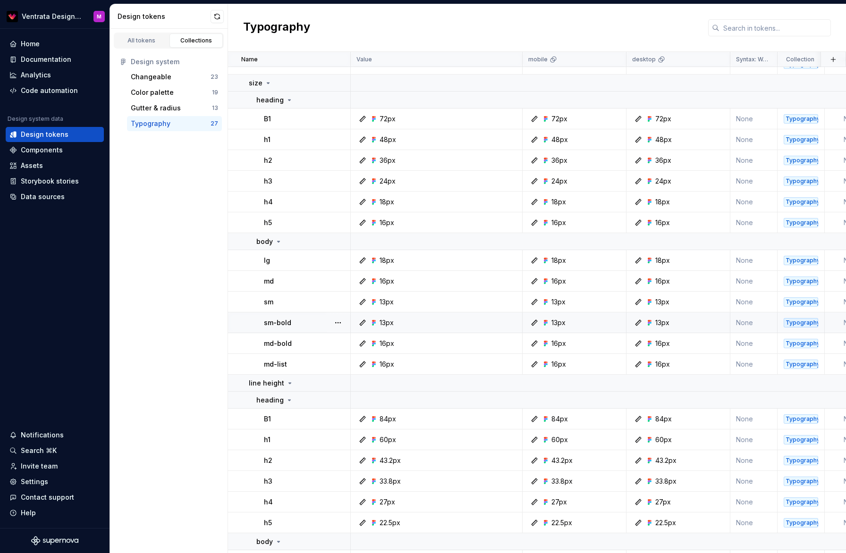
click at [414, 322] on div "13px" at bounding box center [439, 322] width 165 height 9
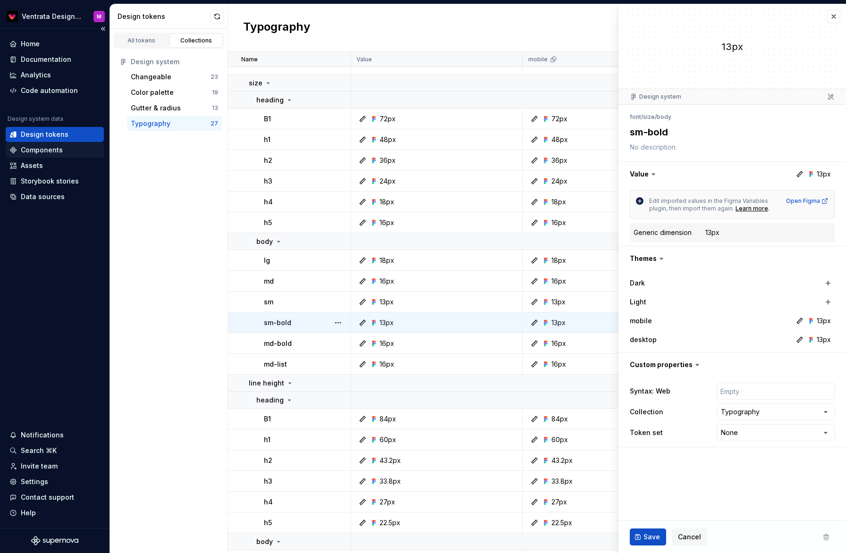
click at [41, 153] on div "Components" at bounding box center [42, 149] width 42 height 9
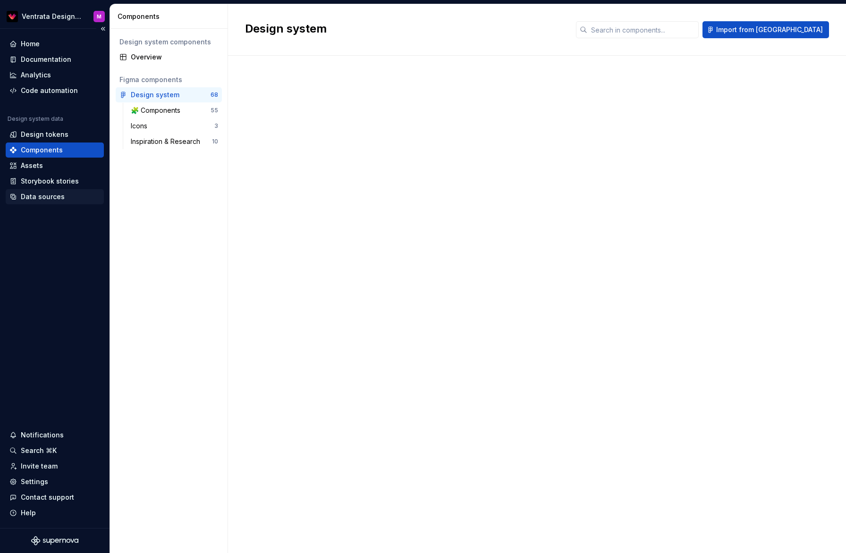
click at [48, 198] on div "Data sources" at bounding box center [43, 196] width 44 height 9
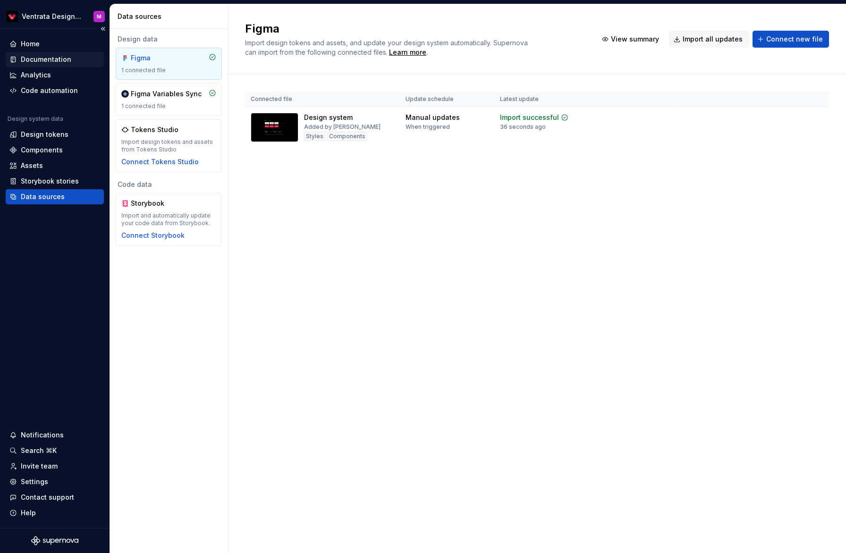
click at [44, 59] on div "Documentation" at bounding box center [46, 59] width 51 height 9
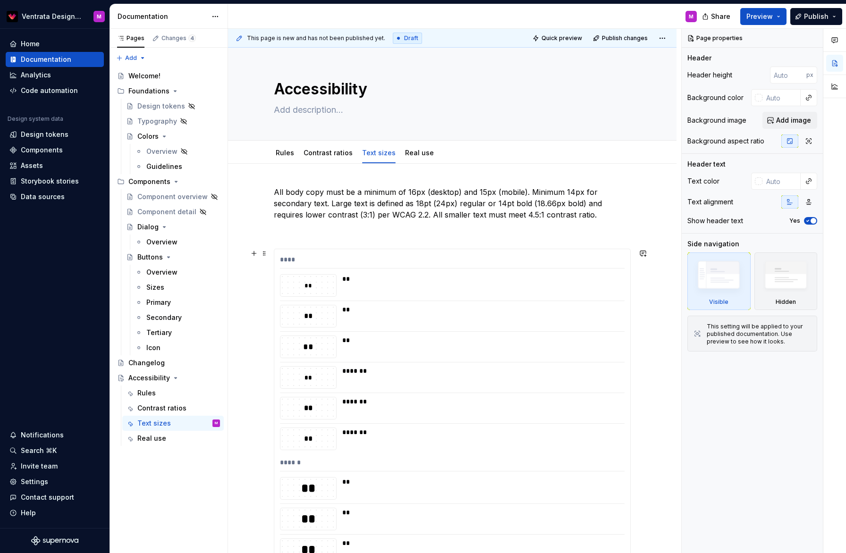
click at [543, 288] on div "**" at bounding box center [480, 285] width 277 height 23
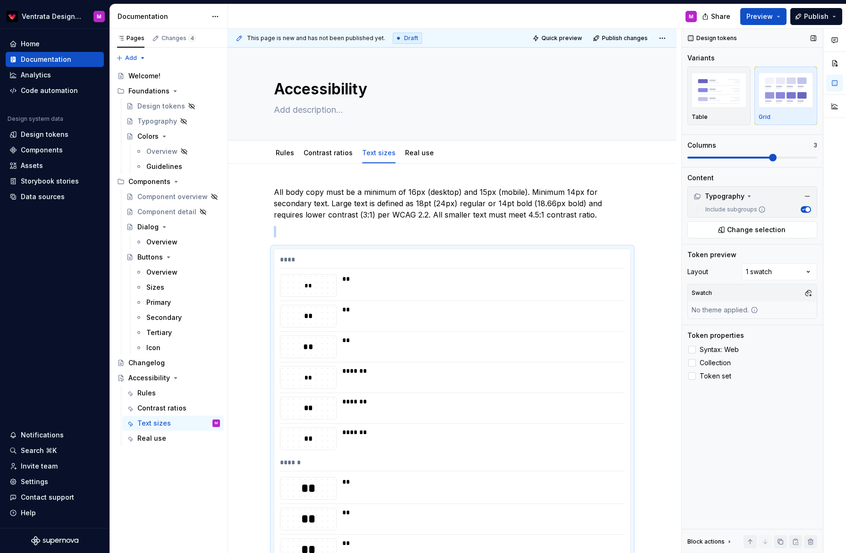
scroll to position [106, 0]
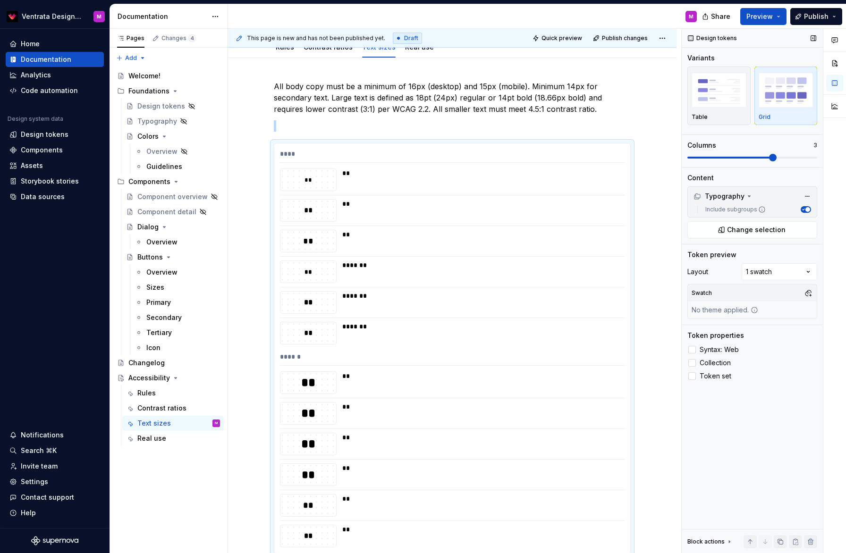
click at [788, 157] on span at bounding box center [752, 158] width 130 height 8
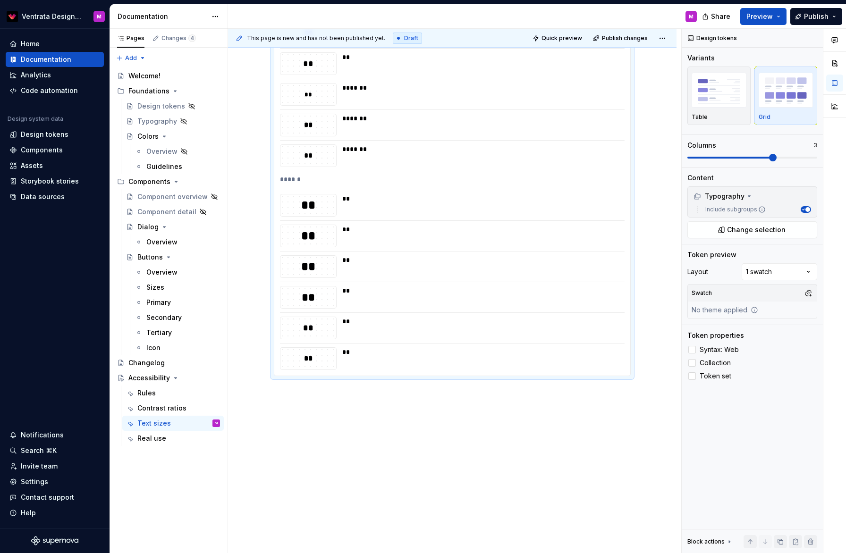
scroll to position [0, 0]
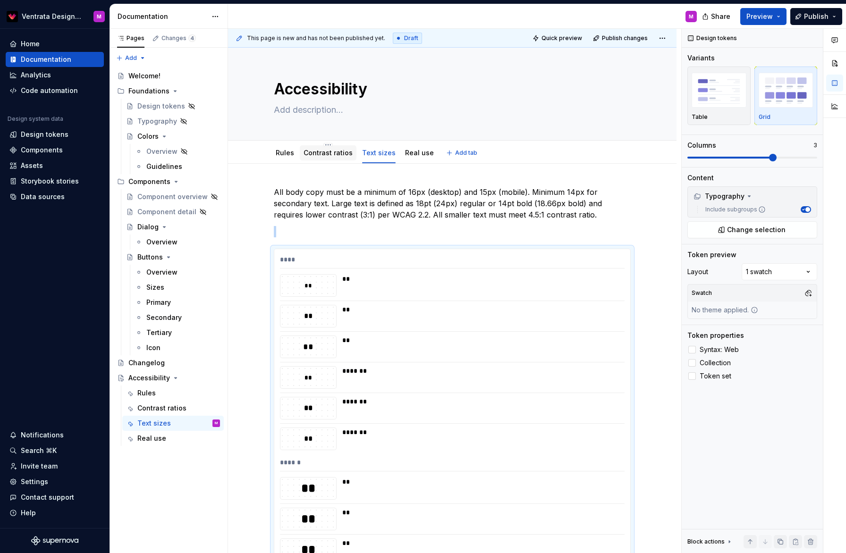
click at [337, 151] on link "Contrast ratios" at bounding box center [328, 153] width 49 height 8
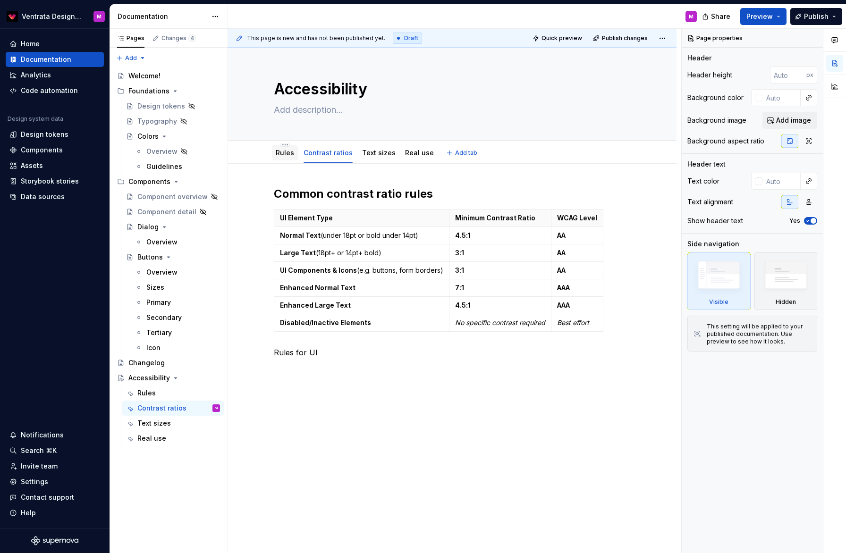
click at [291, 154] on link "Rules" at bounding box center [285, 153] width 18 height 8
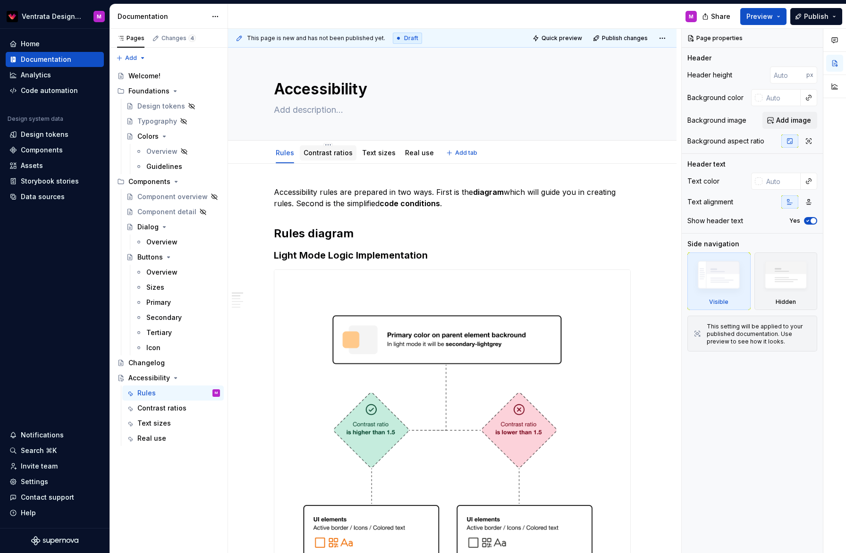
click at [331, 152] on link "Contrast ratios" at bounding box center [328, 153] width 49 height 8
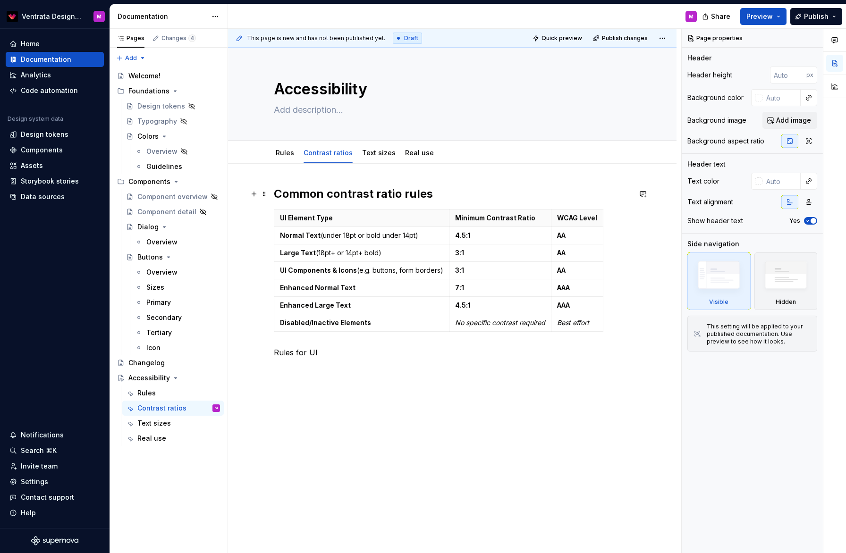
click at [279, 190] on h2 "Common contrast ratio rules" at bounding box center [452, 193] width 357 height 15
type textarea "*"
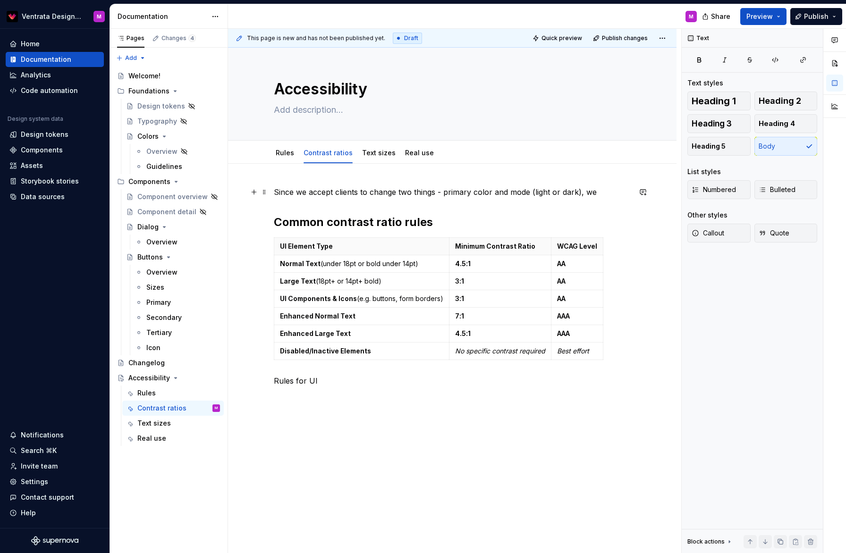
click at [325, 192] on p "Since we accept clients to change two things - primary color and mode (light or…" at bounding box center [452, 191] width 357 height 11
click at [327, 192] on p "Since we accept clients to change two things - primary color and mode (light or…" at bounding box center [452, 191] width 357 height 11
click at [594, 194] on p "Since we let clients to change two things - primary color and mode (light or da…" at bounding box center [452, 191] width 357 height 11
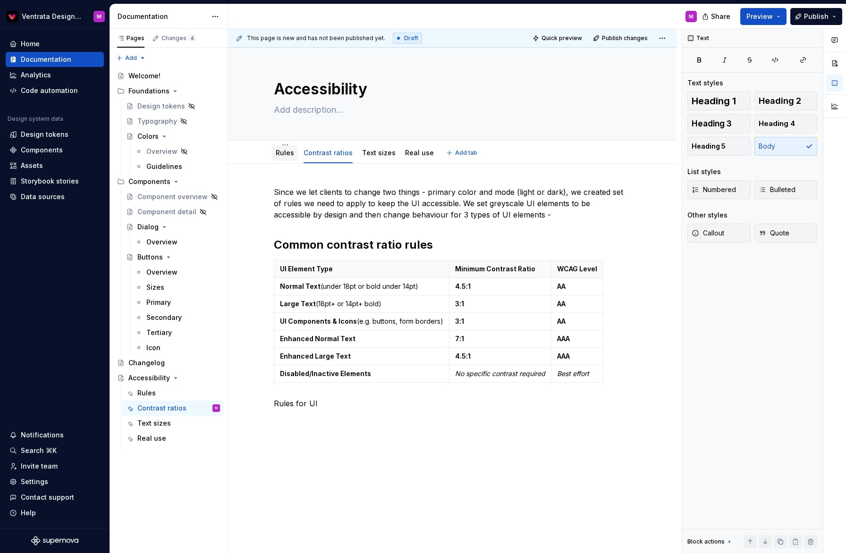
click at [292, 155] on link "Rules" at bounding box center [285, 153] width 18 height 8
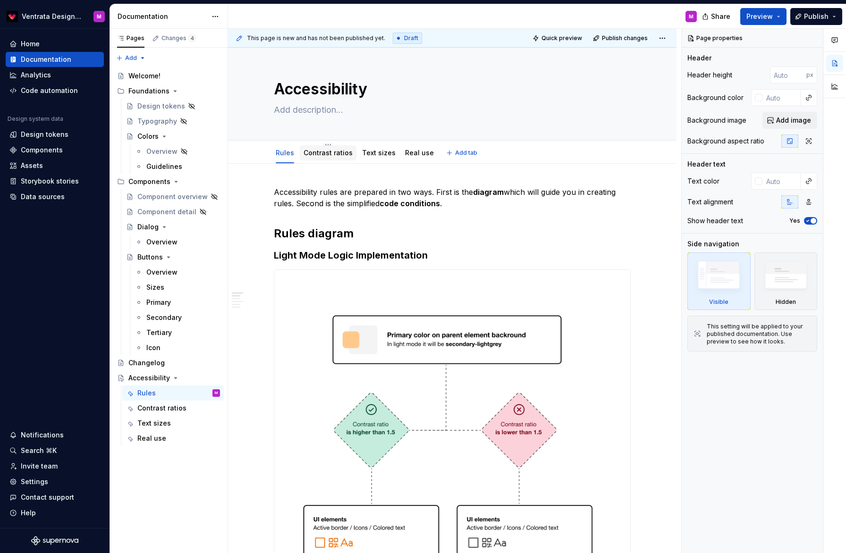
click at [333, 151] on link "Contrast ratios" at bounding box center [328, 153] width 49 height 8
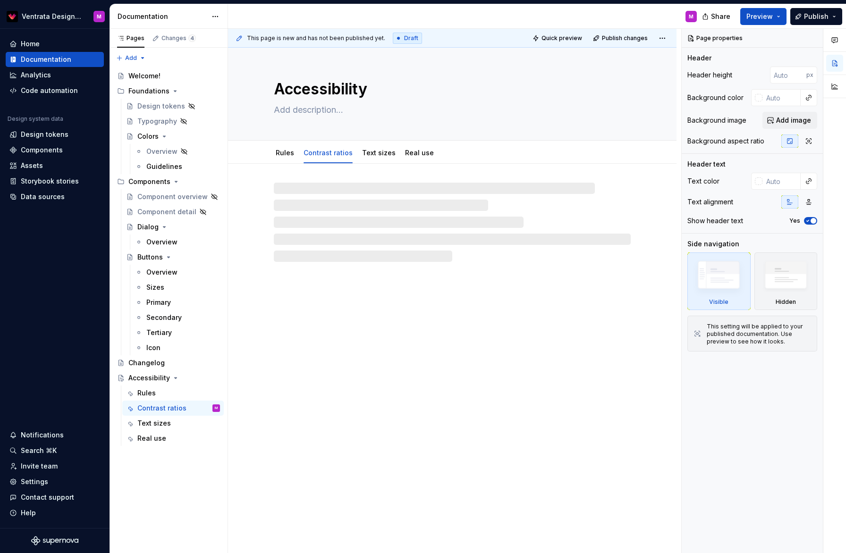
type textarea "*"
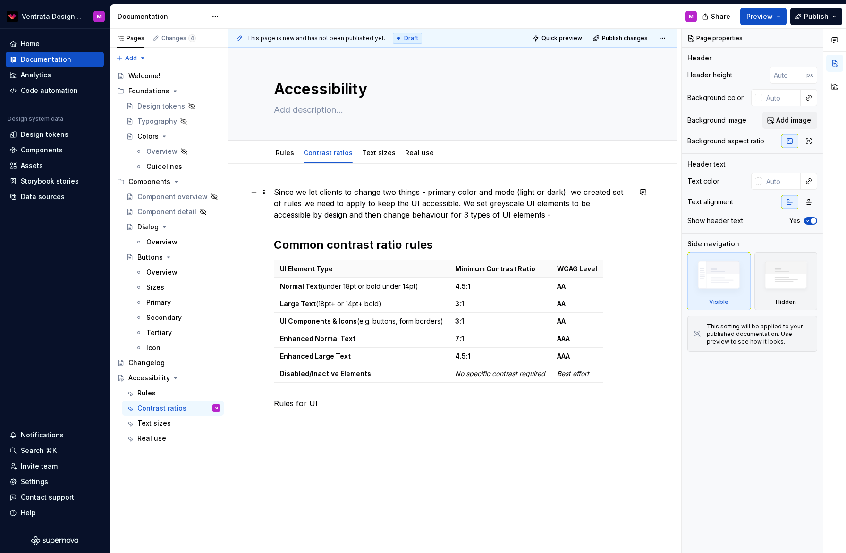
click at [514, 215] on p "Since we let clients to change two things - primary color and mode (light or da…" at bounding box center [452, 203] width 357 height 34
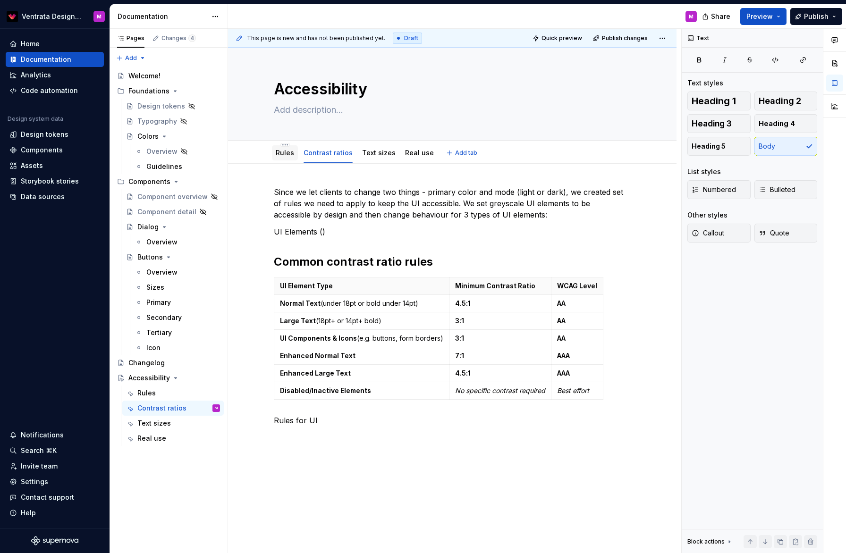
click at [290, 151] on link "Rules" at bounding box center [285, 153] width 18 height 8
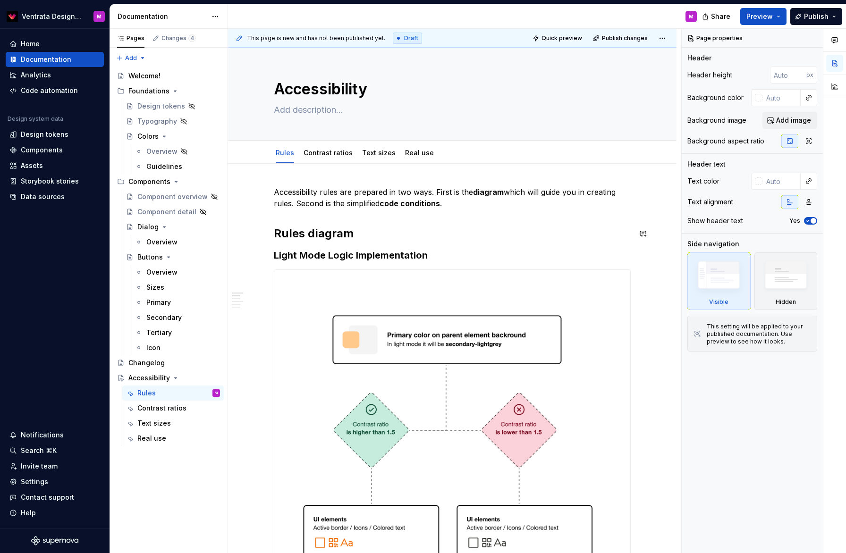
scroll to position [49, 0]
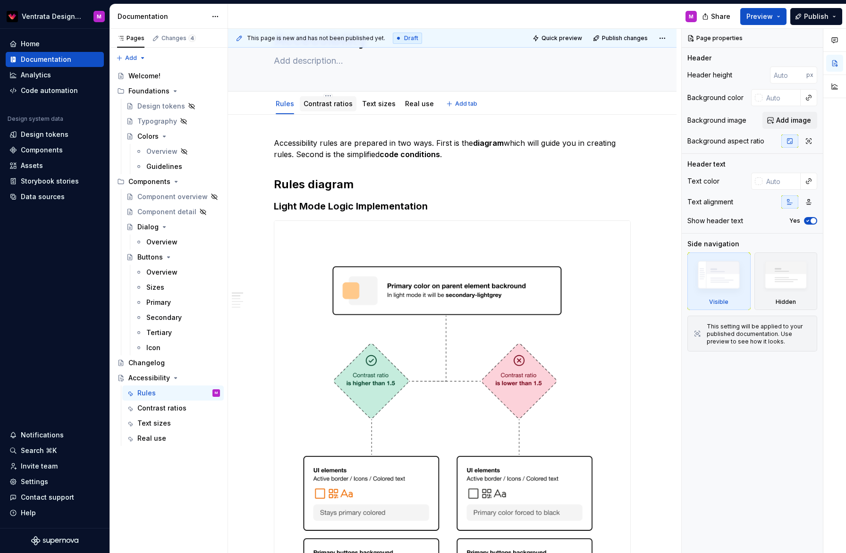
click at [335, 106] on link "Contrast ratios" at bounding box center [328, 104] width 49 height 8
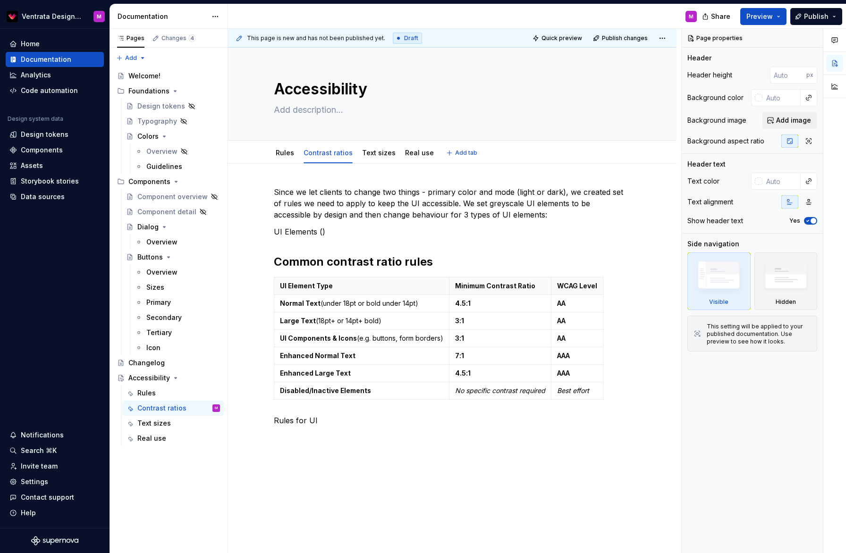
type textarea "*"
click at [348, 236] on p "UI Elements ()" at bounding box center [452, 231] width 357 height 11
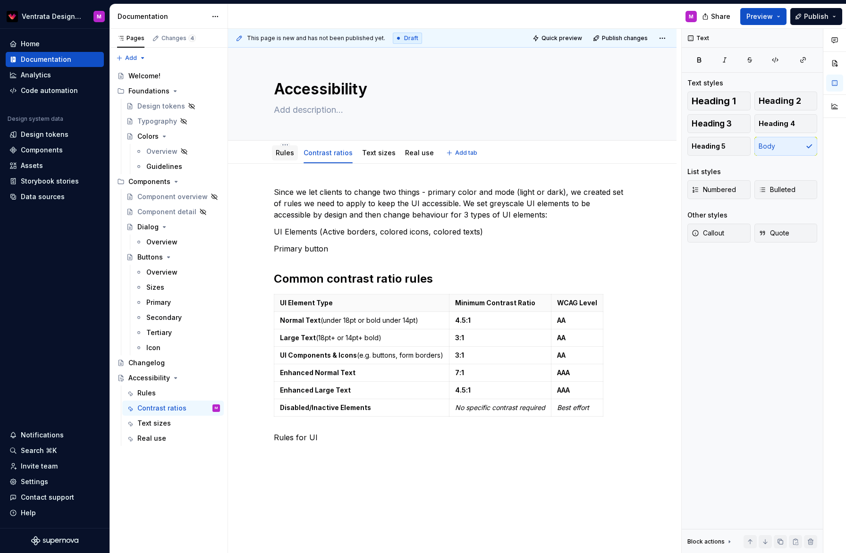
drag, startPoint x: 284, startPoint y: 156, endPoint x: 297, endPoint y: 155, distance: 13.8
click at [284, 156] on link "Rules" at bounding box center [285, 153] width 18 height 8
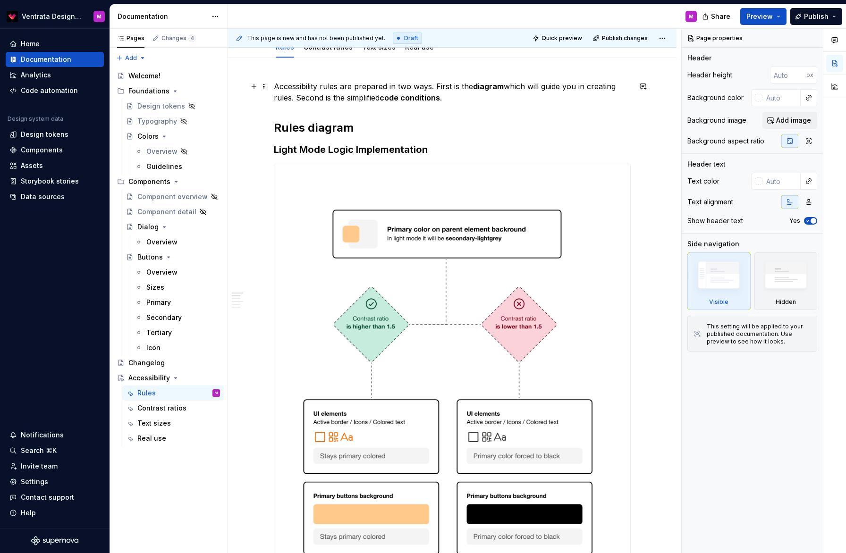
scroll to position [17, 0]
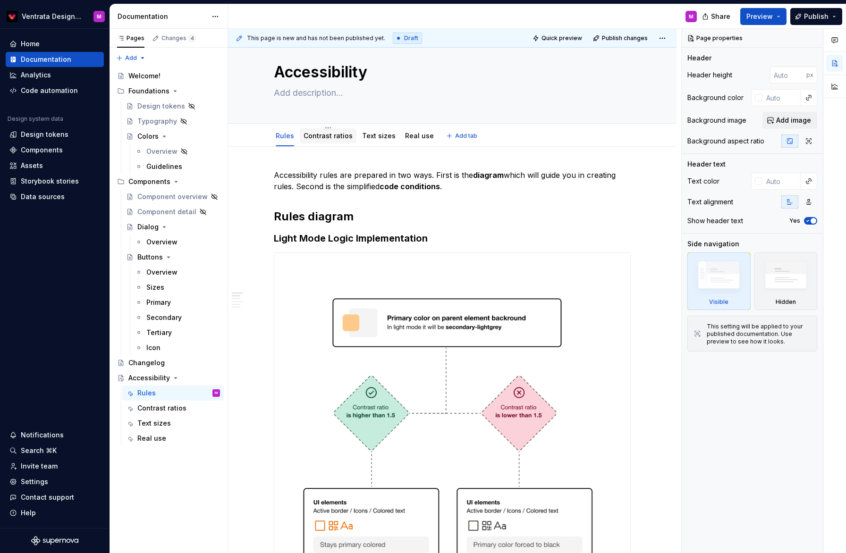
click at [329, 135] on link "Contrast ratios" at bounding box center [328, 136] width 49 height 8
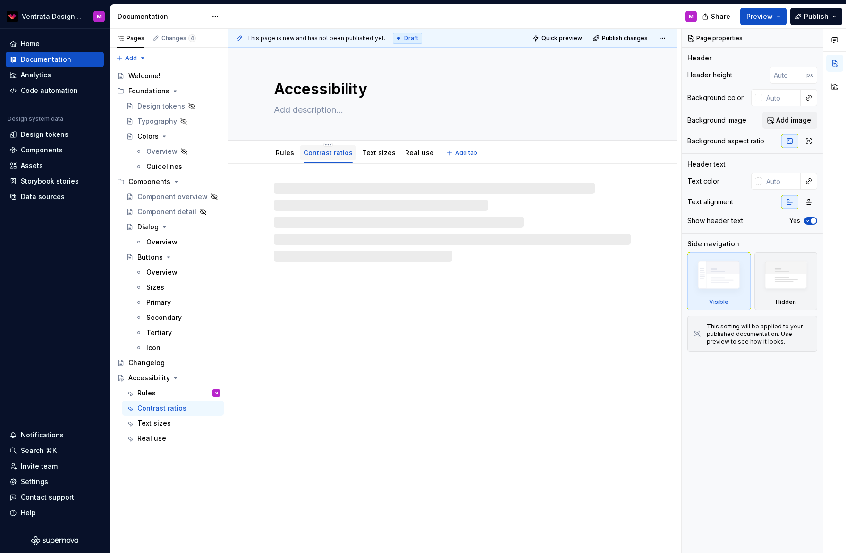
type textarea "*"
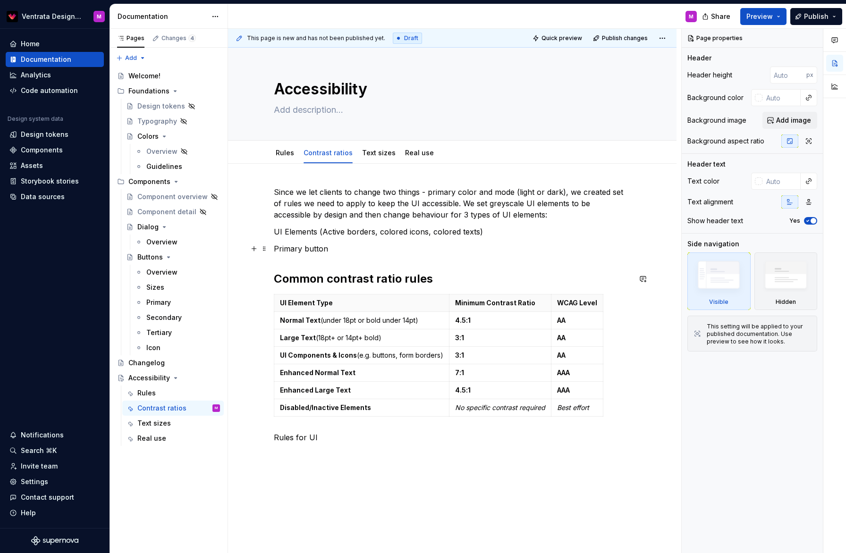
click at [432, 254] on p "Primary button" at bounding box center [452, 248] width 357 height 11
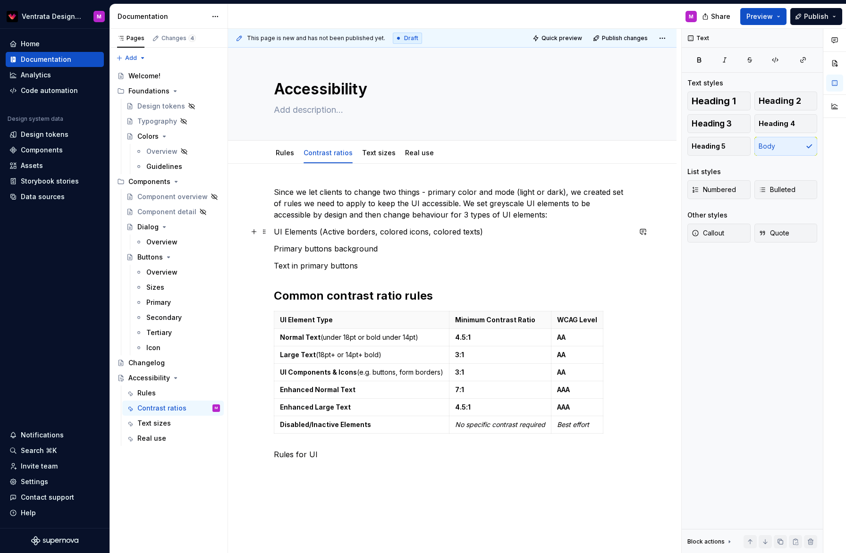
click at [274, 231] on div "Since we let clients to change two things - primary color and mode (light or da…" at bounding box center [452, 401] width 449 height 474
click at [424, 269] on p "Text in primary buttons" at bounding box center [452, 265] width 357 height 11
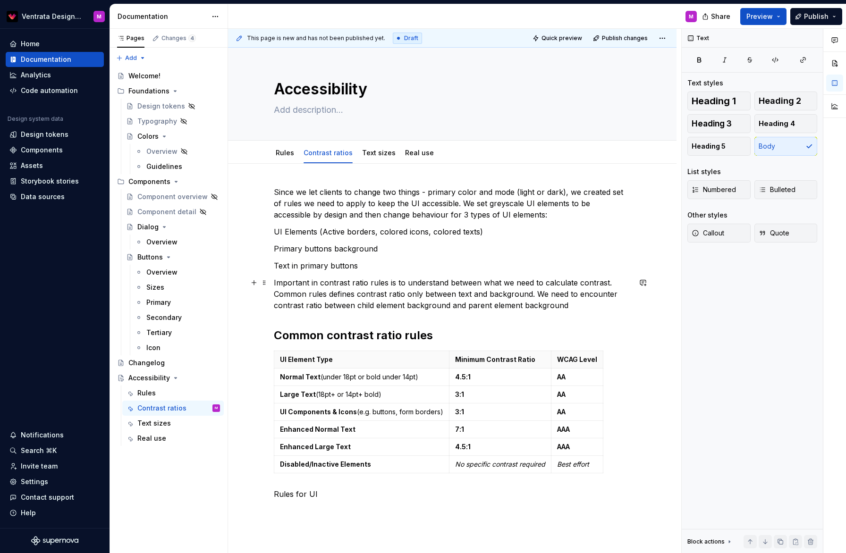
click at [608, 306] on p "Important in contrast ratio rules is to understand between what we need to calc…" at bounding box center [452, 294] width 357 height 34
click at [268, 285] on span at bounding box center [265, 282] width 8 height 13
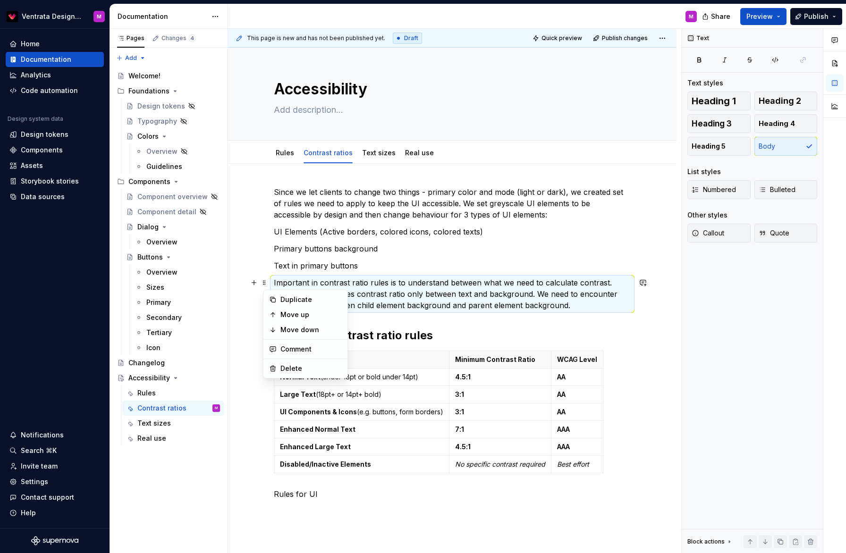
click at [326, 283] on p "Important in contrast ratio rules is to understand between what we need to calc…" at bounding box center [452, 294] width 357 height 34
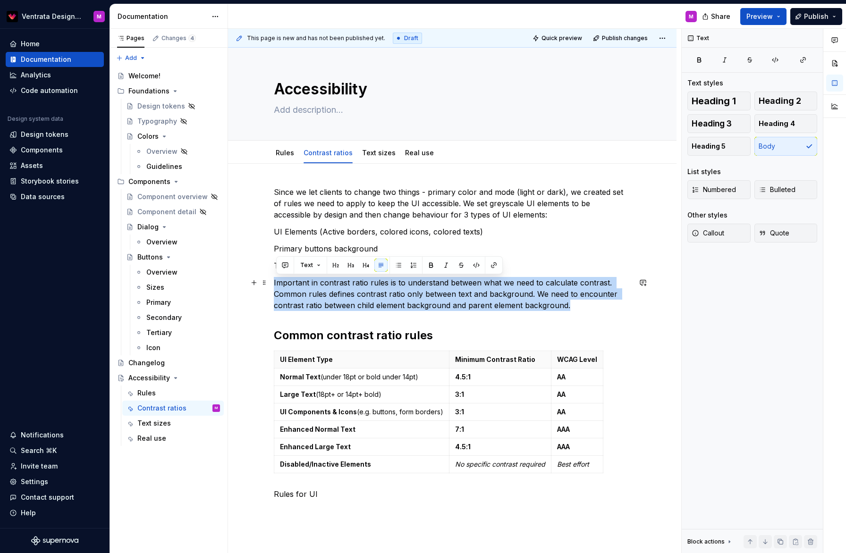
drag, startPoint x: 585, startPoint y: 307, endPoint x: 275, endPoint y: 285, distance: 310.6
click at [272, 285] on div "Since we let clients to change two things - primary color and mode (light or da…" at bounding box center [452, 421] width 449 height 514
click at [316, 263] on button "Text" at bounding box center [310, 265] width 29 height 13
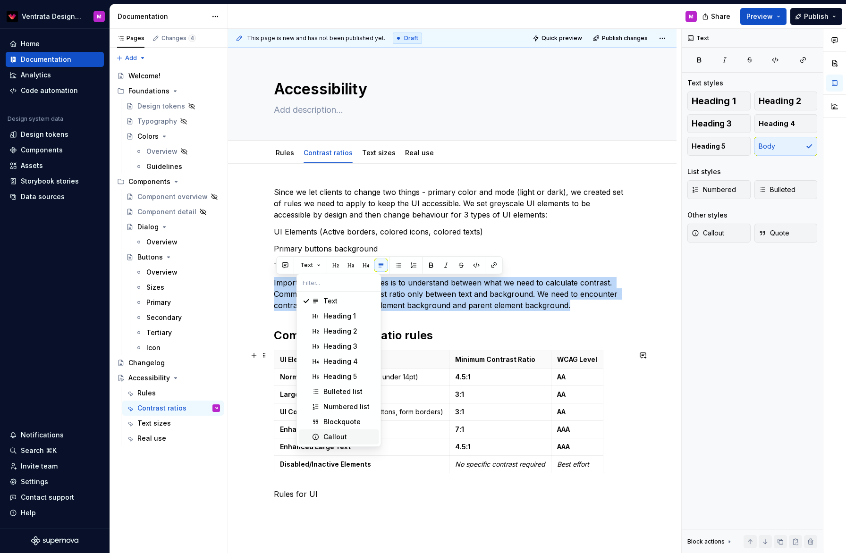
click at [329, 436] on div "Callout" at bounding box center [335, 436] width 24 height 9
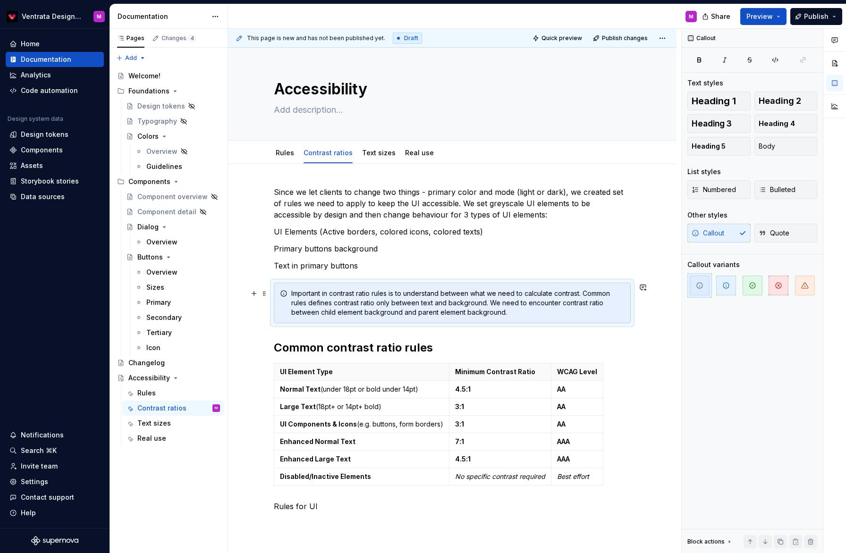
click at [390, 315] on div "Important in contrast ratio rules is to understand between what we need to calc…" at bounding box center [457, 303] width 333 height 28
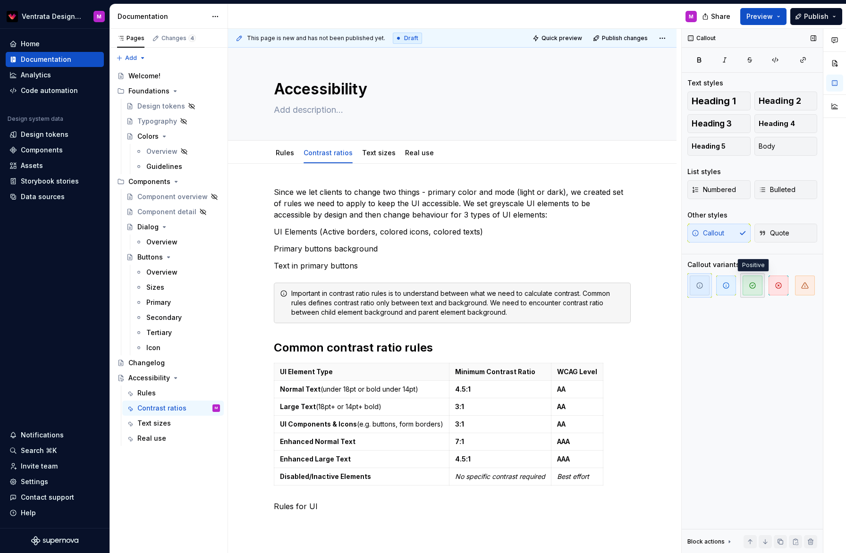
click at [754, 287] on icon "button" at bounding box center [753, 286] width 8 height 8
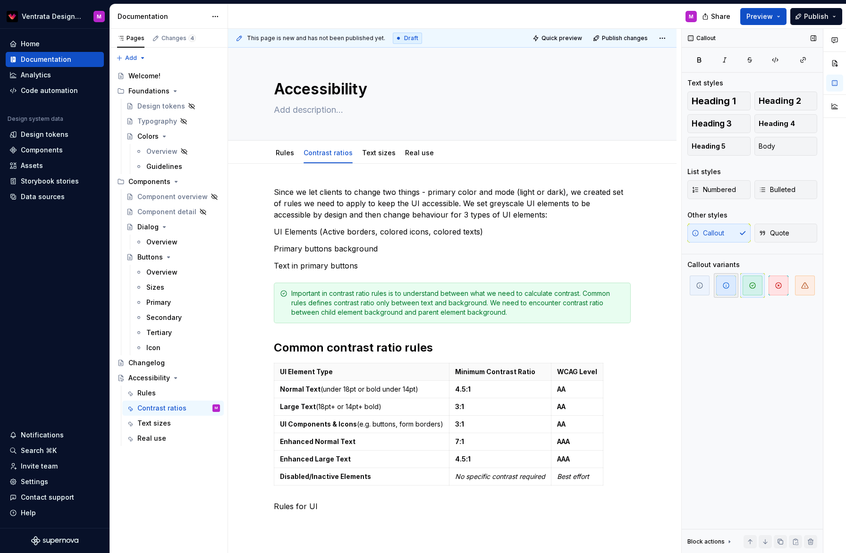
click at [735, 287] on span "button" at bounding box center [726, 286] width 20 height 20
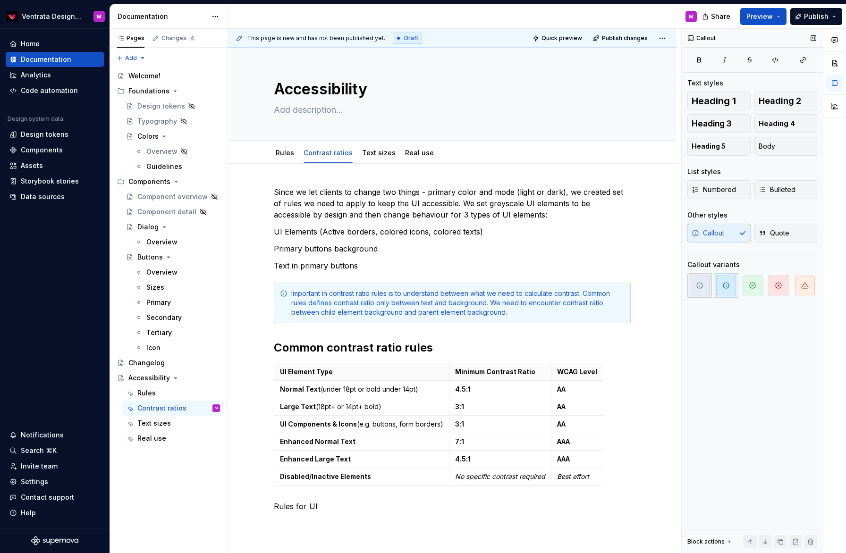
click at [699, 288] on icon "button" at bounding box center [700, 286] width 8 height 8
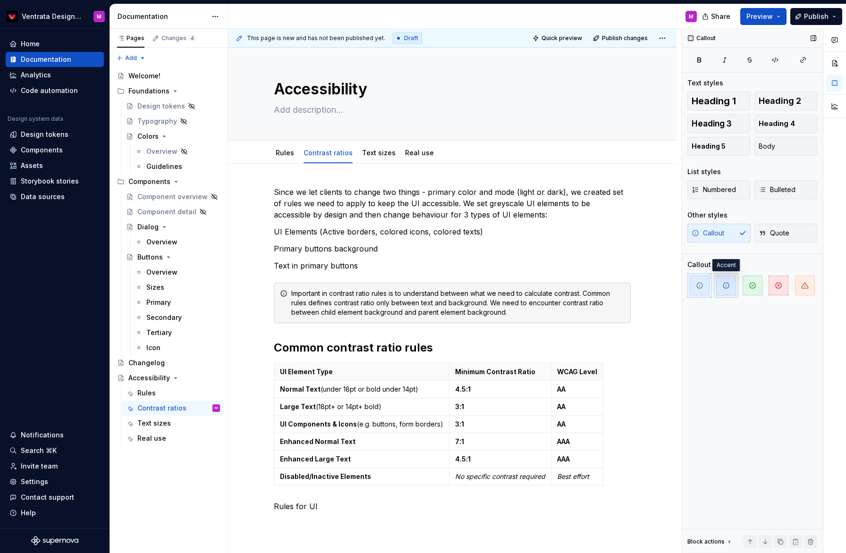
click at [729, 289] on span "button" at bounding box center [726, 286] width 20 height 20
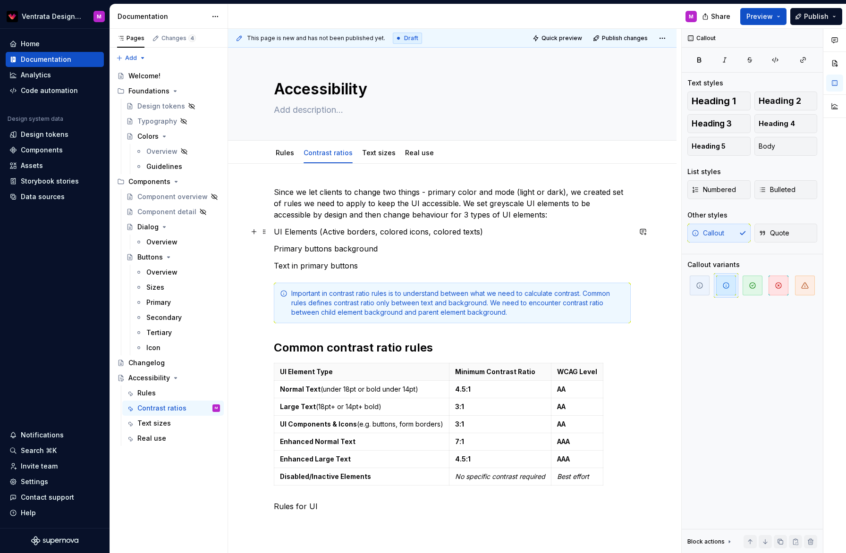
click at [279, 232] on p "UI Elements (Active borders, colored icons, colored texts)" at bounding box center [452, 231] width 357 height 11
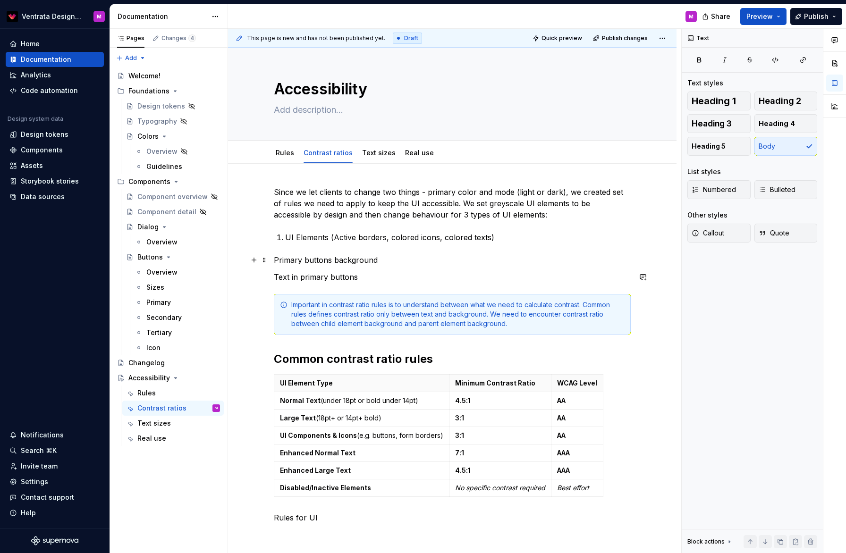
click at [278, 258] on p "Primary buttons background" at bounding box center [452, 259] width 357 height 11
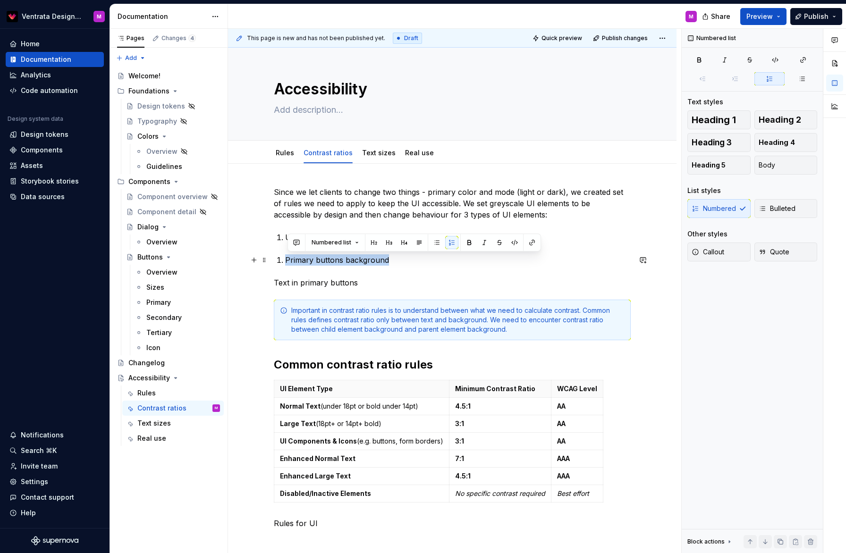
drag, startPoint x: 287, startPoint y: 261, endPoint x: 387, endPoint y: 260, distance: 100.1
click at [389, 261] on div "Since we let clients to change two things - primary color and mode (light or da…" at bounding box center [452, 357] width 357 height 343
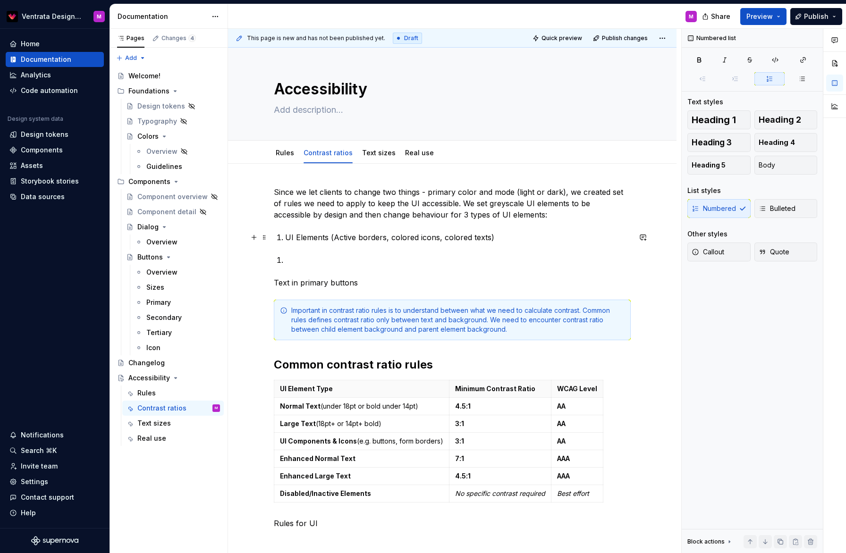
click at [497, 237] on p "UI Elements (Active borders, colored icons, colored texts)" at bounding box center [458, 237] width 346 height 11
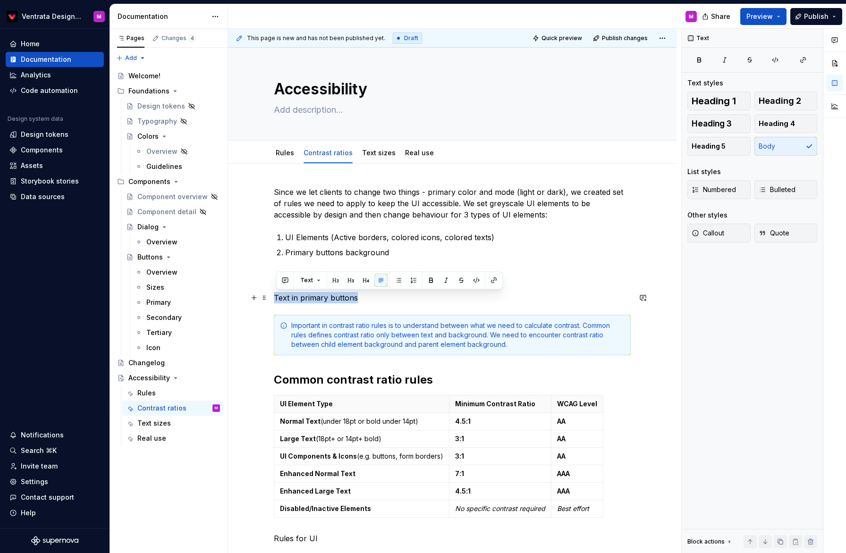
drag, startPoint x: 356, startPoint y: 297, endPoint x: 272, endPoint y: 297, distance: 84.0
click at [274, 296] on div "Since we let clients to change two things - primary color and mode (light or da…" at bounding box center [452, 443] width 449 height 558
click at [395, 251] on p "Primary buttons background" at bounding box center [458, 252] width 346 height 11
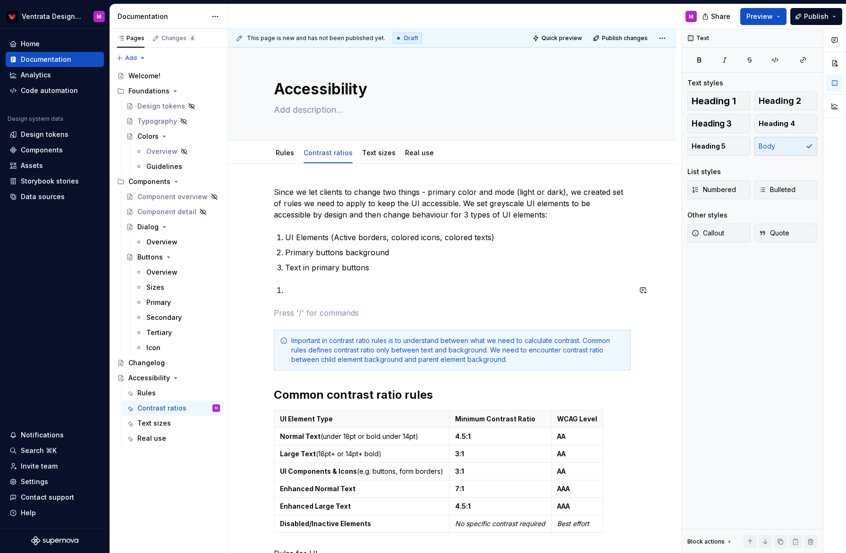
click at [352, 297] on div "Since we let clients to change two things - primary color and mode (light or da…" at bounding box center [452, 372] width 357 height 373
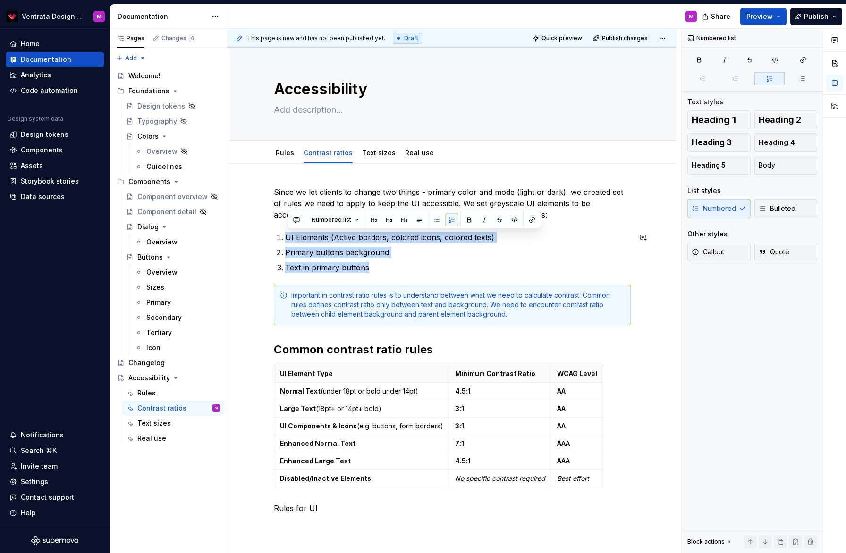
drag, startPoint x: 331, startPoint y: 256, endPoint x: 276, endPoint y: 231, distance: 60.6
click at [273, 229] on div "Since we let clients to change two things - primary color and mode (light or da…" at bounding box center [452, 428] width 449 height 528
click at [374, 260] on ol "UI Elements (Active borders, colored icons, colored texts) Primary buttons back…" at bounding box center [458, 253] width 346 height 42
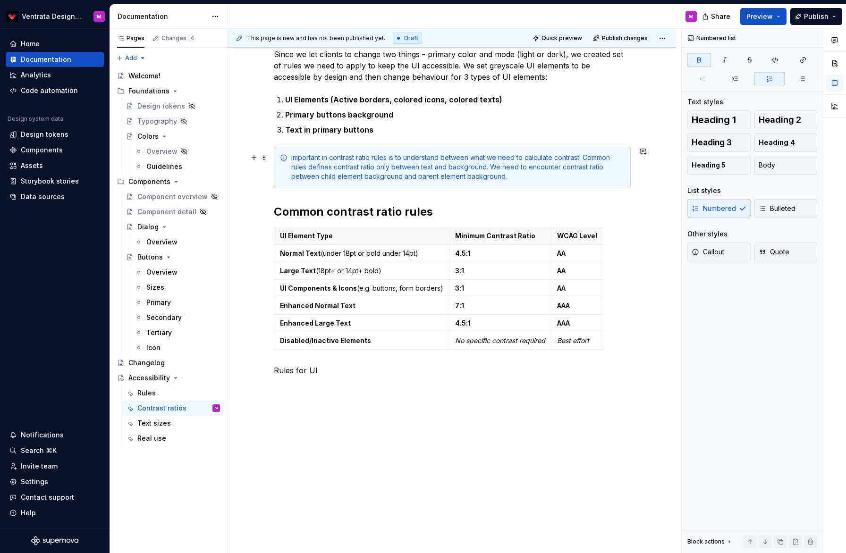
scroll to position [59, 0]
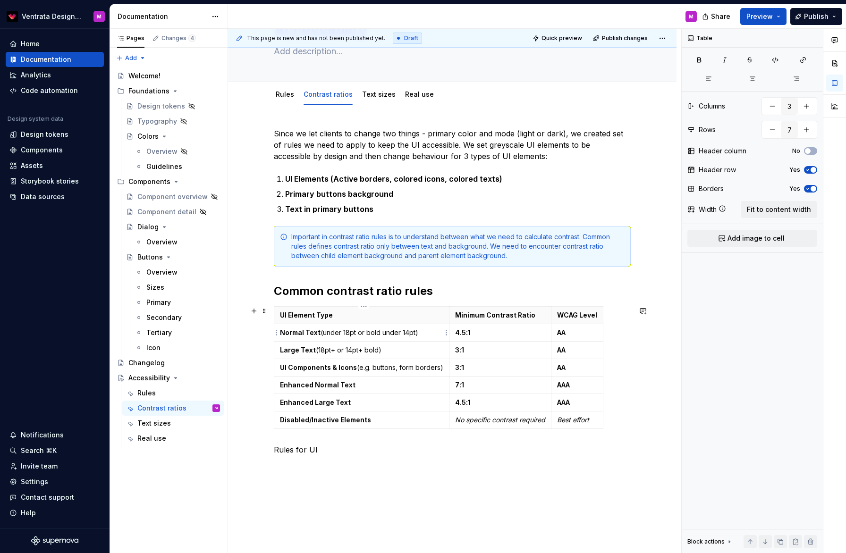
click at [328, 333] on p "Normal Text (under 18pt or bold under 14pt)" at bounding box center [361, 332] width 163 height 9
click at [364, 352] on p "Large Text (18pt+ or 14pt+ bold)" at bounding box center [361, 350] width 163 height 9
click at [308, 347] on strong "Large Text" at bounding box center [298, 350] width 36 height 8
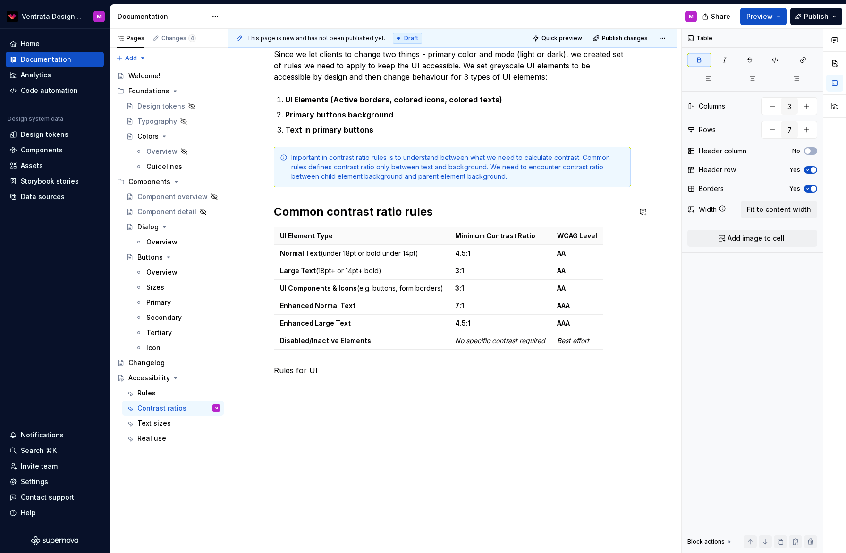
scroll to position [0, 0]
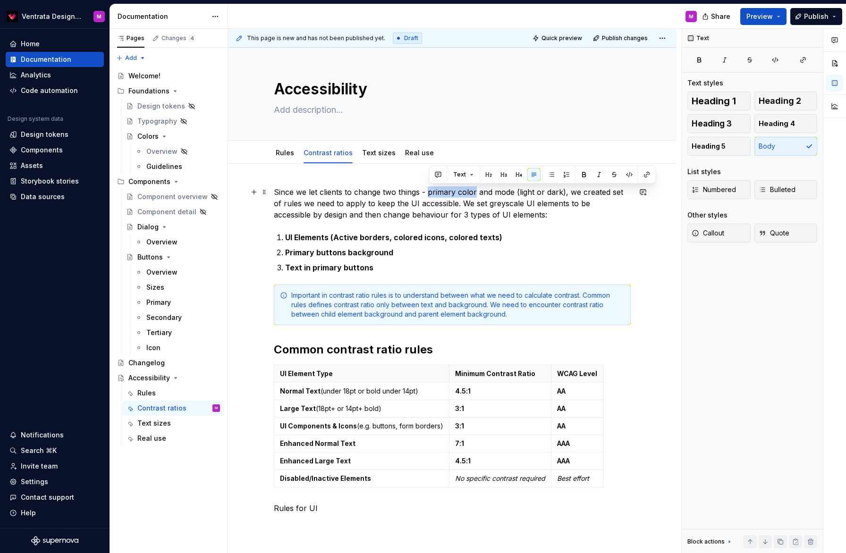
drag, startPoint x: 430, startPoint y: 190, endPoint x: 476, endPoint y: 189, distance: 45.8
click at [476, 189] on p "Since we let clients to change two things - primary color and mode (light or da…" at bounding box center [452, 203] width 357 height 34
drag, startPoint x: 538, startPoint y: 197, endPoint x: 523, endPoint y: 193, distance: 16.0
click at [538, 197] on p "Since we let clients to change two things - primary color and mode (light or da…" at bounding box center [452, 203] width 357 height 34
click at [507, 194] on p "Since we let clients to change two things - primary color and mode (light or da…" at bounding box center [452, 203] width 357 height 34
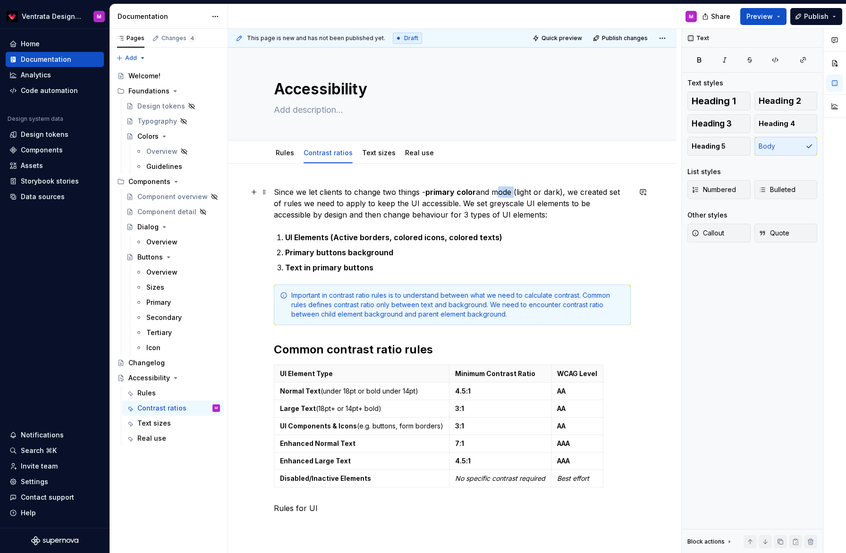
click at [507, 194] on p "Since we let clients to change two things - primary color and mode (light or da…" at bounding box center [452, 203] width 357 height 34
drag, startPoint x: 523, startPoint y: 205, endPoint x: 517, endPoint y: 210, distance: 8.1
click at [523, 205] on p "Since we let clients to change two things - primary color and mode (light or da…" at bounding box center [452, 203] width 357 height 34
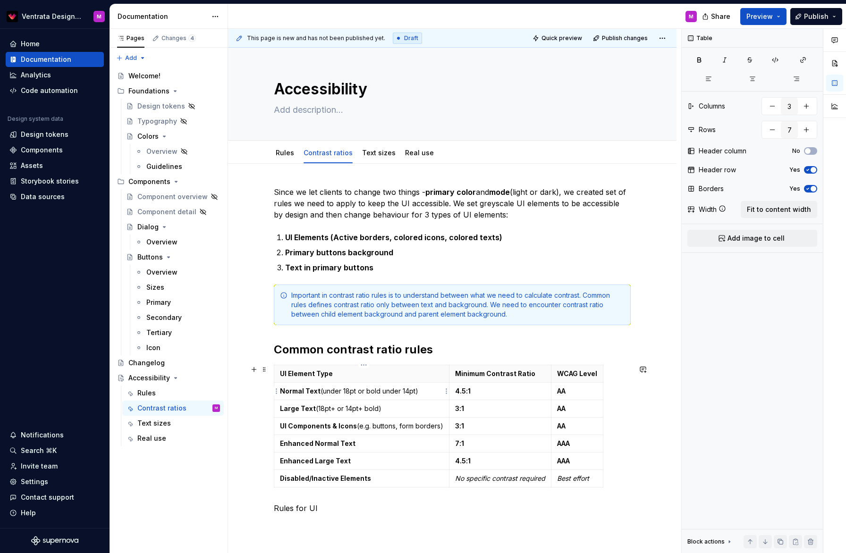
click at [372, 391] on p "Normal Text (under 18pt or bold under 14pt)" at bounding box center [361, 391] width 163 height 9
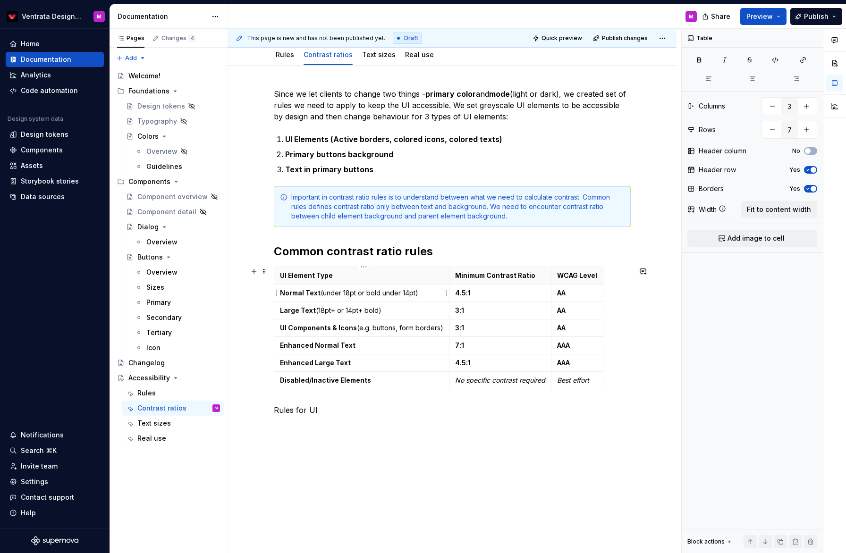
click at [432, 294] on p "Normal Text (under 18pt or bold under 14pt)" at bounding box center [361, 292] width 163 height 9
drag, startPoint x: 322, startPoint y: 295, endPoint x: 420, endPoint y: 297, distance: 98.7
click at [422, 294] on p "Normal Text (under 18pt or bold under 14pt)" at bounding box center [361, 292] width 163 height 9
click at [404, 326] on p "UI Components & Icons (e.g. buttons, form borders)" at bounding box center [361, 327] width 163 height 9
type textarea "*"
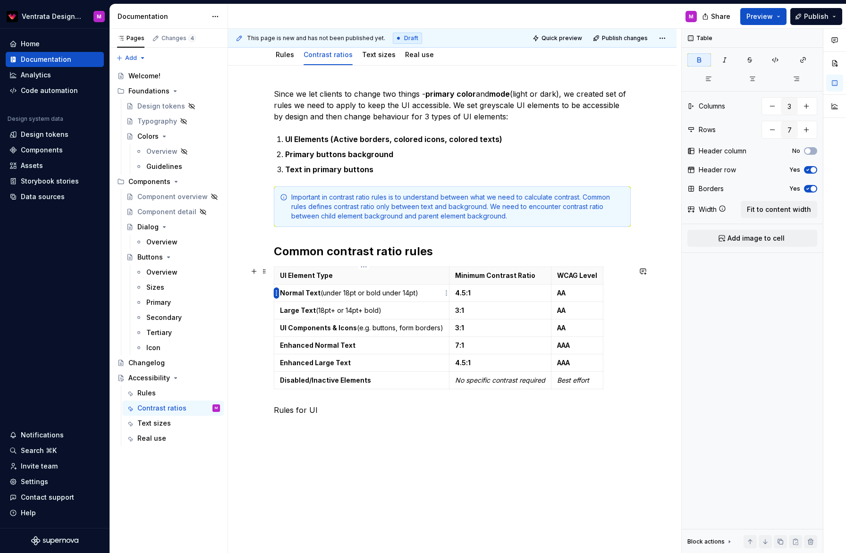
click at [276, 292] on html "Ventrata Design System M Home Documentation Analytics Code automation Design sy…" at bounding box center [423, 276] width 846 height 553
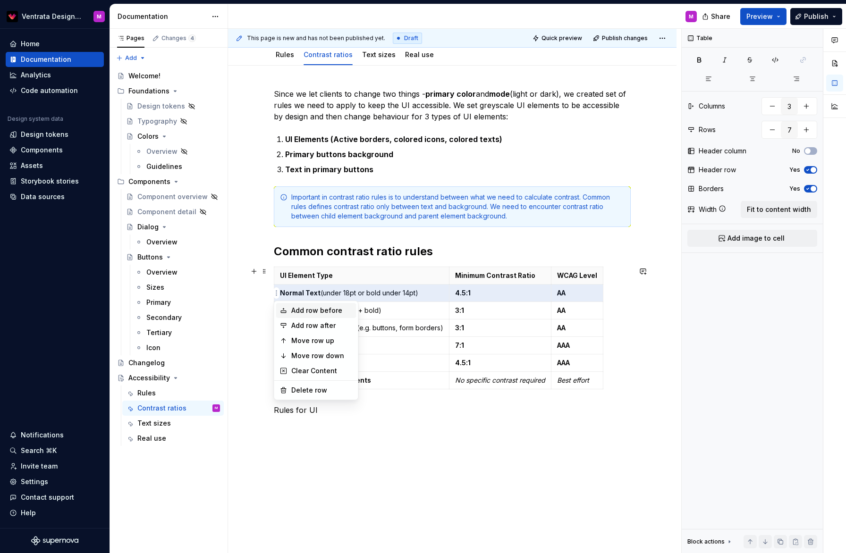
click at [313, 312] on div "Add row before" at bounding box center [321, 310] width 61 height 9
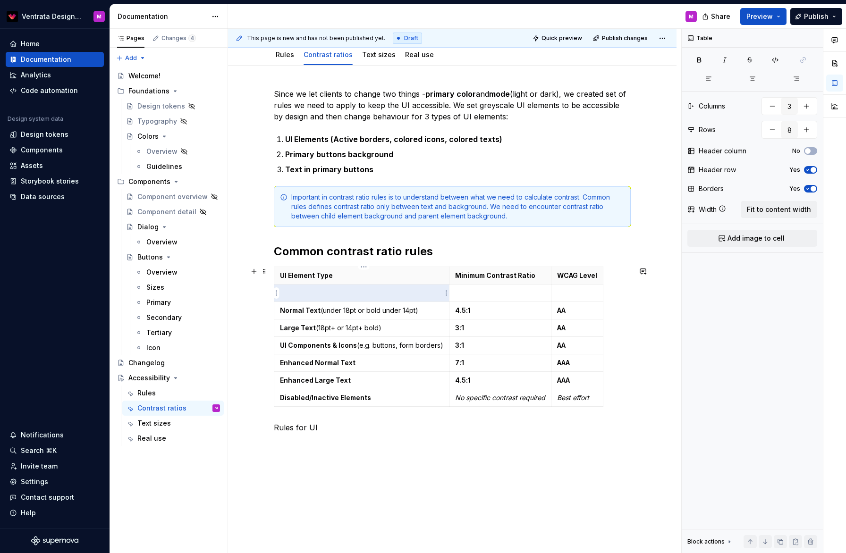
click at [320, 293] on p at bounding box center [361, 292] width 163 height 9
click at [322, 310] on p "Normal Text (under 18pt or bold under 14pt)" at bounding box center [361, 310] width 163 height 9
type input "7"
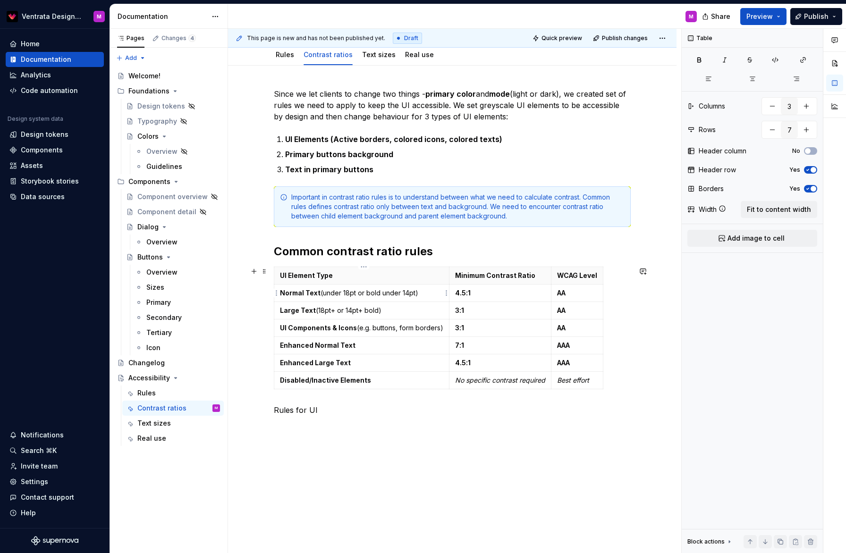
click at [357, 292] on p "Normal Text (under 18pt or bold under 14pt)" at bounding box center [361, 292] width 163 height 9
click at [295, 343] on strong "Enhanced Normal Text" at bounding box center [318, 345] width 76 height 8
click at [279, 345] on html "Ventrata Design System M Home Documentation Analytics Code automation Design sy…" at bounding box center [423, 276] width 846 height 553
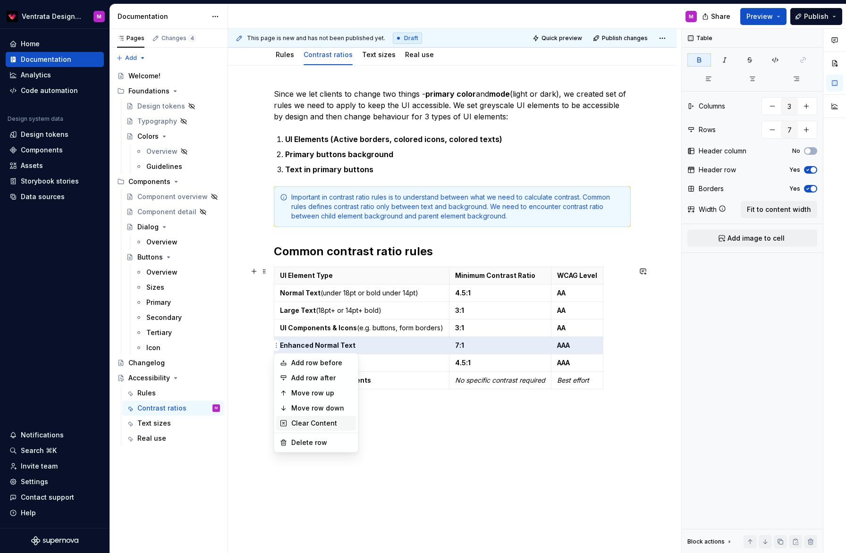
click at [321, 421] on div "Clear Content" at bounding box center [321, 423] width 61 height 9
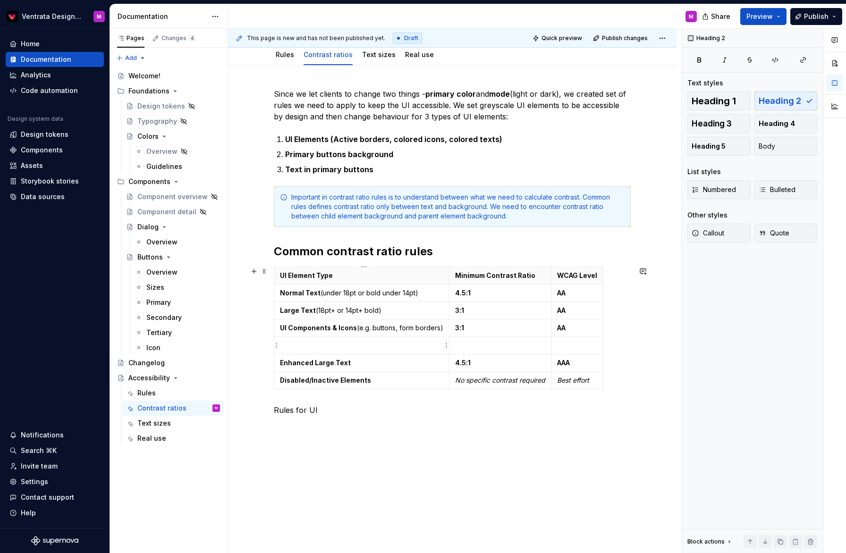
click at [273, 345] on div "Since we let clients to change two things - primary color and mode (light or da…" at bounding box center [452, 330] width 449 height 528
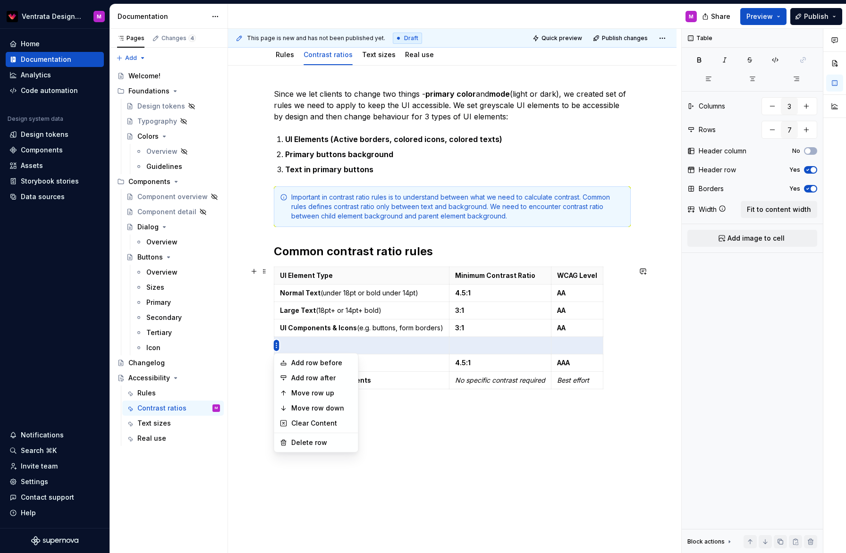
click at [277, 345] on html "Ventrata Design System M Home Documentation Analytics Code automation Design sy…" at bounding box center [423, 276] width 846 height 553
drag, startPoint x: 309, startPoint y: 442, endPoint x: 308, endPoint y: 427, distance: 14.7
click at [309, 442] on div "Delete row" at bounding box center [321, 442] width 61 height 9
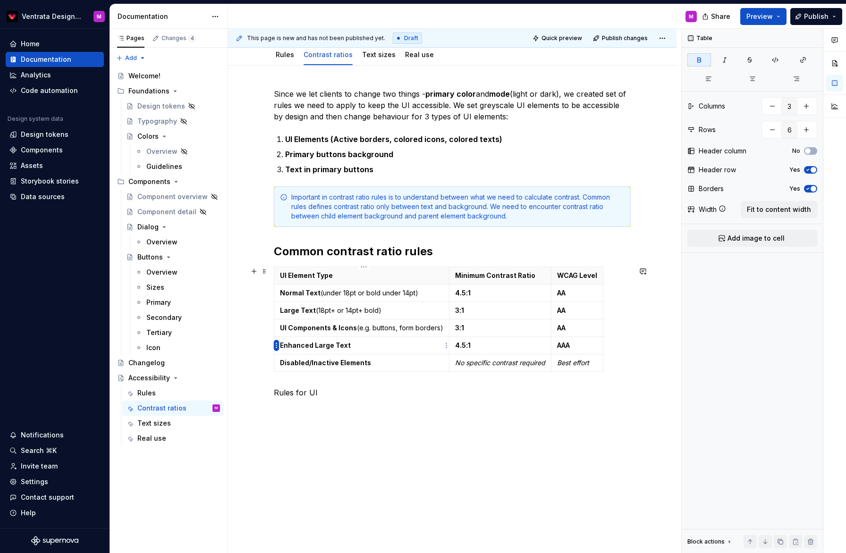
click at [276, 345] on html "Ventrata Design System M Home Documentation Analytics Code automation Design sy…" at bounding box center [423, 276] width 846 height 553
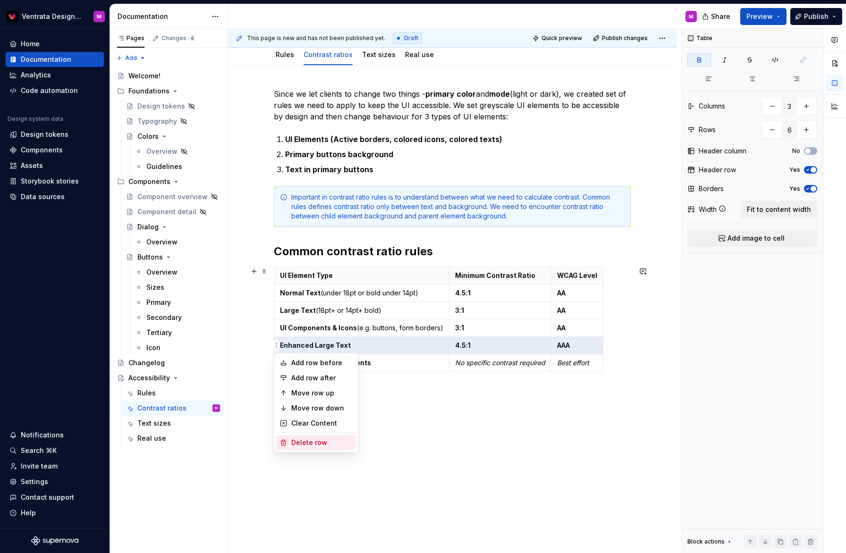
click at [305, 440] on div "Delete row" at bounding box center [321, 442] width 61 height 9
type input "5"
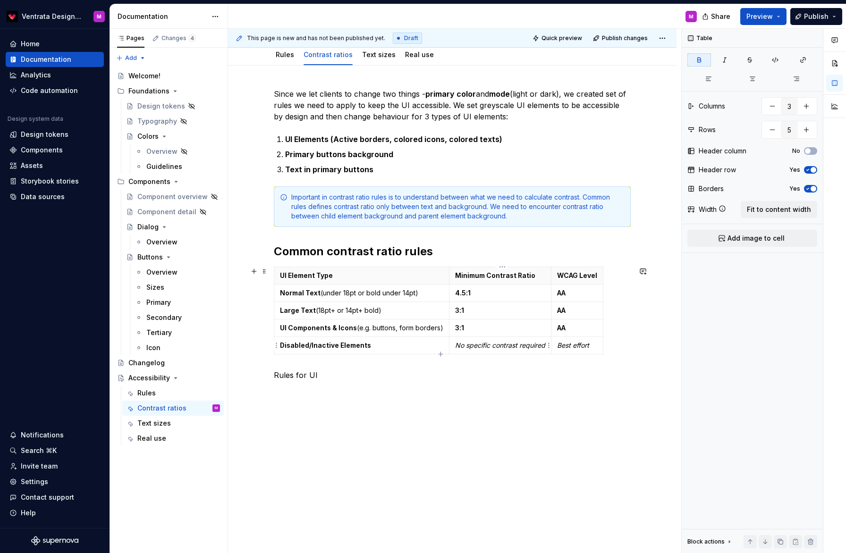
scroll to position [0, 0]
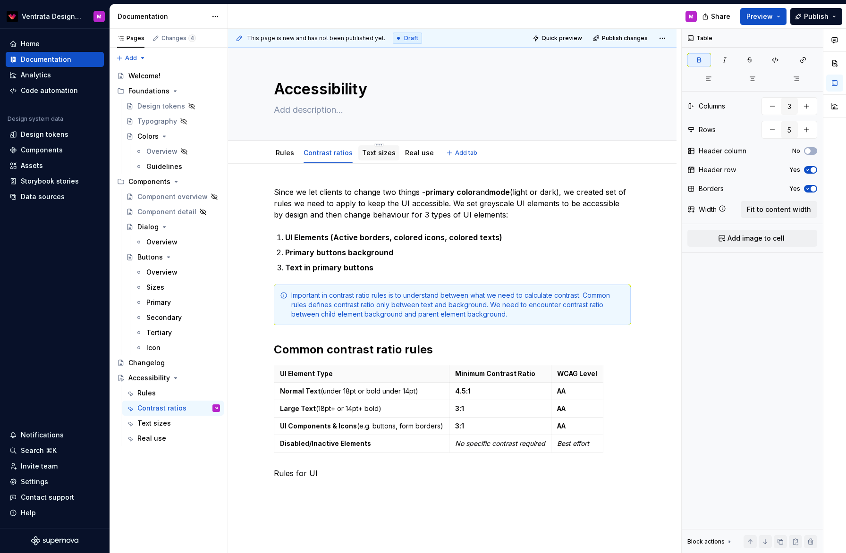
click at [376, 150] on link "Text sizes" at bounding box center [379, 153] width 34 height 8
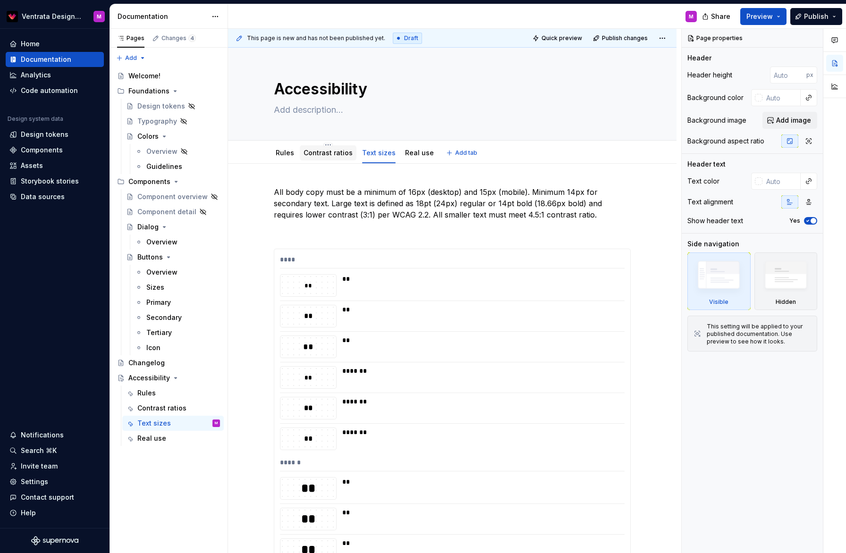
click at [335, 148] on div "Contrast ratios" at bounding box center [328, 152] width 49 height 9
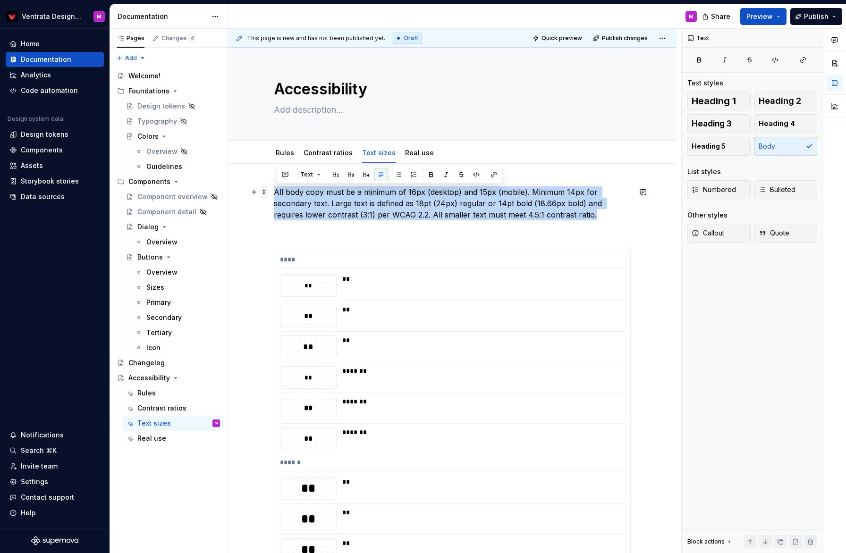
drag, startPoint x: 575, startPoint y: 217, endPoint x: 264, endPoint y: 190, distance: 312.3
click at [272, 189] on div "All body copy must be a minimum of 16px (desktop) and 15px (mobile). Minimum 14…" at bounding box center [452, 500] width 449 height 673
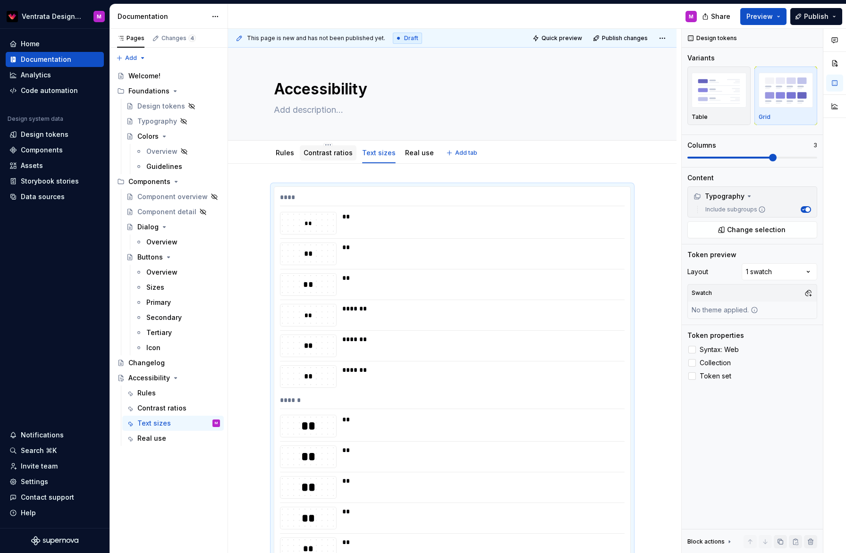
click at [337, 150] on link "Contrast ratios" at bounding box center [328, 153] width 49 height 8
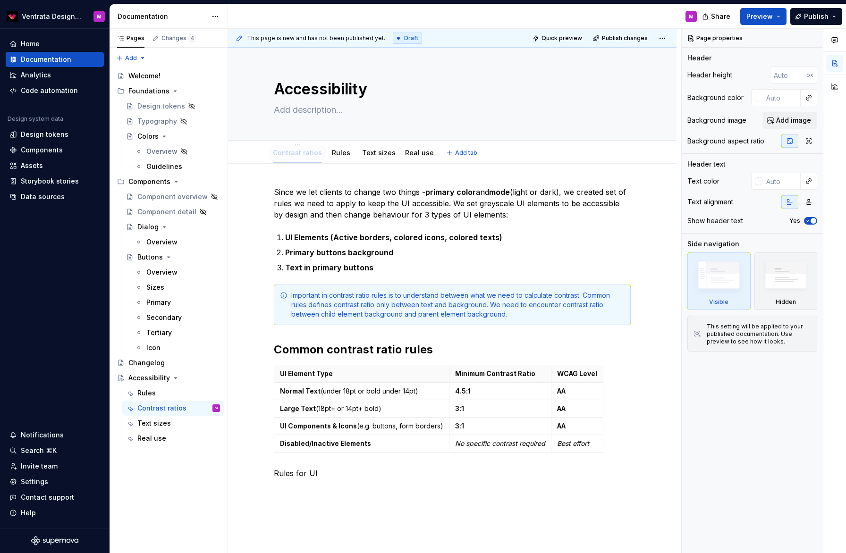
drag, startPoint x: 320, startPoint y: 153, endPoint x: 286, endPoint y: 153, distance: 34.0
click at [347, 153] on link "Rules" at bounding box center [343, 153] width 18 height 8
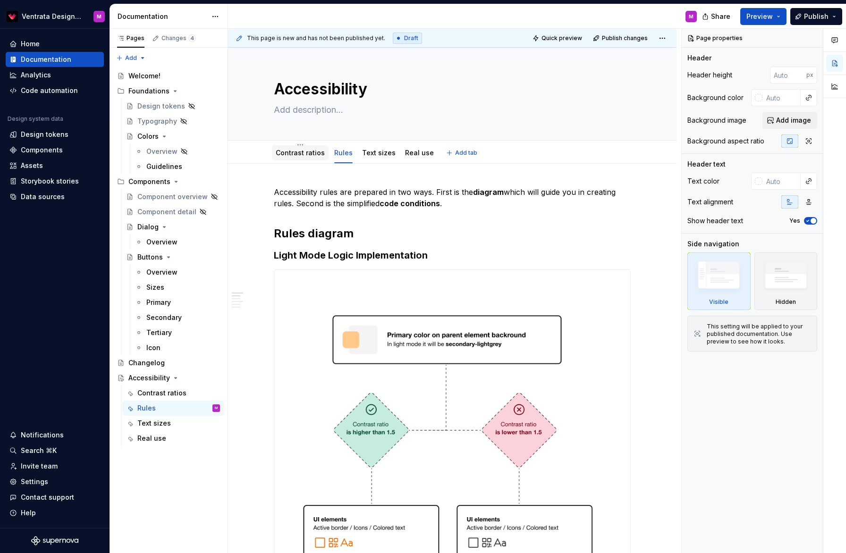
click at [301, 148] on div "Contrast ratios" at bounding box center [300, 152] width 49 height 11
click at [311, 153] on link "Contrast ratios" at bounding box center [300, 153] width 49 height 8
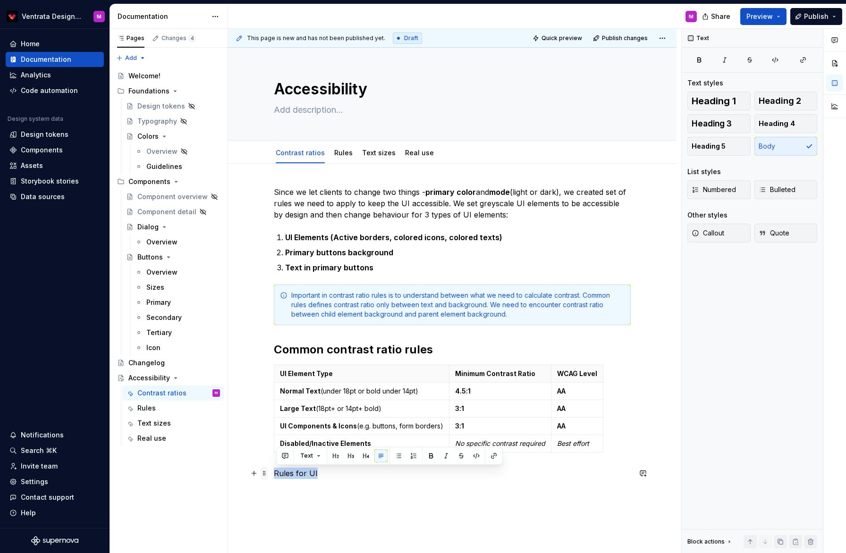
drag, startPoint x: 336, startPoint y: 481, endPoint x: 269, endPoint y: 469, distance: 68.0
click at [276, 470] on div "Since we let clients to change two things - primary color and mode (light or da…" at bounding box center [452, 338] width 357 height 304
click at [415, 159] on div "Real use" at bounding box center [419, 152] width 36 height 15
click at [416, 151] on link "Real use" at bounding box center [419, 153] width 29 height 8
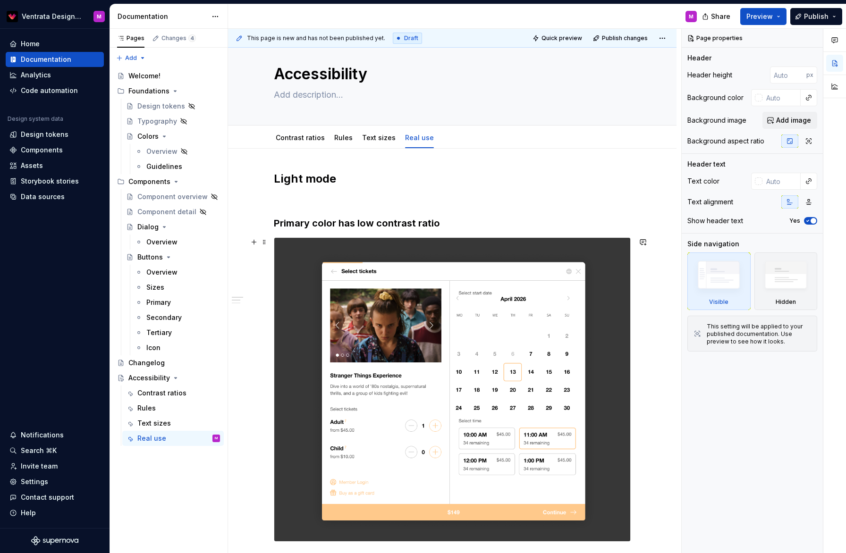
scroll to position [13, 0]
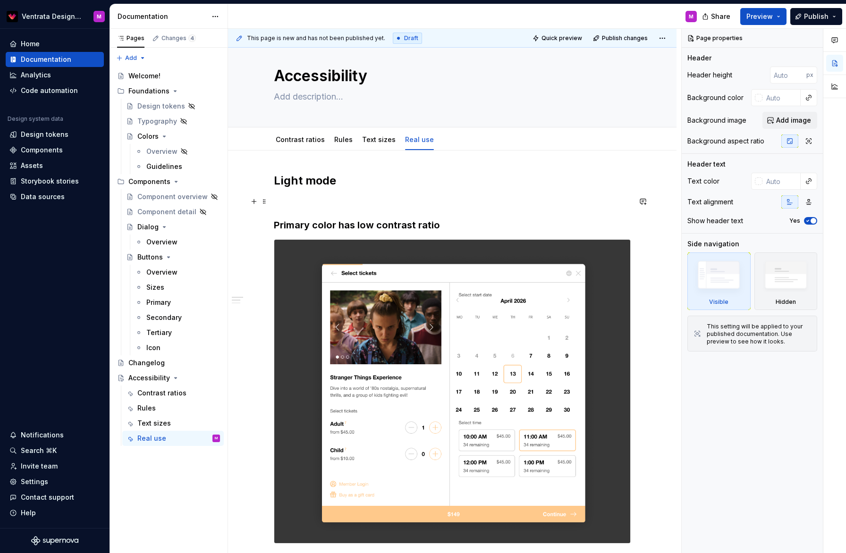
click at [423, 199] on p at bounding box center [452, 201] width 357 height 11
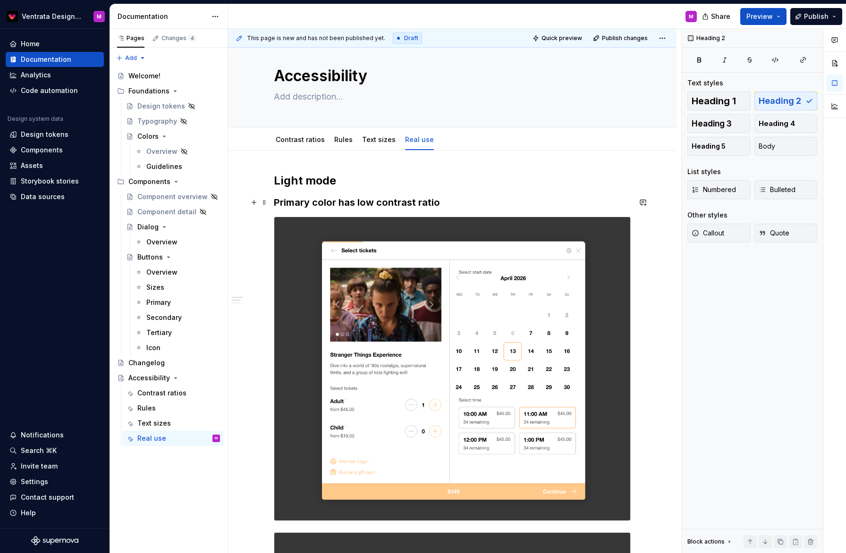
click at [453, 202] on h3 "Primary color has low contrast ratio" at bounding box center [452, 202] width 357 height 13
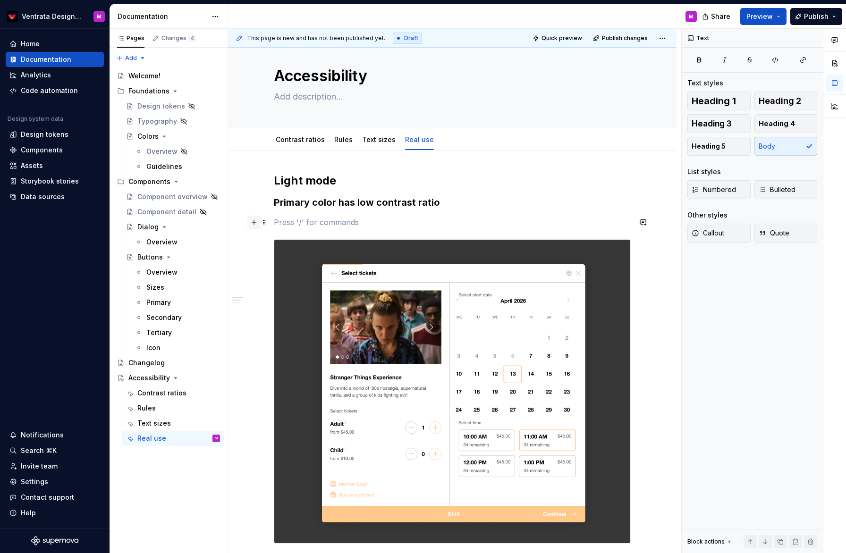
click at [259, 224] on button "button" at bounding box center [253, 222] width 13 height 13
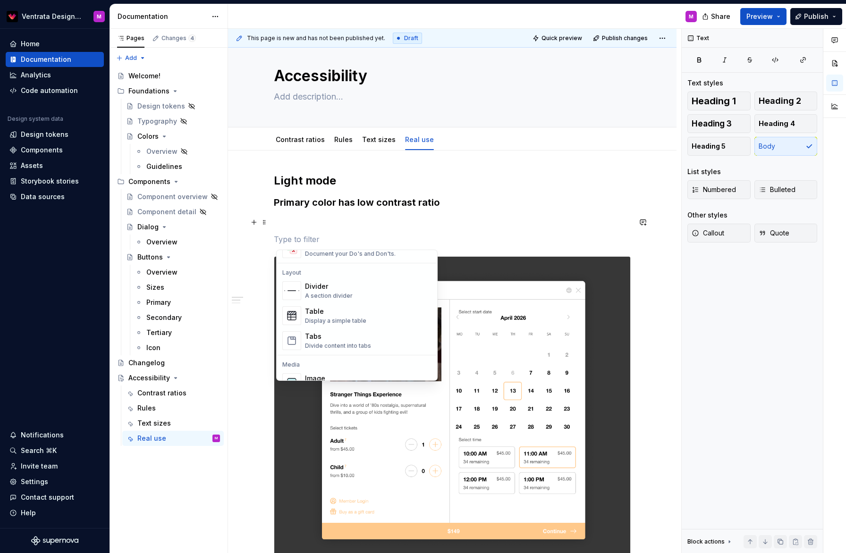
scroll to position [313, 0]
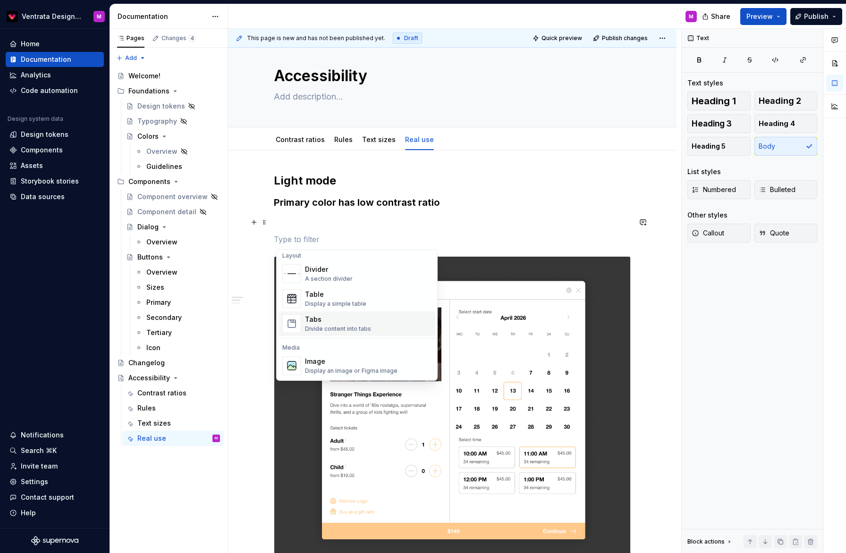
click at [347, 317] on div "Tabs" at bounding box center [338, 319] width 66 height 9
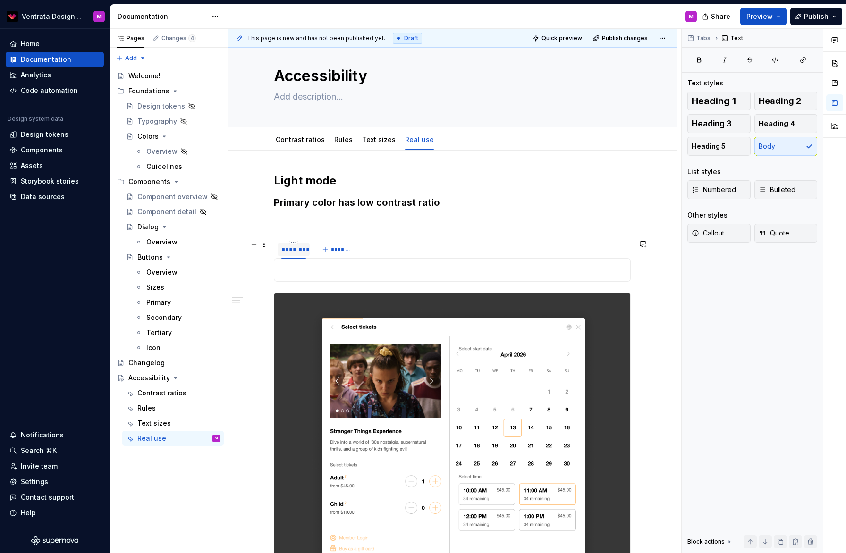
click at [297, 250] on div "********" at bounding box center [293, 249] width 25 height 9
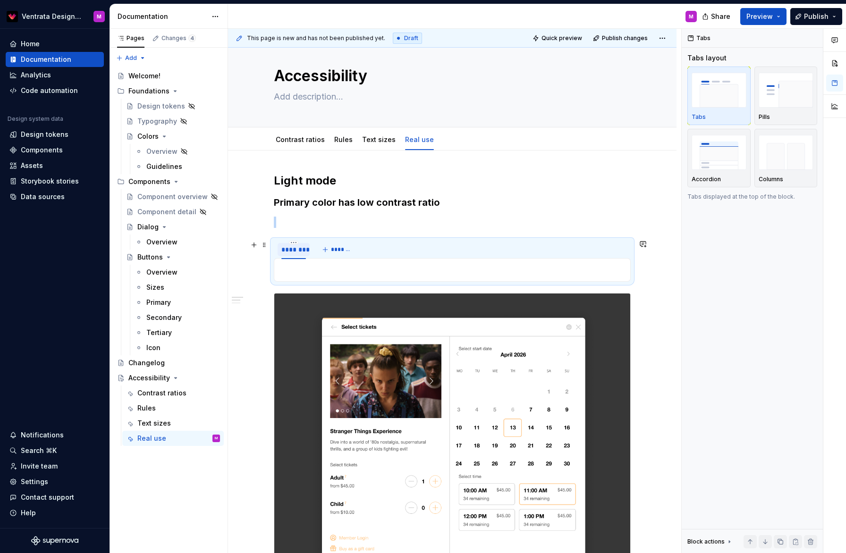
click at [302, 253] on div "********" at bounding box center [293, 249] width 25 height 9
type textarea "*"
type input "******"
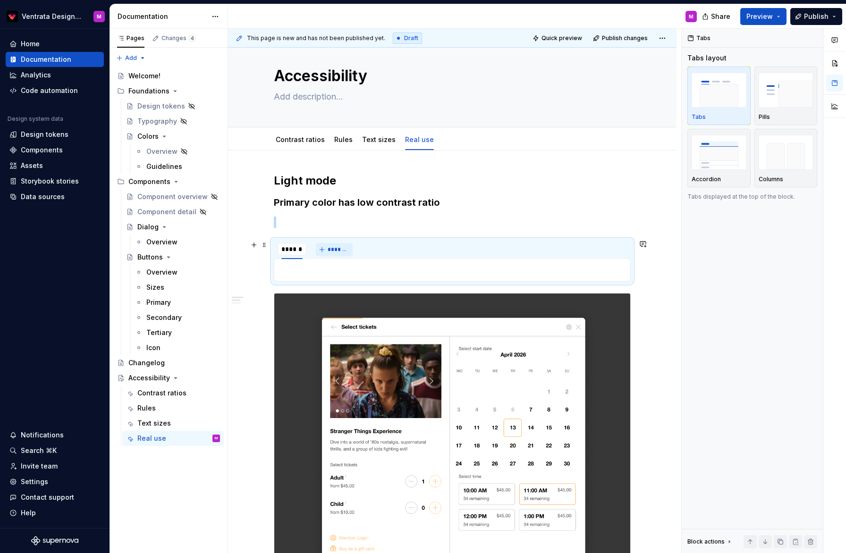
click at [335, 252] on span "*******" at bounding box center [338, 250] width 21 height 8
type input "*****"
click at [303, 270] on p at bounding box center [452, 269] width 345 height 11
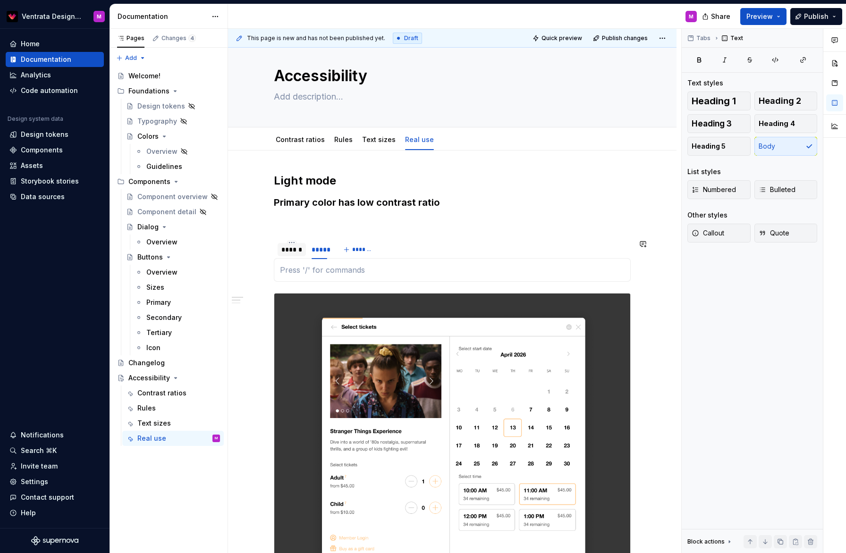
click at [292, 255] on div "******" at bounding box center [292, 249] width 28 height 13
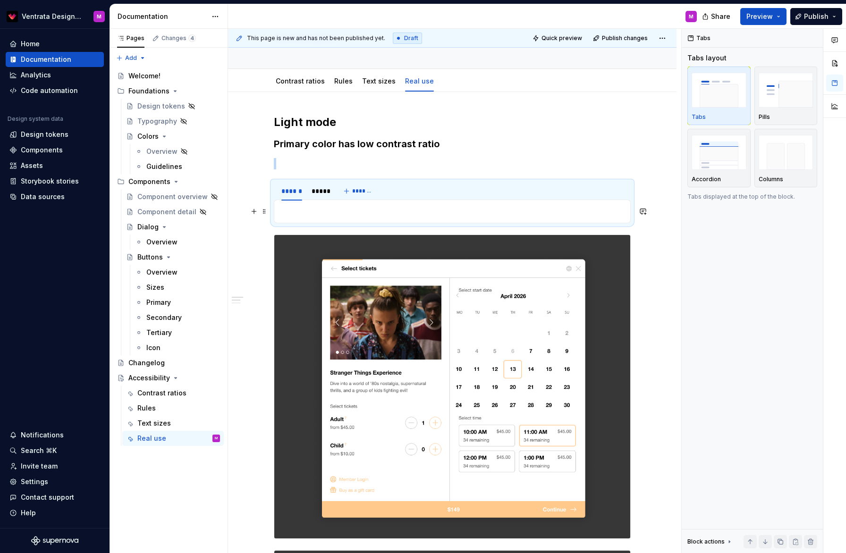
scroll to position [81, 0]
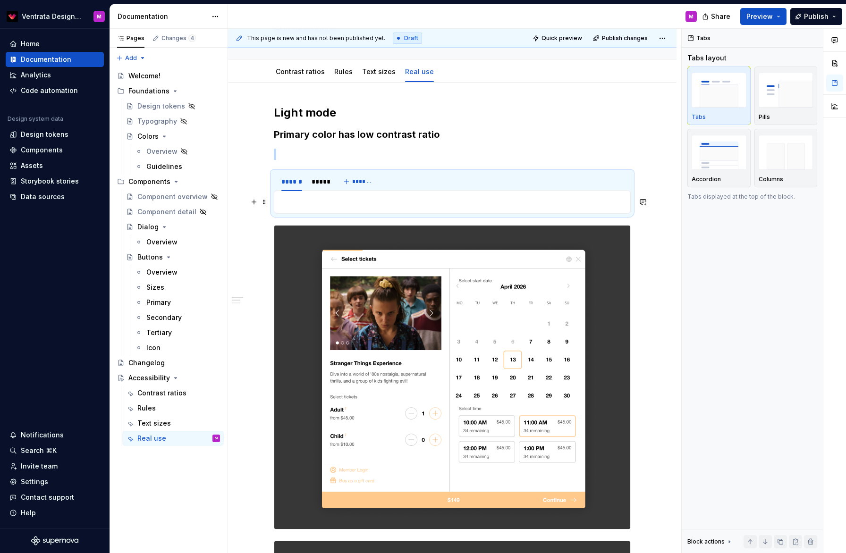
click at [331, 203] on p at bounding box center [452, 201] width 345 height 11
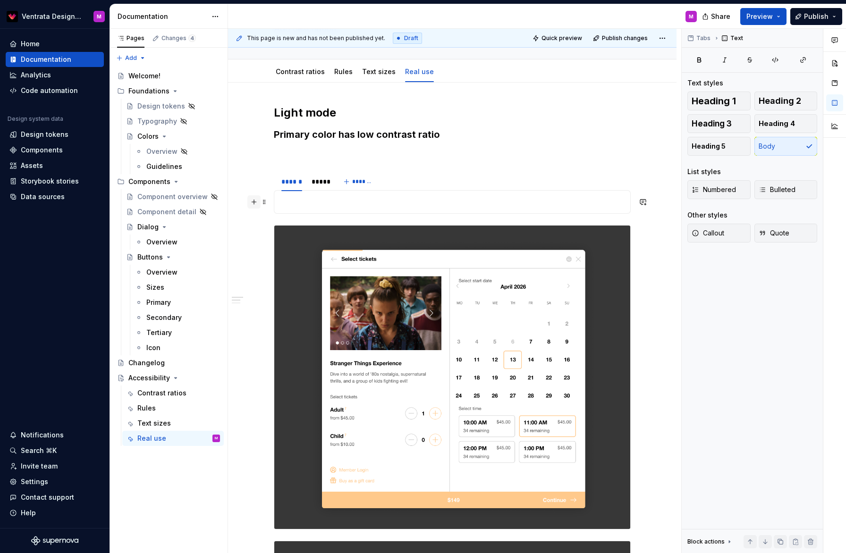
click at [258, 203] on button "button" at bounding box center [253, 201] width 13 height 13
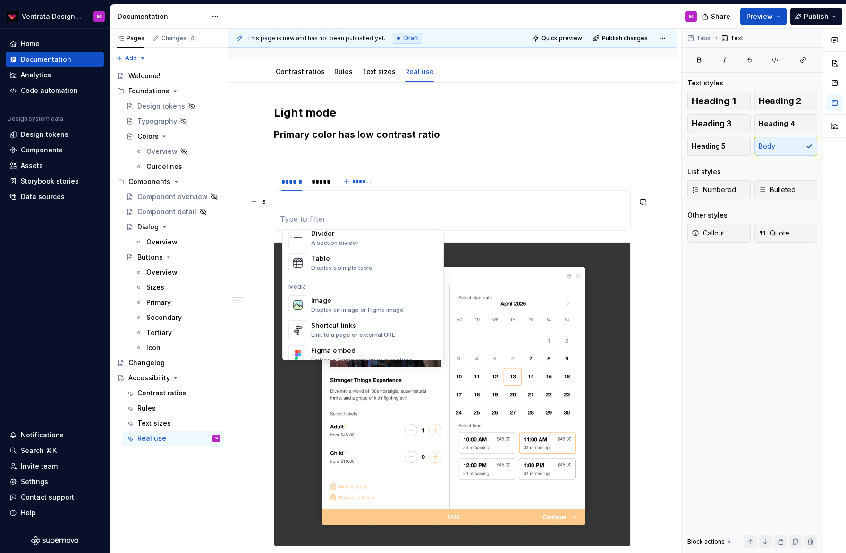
scroll to position [336, 0]
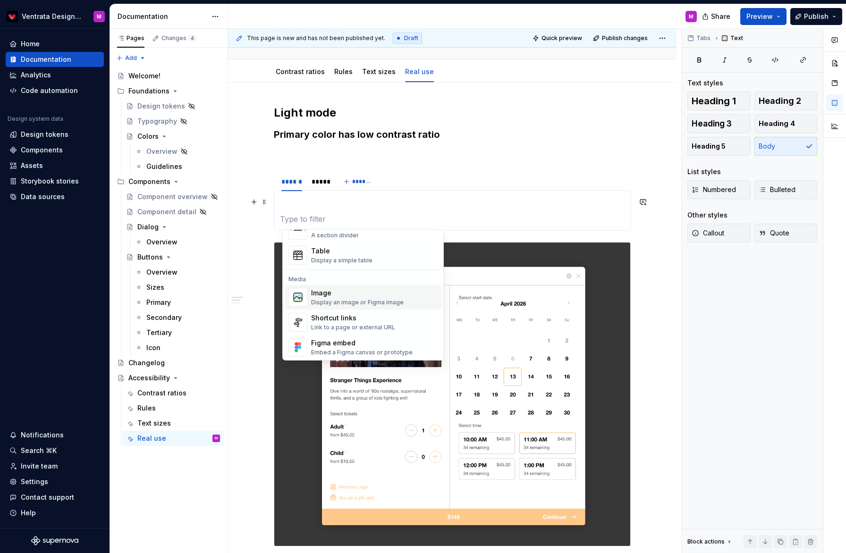
click at [354, 291] on div "Image" at bounding box center [357, 292] width 93 height 9
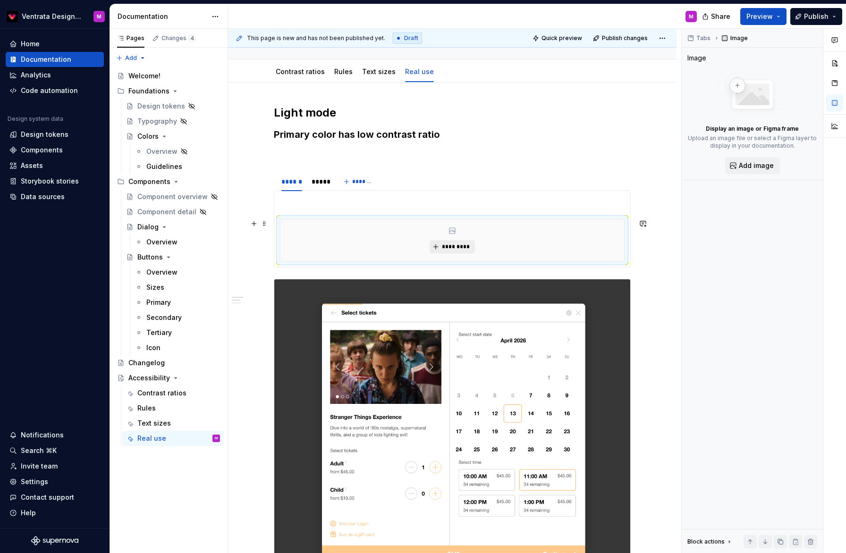
click at [465, 248] on span "*********" at bounding box center [455, 247] width 29 height 8
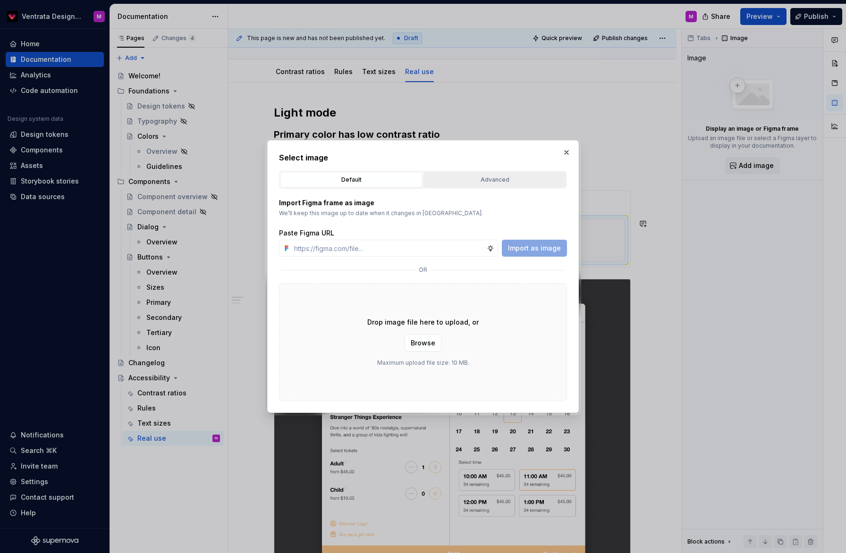
click at [507, 181] on div "Advanced" at bounding box center [495, 179] width 136 height 9
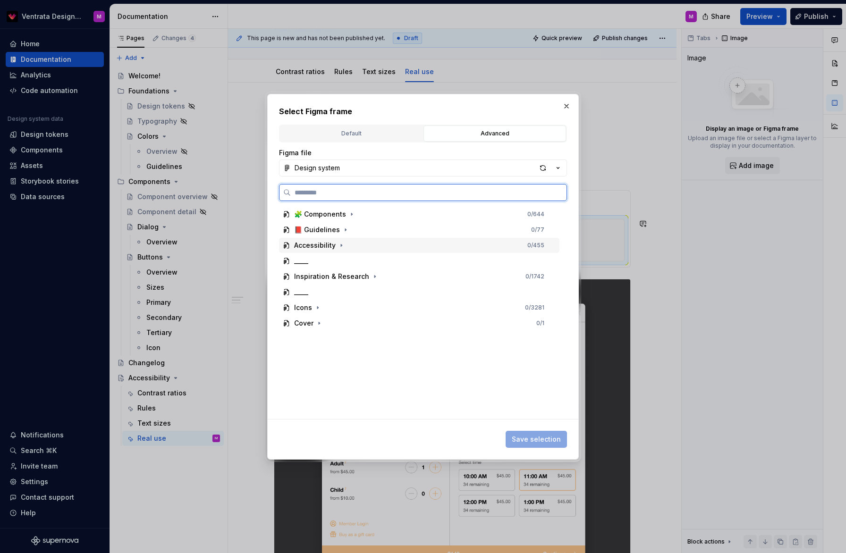
click at [315, 247] on div "Accessibility" at bounding box center [315, 245] width 42 height 9
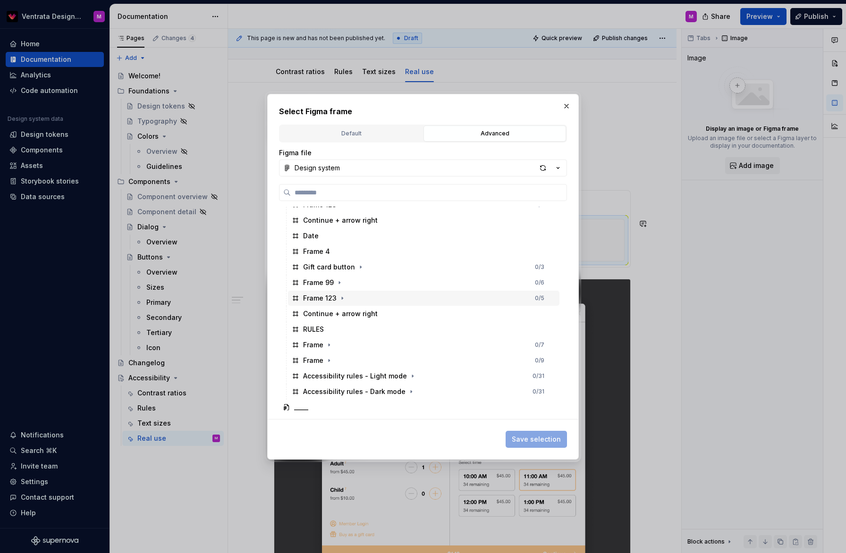
scroll to position [548, 0]
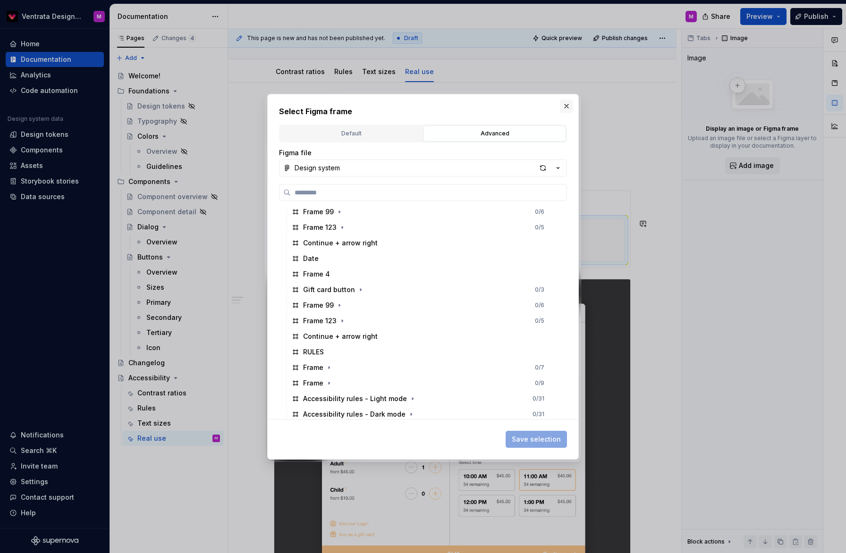
click at [569, 107] on button "button" at bounding box center [566, 106] width 13 height 13
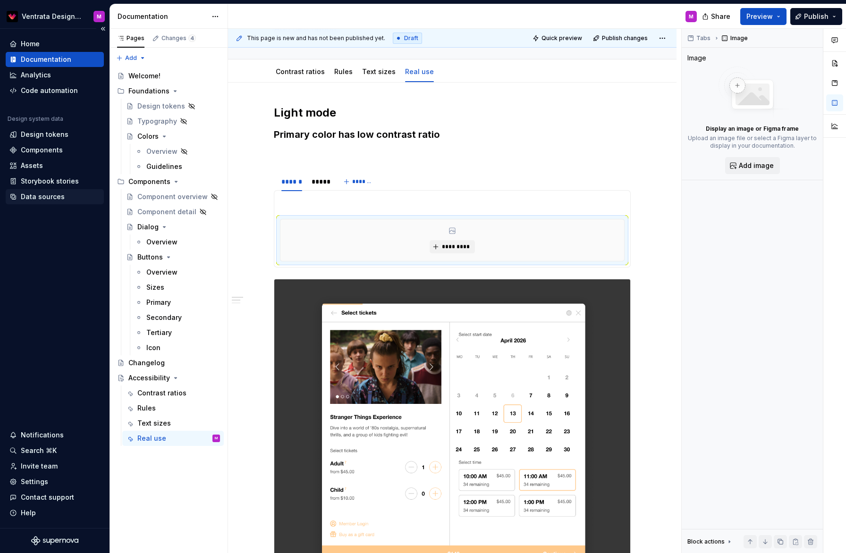
click at [61, 196] on div "Data sources" at bounding box center [43, 196] width 44 height 9
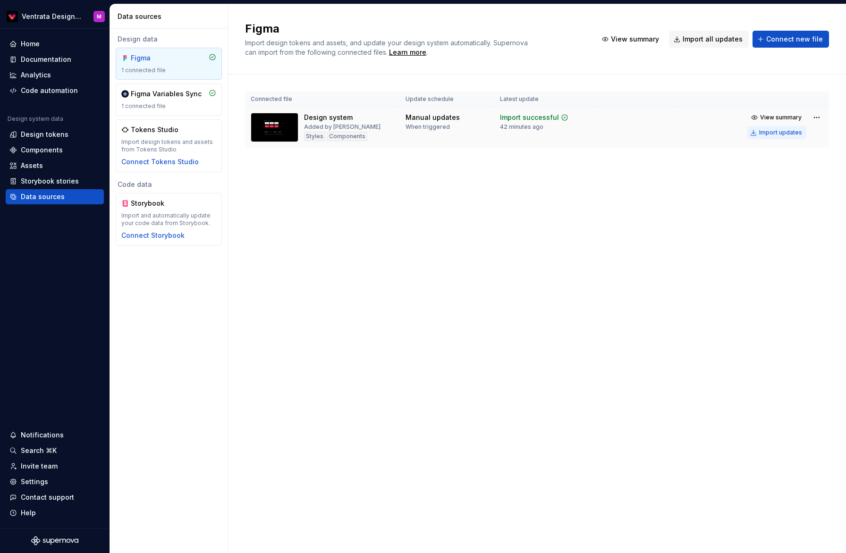
click at [785, 131] on div "Import updates" at bounding box center [780, 133] width 43 height 8
click at [790, 134] on div "Import updates" at bounding box center [780, 133] width 43 height 8
click at [157, 102] on div "Figma Variables Sync 1 connected file" at bounding box center [168, 99] width 95 height 21
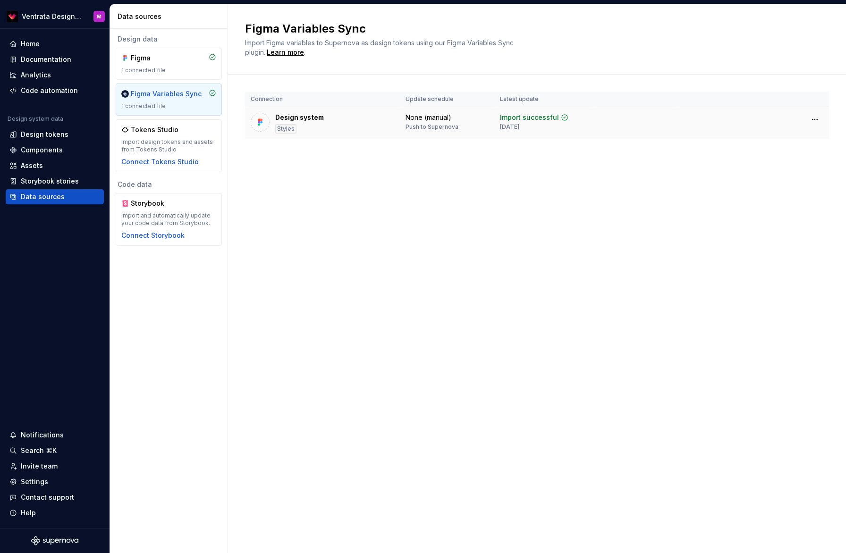
click at [782, 120] on td at bounding box center [752, 119] width 153 height 25
click at [435, 118] on div "None (manual)" at bounding box center [429, 117] width 46 height 9
drag, startPoint x: 409, startPoint y: 118, endPoint x: 465, endPoint y: 115, distance: 55.8
click at [445, 118] on div "None (manual)" at bounding box center [429, 117] width 46 height 9
click at [812, 119] on html "Ventrata Design System M Home Documentation Analytics Code automation Design sy…" at bounding box center [423, 276] width 846 height 553
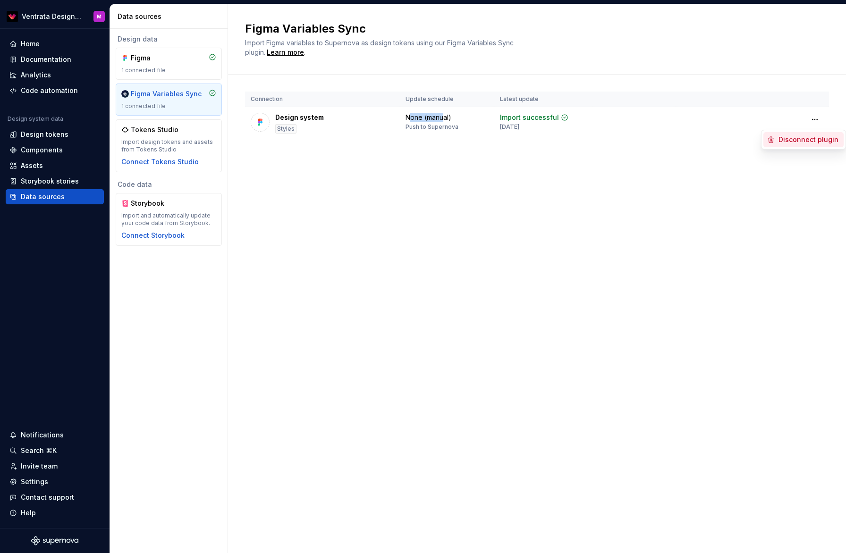
click at [636, 148] on html "Ventrata Design System M Home Documentation Analytics Code automation Design sy…" at bounding box center [423, 276] width 846 height 553
click at [322, 120] on div "Design system" at bounding box center [299, 117] width 49 height 9
click at [261, 100] on th "Connection" at bounding box center [322, 100] width 155 height 16
click at [260, 123] on img at bounding box center [259, 122] width 9 height 9
click at [817, 119] on html "Ventrata Design System M Home Documentation Analytics Code automation Design sy…" at bounding box center [423, 276] width 846 height 553
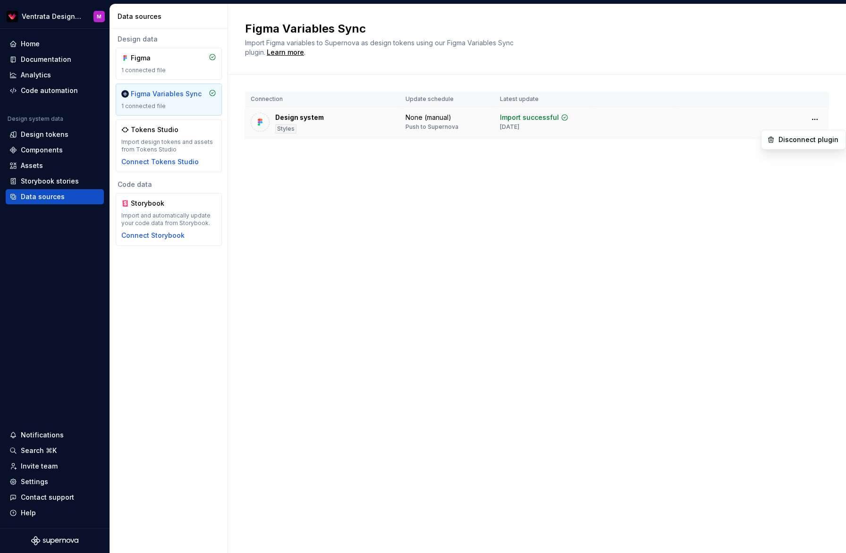
click at [702, 126] on html "Ventrata Design System M Home Documentation Analytics Code automation Design sy…" at bounding box center [423, 276] width 846 height 553
click at [582, 121] on div "Import successful 5 months ago" at bounding box center [543, 122] width 87 height 18
click at [561, 119] on icon at bounding box center [565, 118] width 8 height 8
click at [50, 58] on div "Documentation" at bounding box center [46, 59] width 51 height 9
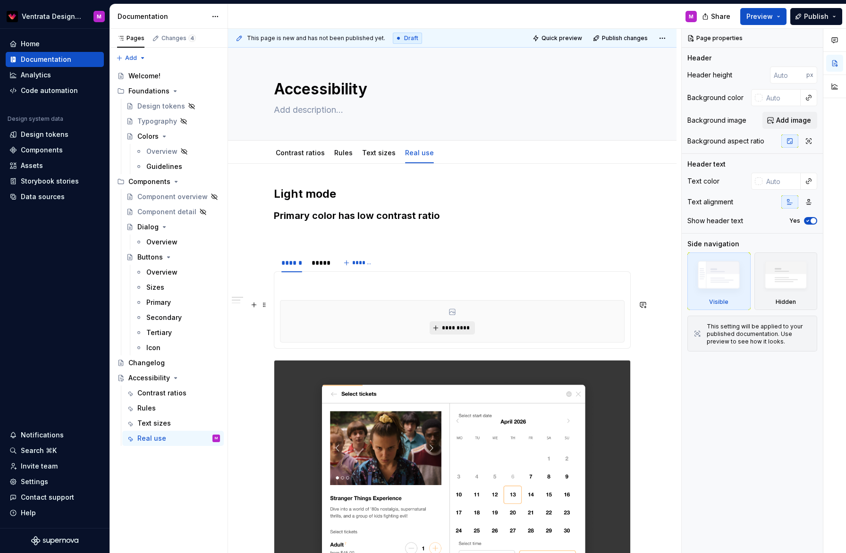
click at [449, 325] on span "*********" at bounding box center [455, 328] width 29 height 8
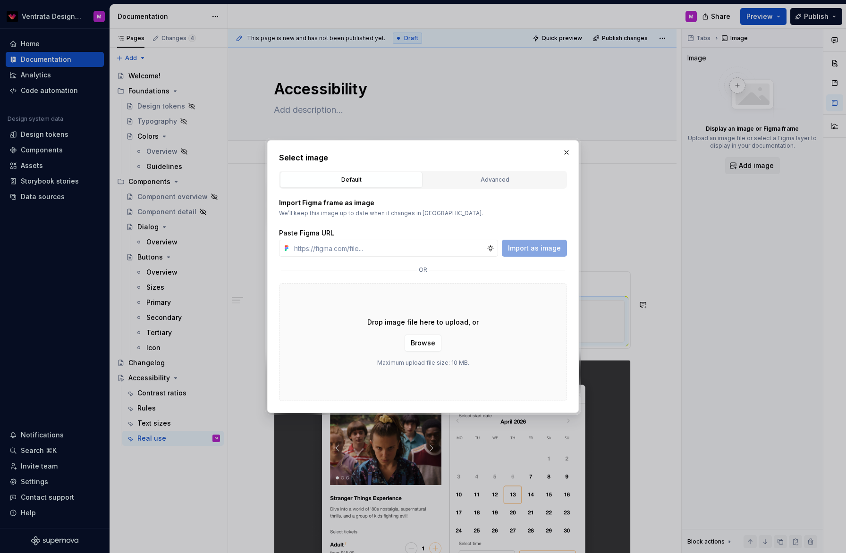
click at [483, 179] on div "Advanced" at bounding box center [495, 179] width 136 height 9
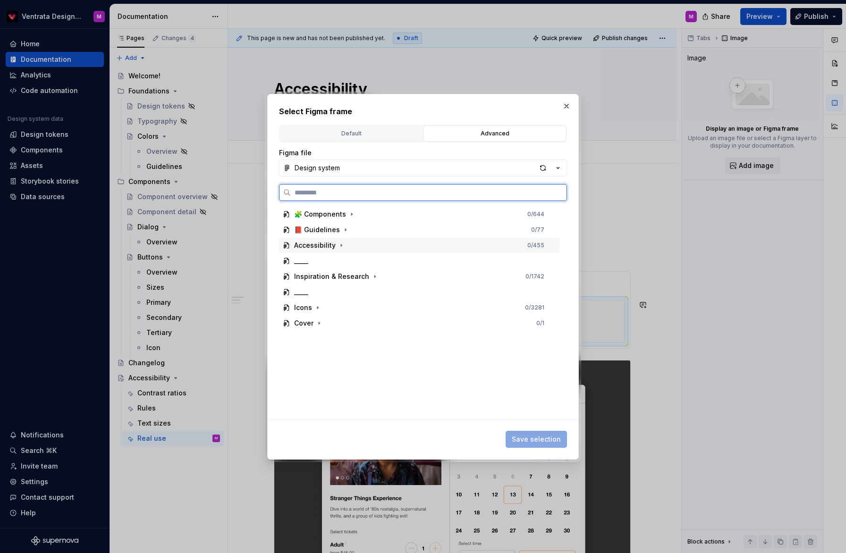
click at [317, 243] on div "Accessibility" at bounding box center [315, 245] width 42 height 9
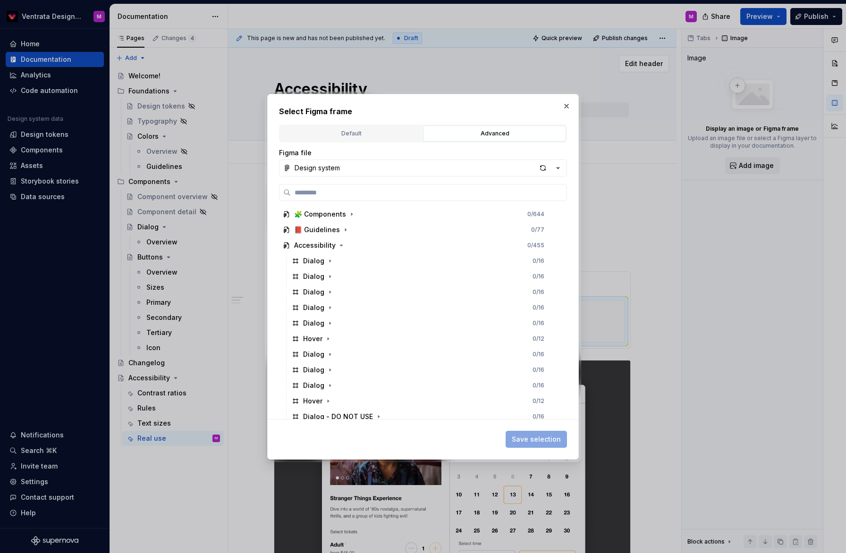
click at [565, 104] on button "button" at bounding box center [566, 106] width 13 height 13
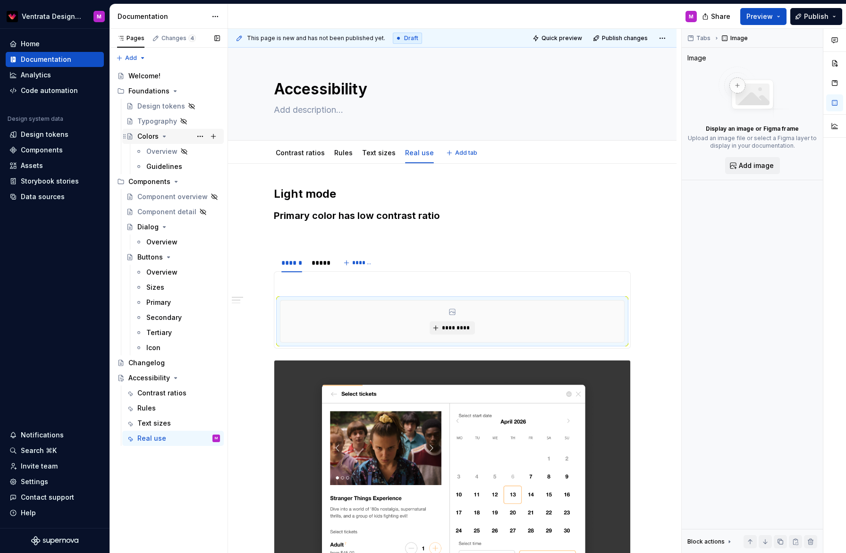
type textarea "*"
click at [55, 199] on div "Data sources" at bounding box center [43, 196] width 44 height 9
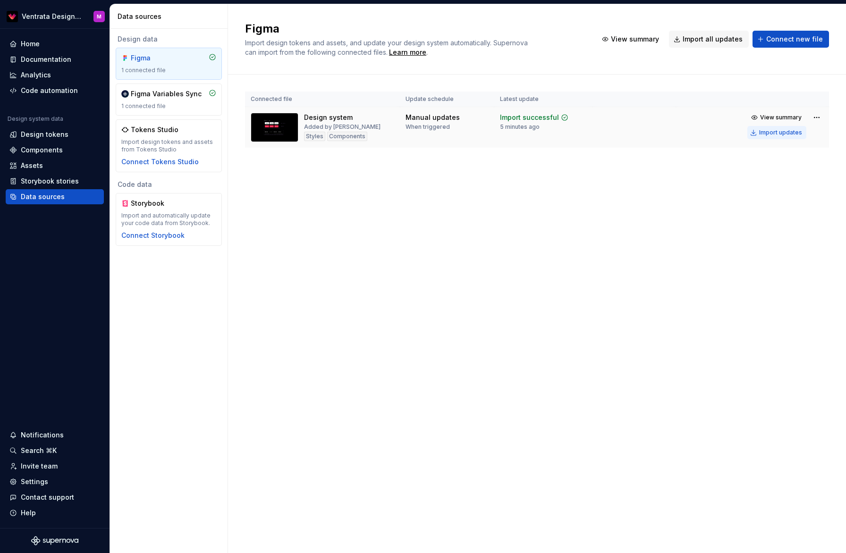
drag, startPoint x: 791, startPoint y: 135, endPoint x: 785, endPoint y: 135, distance: 5.7
click at [791, 135] on div "Import updates" at bounding box center [780, 133] width 43 height 8
